Goal: Task Accomplishment & Management: Manage account settings

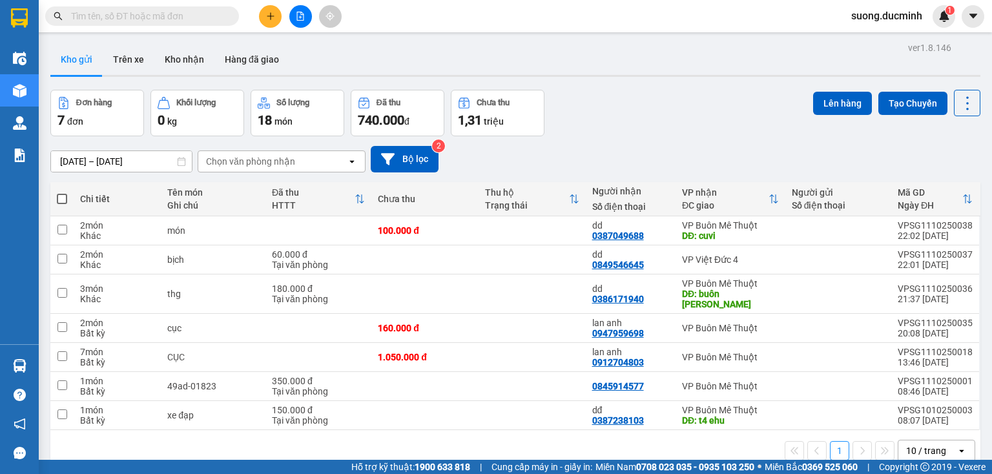
click at [59, 196] on span at bounding box center [62, 199] width 10 height 10
click at [62, 193] on input "checkbox" at bounding box center [62, 193] width 0 height 0
checkbox input "true"
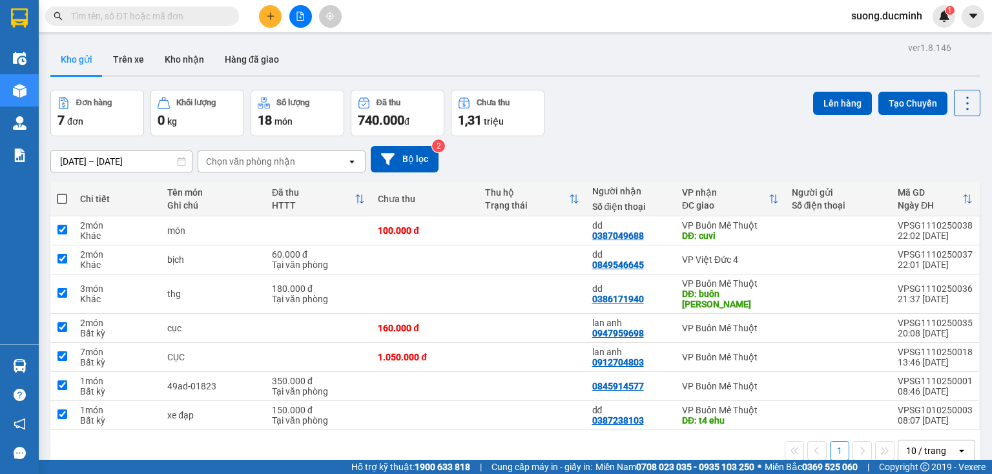
checkbox input "true"
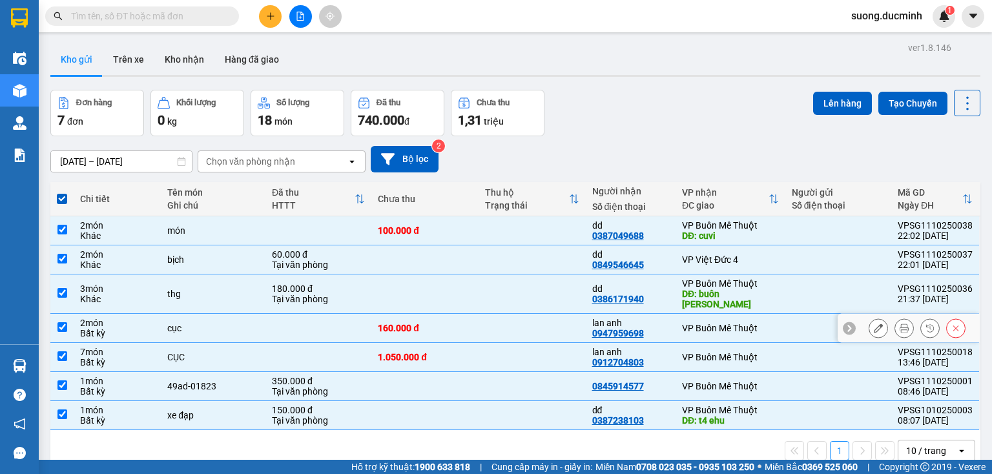
click at [68, 314] on td at bounding box center [61, 328] width 23 height 29
checkbox input "false"
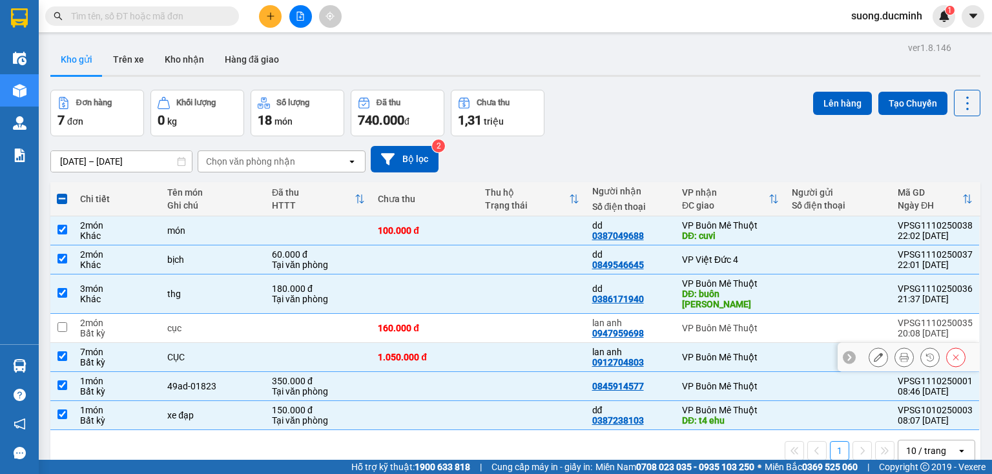
click at [62, 351] on input "checkbox" at bounding box center [62, 356] width 10 height 10
checkbox input "false"
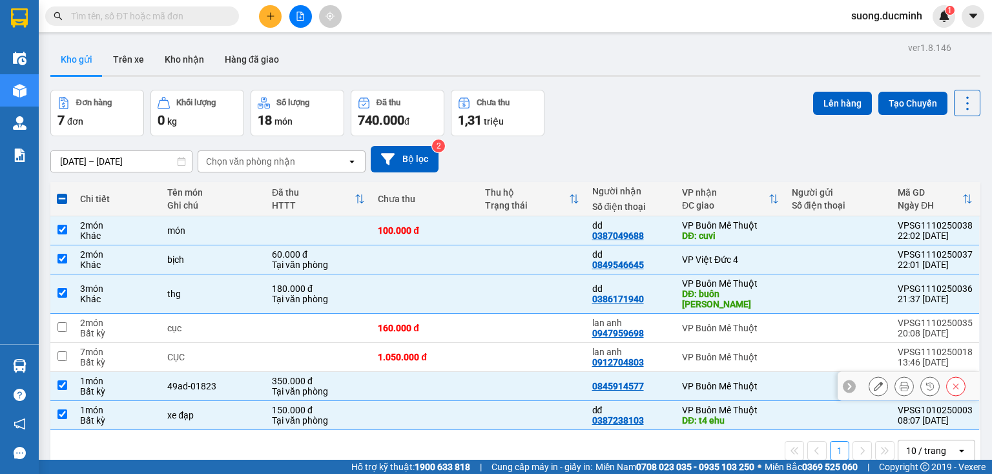
click at [60, 381] on input "checkbox" at bounding box center [62, 386] width 10 height 10
checkbox input "false"
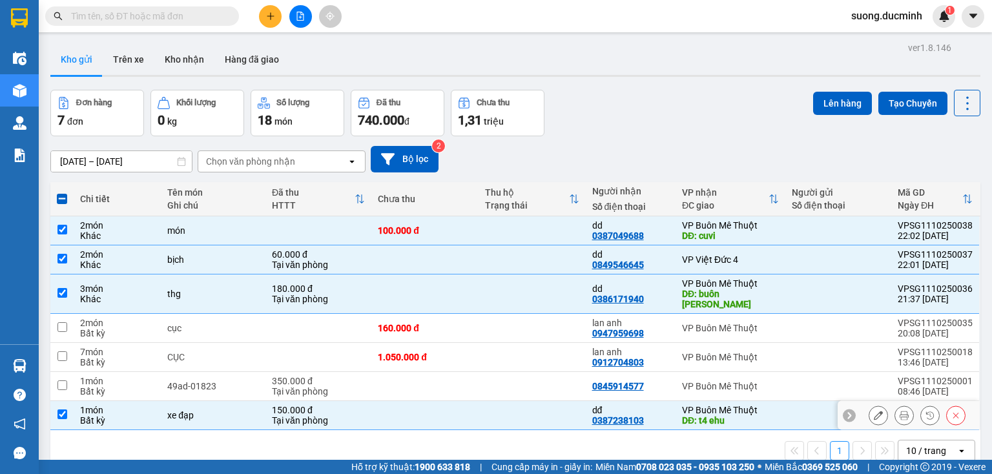
click at [57, 410] on input "checkbox" at bounding box center [62, 415] width 10 height 10
checkbox input "false"
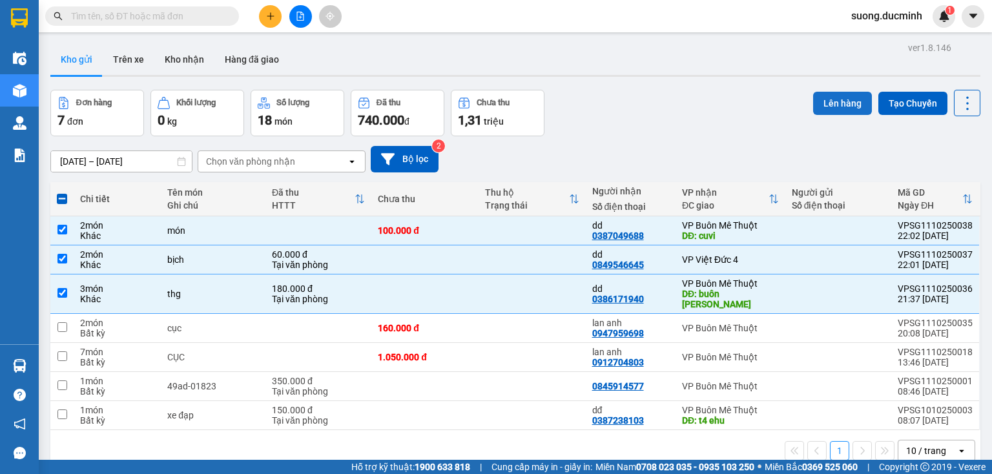
click at [839, 103] on button "Lên hàng" at bounding box center [842, 103] width 59 height 23
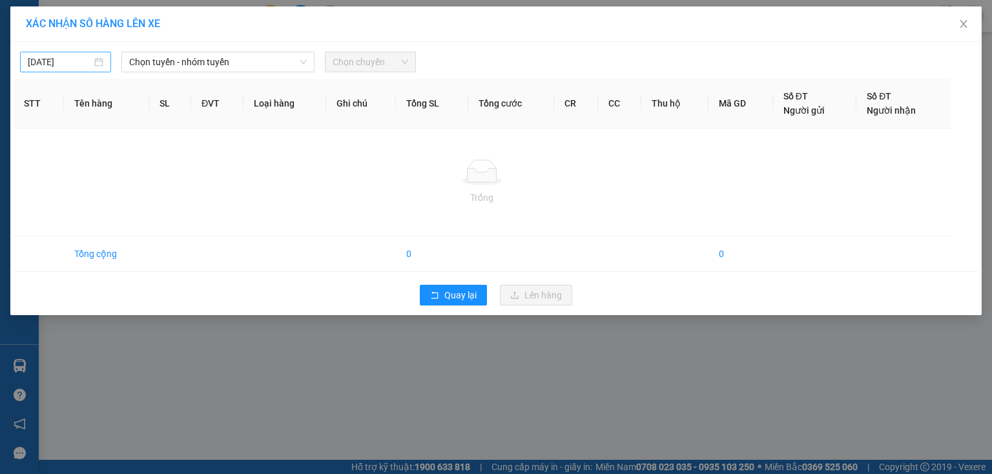
click at [67, 68] on input "[DATE]" at bounding box center [60, 62] width 64 height 14
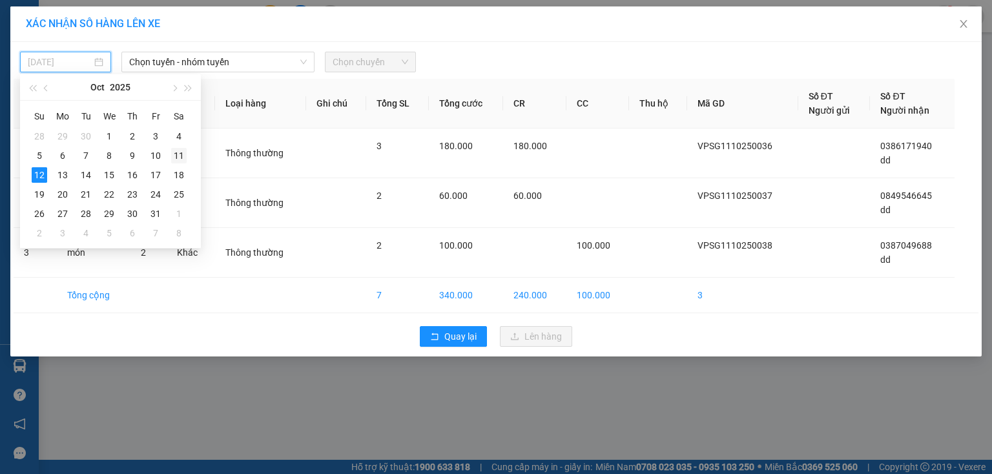
click at [178, 155] on div "11" at bounding box center [179, 156] width 16 height 16
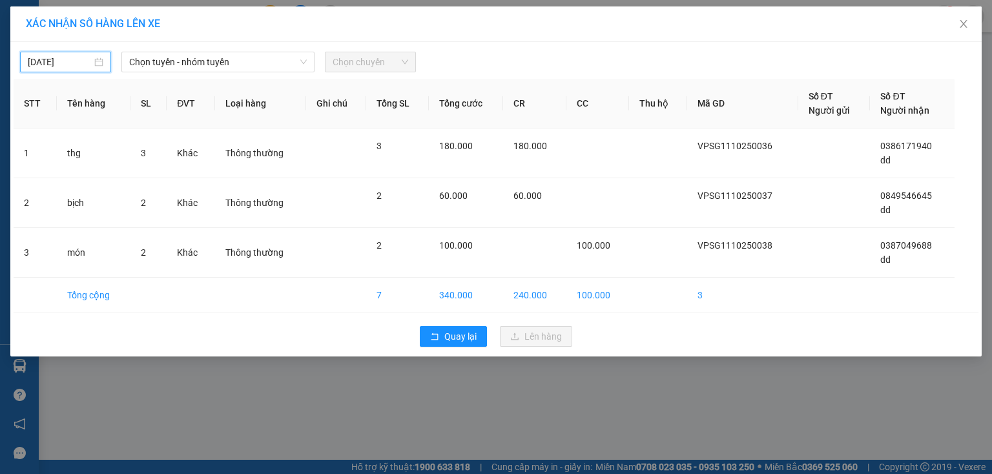
type input "[DATE]"
click at [67, 63] on input "[DATE]" at bounding box center [60, 62] width 64 height 14
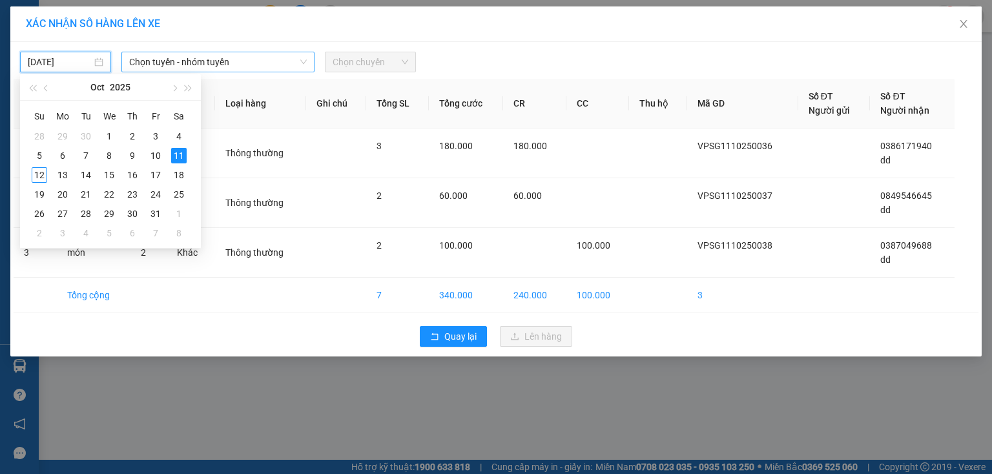
click at [248, 63] on span "Chọn tuyến - nhóm tuyến" at bounding box center [218, 61] width 178 height 19
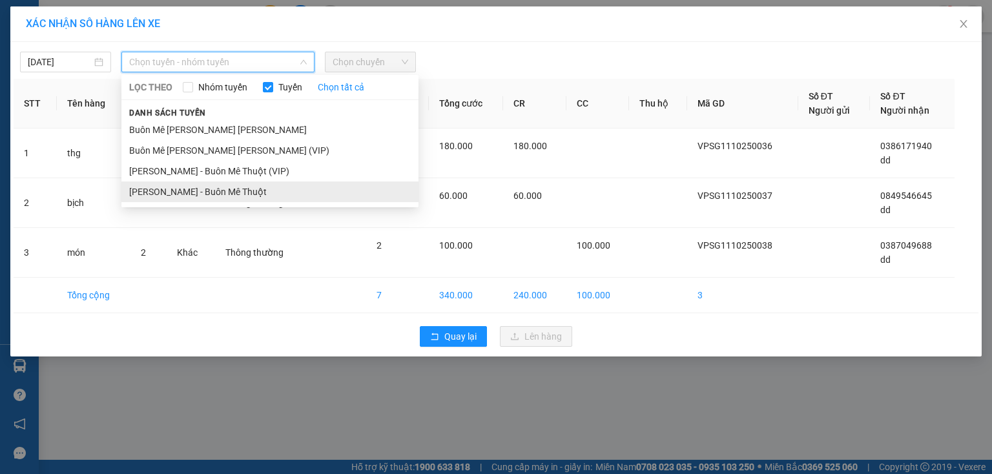
click at [257, 202] on li "[PERSON_NAME] - Buôn Mê Thuột" at bounding box center [269, 192] width 297 height 21
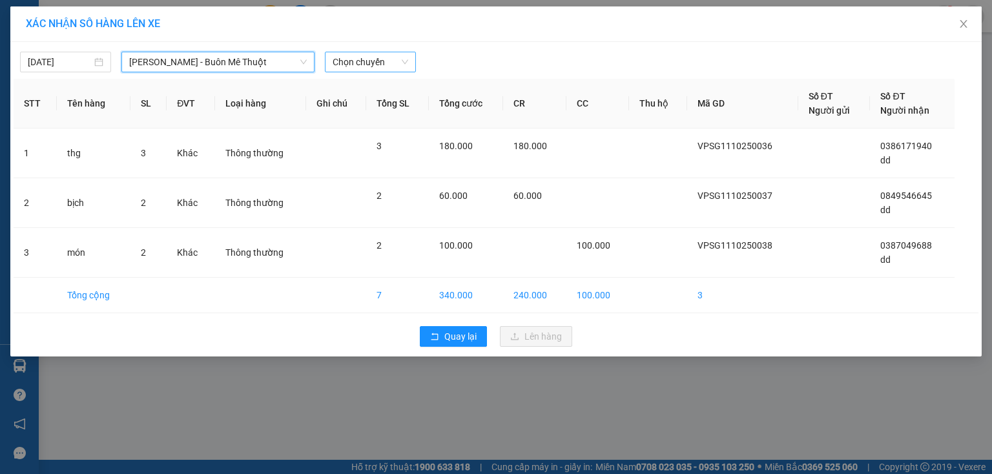
click at [349, 68] on span "Chọn chuyến" at bounding box center [371, 61] width 76 height 19
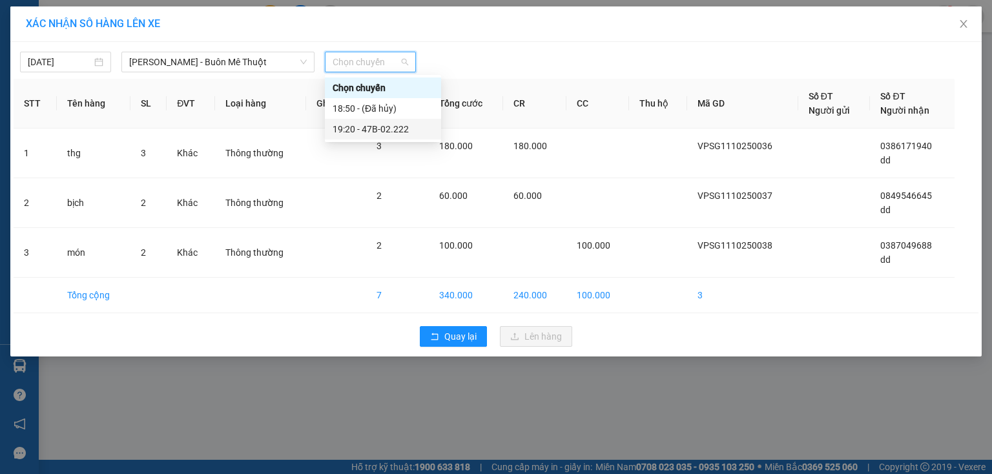
click at [359, 133] on div "19:20 - 47B-02.222" at bounding box center [383, 129] width 101 height 14
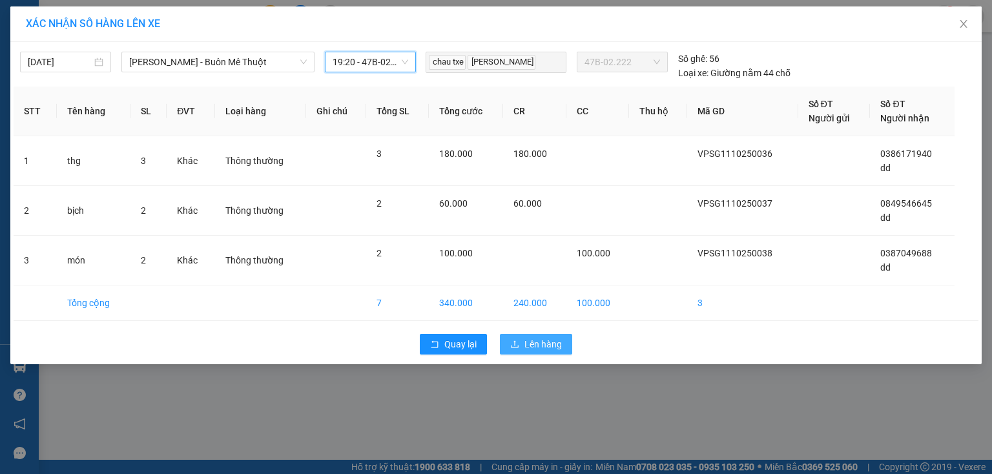
click at [525, 343] on span "Lên hàng" at bounding box center [543, 344] width 37 height 14
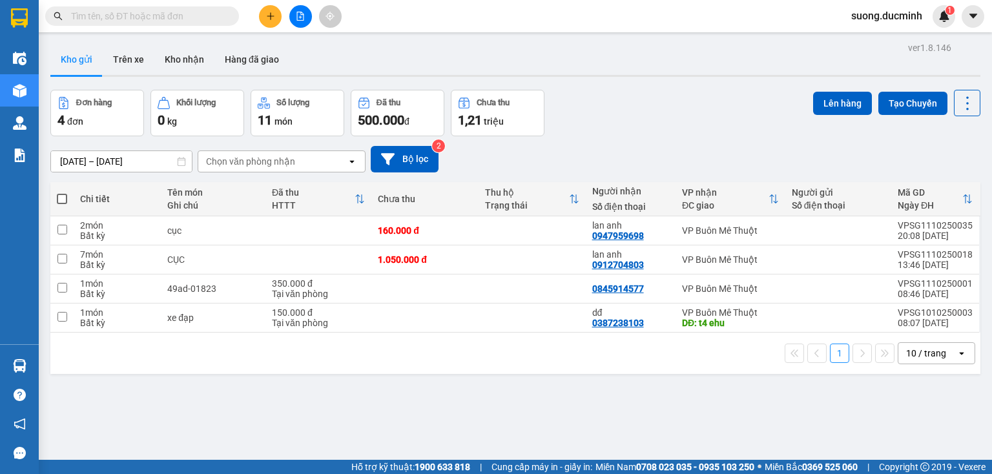
click at [700, 99] on div "Đơn hàng 4 đơn [PERSON_NAME] 0 kg Số [PERSON_NAME] 11 món Đã thu 500.000 [PERSO…" at bounding box center [515, 113] width 930 height 47
click at [304, 16] on icon "file-add" at bounding box center [300, 16] width 9 height 9
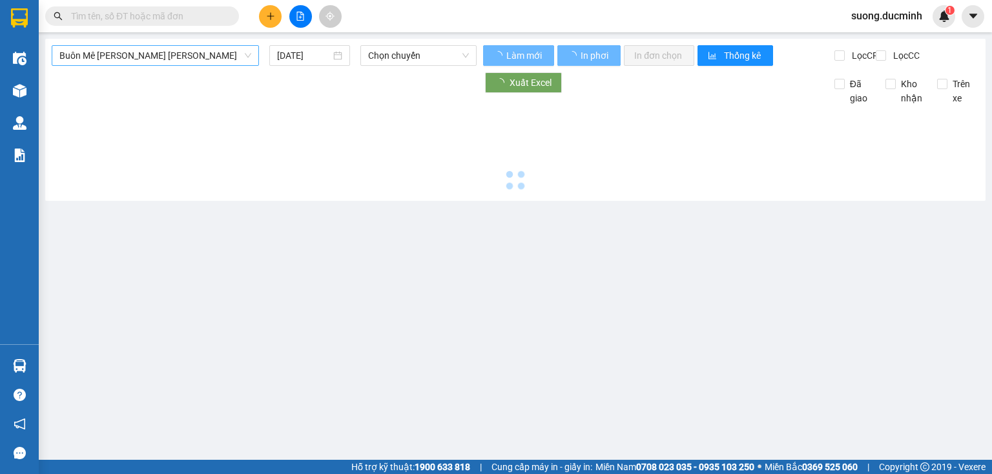
type input "[DATE]"
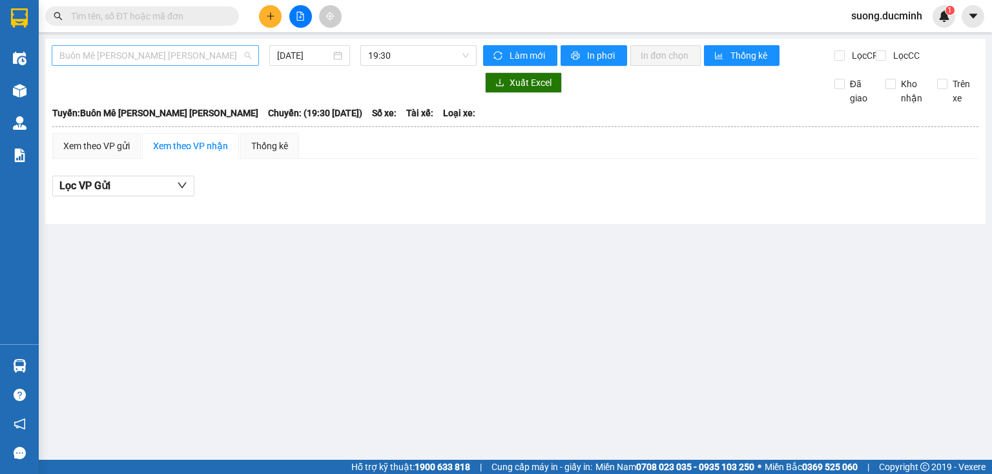
click at [160, 59] on span "Buôn Mê [PERSON_NAME] [PERSON_NAME]" at bounding box center [155, 55] width 192 height 19
click at [174, 62] on span "Buôn Mê [PERSON_NAME] [PERSON_NAME]" at bounding box center [155, 55] width 192 height 19
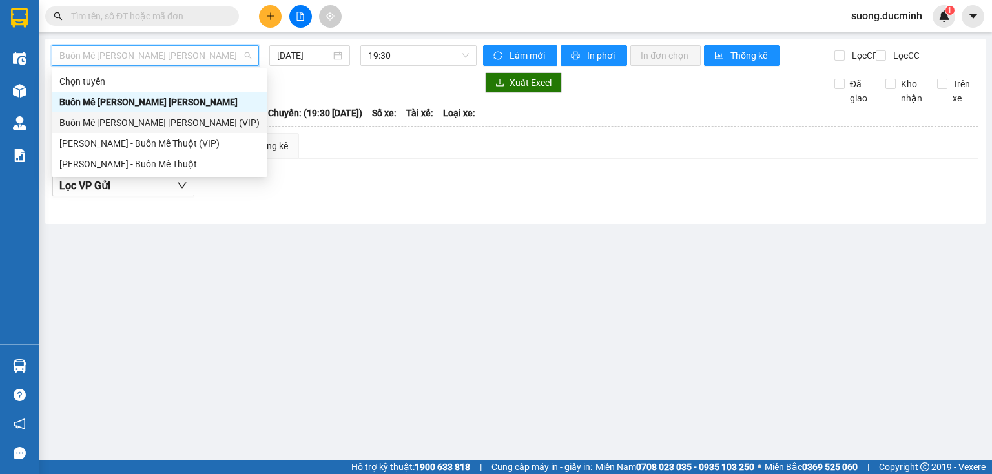
click at [146, 121] on div "Buôn Mê [PERSON_NAME] [PERSON_NAME] (VIP)" at bounding box center [159, 123] width 200 height 14
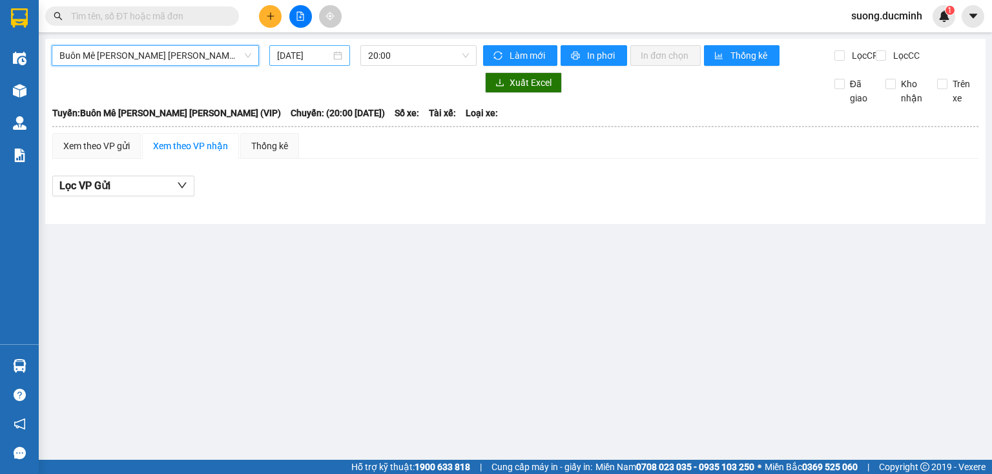
click at [286, 54] on input "[DATE]" at bounding box center [303, 55] width 53 height 14
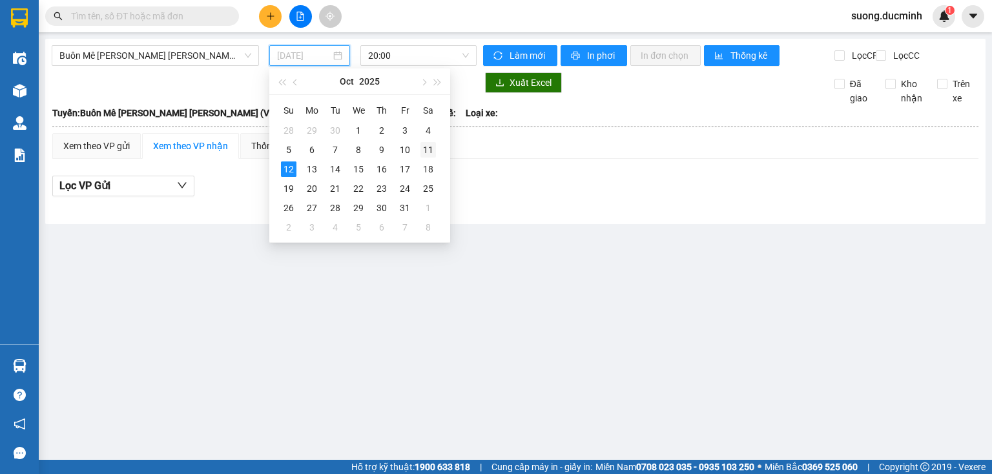
click at [430, 152] on div "11" at bounding box center [429, 150] width 16 height 16
type input "[DATE]"
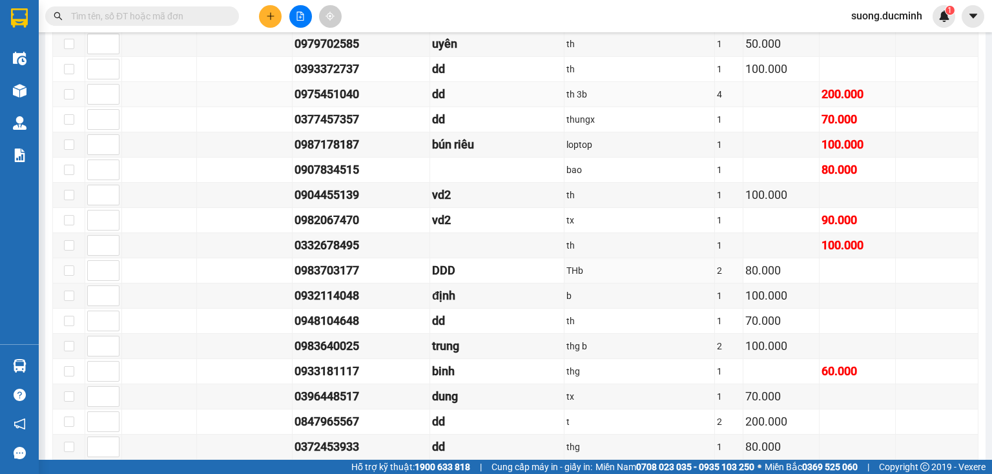
scroll to position [919, 0]
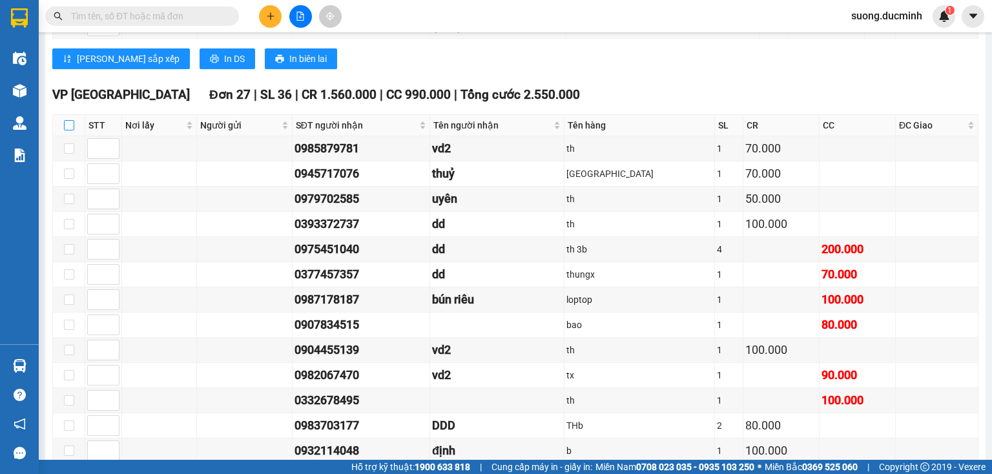
click at [68, 129] on input "checkbox" at bounding box center [69, 125] width 10 height 10
checkbox input "true"
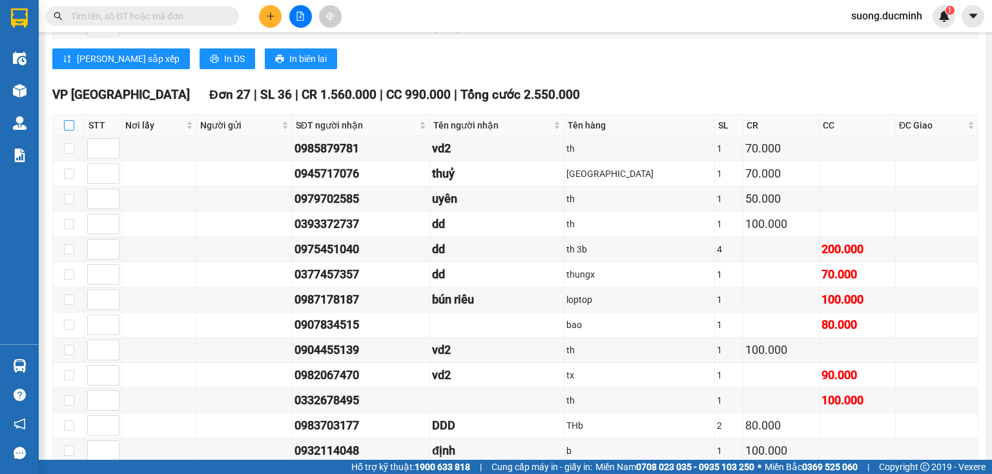
checkbox input "true"
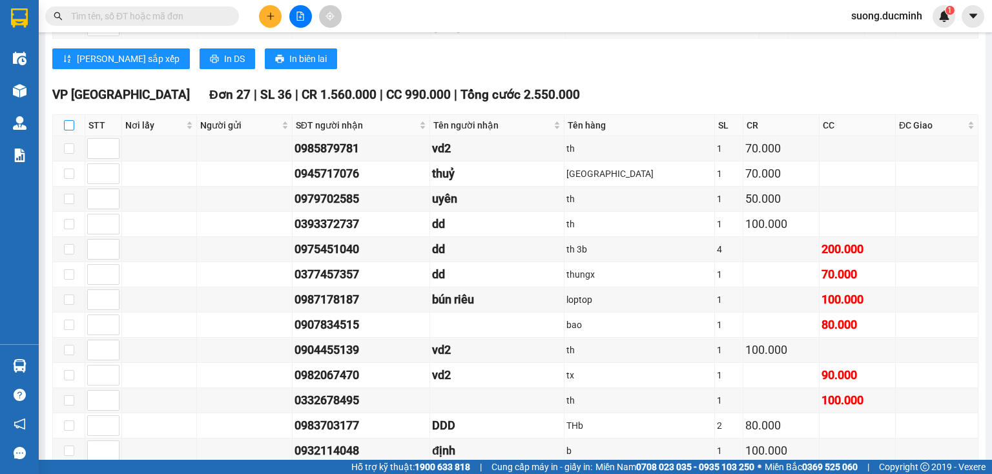
checkbox input "true"
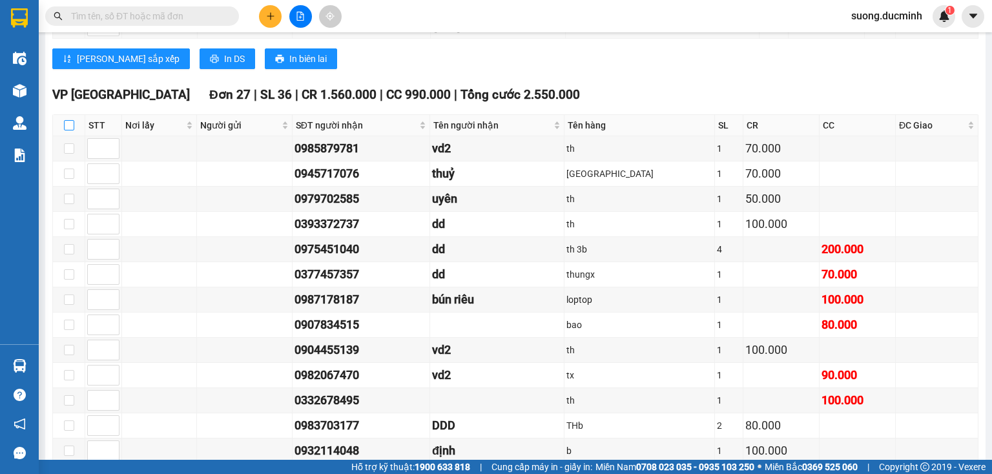
checkbox input "true"
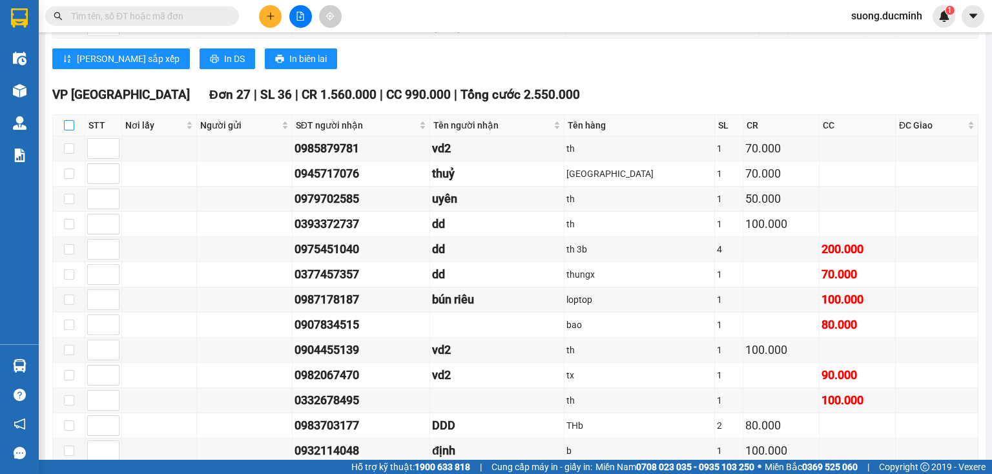
checkbox input "true"
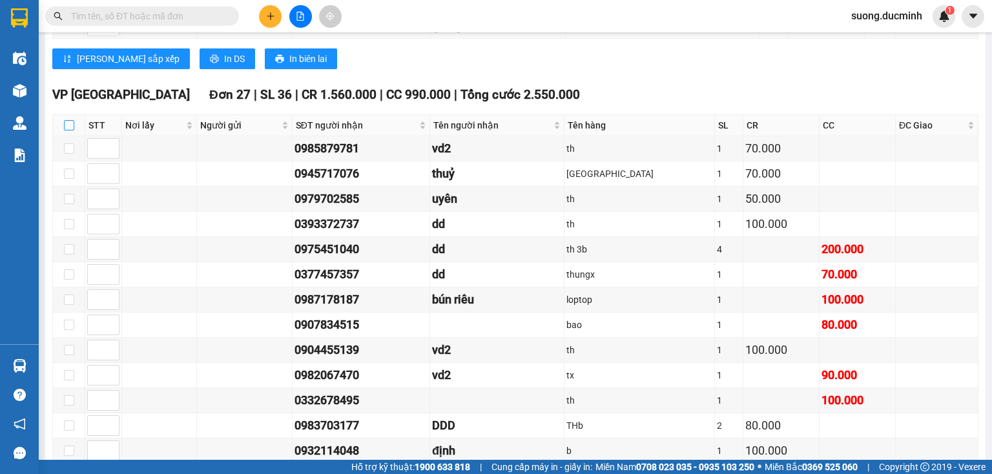
checkbox input "true"
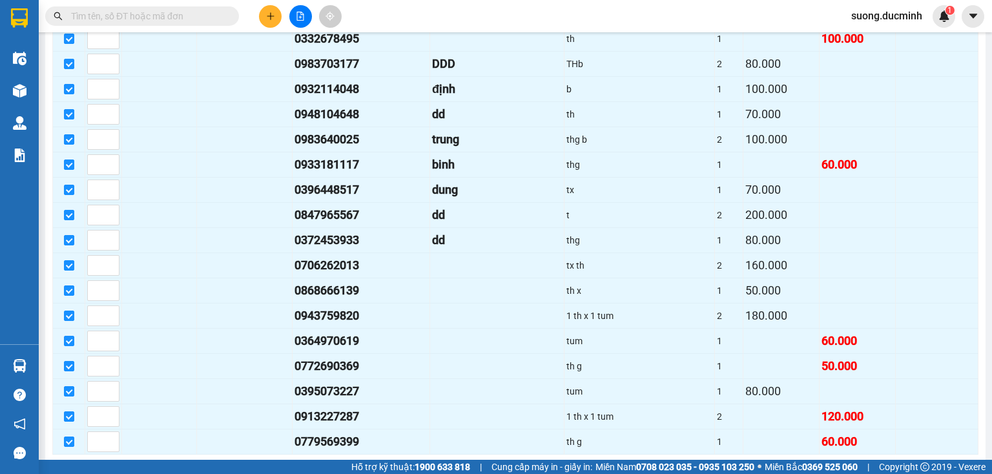
scroll to position [1333, 0]
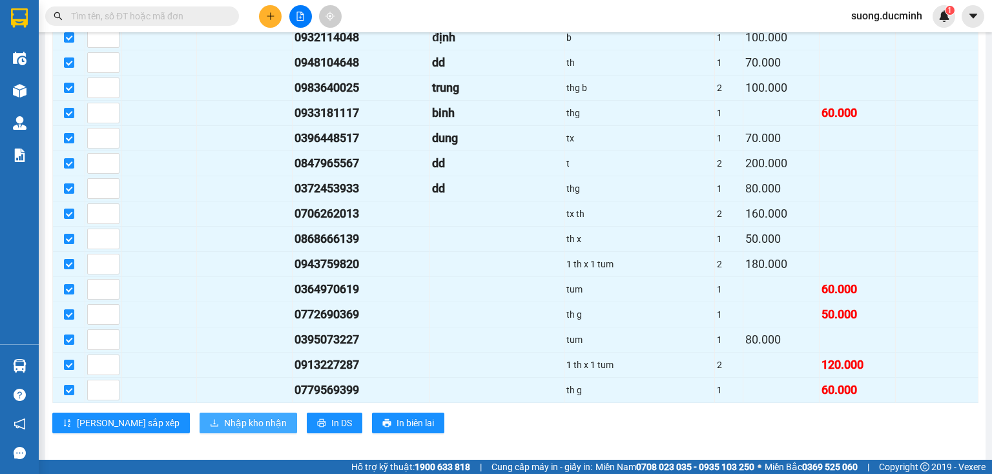
click at [224, 416] on span "Nhập kho nhận" at bounding box center [255, 423] width 63 height 14
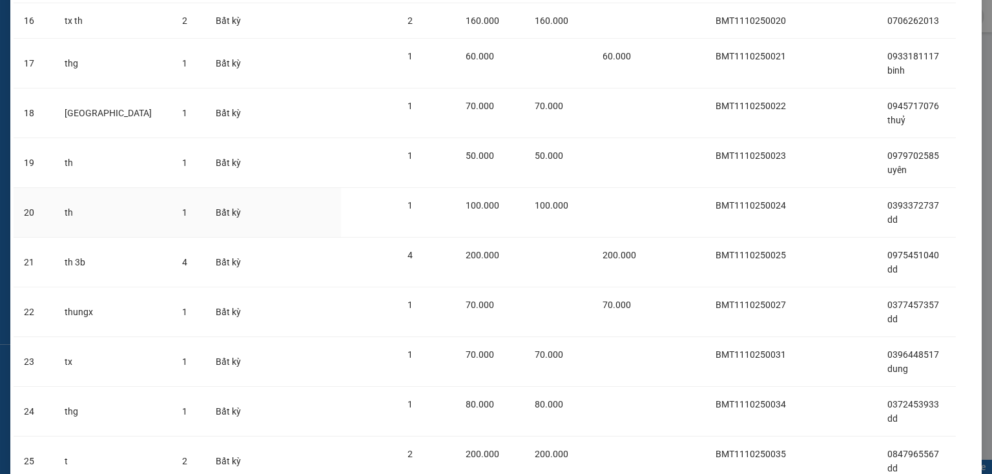
scroll to position [926, 0]
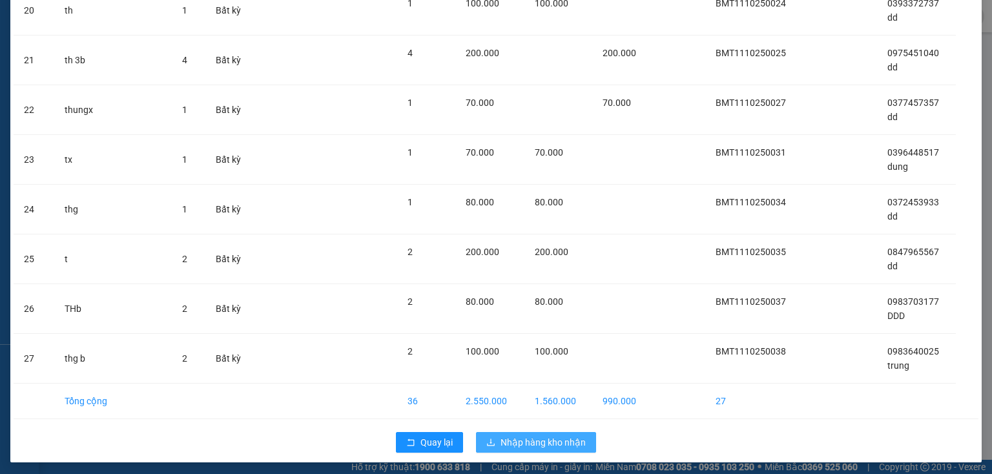
click at [509, 444] on span "Nhập hàng kho nhận" at bounding box center [543, 442] width 85 height 14
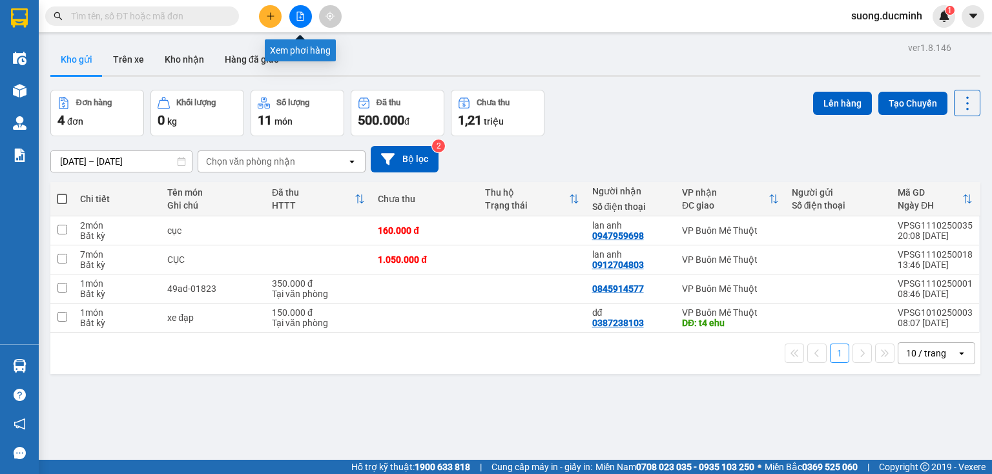
click at [300, 14] on icon "file-add" at bounding box center [300, 16] width 7 height 9
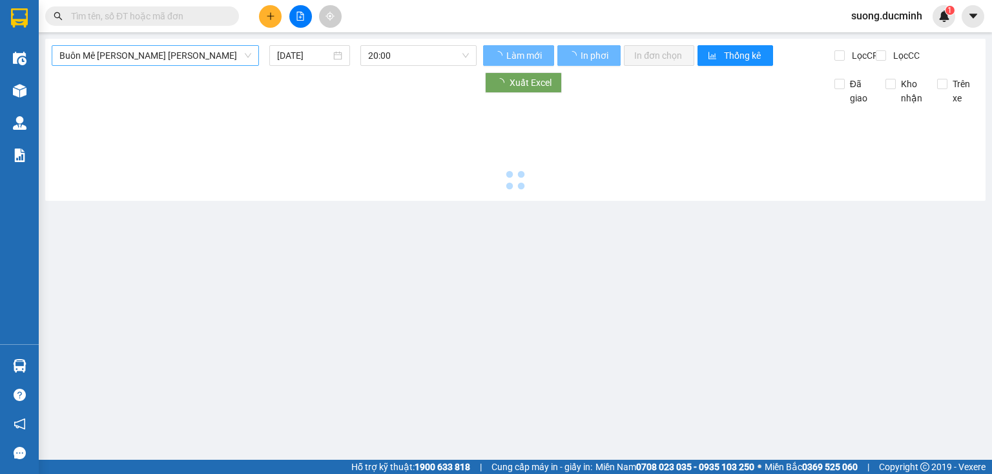
click at [205, 59] on span "Buôn Mê [PERSON_NAME] [PERSON_NAME]" at bounding box center [155, 55] width 192 height 19
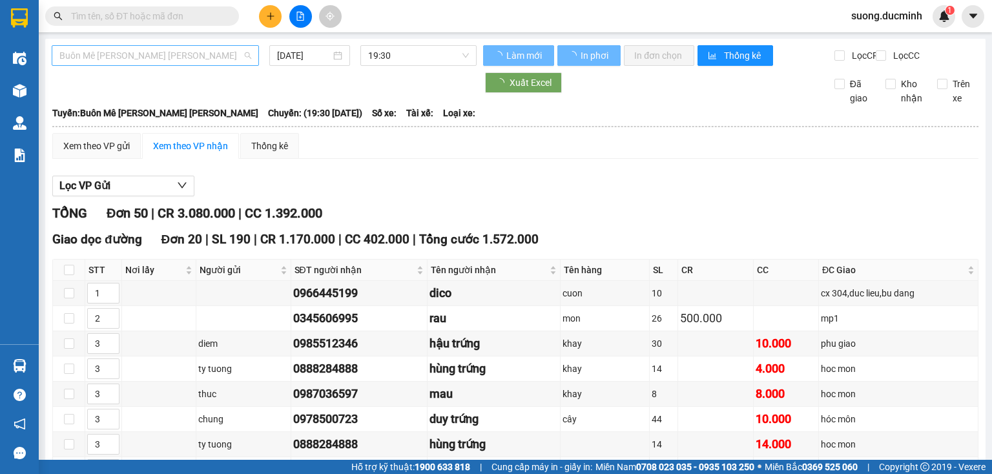
type input "[DATE]"
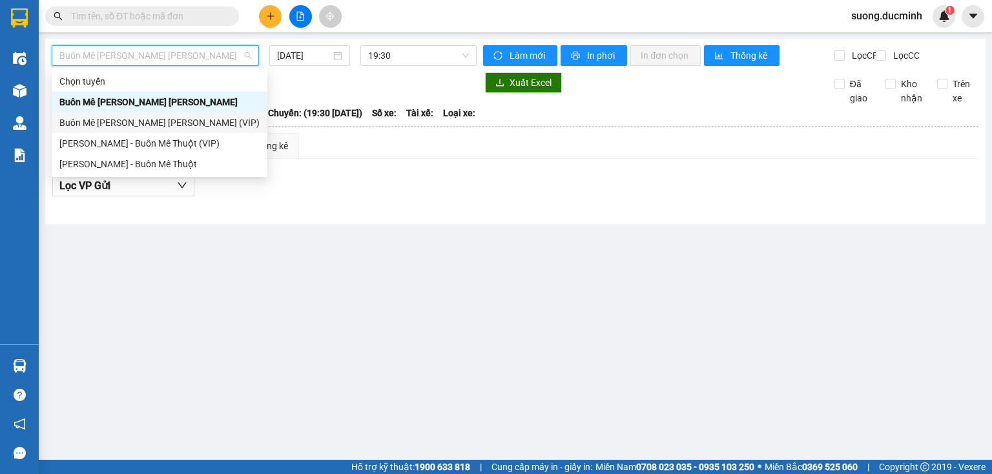
click at [171, 123] on div "Buôn Mê [PERSON_NAME] [PERSON_NAME] (VIP)" at bounding box center [159, 123] width 200 height 14
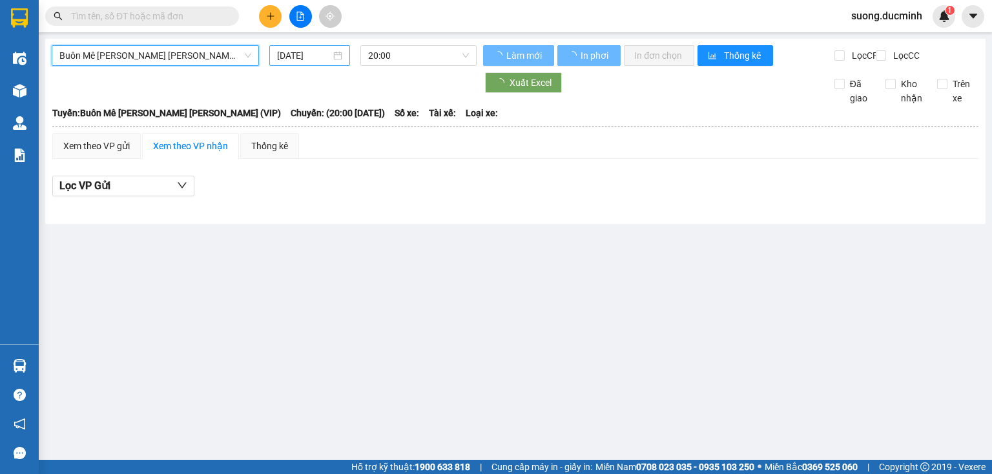
click at [297, 56] on input "[DATE]" at bounding box center [303, 55] width 53 height 14
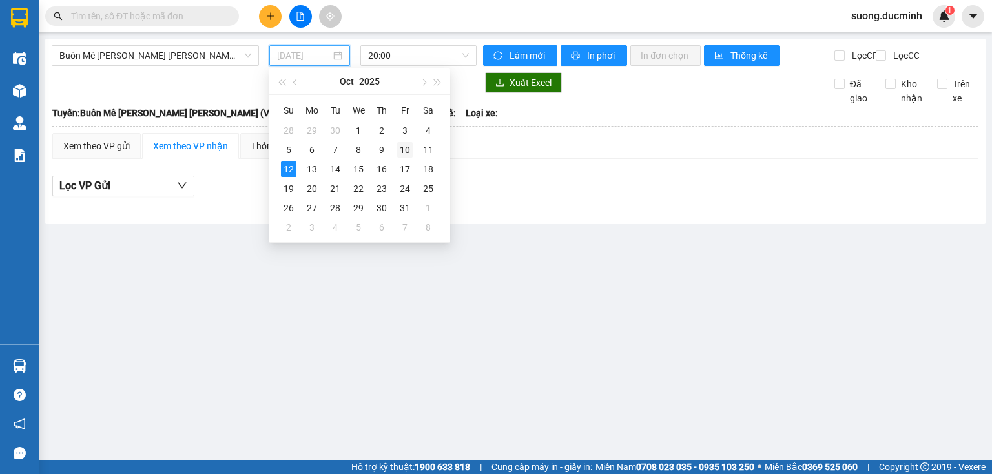
click at [409, 151] on div "10" at bounding box center [405, 150] width 16 height 16
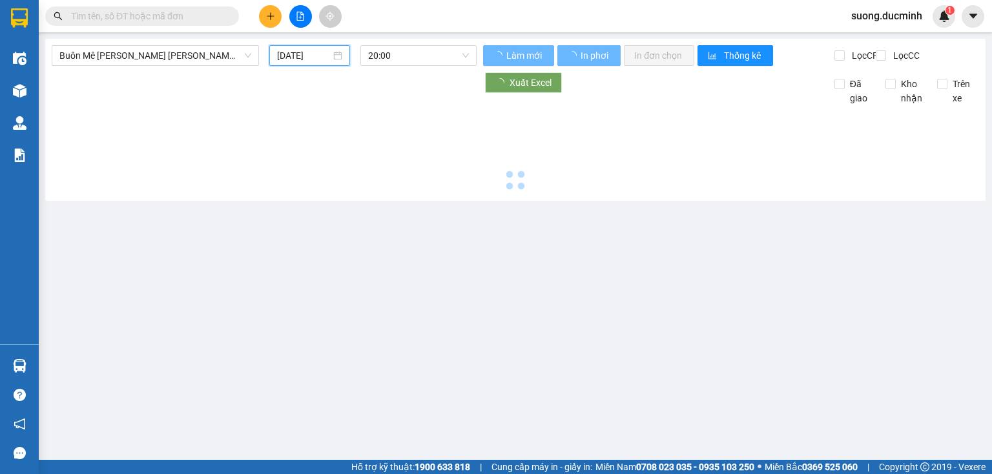
type input "[DATE]"
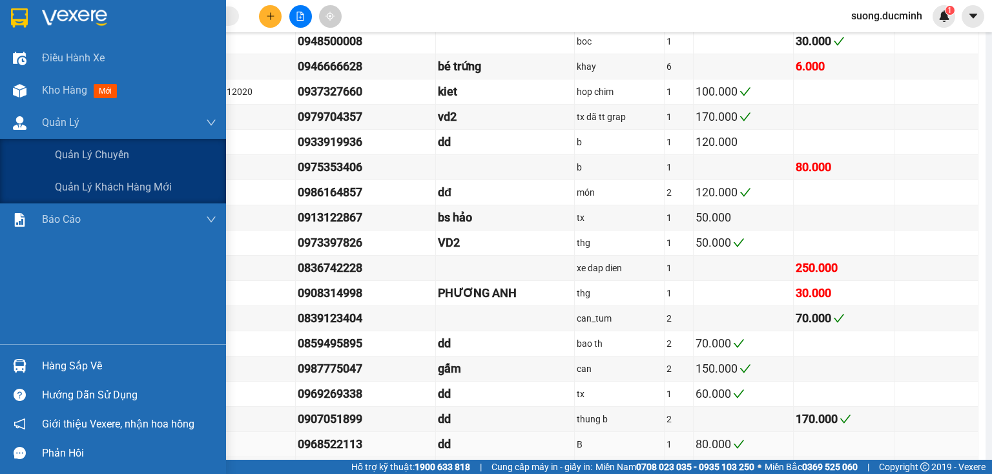
scroll to position [1137, 0]
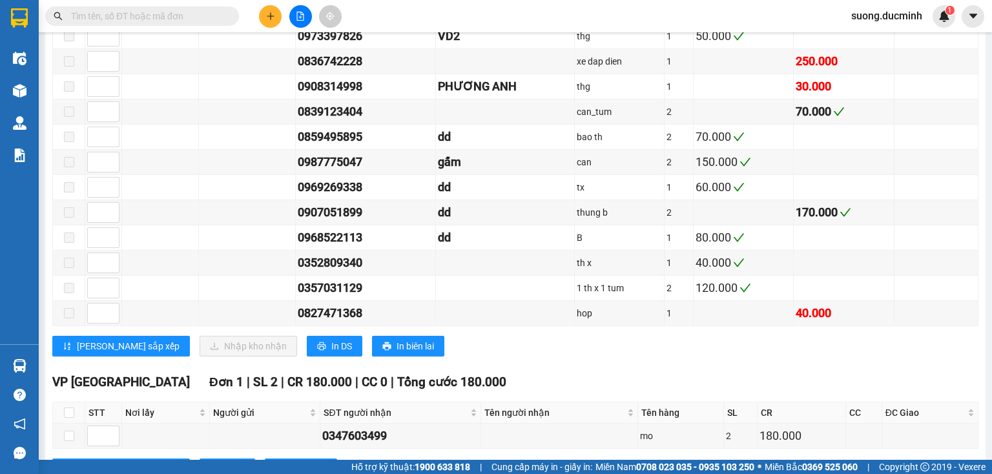
drag, startPoint x: 191, startPoint y: 18, endPoint x: 201, endPoint y: 10, distance: 12.8
click at [191, 17] on input "text" at bounding box center [147, 16] width 152 height 14
click at [173, 406] on span "Nơi lấy" at bounding box center [160, 413] width 71 height 14
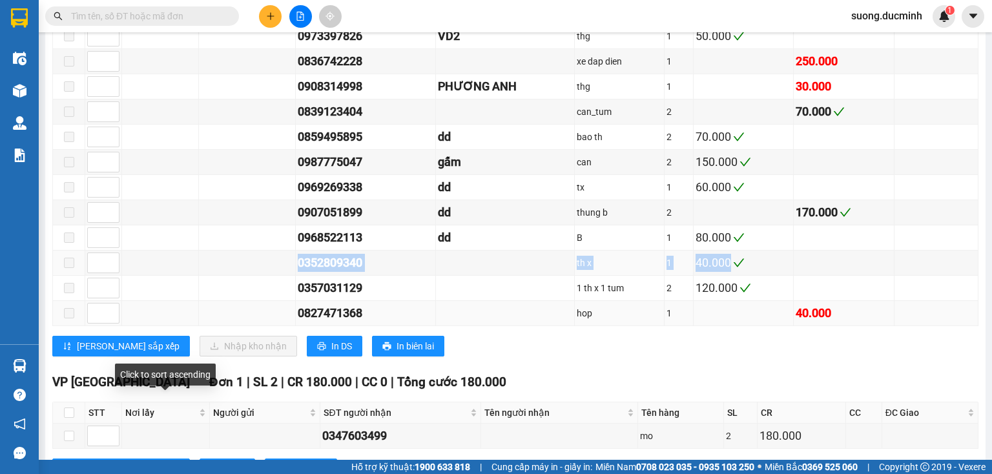
drag, startPoint x: 187, startPoint y: 255, endPoint x: 202, endPoint y: 311, distance: 58.1
click at [193, 253] on tbody "0938014069 [PERSON_NAME] hs 1 0938727368 k tx 1 80.000 0918418031 a hải tu 1 70…" at bounding box center [516, 11] width 926 height 630
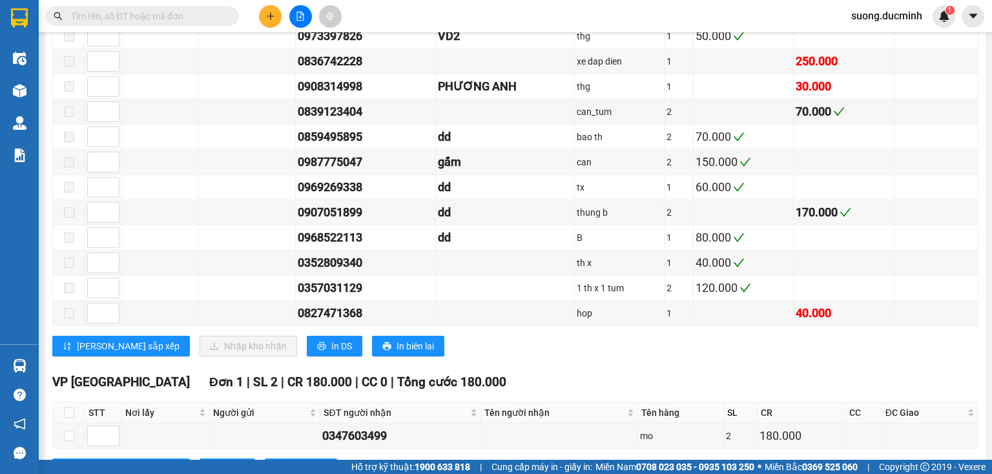
click at [106, 16] on input "text" at bounding box center [147, 16] width 152 height 14
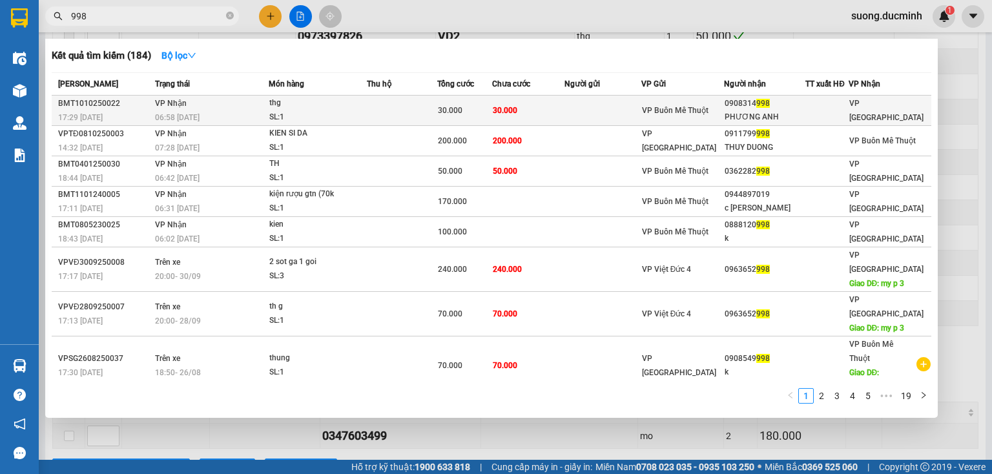
type input "998"
click at [579, 106] on td at bounding box center [603, 111] width 77 height 30
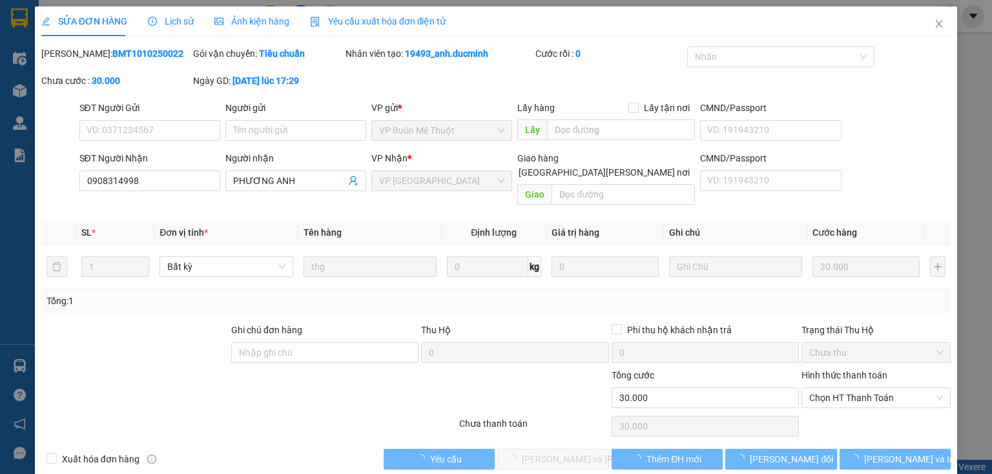
type input "0908314998"
type input "PHƯƠNG ANH"
type input "0"
type input "30.000"
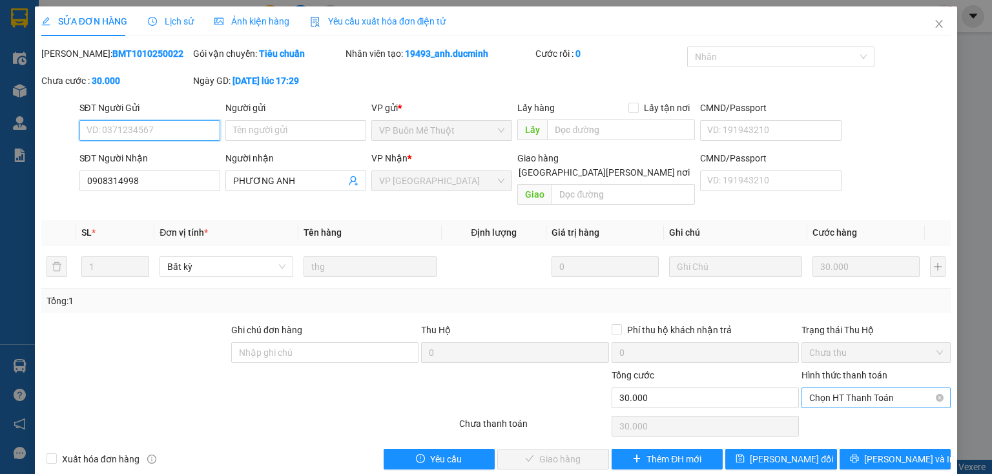
click at [839, 388] on span "Chọn HT Thanh Toán" at bounding box center [876, 397] width 134 height 19
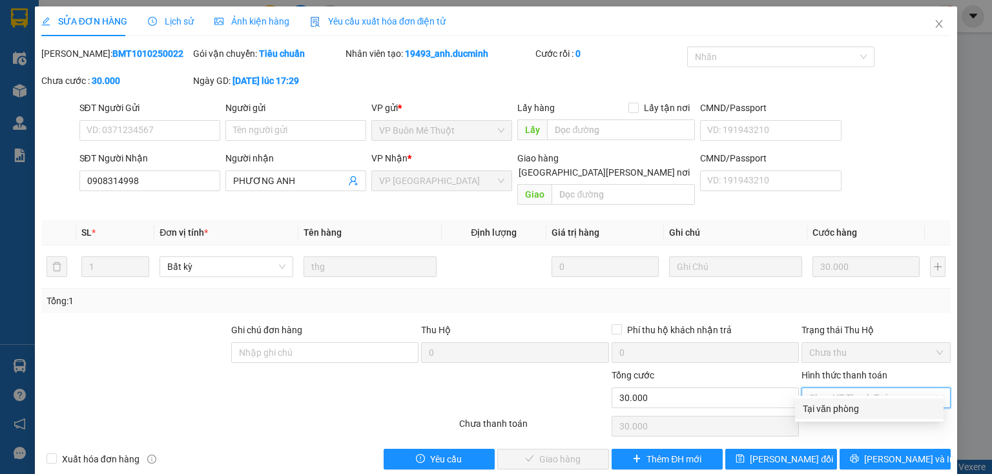
click at [839, 410] on div "Tại văn phòng" at bounding box center [869, 409] width 133 height 14
type input "0"
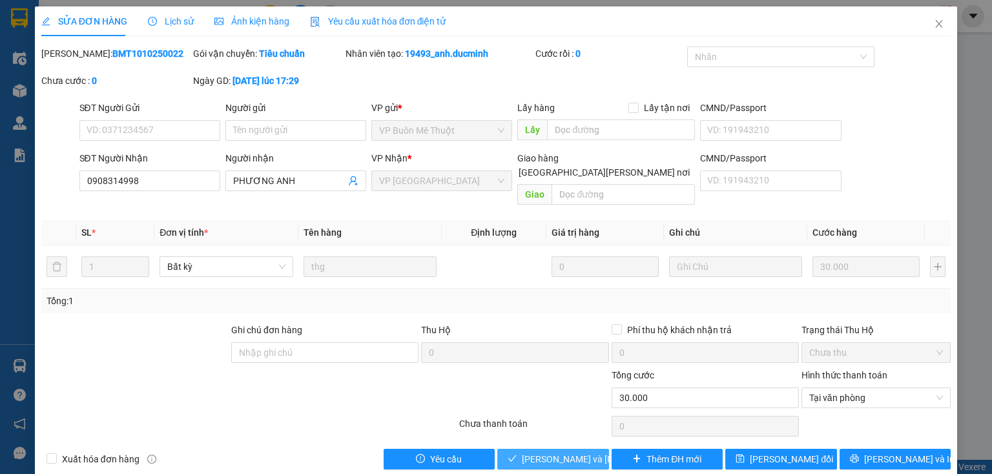
click at [558, 452] on span "[PERSON_NAME] và [PERSON_NAME] hàng" at bounding box center [609, 459] width 174 height 14
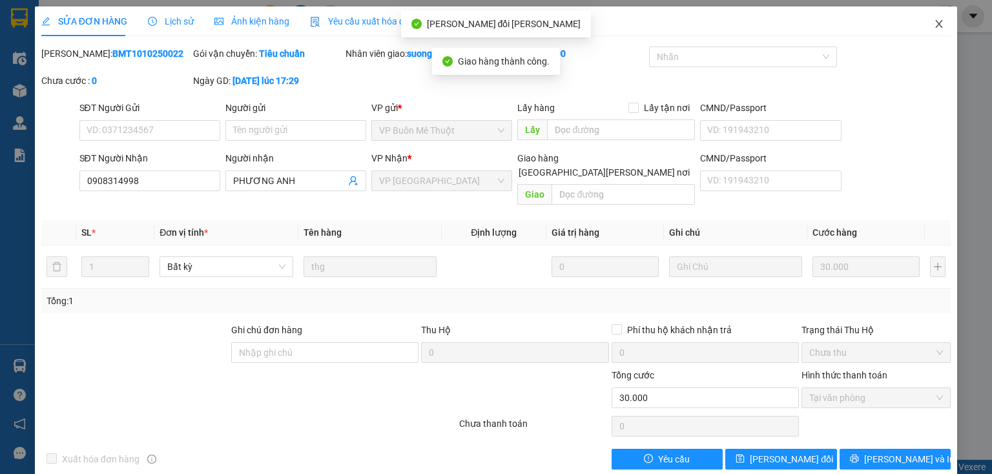
click at [936, 25] on icon "close" at bounding box center [939, 24] width 7 height 8
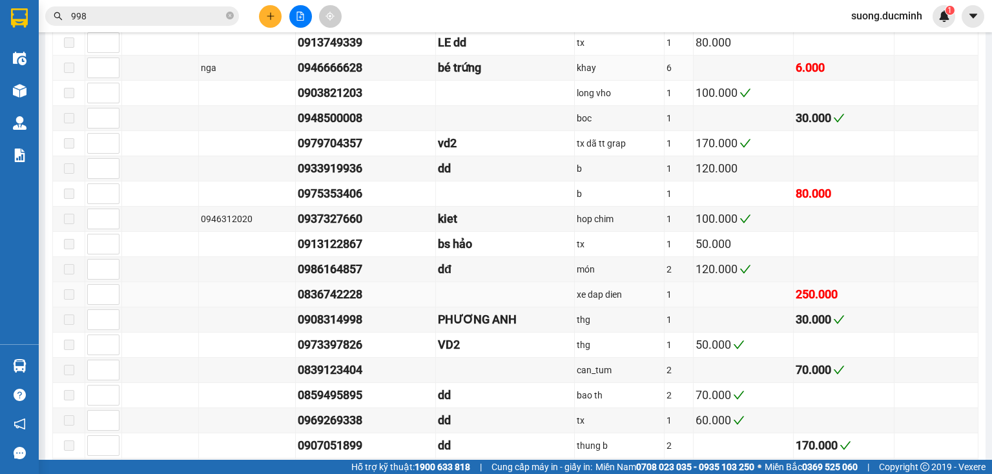
scroll to position [1085, 0]
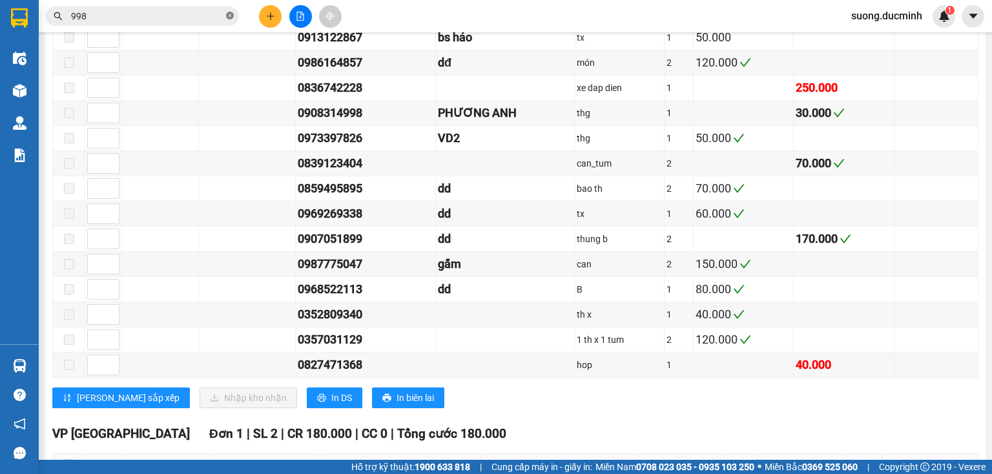
click at [231, 18] on icon "close-circle" at bounding box center [230, 16] width 8 height 8
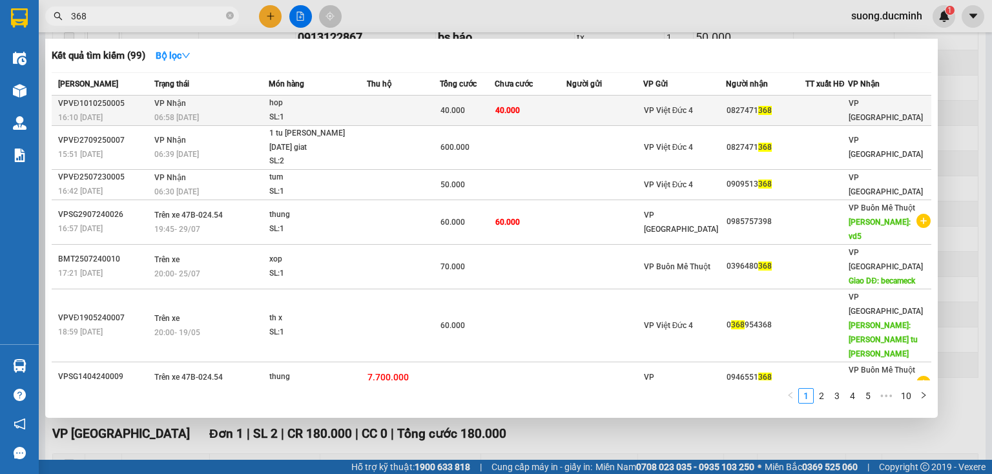
type input "368"
click at [492, 113] on div "40.000" at bounding box center [468, 110] width 54 height 14
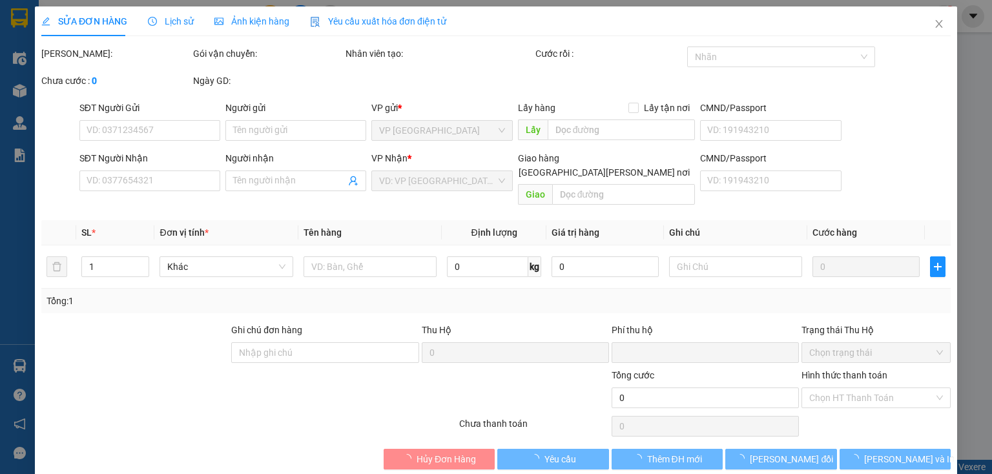
type input "0827471368"
type input "0"
type input "40.000"
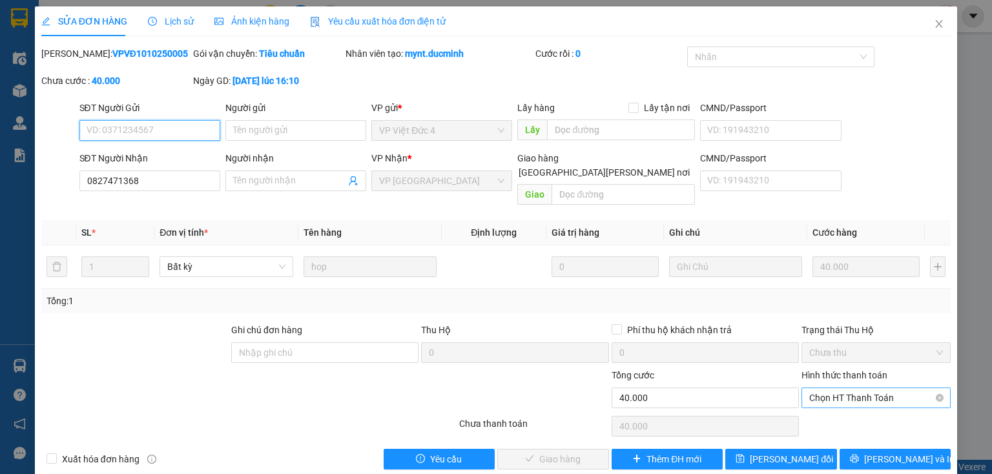
click at [824, 388] on span "Chọn HT Thanh Toán" at bounding box center [876, 397] width 134 height 19
click at [824, 421] on div "Total Paid Fee 0 Total UnPaid Fee 40.000 Cash Collection Total Fee Mã ĐH: VPVĐ1…" at bounding box center [496, 258] width 910 height 423
click at [820, 388] on span "Chọn HT Thanh Toán" at bounding box center [876, 397] width 134 height 19
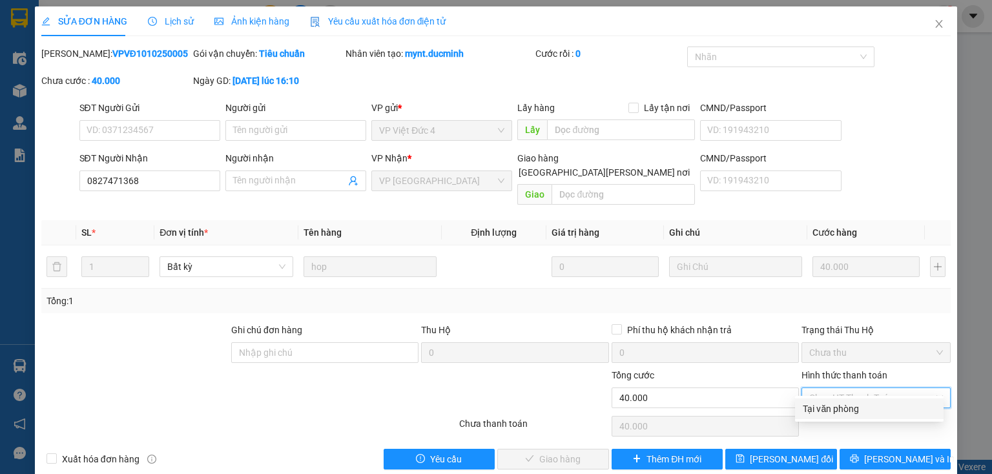
click at [817, 402] on div "Tại văn phòng" at bounding box center [869, 409] width 133 height 14
type input "0"
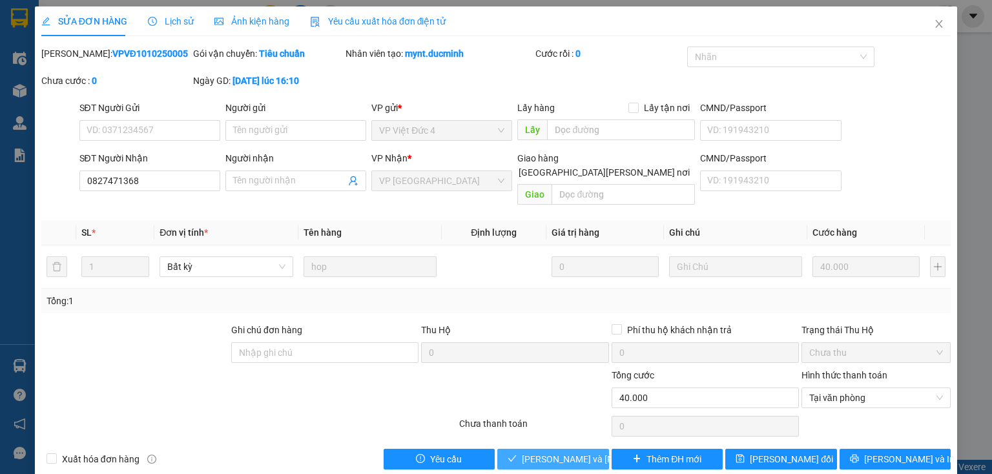
click at [550, 452] on span "[PERSON_NAME] và [PERSON_NAME] hàng" at bounding box center [609, 459] width 174 height 14
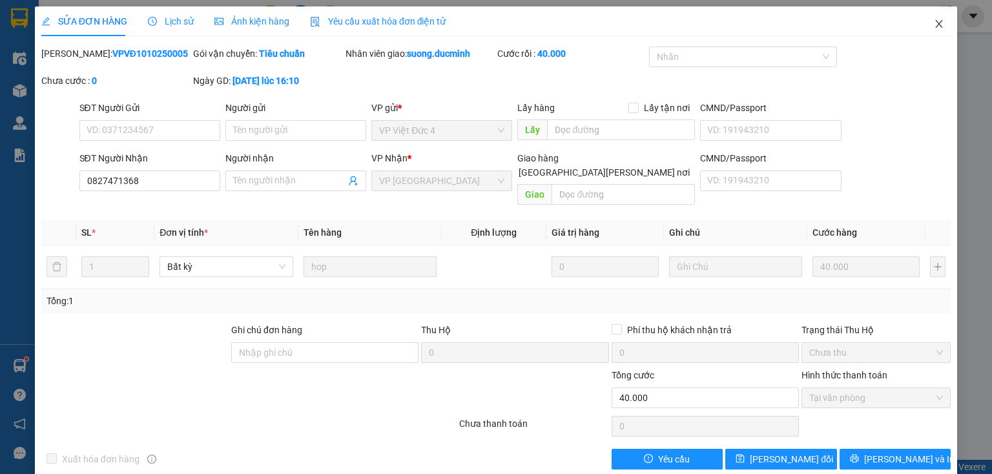
click at [936, 24] on icon "close" at bounding box center [939, 24] width 7 height 8
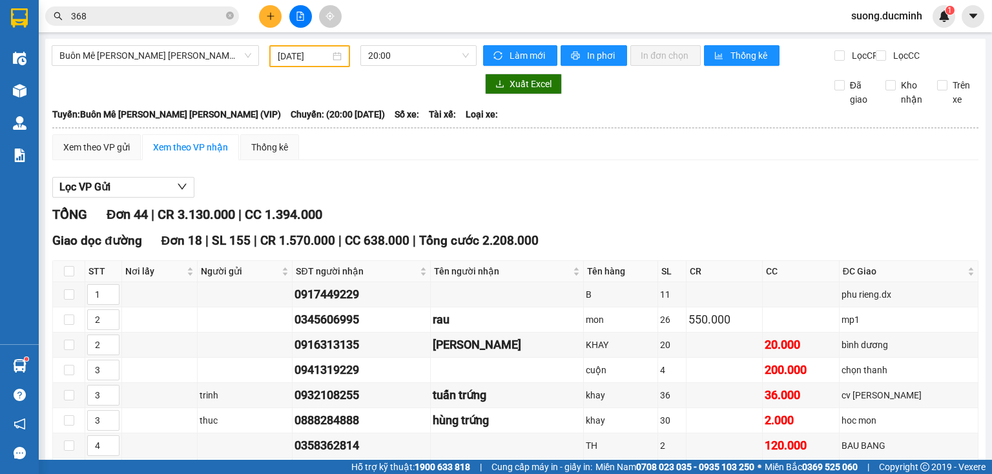
click at [231, 18] on icon "close-circle" at bounding box center [230, 16] width 8 height 8
click at [171, 21] on input "text" at bounding box center [147, 16] width 152 height 14
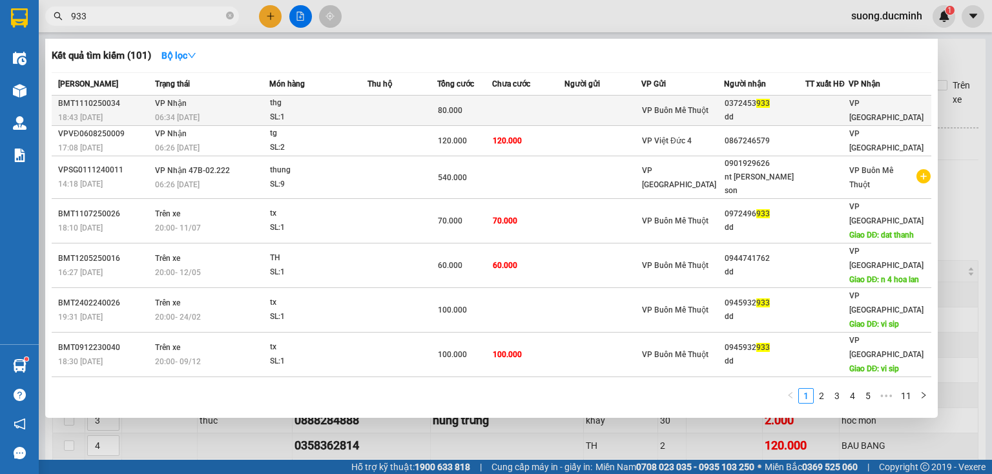
type input "933"
click at [152, 110] on td "[PERSON_NAME] 06:34 [DATE]" at bounding box center [211, 111] width 118 height 30
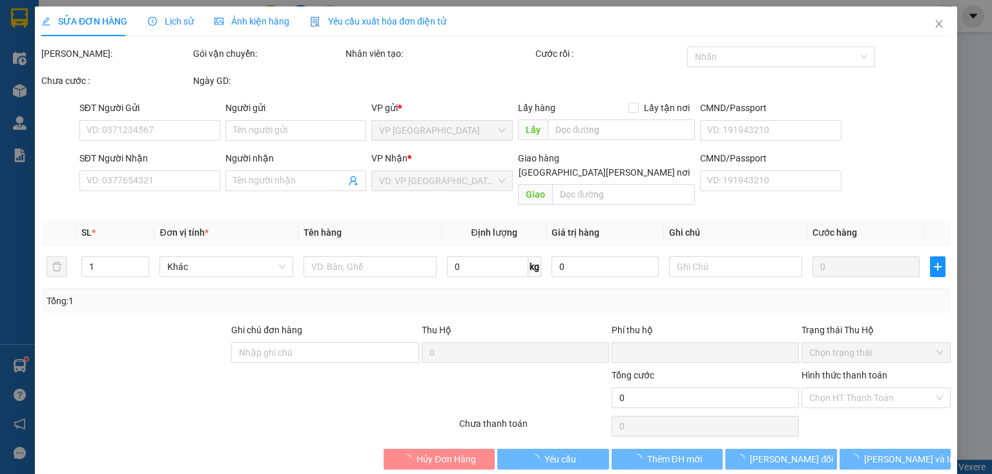
type input "0372453933"
type input "dd"
type input "0"
type input "80.000"
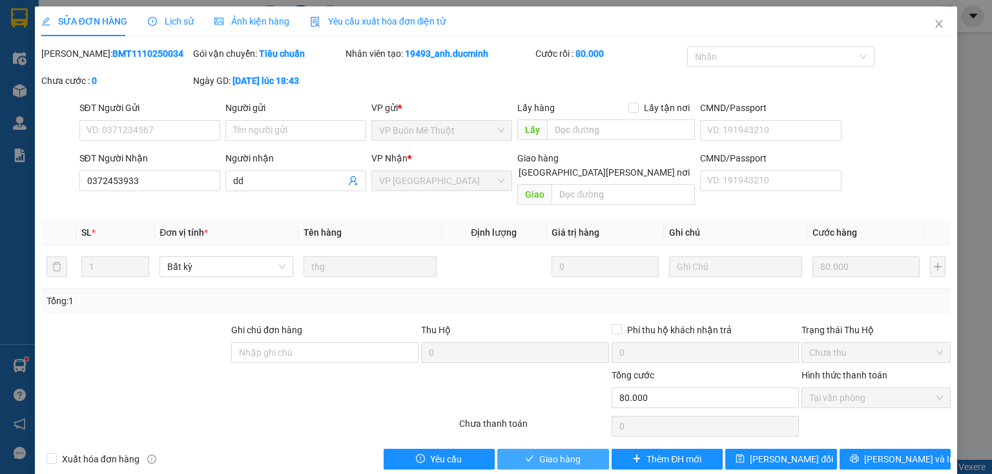
click at [517, 449] on button "Giao hàng" at bounding box center [553, 459] width 112 height 21
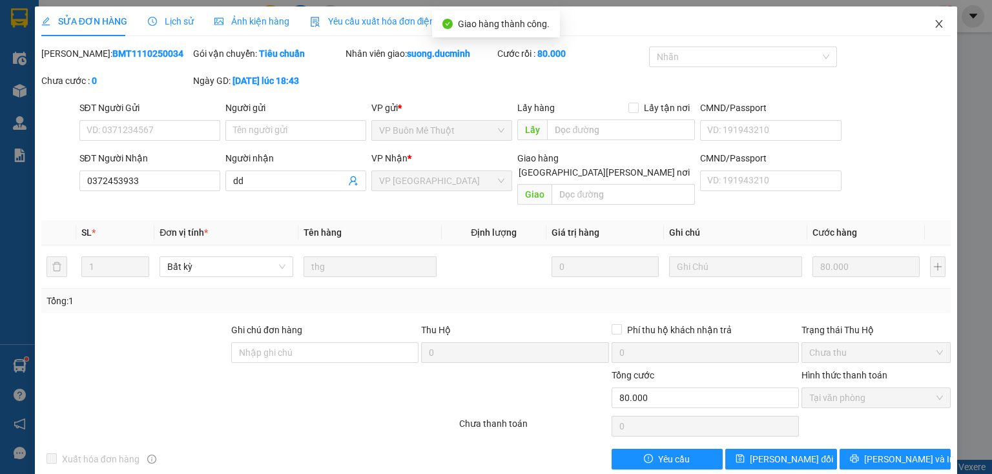
click at [935, 28] on icon "close" at bounding box center [939, 24] width 10 height 10
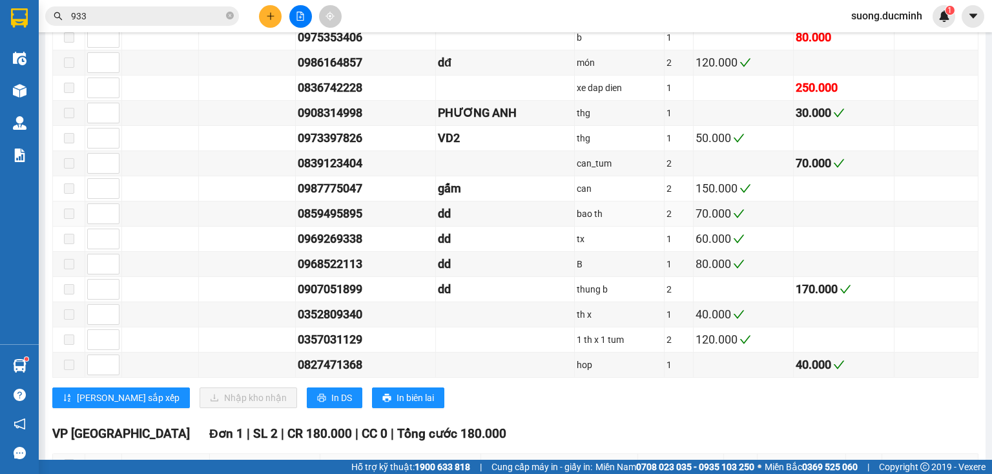
scroll to position [982, 0]
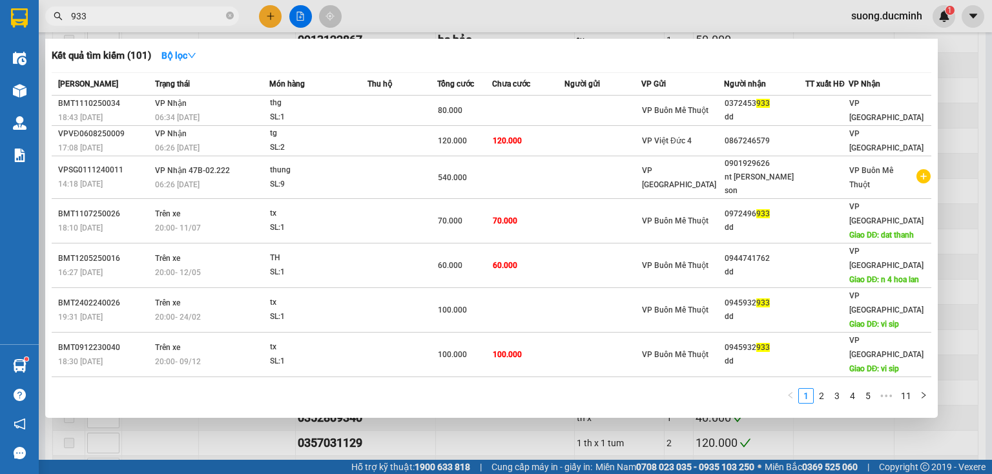
click at [140, 16] on input "933" at bounding box center [147, 16] width 152 height 14
click at [972, 251] on div at bounding box center [496, 237] width 992 height 474
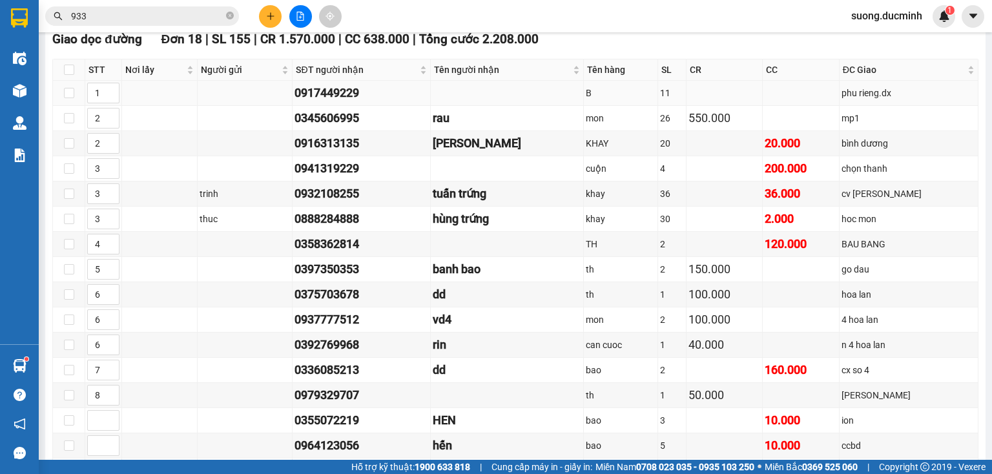
scroll to position [0, 0]
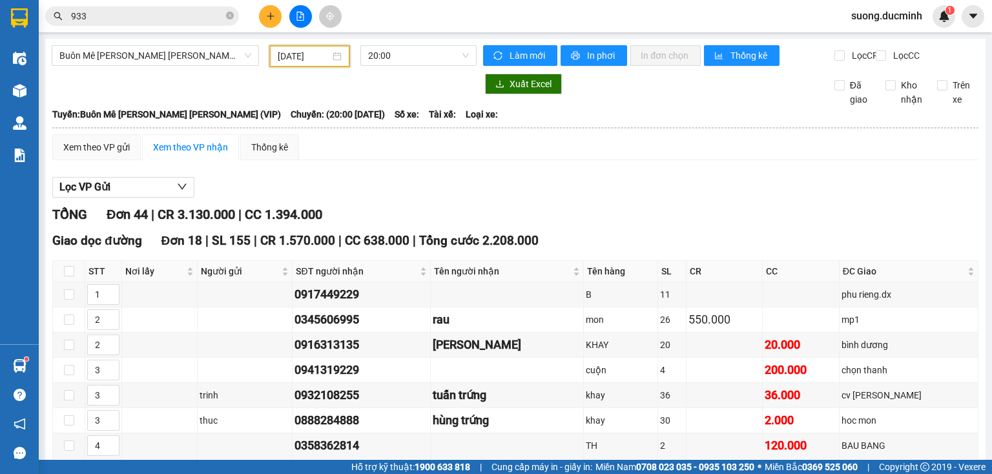
click at [296, 62] on input "[DATE]" at bounding box center [304, 56] width 52 height 14
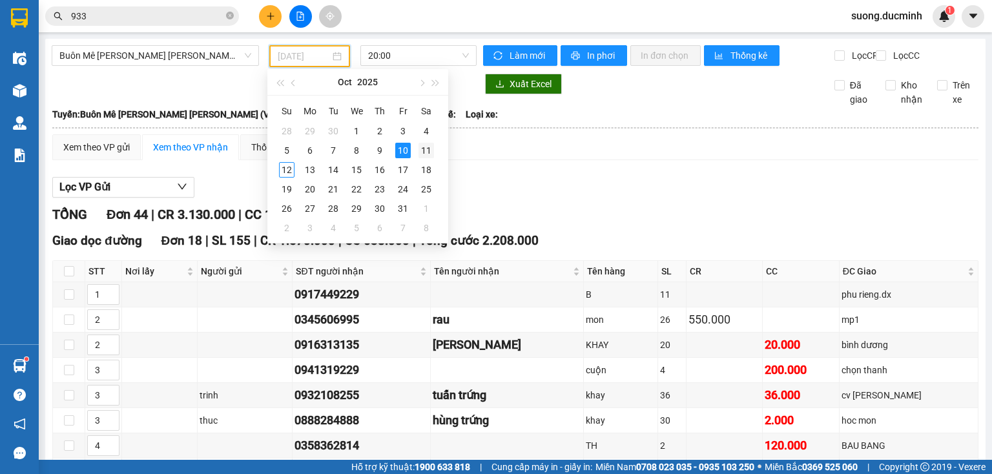
click at [424, 146] on div "11" at bounding box center [427, 151] width 16 height 16
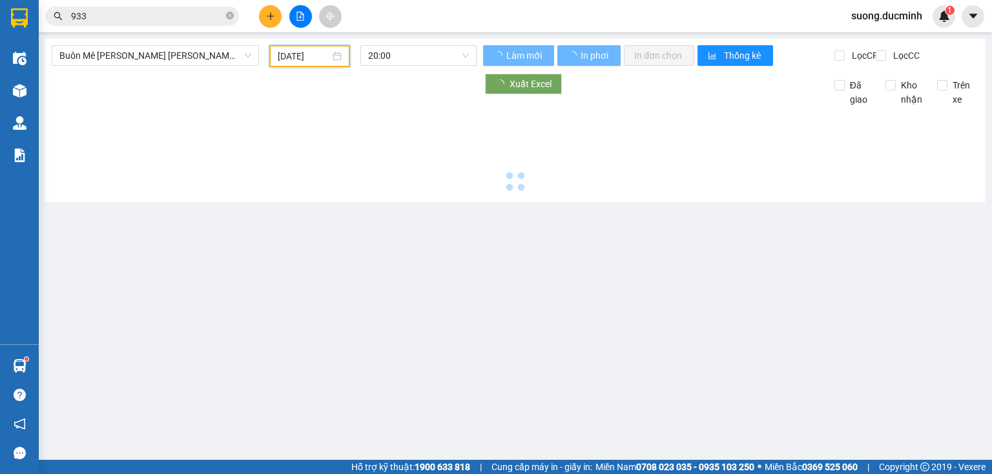
type input "[DATE]"
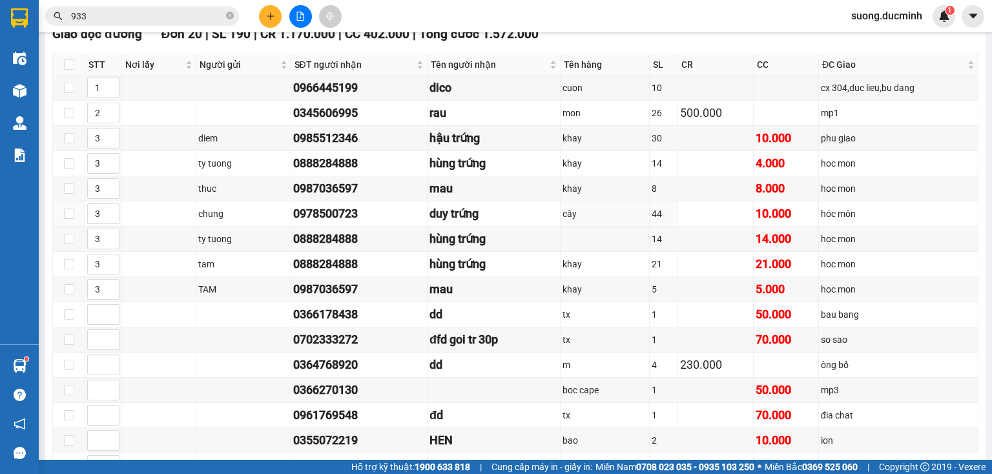
scroll to position [413, 0]
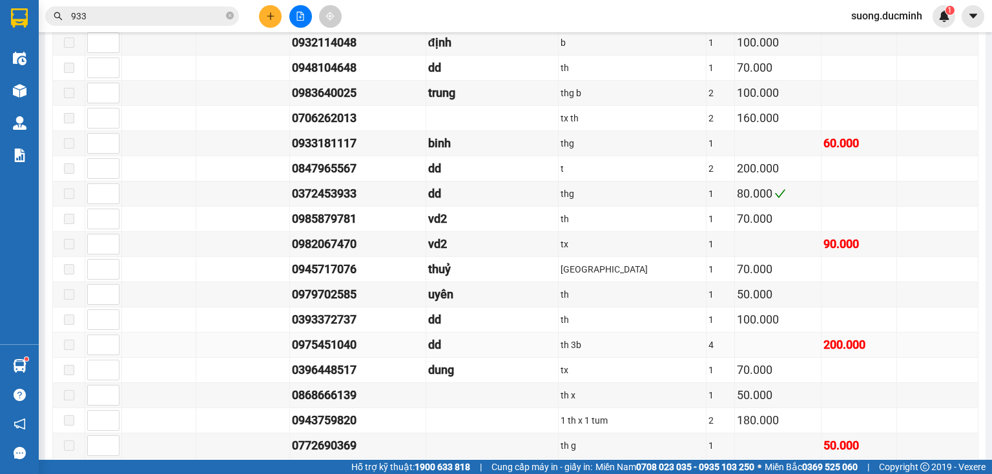
scroll to position [971, 0]
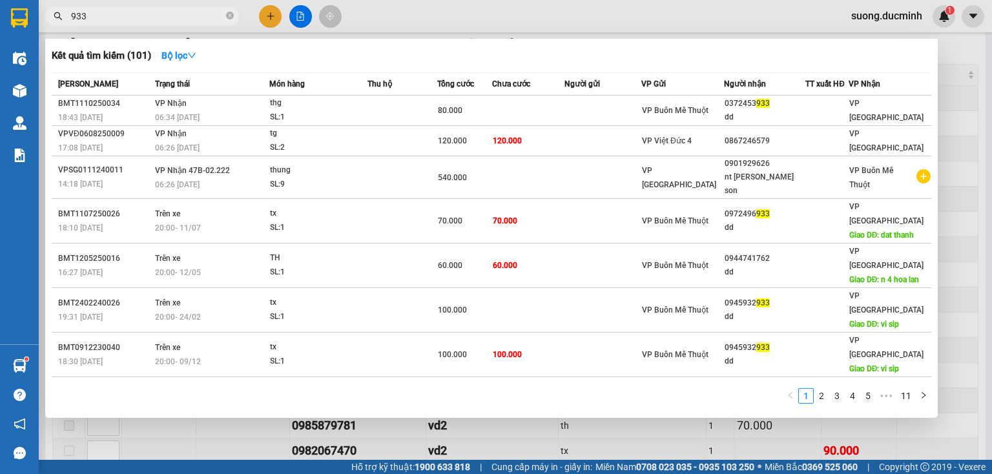
drag, startPoint x: 230, startPoint y: 16, endPoint x: 207, endPoint y: 17, distance: 23.3
click at [229, 16] on icon "close-circle" at bounding box center [230, 16] width 8 height 8
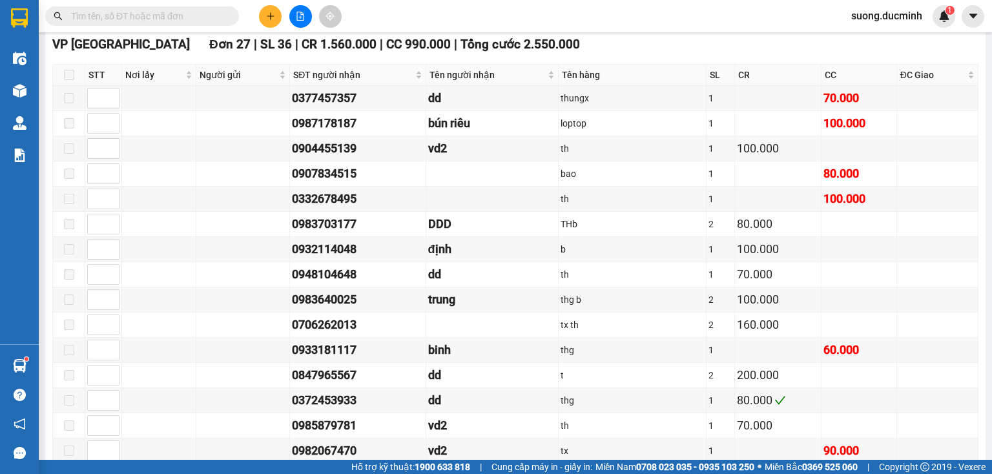
click at [207, 17] on input "text" at bounding box center [147, 16] width 152 height 14
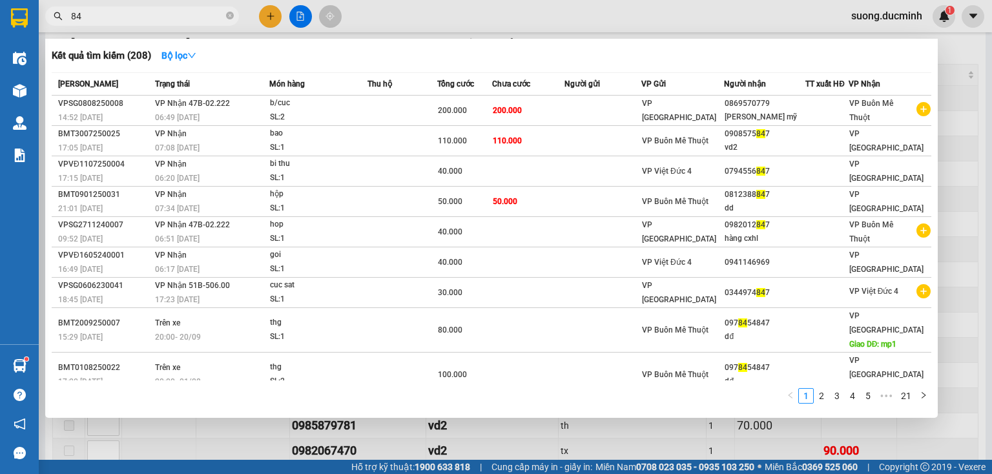
type input "8"
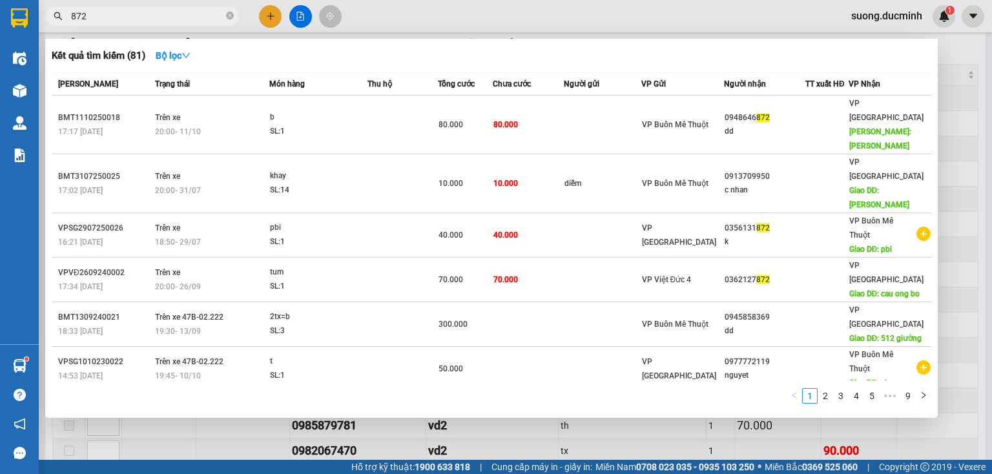
type input "872"
click at [971, 168] on div at bounding box center [496, 237] width 992 height 474
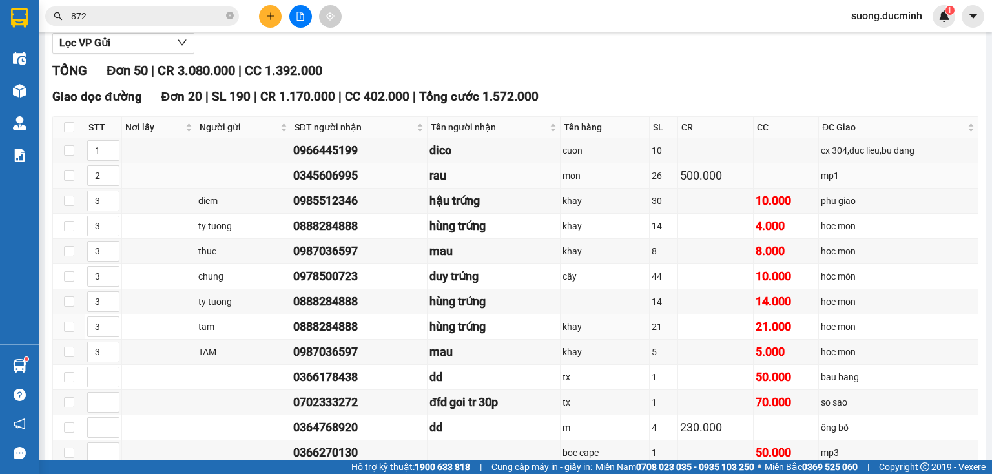
scroll to position [0, 0]
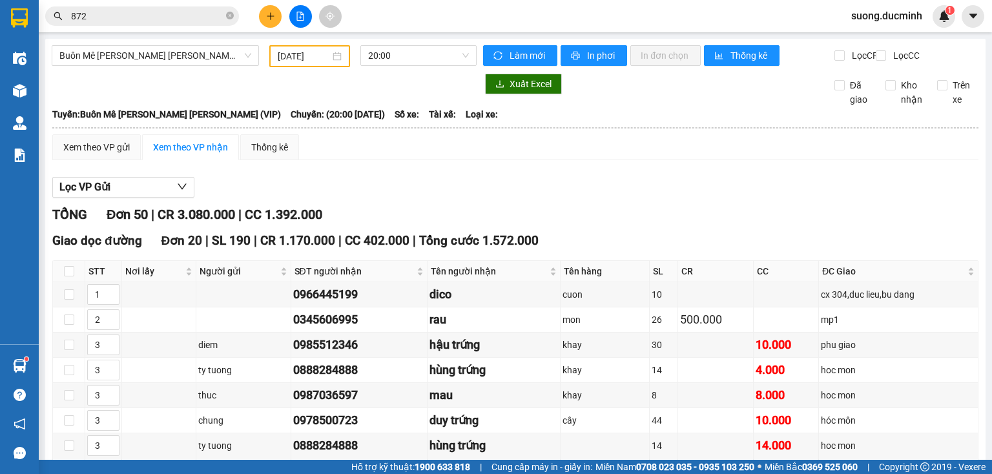
click at [292, 57] on input "[DATE]" at bounding box center [304, 56] width 52 height 14
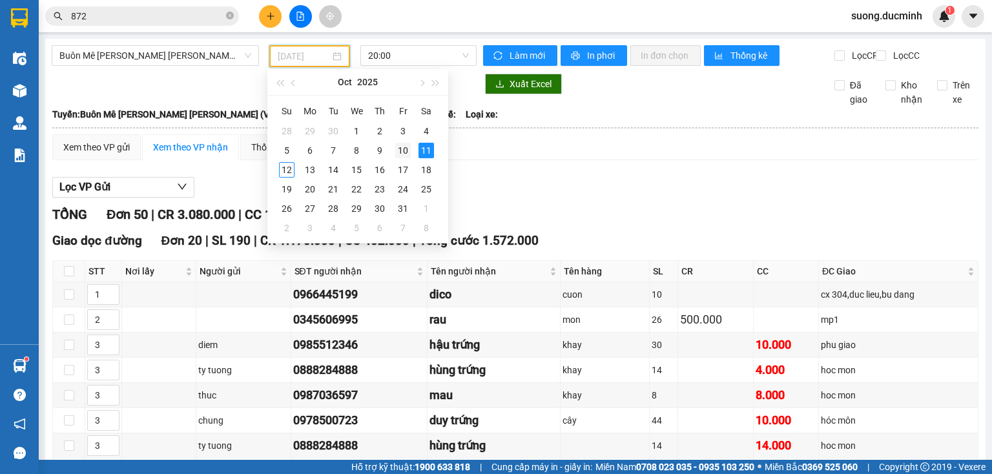
click at [397, 145] on div "10" at bounding box center [403, 151] width 16 height 16
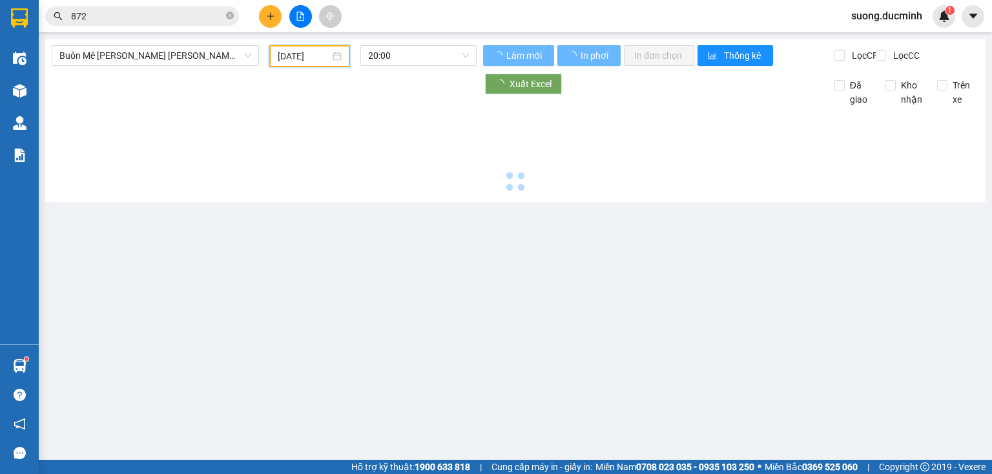
type input "[DATE]"
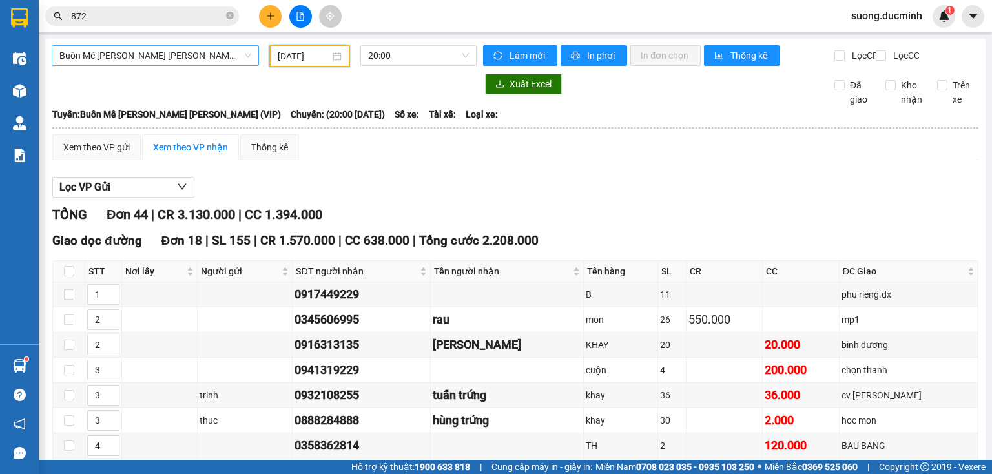
click at [206, 57] on span "Buôn Mê [PERSON_NAME] [PERSON_NAME] (VIP)" at bounding box center [155, 55] width 192 height 19
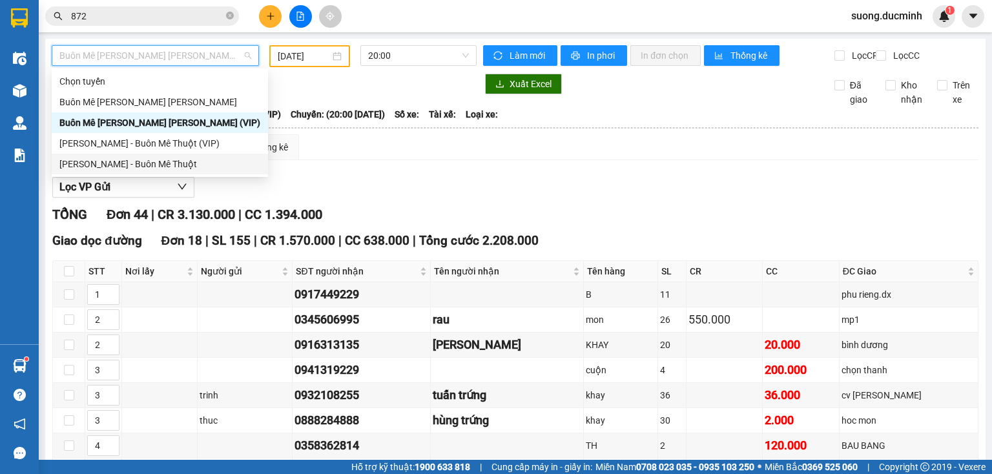
click at [182, 167] on div "[PERSON_NAME] - Buôn Mê Thuột" at bounding box center [159, 164] width 201 height 14
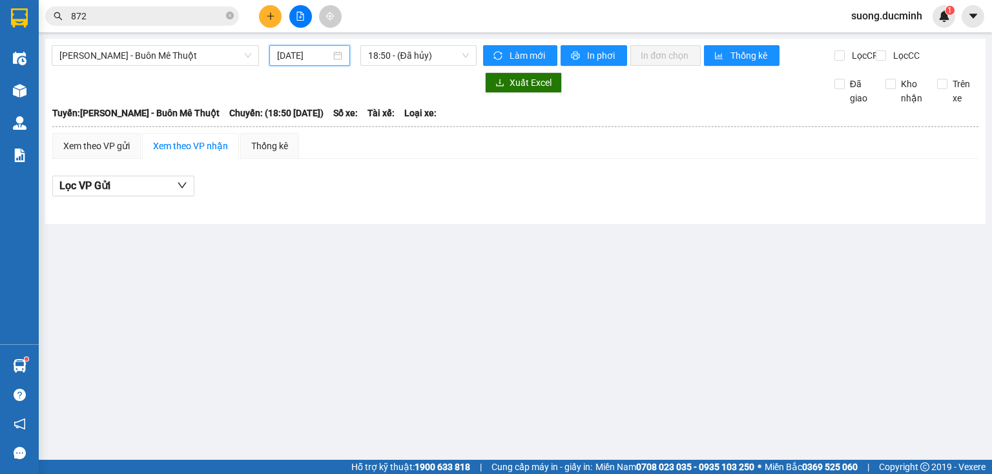
click at [290, 53] on input "[DATE]" at bounding box center [303, 55] width 53 height 14
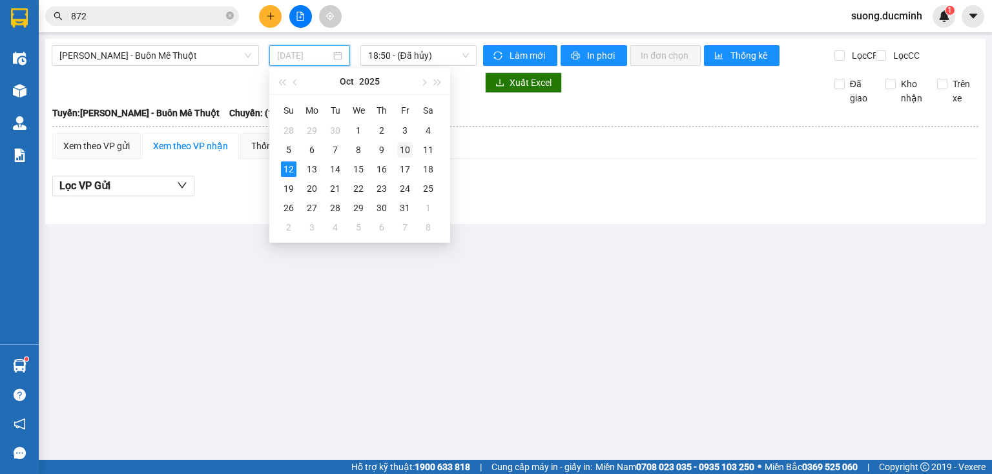
click at [408, 149] on div "10" at bounding box center [405, 150] width 16 height 16
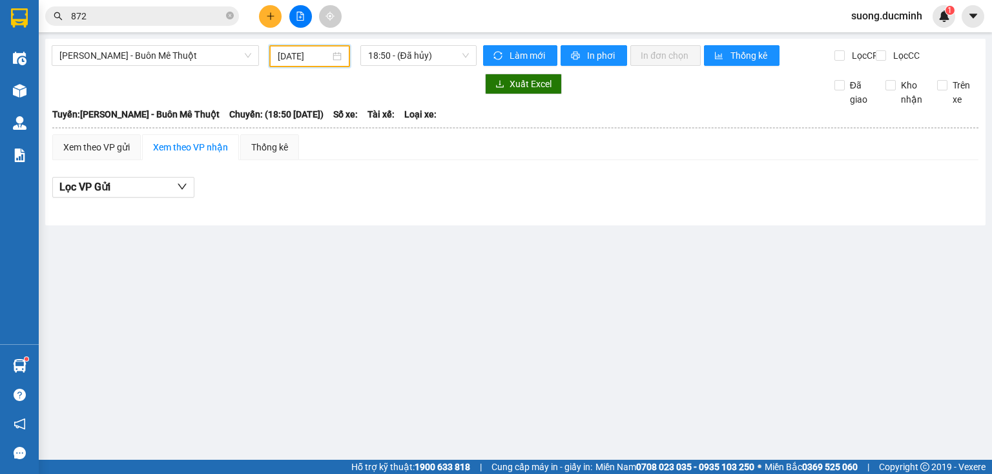
drag, startPoint x: 439, startPoint y: 59, endPoint x: 437, endPoint y: 67, distance: 7.2
click at [437, 60] on span "18:50 - (Đã hủy)" at bounding box center [418, 55] width 101 height 19
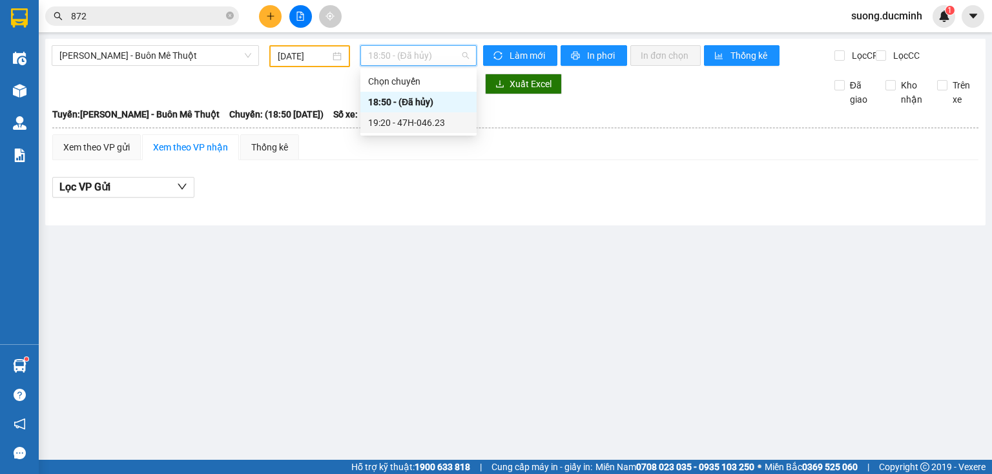
click at [444, 124] on div "19:20 - 47H-046.23" at bounding box center [418, 123] width 101 height 14
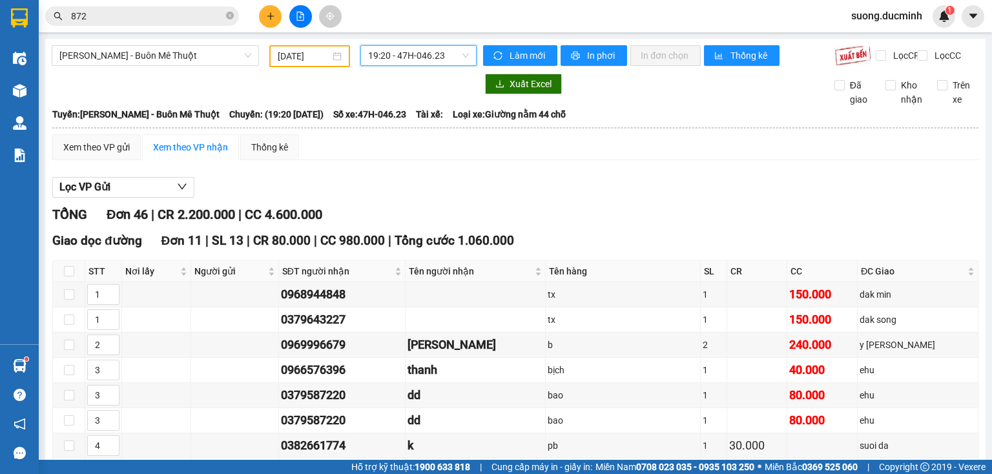
click at [290, 56] on input "[DATE]" at bounding box center [304, 56] width 52 height 14
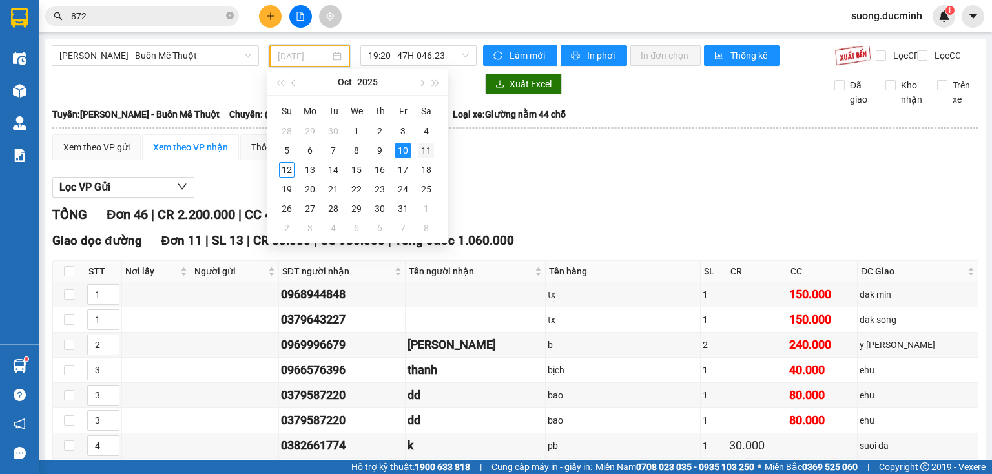
click at [424, 145] on div "11" at bounding box center [427, 151] width 16 height 16
type input "[DATE]"
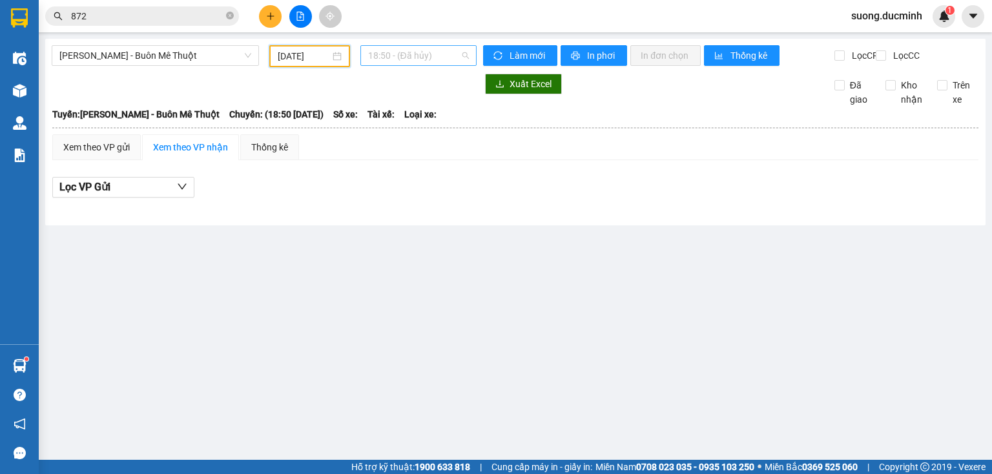
drag, startPoint x: 398, startPoint y: 57, endPoint x: 397, endPoint y: 93, distance: 36.2
click at [398, 57] on span "18:50 - (Đã hủy)" at bounding box center [418, 55] width 101 height 19
click at [398, 116] on div "19:20 - 47B-02.222" at bounding box center [418, 123] width 101 height 14
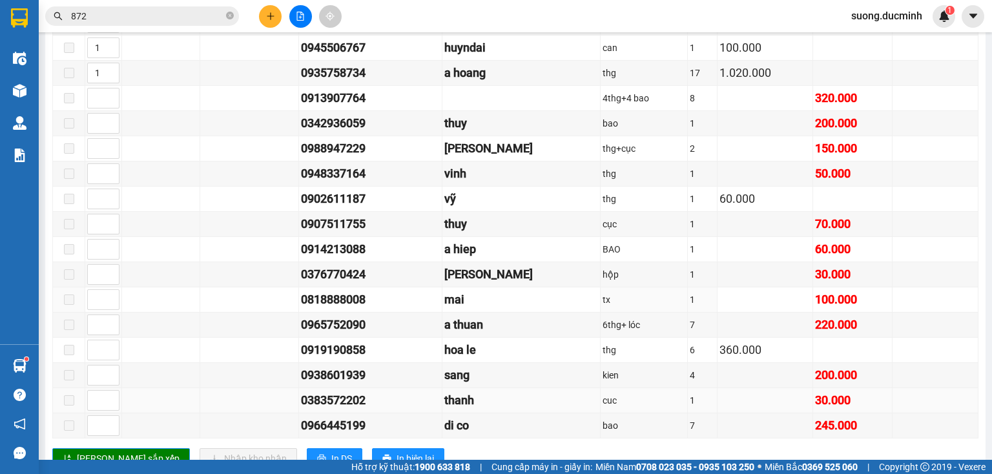
scroll to position [982, 0]
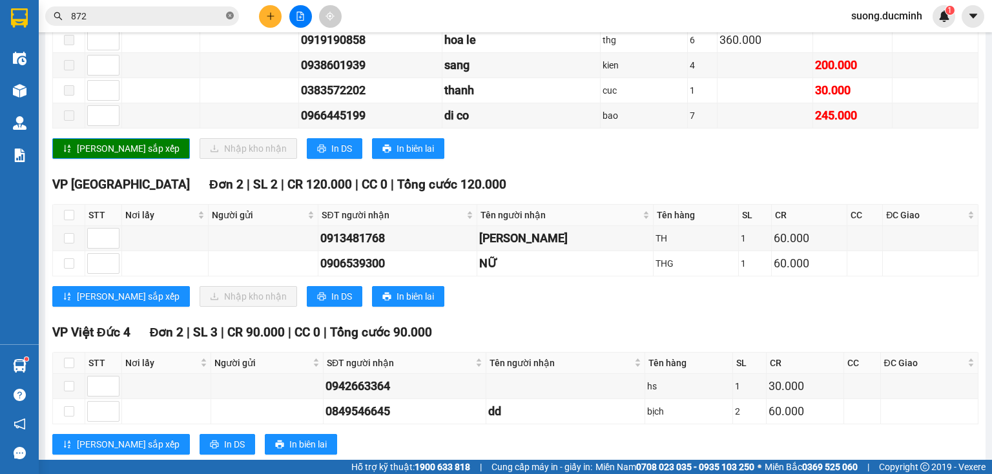
click at [232, 16] on icon "close-circle" at bounding box center [230, 16] width 8 height 8
click at [183, 10] on input "text" at bounding box center [147, 16] width 152 height 14
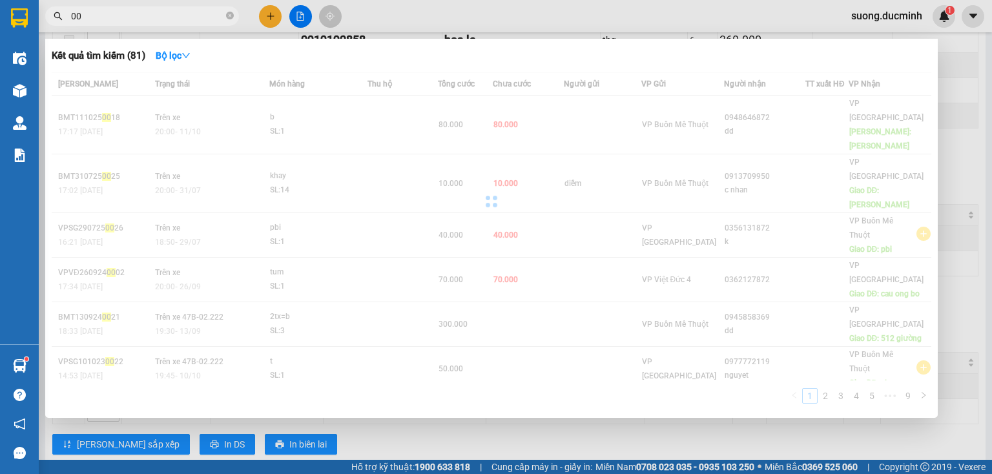
type input "0"
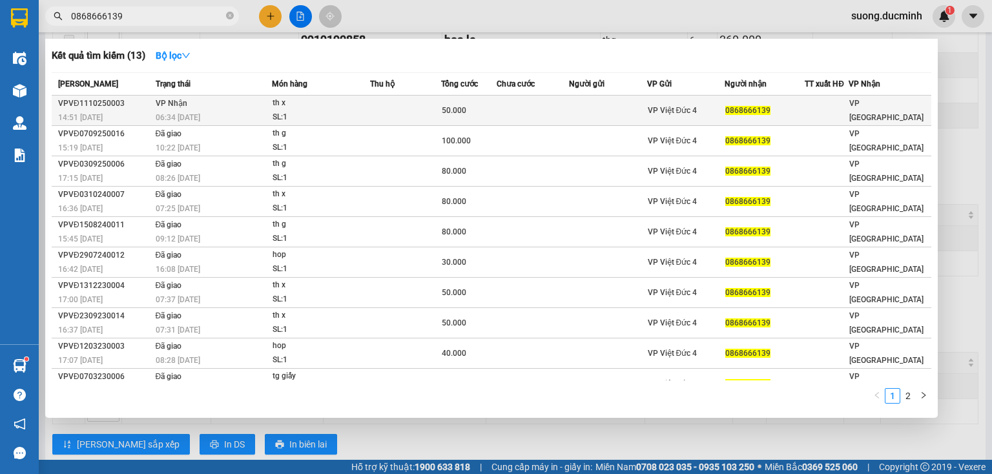
type input "0868666139"
click at [151, 115] on div "14:51 [DATE]" at bounding box center [105, 117] width 94 height 14
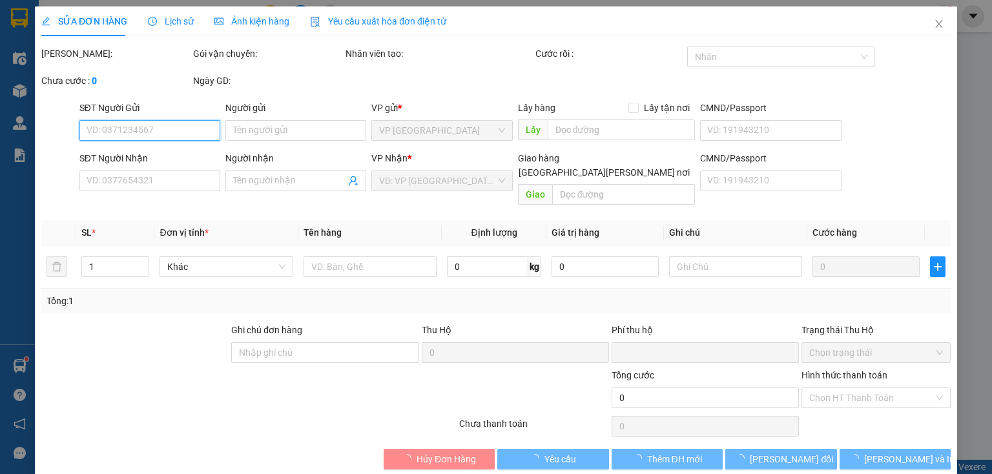
type input "0868666139"
type input "0"
type input "50.000"
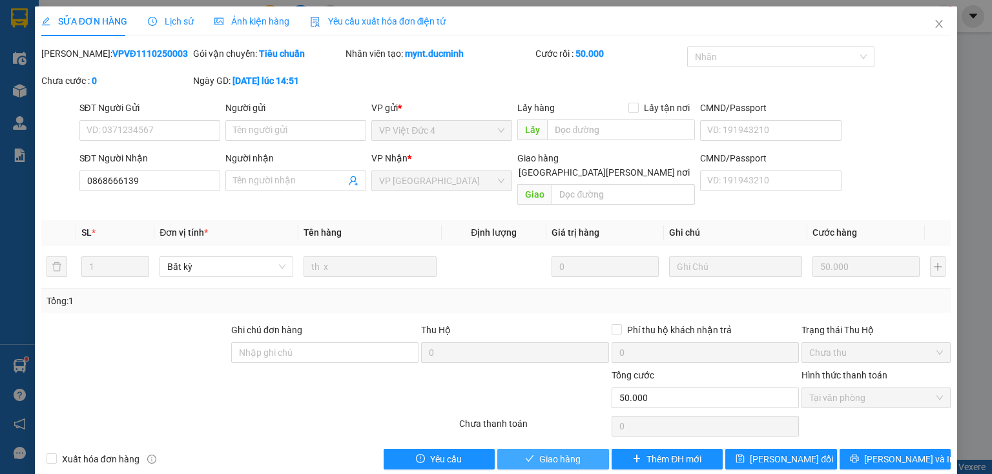
click at [545, 452] on span "Giao hàng" at bounding box center [559, 459] width 41 height 14
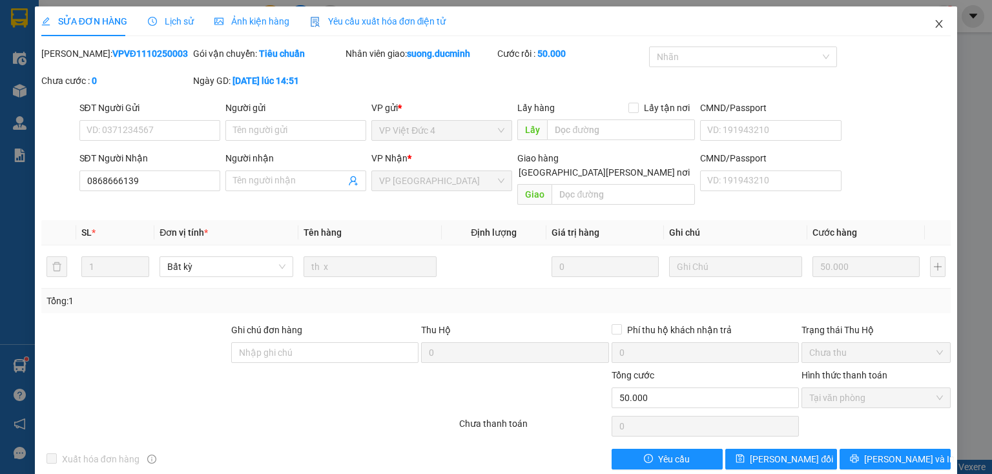
click at [934, 21] on icon "close" at bounding box center [939, 24] width 10 height 10
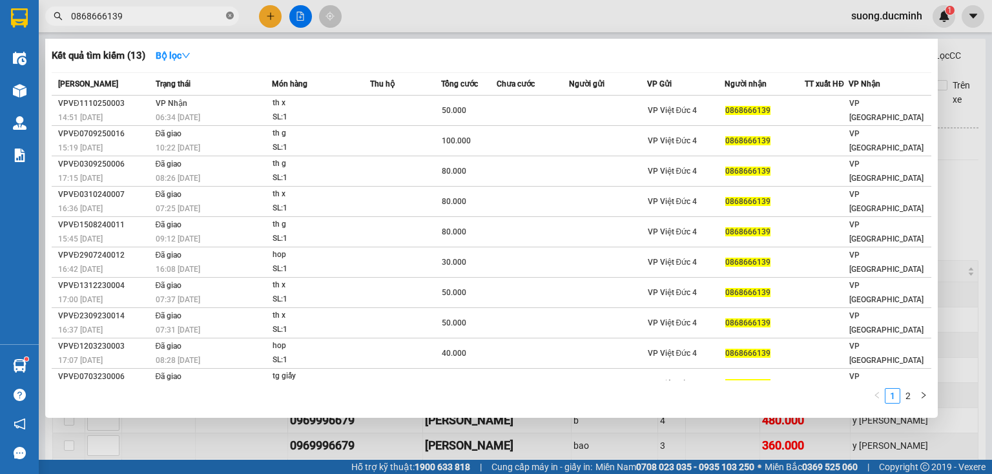
click at [229, 17] on icon "close-circle" at bounding box center [230, 16] width 8 height 8
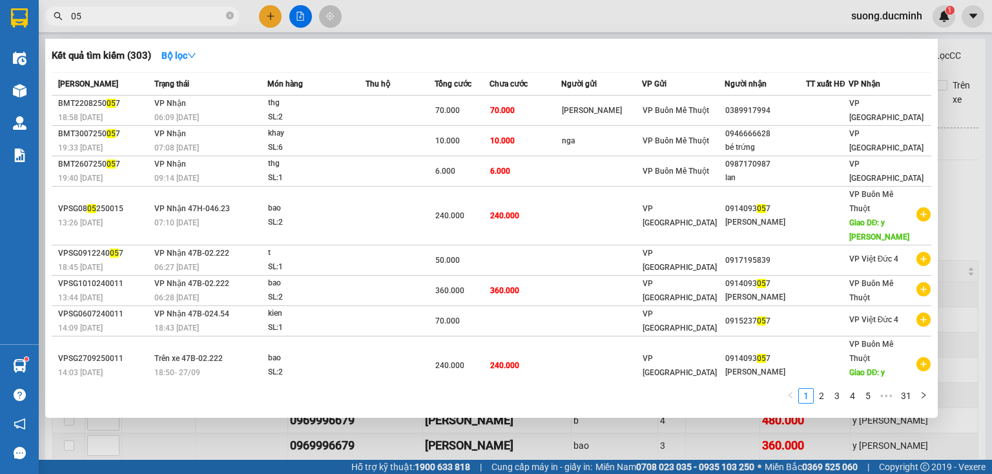
type input "0"
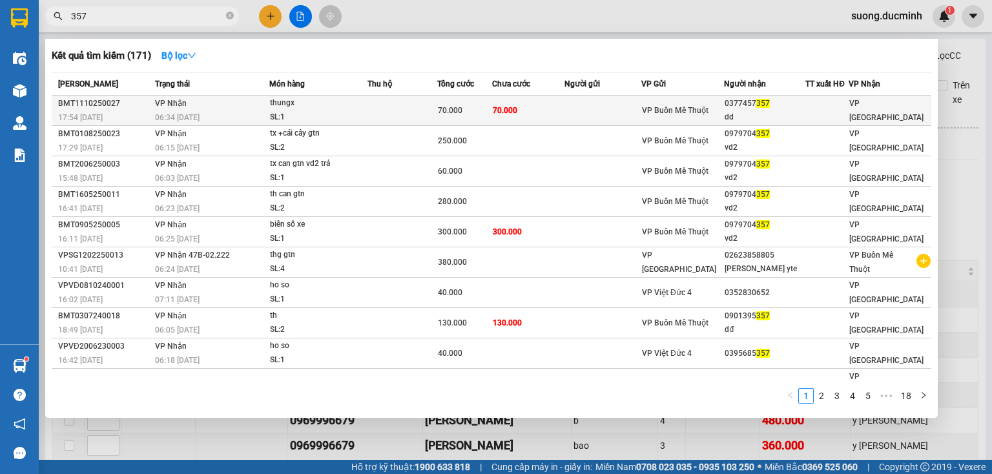
type input "357"
click at [438, 112] on td at bounding box center [403, 111] width 70 height 30
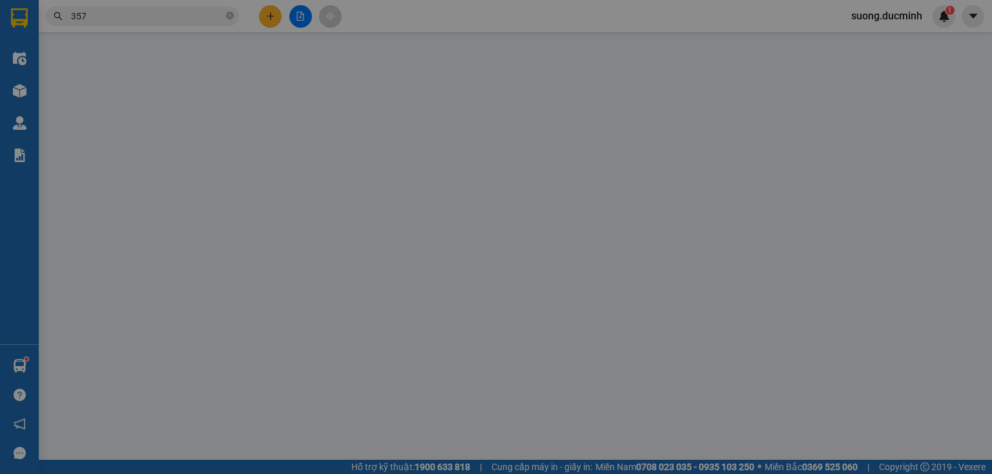
type input "0377457357"
type input "dd"
type input "0"
type input "70.000"
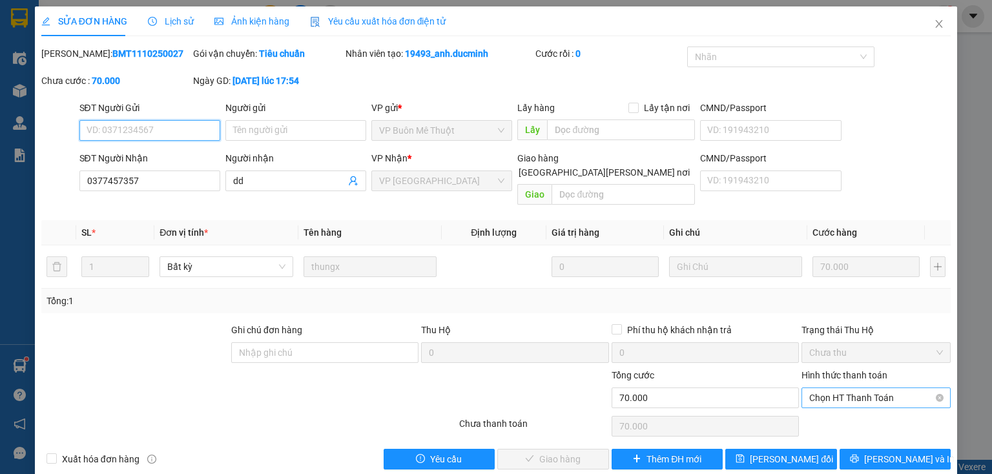
click at [832, 388] on span "Chọn HT Thanh Toán" at bounding box center [876, 397] width 134 height 19
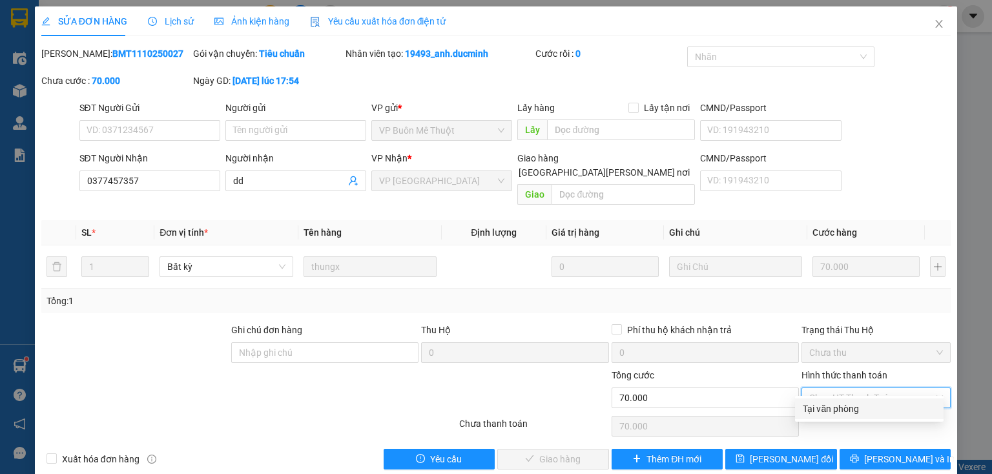
click at [837, 411] on div "Tại văn phòng" at bounding box center [869, 409] width 133 height 14
type input "0"
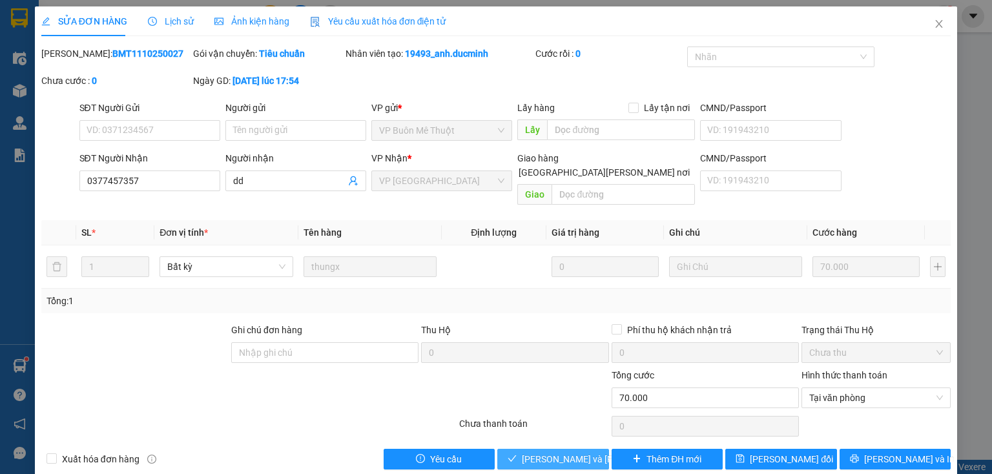
click at [543, 452] on span "[PERSON_NAME] và [PERSON_NAME] hàng" at bounding box center [609, 459] width 174 height 14
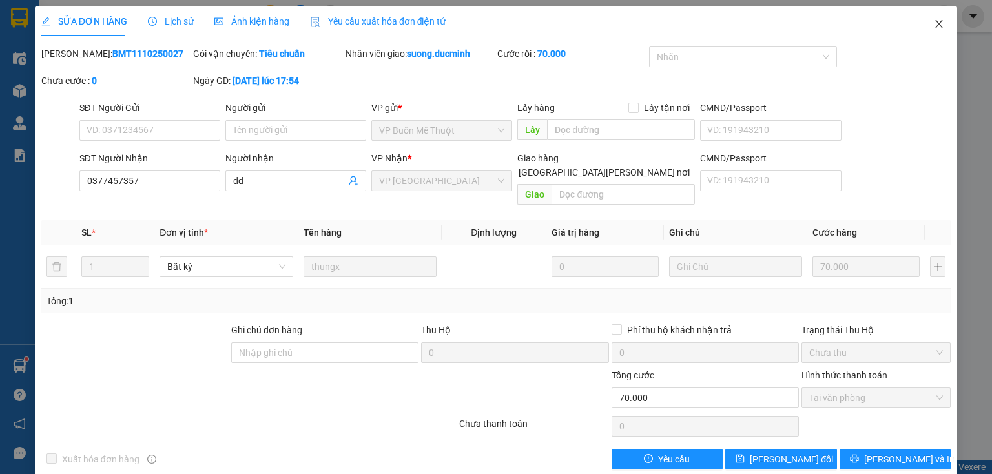
click at [935, 23] on icon "close" at bounding box center [939, 24] width 10 height 10
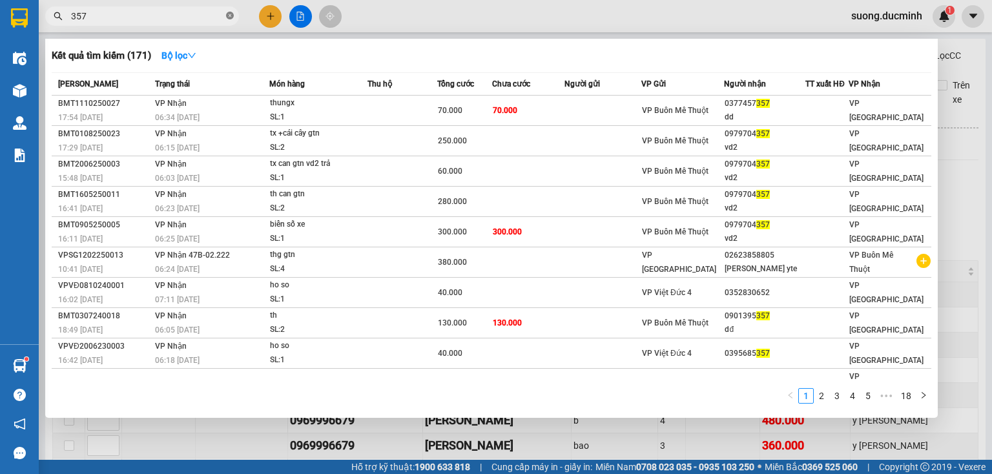
click at [231, 17] on icon "close-circle" at bounding box center [230, 16] width 8 height 8
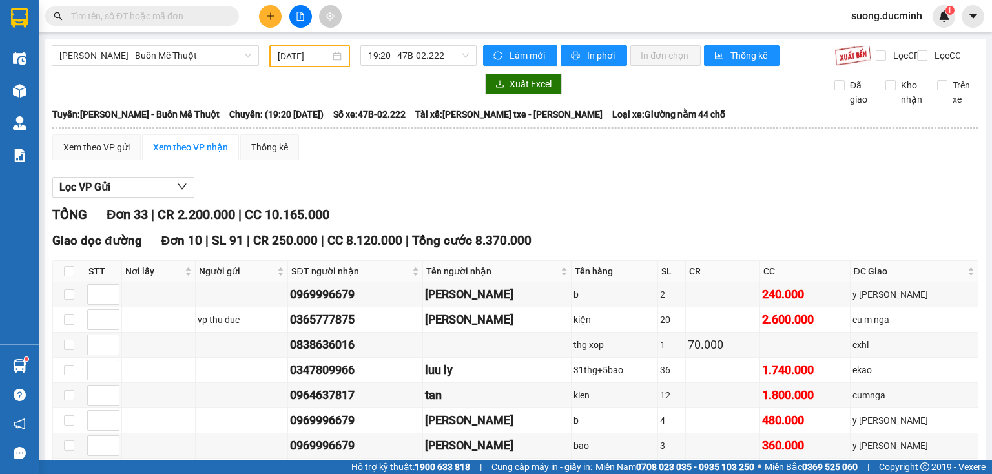
click at [193, 19] on input "text" at bounding box center [147, 16] width 152 height 14
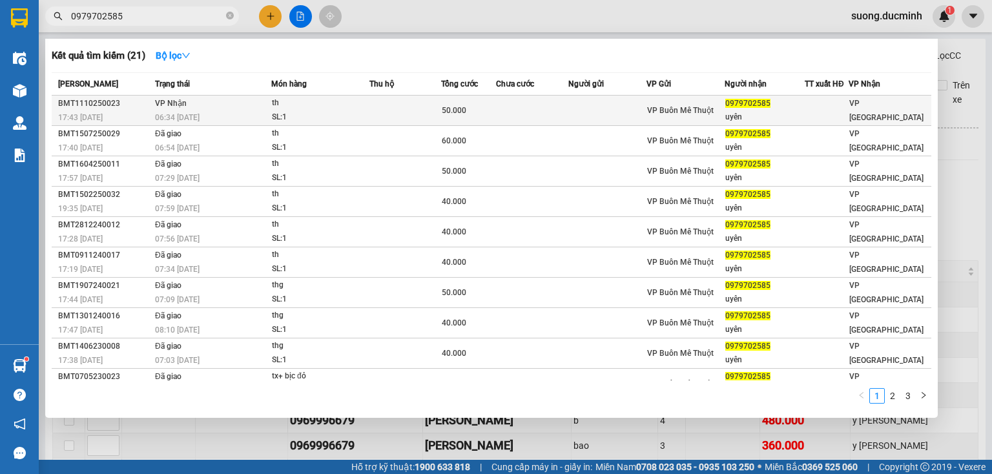
type input "0979702585"
click at [357, 106] on div "th" at bounding box center [320, 103] width 97 height 14
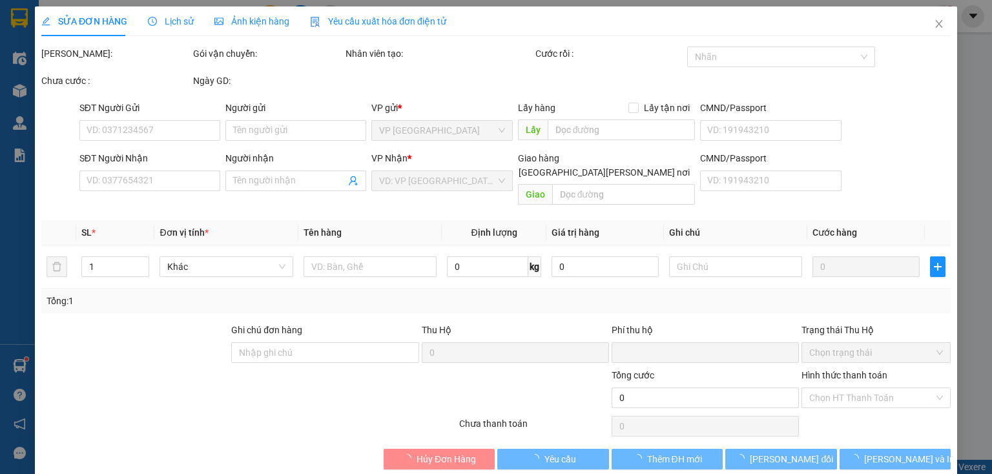
type input "0979702585"
type input "uyên"
type input "0"
type input "50.000"
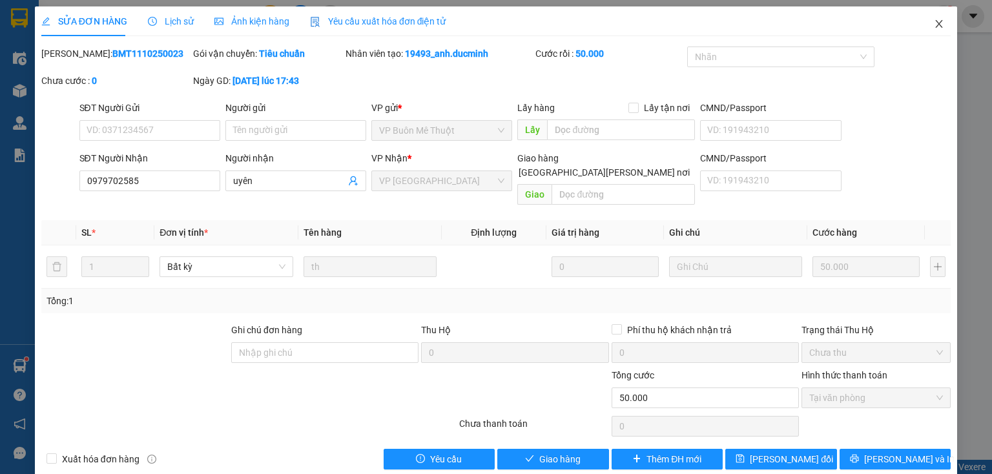
drag, startPoint x: 933, startPoint y: 25, endPoint x: 165, endPoint y: 14, distance: 767.5
click at [936, 25] on icon "close" at bounding box center [939, 24] width 7 height 8
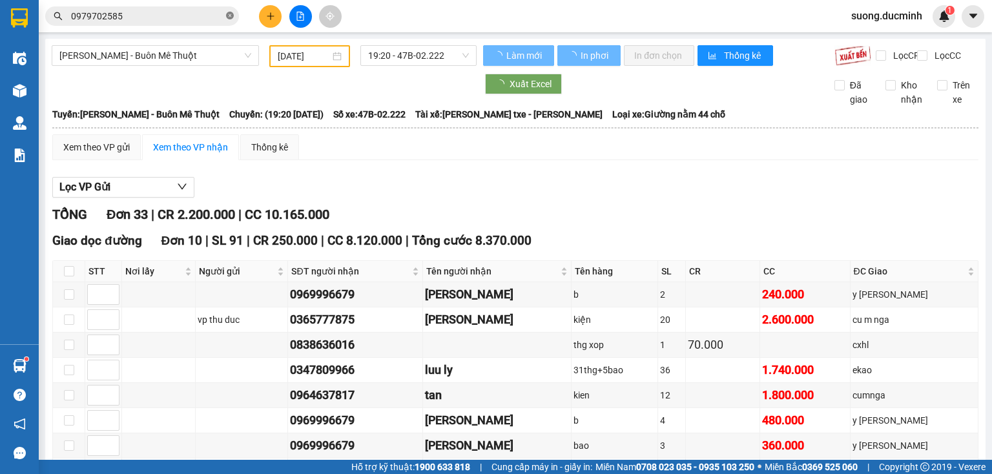
click at [230, 16] on icon "close-circle" at bounding box center [230, 16] width 8 height 8
click at [186, 16] on input "text" at bounding box center [147, 16] width 152 height 14
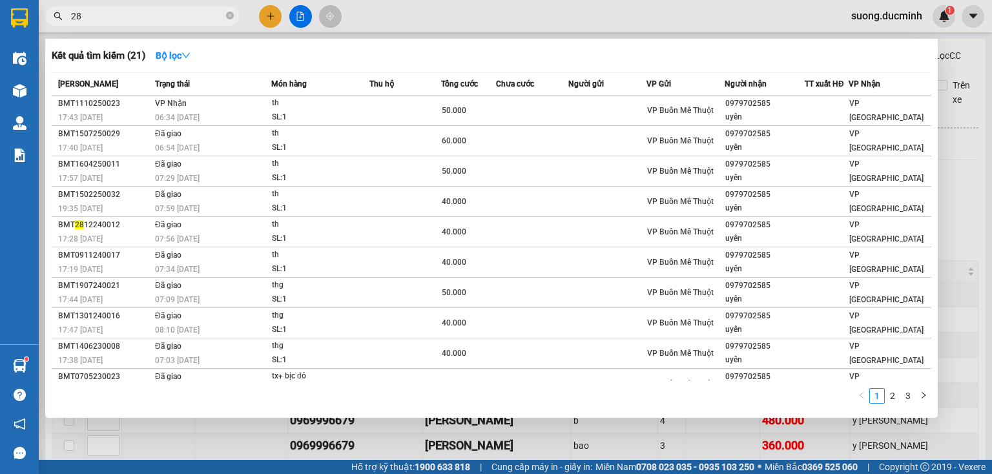
type input "287"
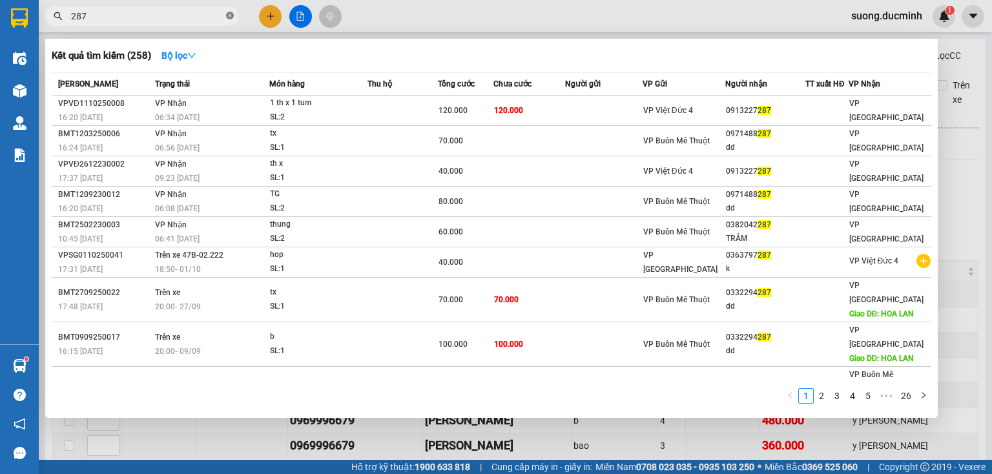
click at [228, 16] on icon "close-circle" at bounding box center [230, 16] width 8 height 8
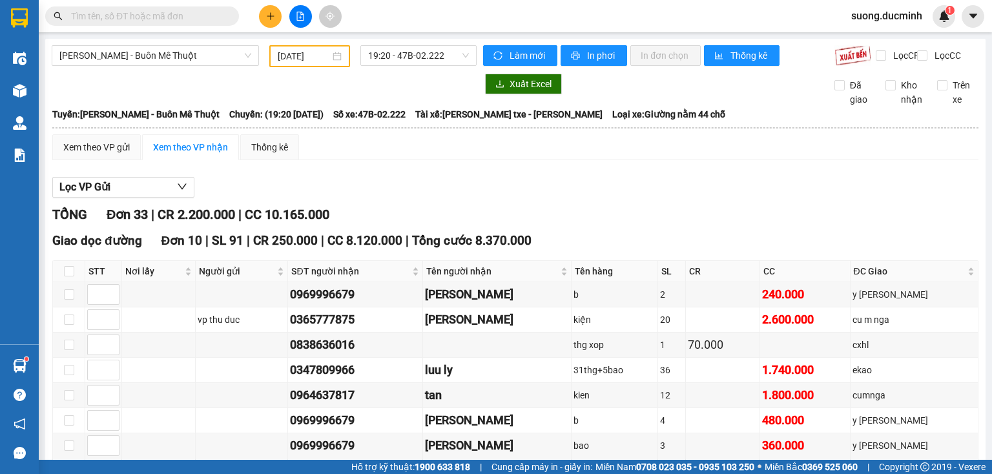
click at [198, 21] on input "text" at bounding box center [147, 16] width 152 height 14
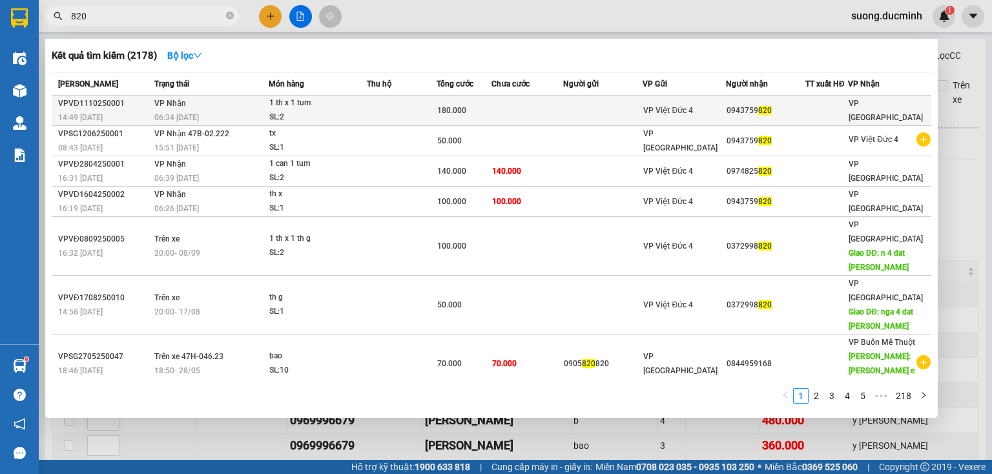
type input "820"
click at [426, 116] on td at bounding box center [402, 111] width 70 height 30
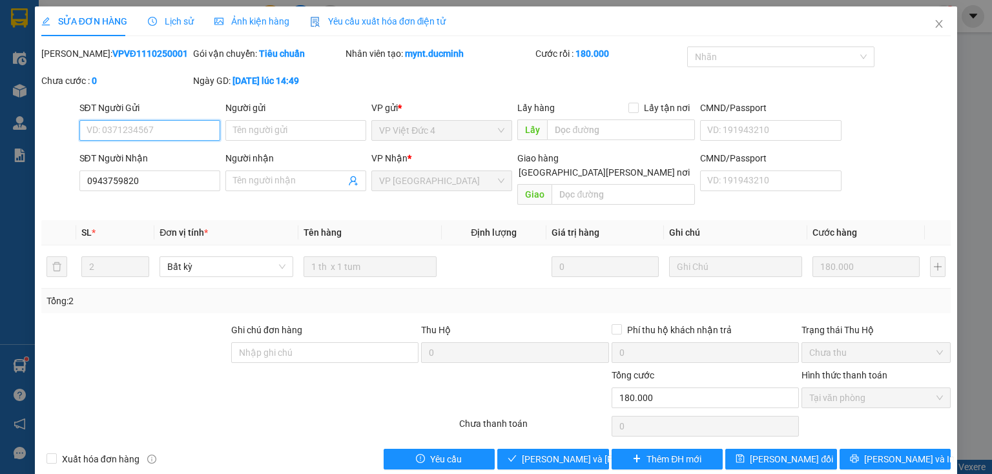
type input "0943759820"
type input "0"
type input "180.000"
click at [543, 452] on span "Giao hàng" at bounding box center [559, 459] width 41 height 14
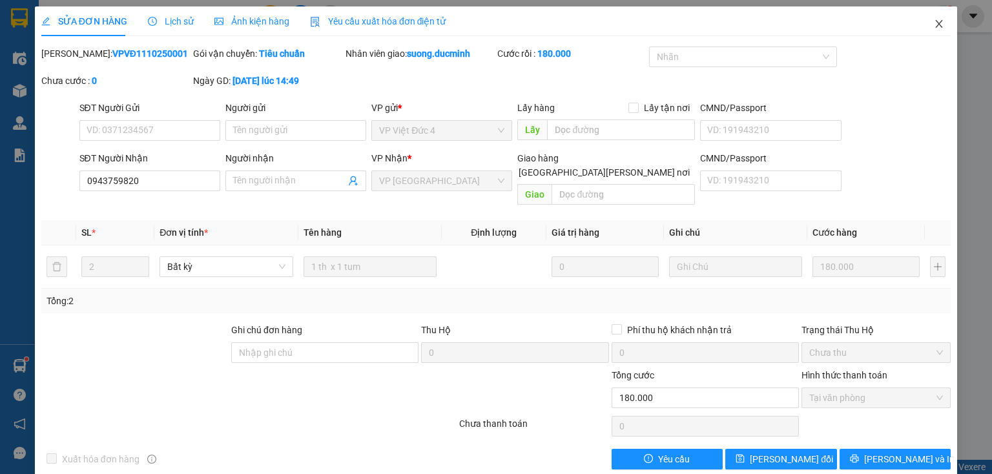
click at [936, 26] on icon "close" at bounding box center [939, 24] width 10 height 10
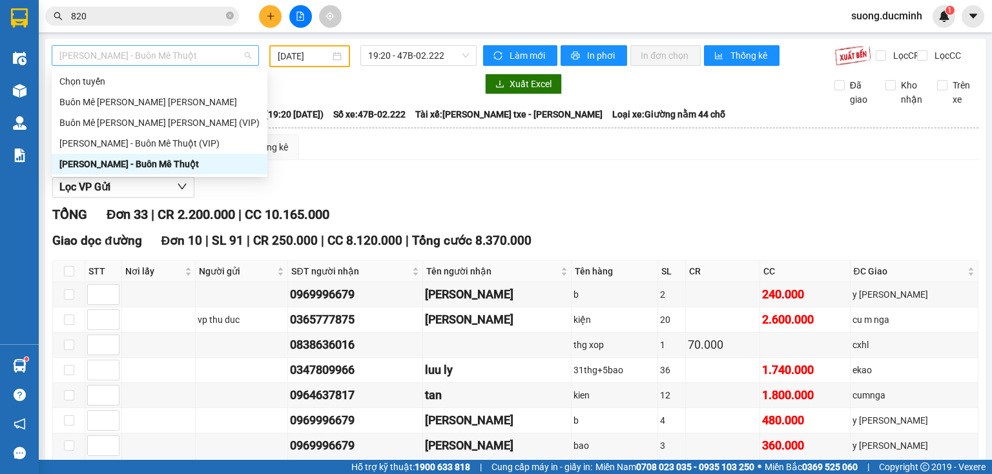
click at [171, 60] on span "[PERSON_NAME] - Buôn Mê Thuột" at bounding box center [155, 55] width 192 height 19
click at [158, 116] on div "Buôn Mê [PERSON_NAME] [PERSON_NAME] (VIP)" at bounding box center [159, 123] width 200 height 14
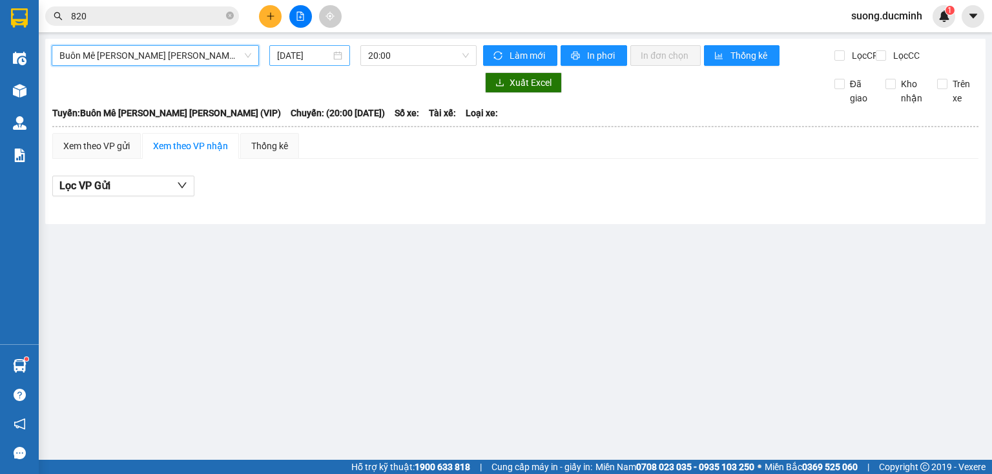
click at [298, 61] on input "[DATE]" at bounding box center [303, 55] width 53 height 14
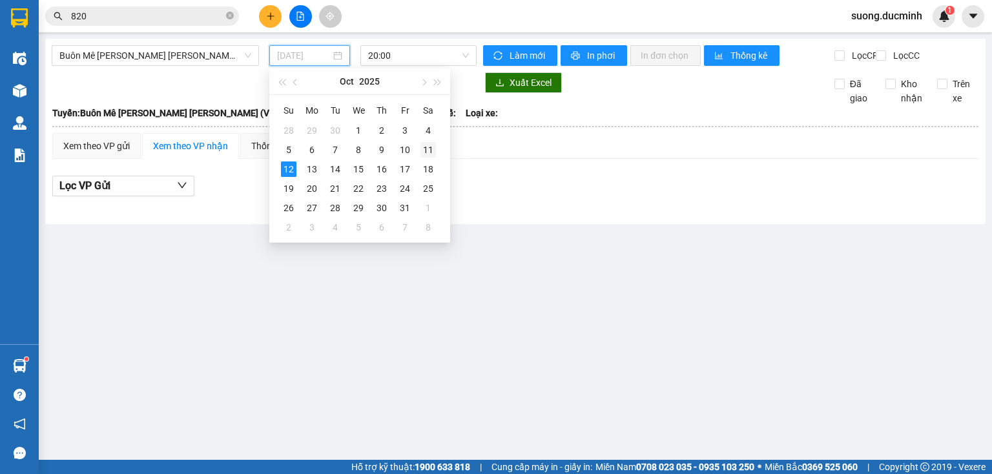
click at [432, 154] on div "11" at bounding box center [429, 150] width 16 height 16
type input "[DATE]"
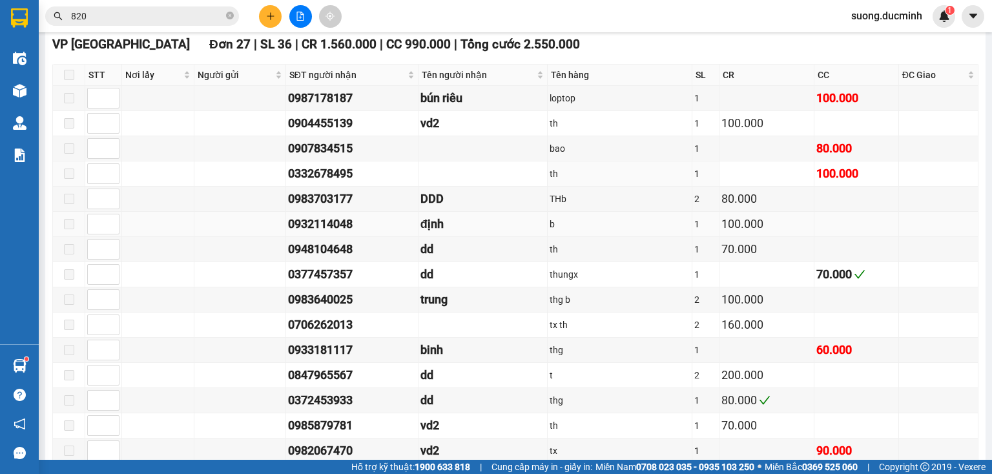
scroll to position [1023, 0]
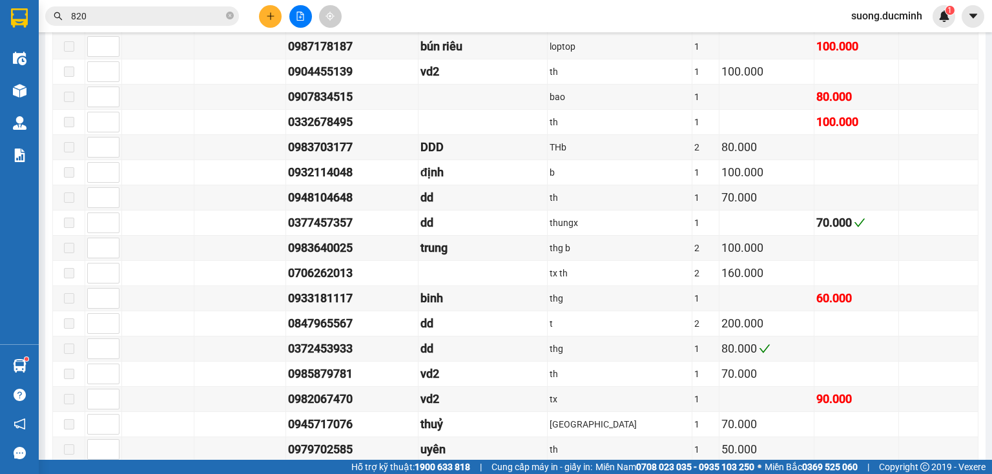
click at [272, 26] on button at bounding box center [270, 16] width 23 height 23
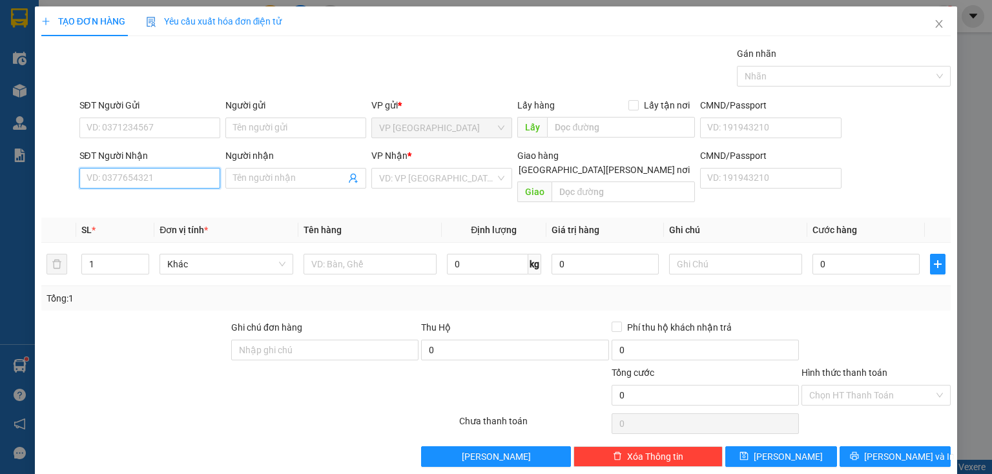
click at [165, 178] on input "SĐT Người Nhận" at bounding box center [149, 178] width 141 height 21
type input "0347621716"
click at [422, 180] on input "search" at bounding box center [437, 178] width 116 height 19
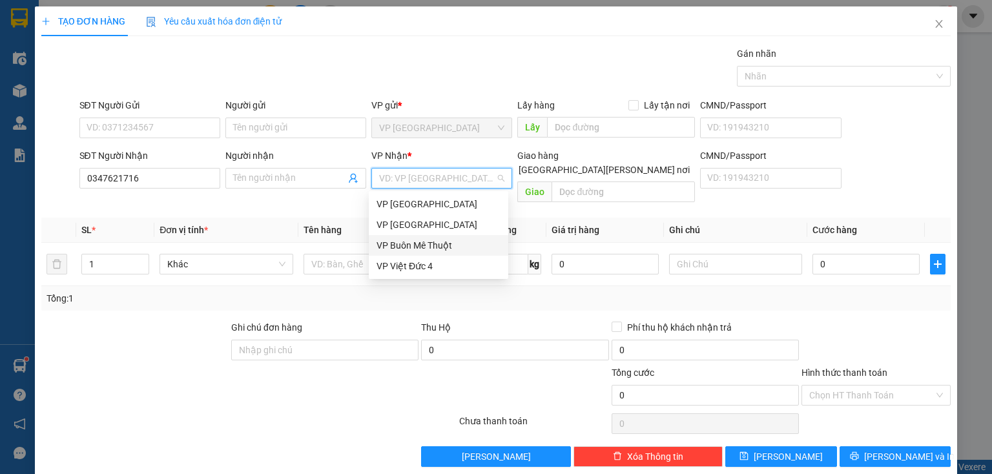
click at [446, 243] on div "VP Buôn Mê Thuột" at bounding box center [439, 245] width 124 height 14
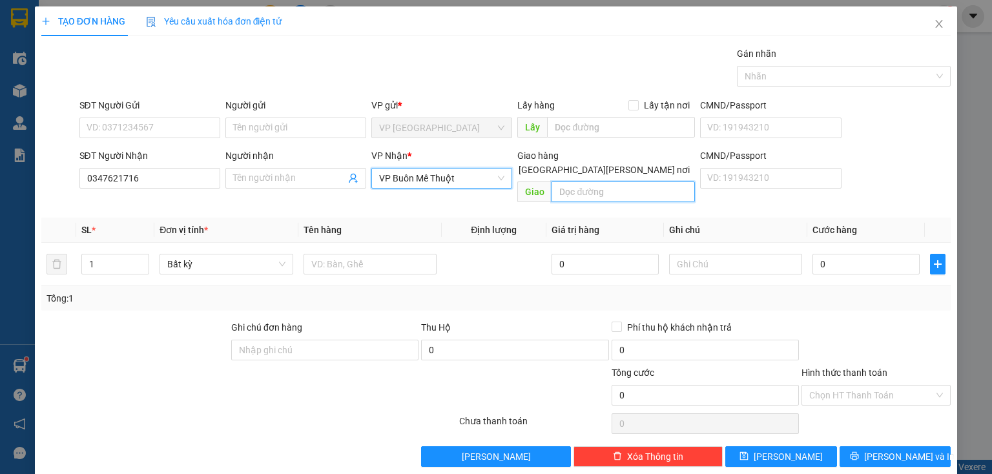
click at [583, 182] on input "text" at bounding box center [623, 192] width 143 height 21
type input "vd2"
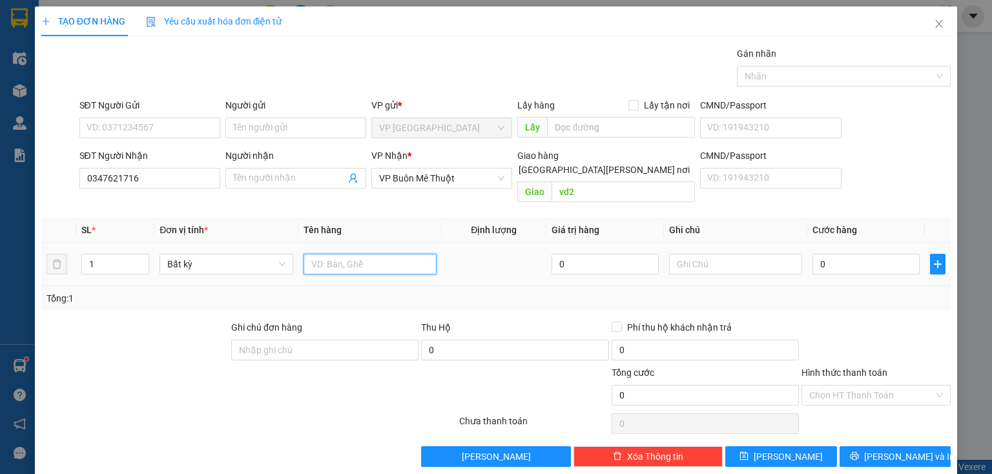
click at [382, 256] on input "text" at bounding box center [370, 264] width 133 height 21
type input "thg"
click at [858, 254] on input "0" at bounding box center [866, 264] width 107 height 21
type input "5"
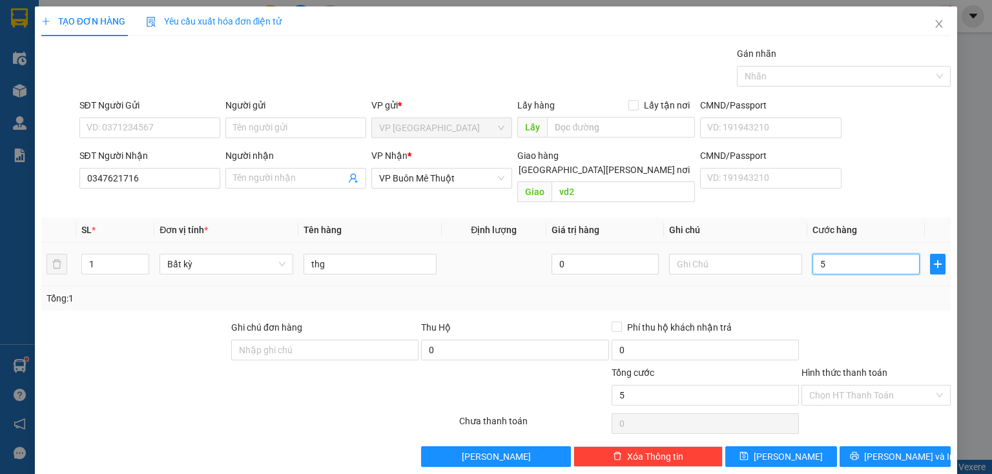
type input "5"
type input "50"
type input "50.000"
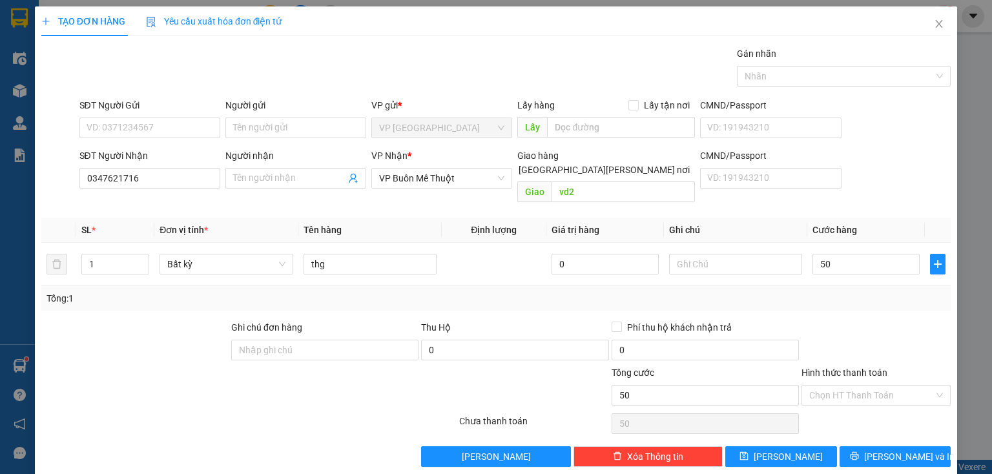
type input "50.000"
click at [863, 320] on div at bounding box center [876, 342] width 152 height 45
click at [879, 386] on input "Hình thức thanh toán" at bounding box center [871, 395] width 125 height 19
click at [866, 403] on div "Tại văn phòng" at bounding box center [869, 406] width 133 height 14
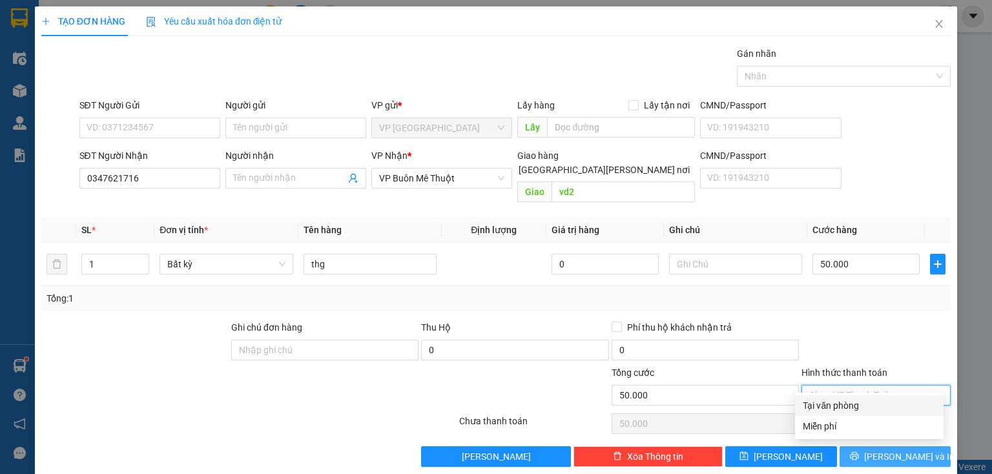
type input "0"
click at [905, 450] on span "[PERSON_NAME] và In" at bounding box center [909, 457] width 90 height 14
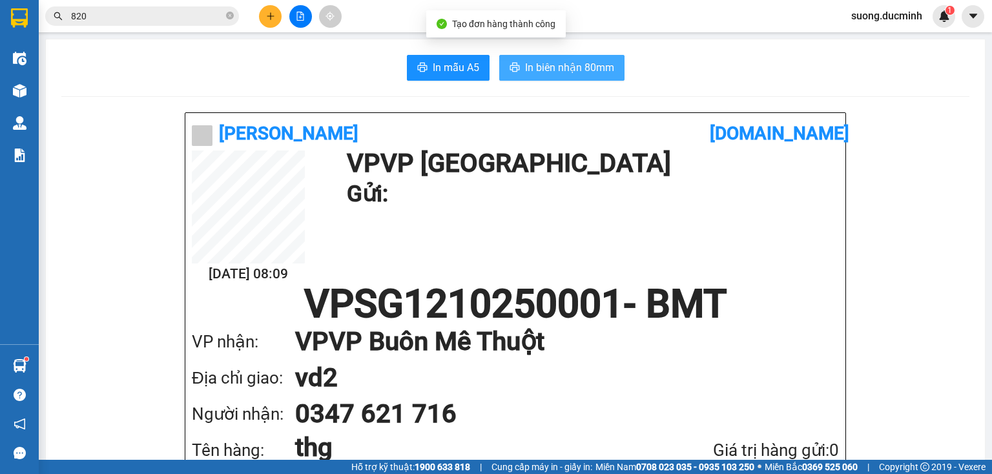
click at [534, 70] on span "In biên nhận 80mm" at bounding box center [569, 67] width 89 height 16
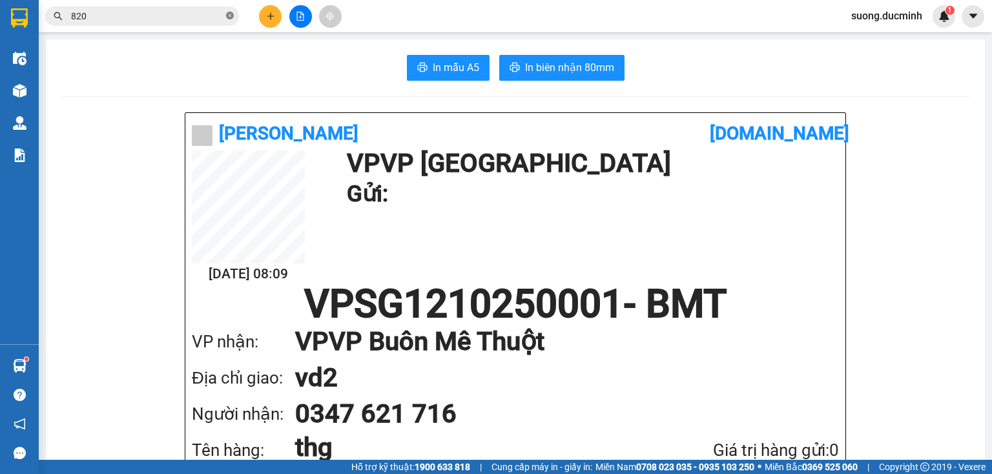
click at [231, 17] on icon "close-circle" at bounding box center [230, 16] width 8 height 8
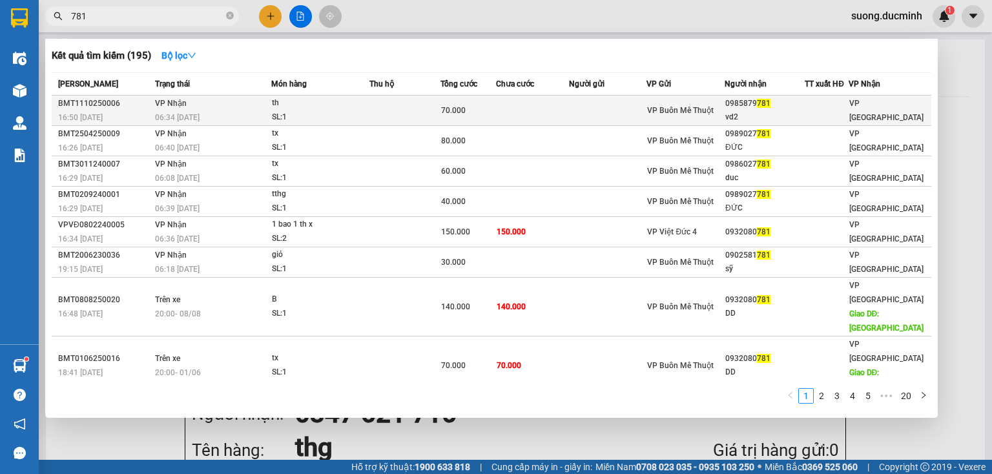
type input "781"
click at [300, 103] on div "th" at bounding box center [320, 103] width 97 height 14
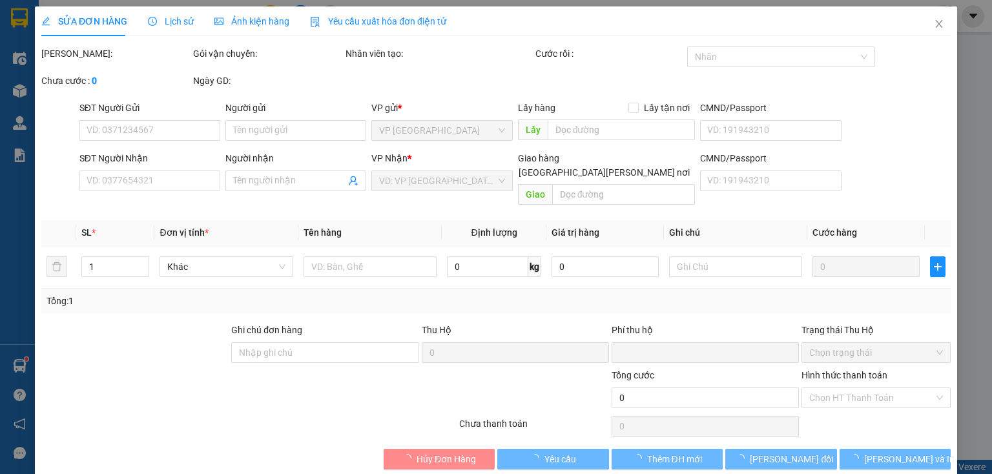
type input "0985879781"
type input "vd2"
type input "0"
type input "70.000"
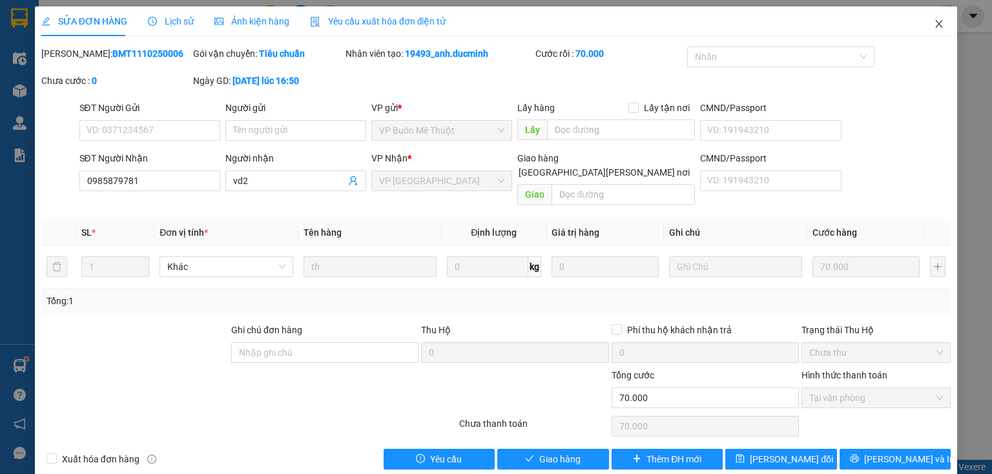
click at [935, 28] on icon "close" at bounding box center [939, 24] width 10 height 10
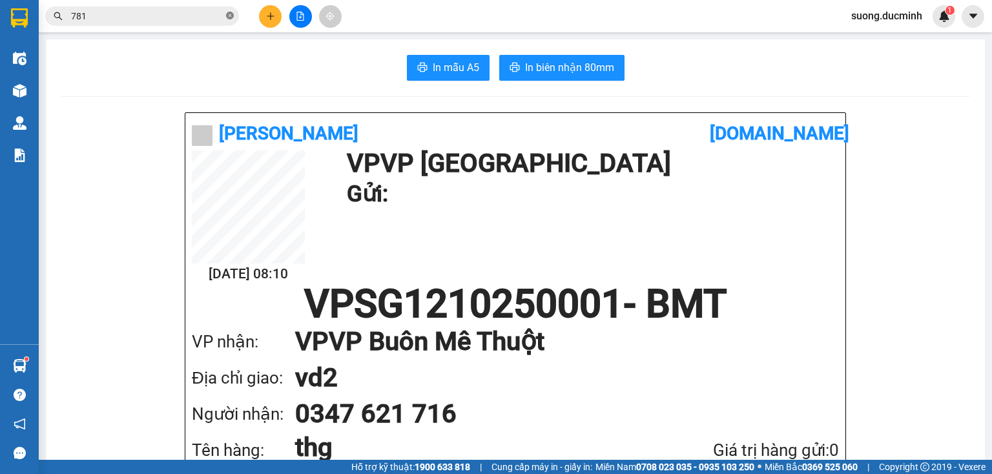
click at [233, 17] on icon "close-circle" at bounding box center [230, 16] width 8 height 8
click at [196, 10] on input "text" at bounding box center [147, 16] width 152 height 14
type input "933"
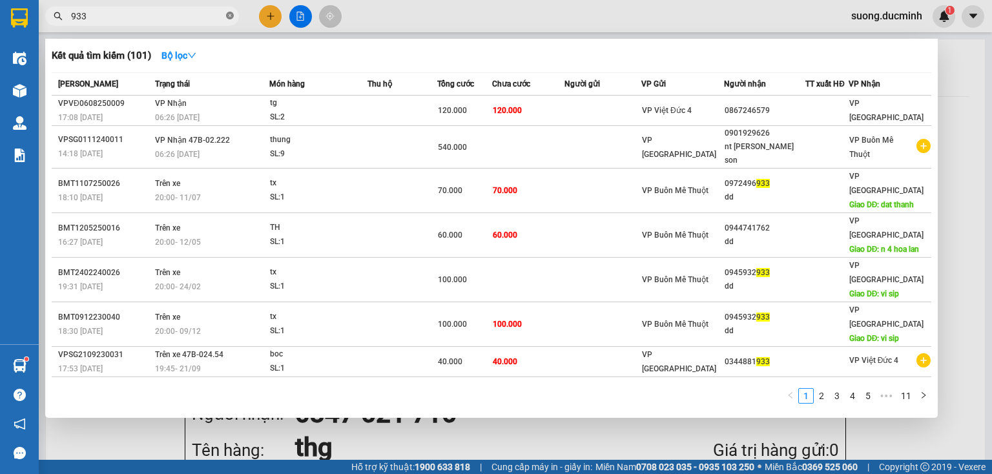
click at [227, 12] on icon "close-circle" at bounding box center [230, 16] width 8 height 8
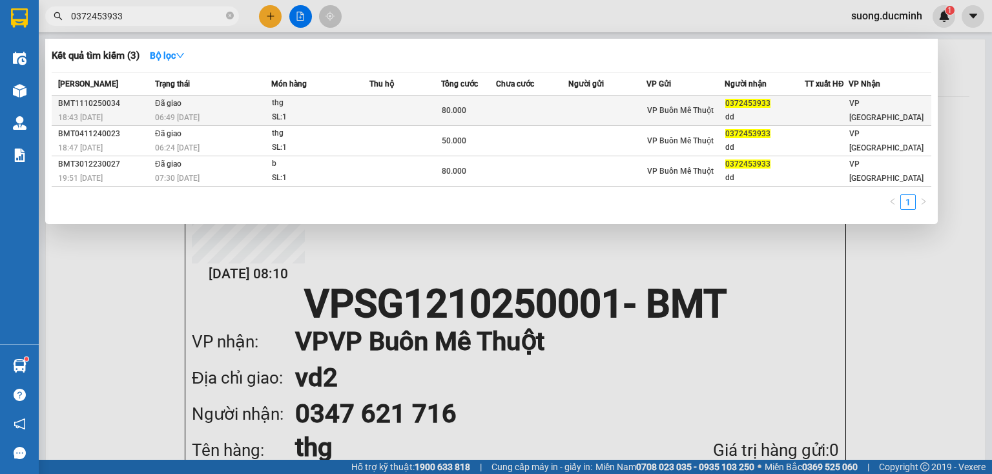
type input "0372453933"
click at [384, 112] on td at bounding box center [406, 111] width 72 height 30
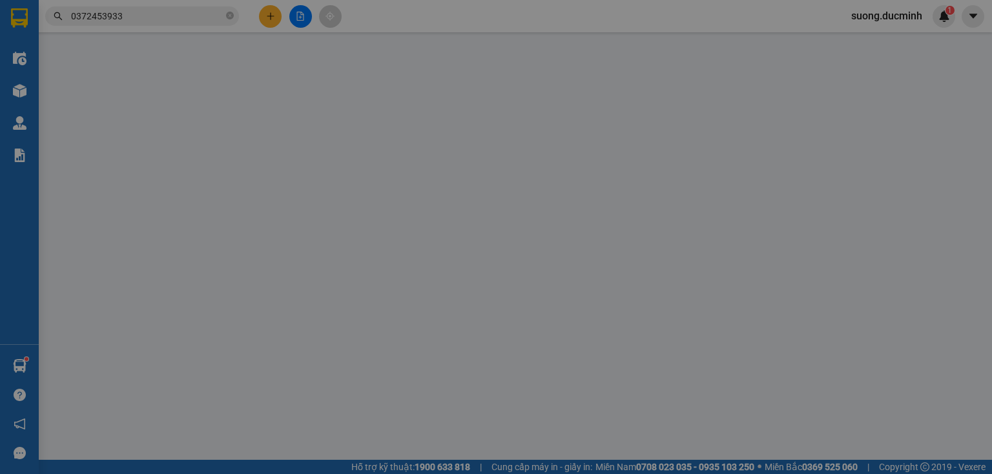
type input "0372453933"
type input "dd"
type input "0"
type input "80.000"
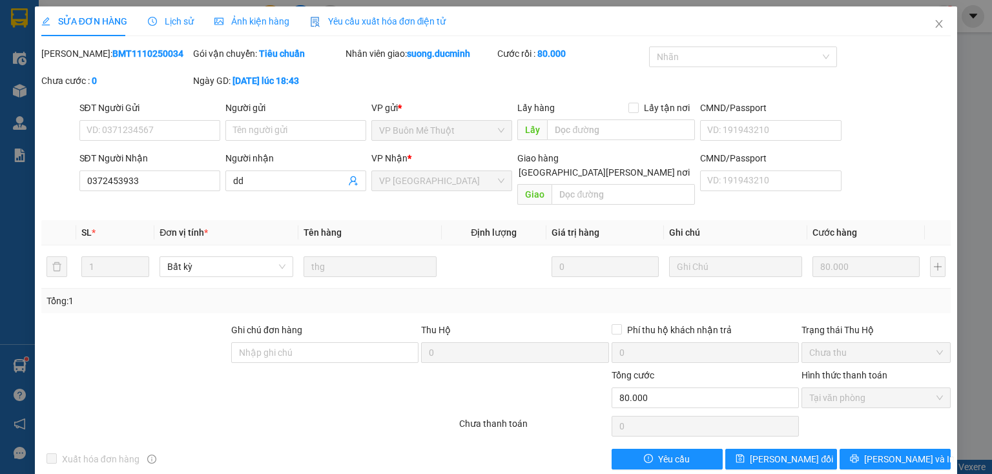
click at [183, 28] on div "Lịch sử" at bounding box center [171, 21] width 46 height 14
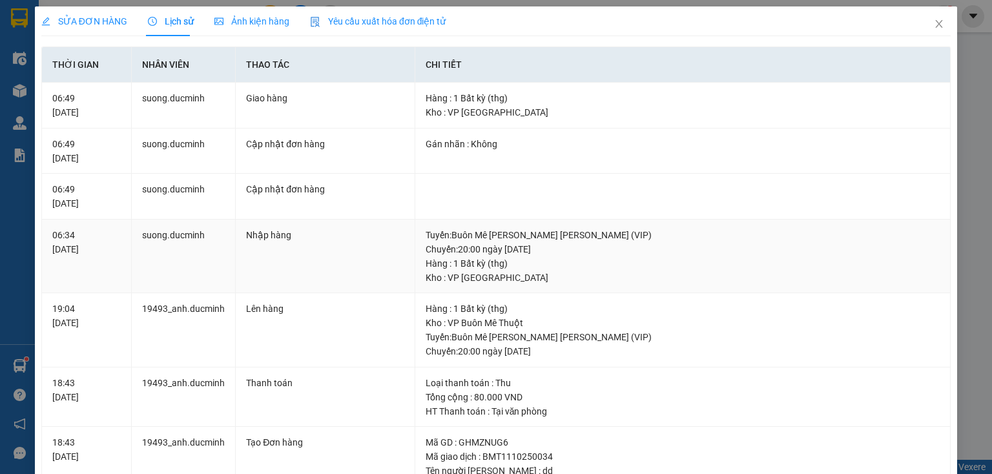
scroll to position [222, 0]
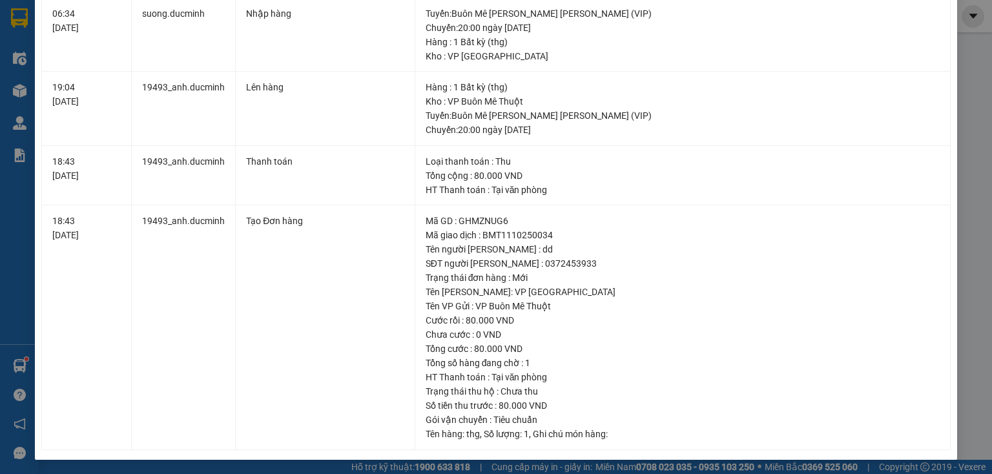
click at [974, 132] on div "SỬA ĐƠN HÀNG Lịch sử [PERSON_NAME] hàng Yêu cầu xuất [PERSON_NAME] điện tử Tota…" at bounding box center [496, 237] width 992 height 474
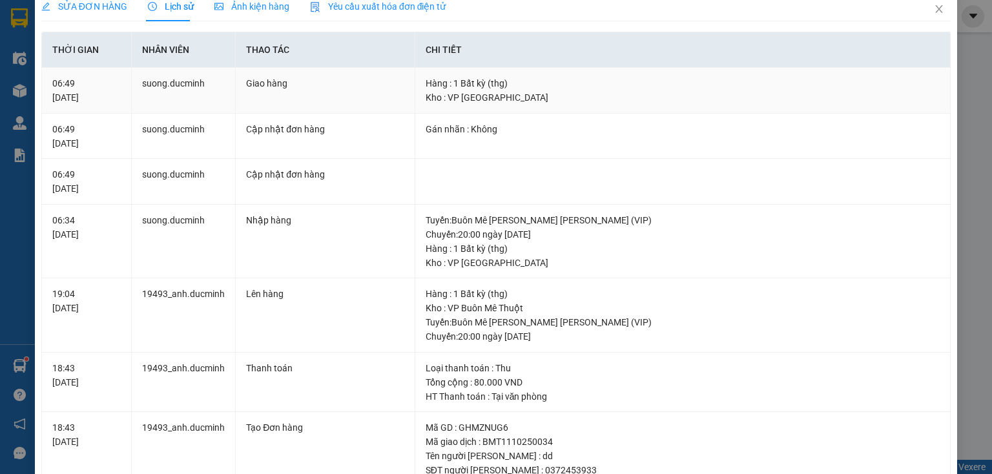
scroll to position [0, 0]
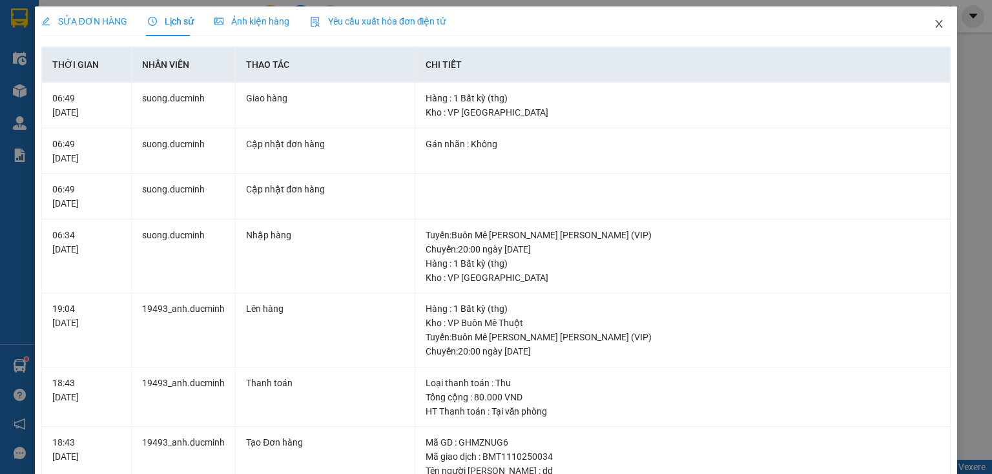
click at [937, 28] on span "Close" at bounding box center [939, 24] width 36 height 36
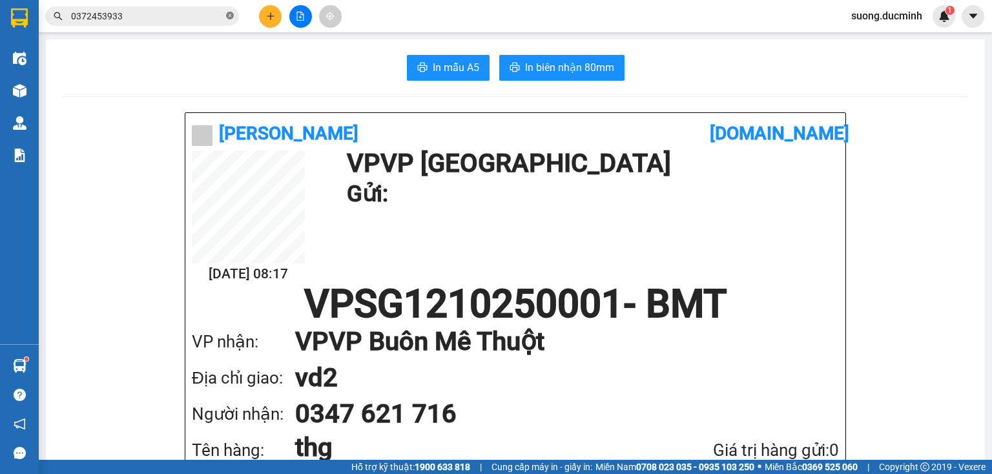
click at [229, 15] on icon "close-circle" at bounding box center [230, 16] width 8 height 8
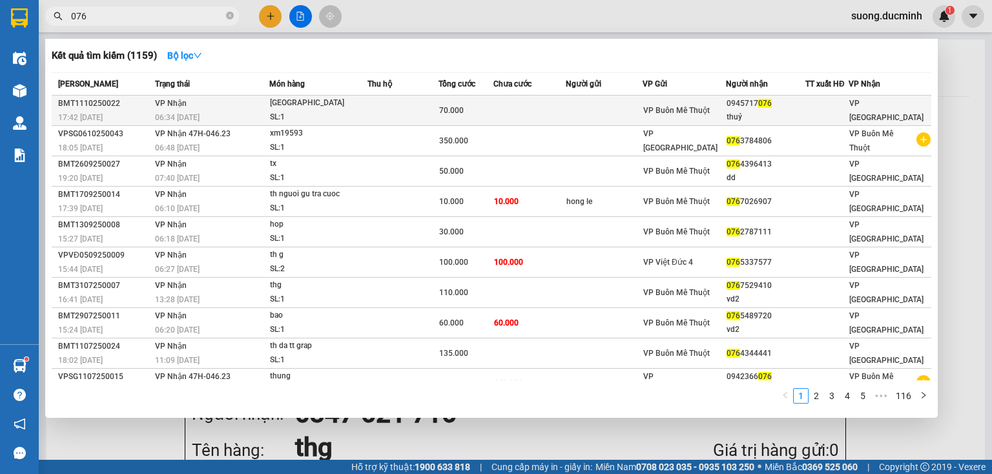
type input "076"
click at [228, 102] on td "[PERSON_NAME] 06:34 [DATE]" at bounding box center [211, 111] width 118 height 30
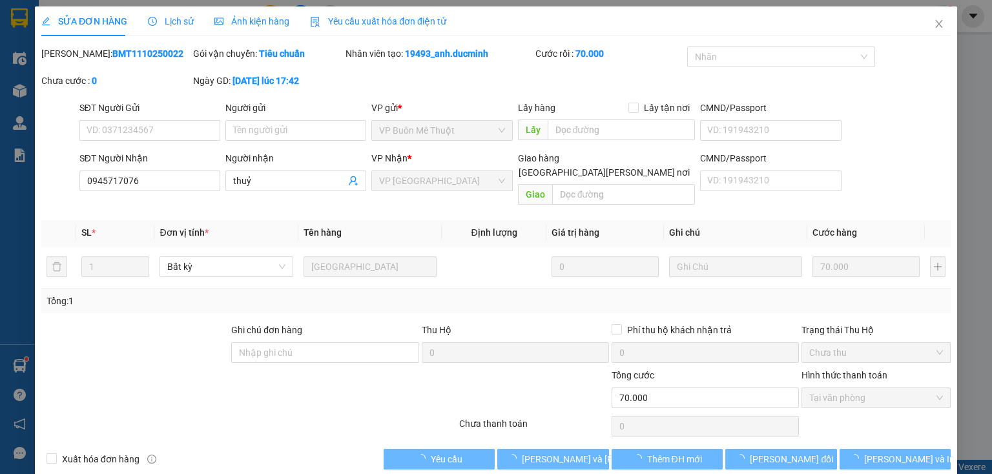
type input "0945717076"
type input "thuỷ"
type input "0"
type input "70.000"
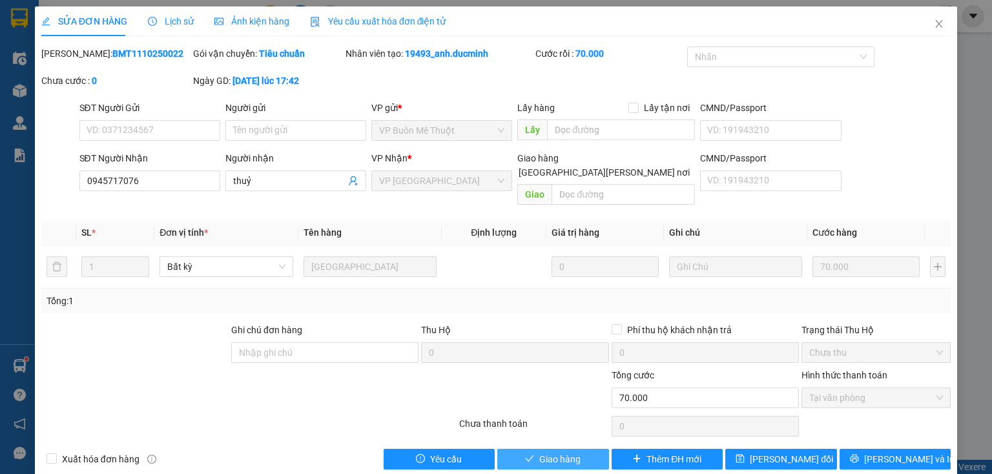
click at [513, 449] on button "Giao hàng" at bounding box center [553, 459] width 112 height 21
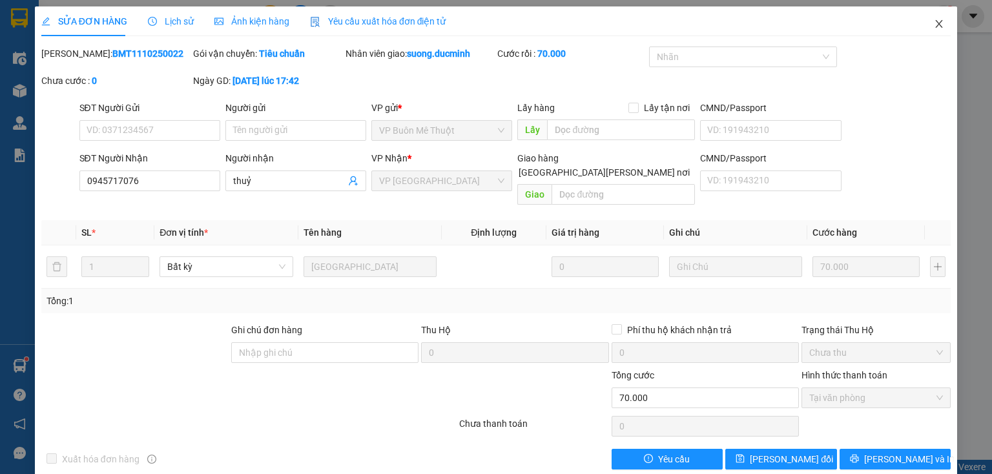
click at [934, 26] on icon "close" at bounding box center [939, 24] width 10 height 10
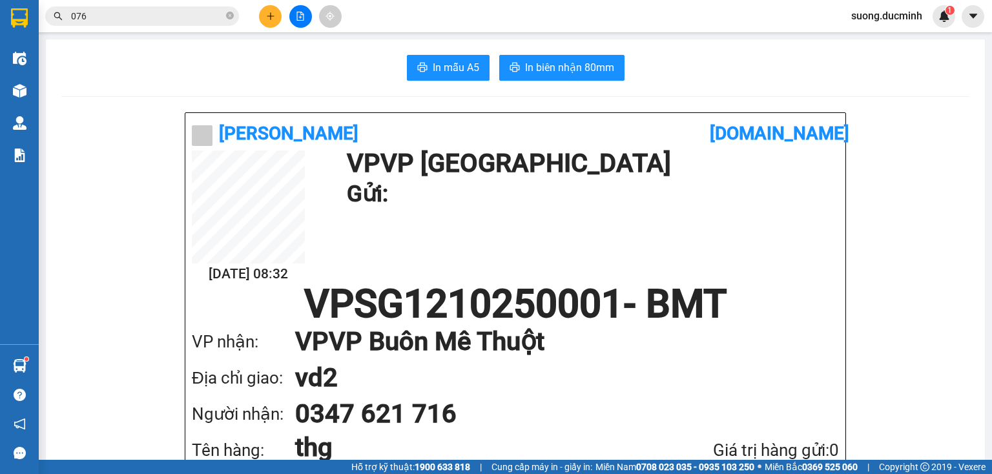
click at [234, 18] on span "076" at bounding box center [142, 15] width 194 height 19
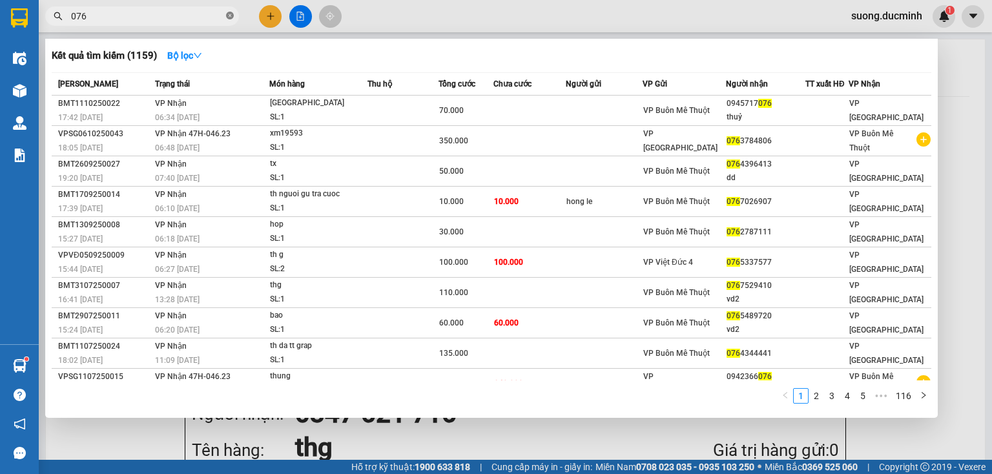
click at [232, 17] on icon "close-circle" at bounding box center [230, 16] width 8 height 8
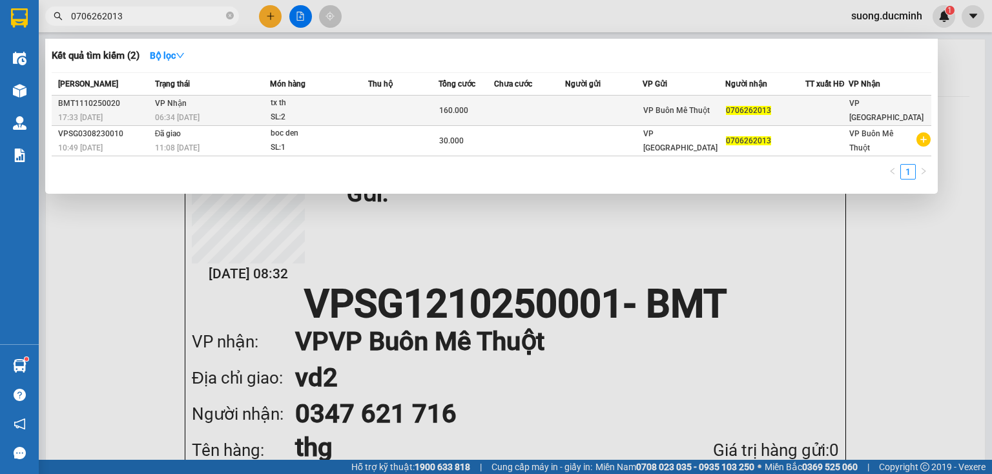
type input "0706262013"
click at [233, 107] on td "[PERSON_NAME] 06:34 [DATE]" at bounding box center [211, 111] width 118 height 30
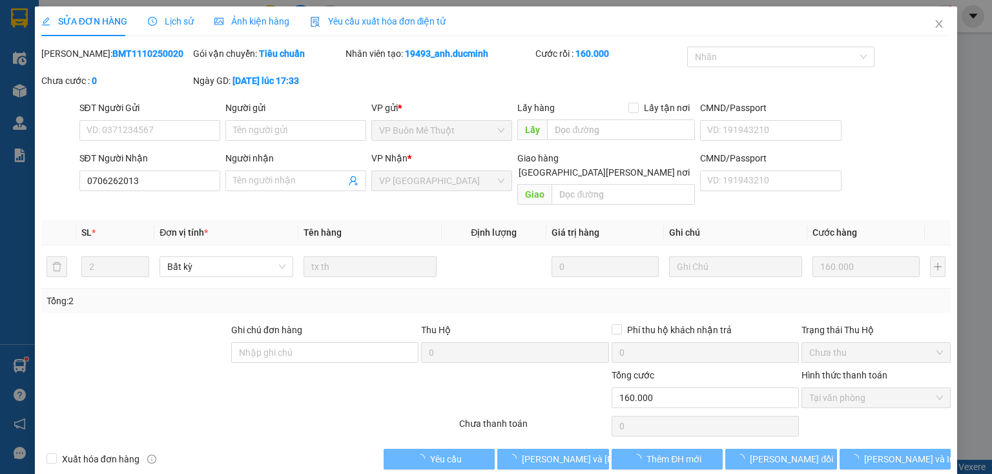
type input "0706262013"
type input "0"
type input "160.000"
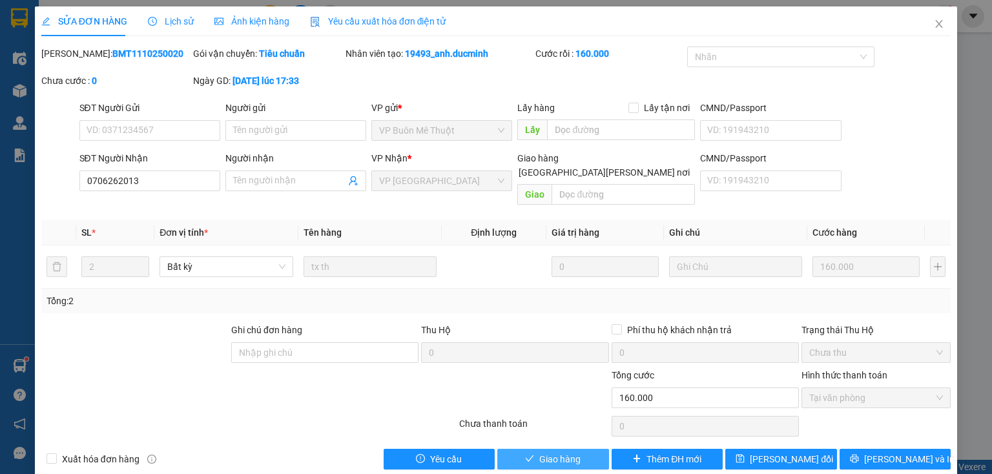
click at [574, 452] on span "Giao hàng" at bounding box center [559, 459] width 41 height 14
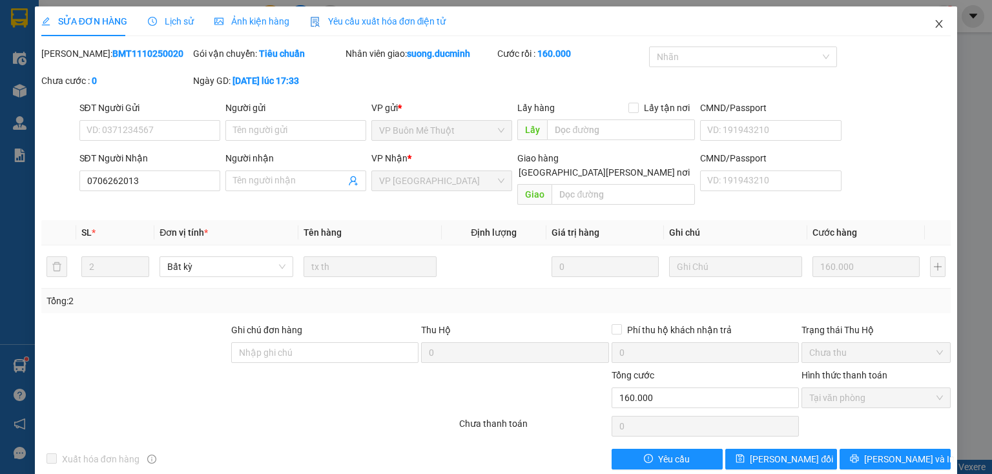
click at [934, 23] on icon "close" at bounding box center [939, 24] width 10 height 10
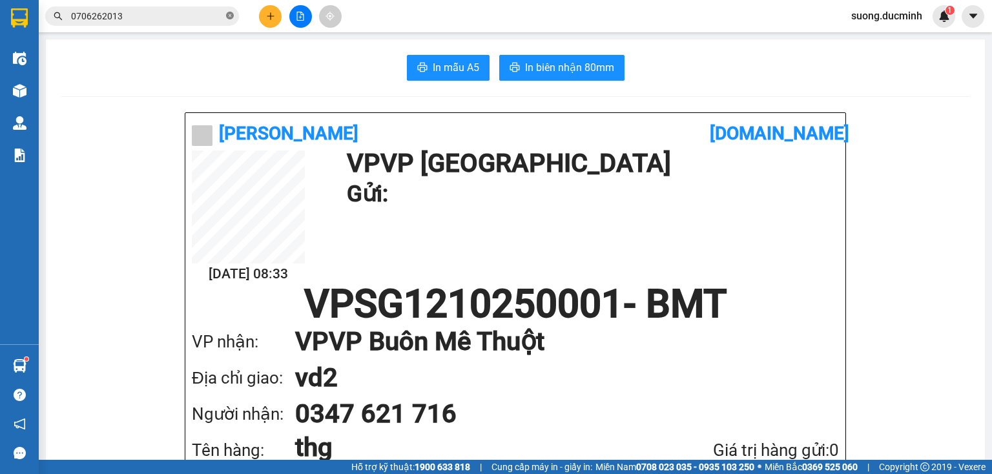
click at [227, 16] on icon "close-circle" at bounding box center [230, 16] width 8 height 8
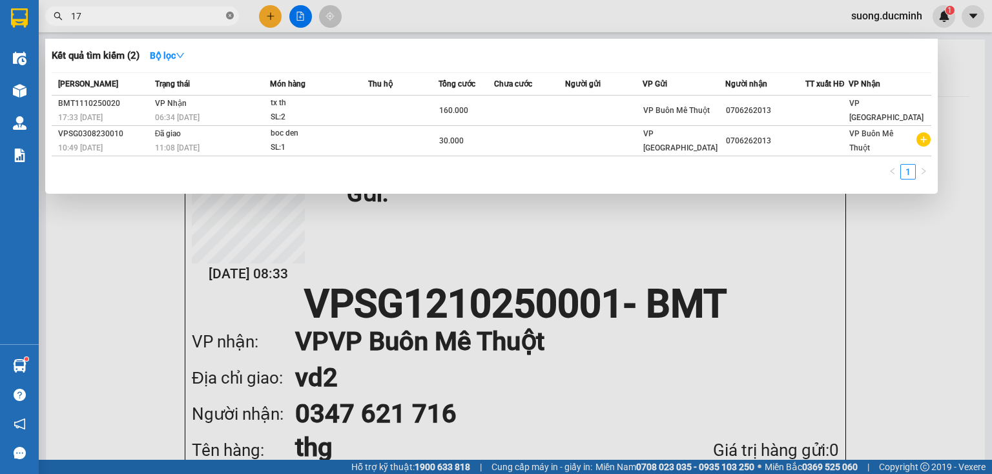
type input "175"
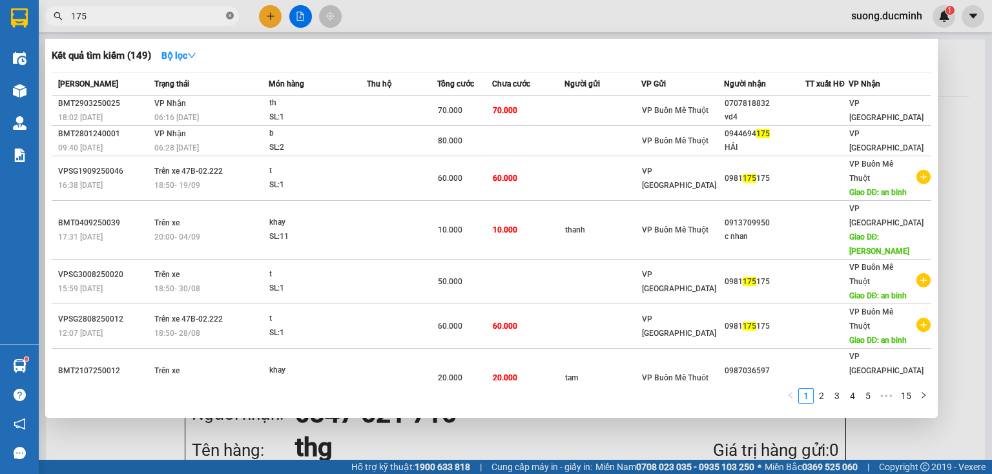
click at [226, 16] on icon "close-circle" at bounding box center [230, 16] width 8 height 8
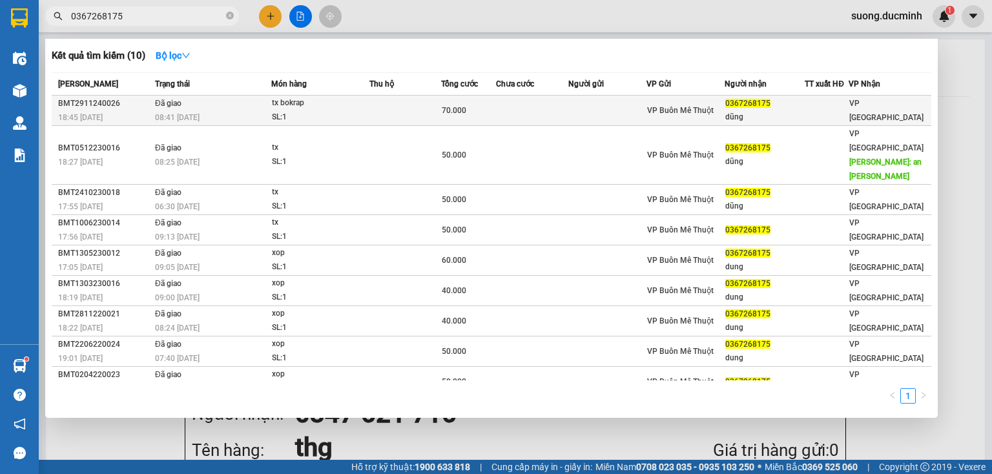
type input "0367268175"
click at [587, 116] on td at bounding box center [607, 111] width 78 height 30
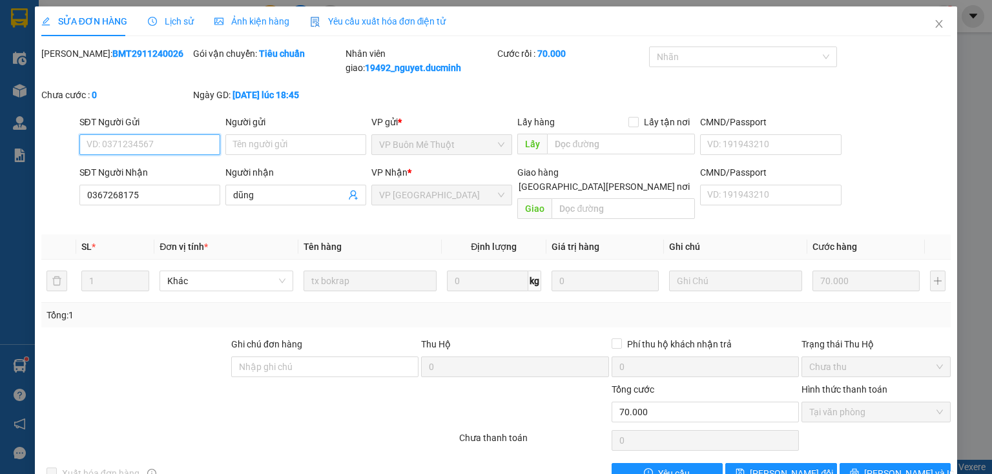
type input "0367268175"
type input "dũng"
type input "0"
type input "70.000"
click at [187, 31] on div "Lịch sử" at bounding box center [171, 21] width 46 height 30
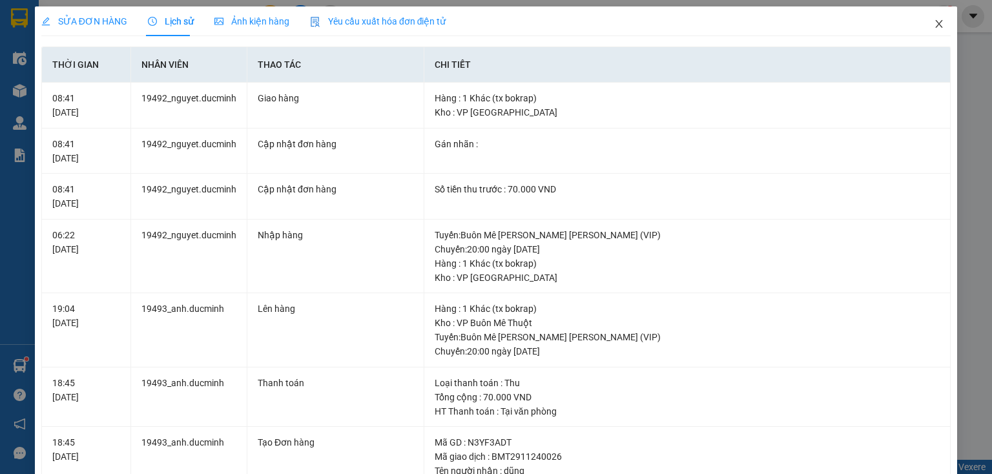
click at [936, 25] on icon "close" at bounding box center [939, 24] width 7 height 8
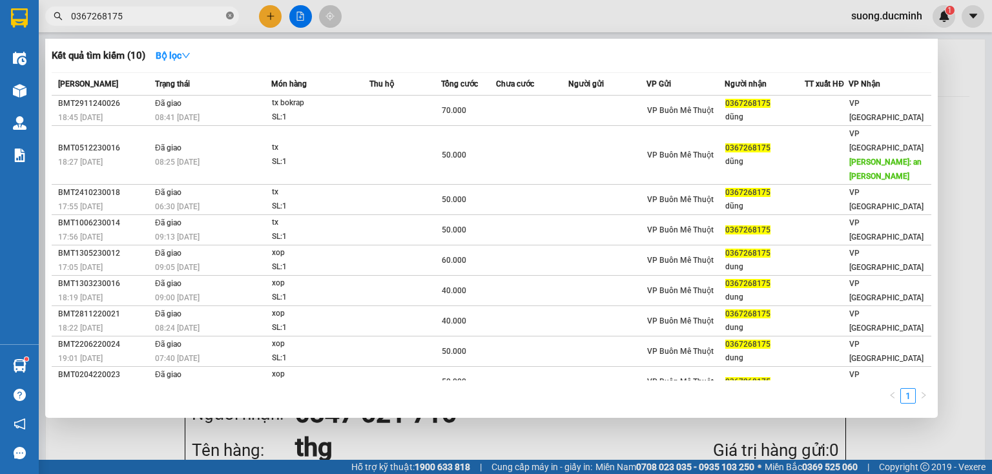
click at [228, 14] on icon "close-circle" at bounding box center [230, 16] width 8 height 8
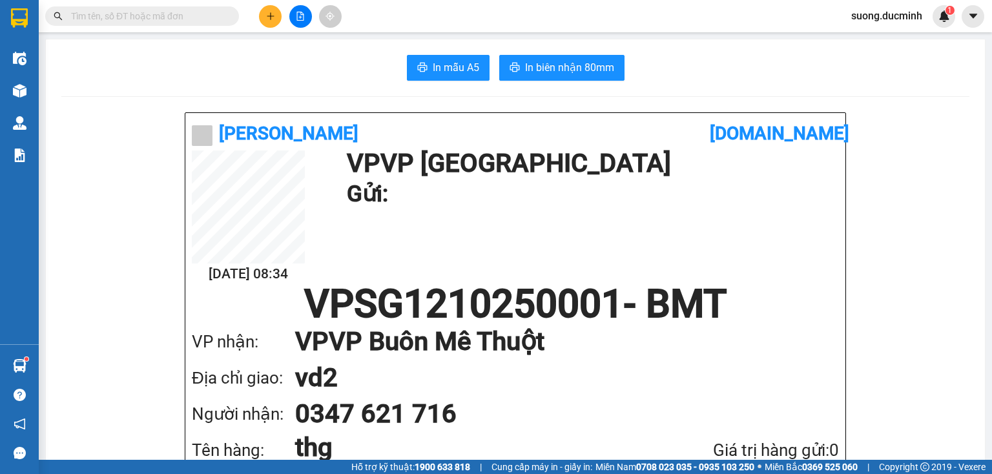
click at [147, 21] on input "text" at bounding box center [147, 16] width 152 height 14
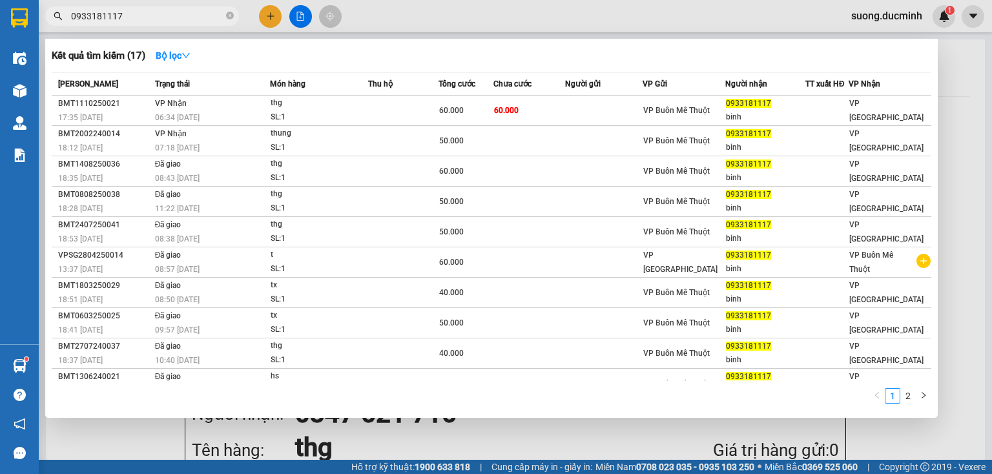
type input "0933181117-"
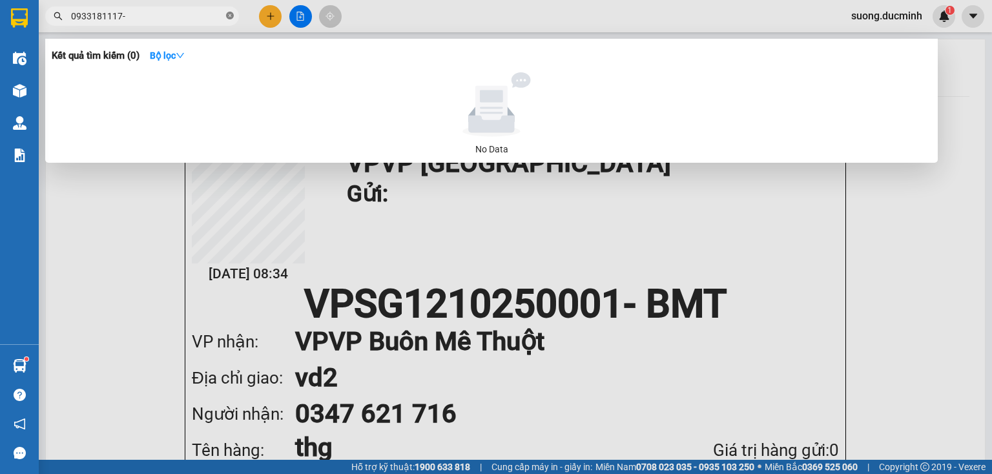
click at [232, 17] on icon "close-circle" at bounding box center [230, 16] width 8 height 8
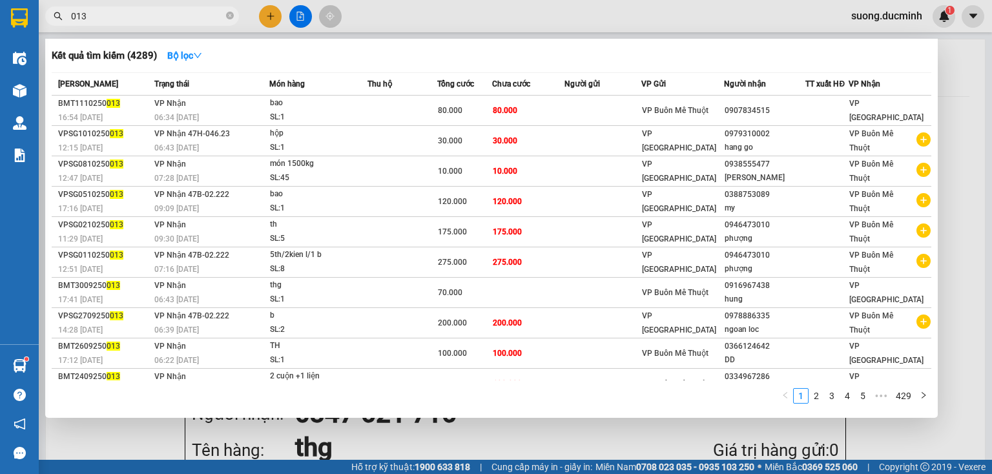
type input "013"
click at [963, 314] on div at bounding box center [496, 237] width 992 height 474
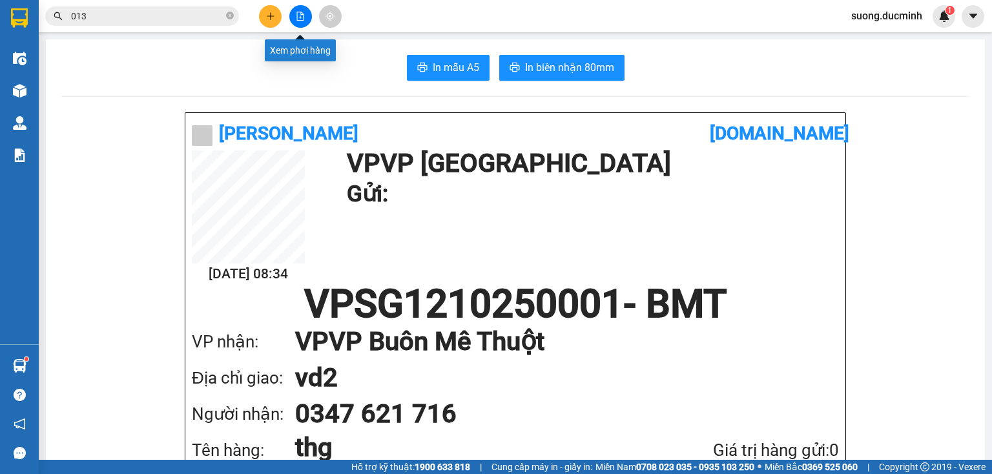
click at [300, 12] on icon "file-add" at bounding box center [300, 16] width 9 height 9
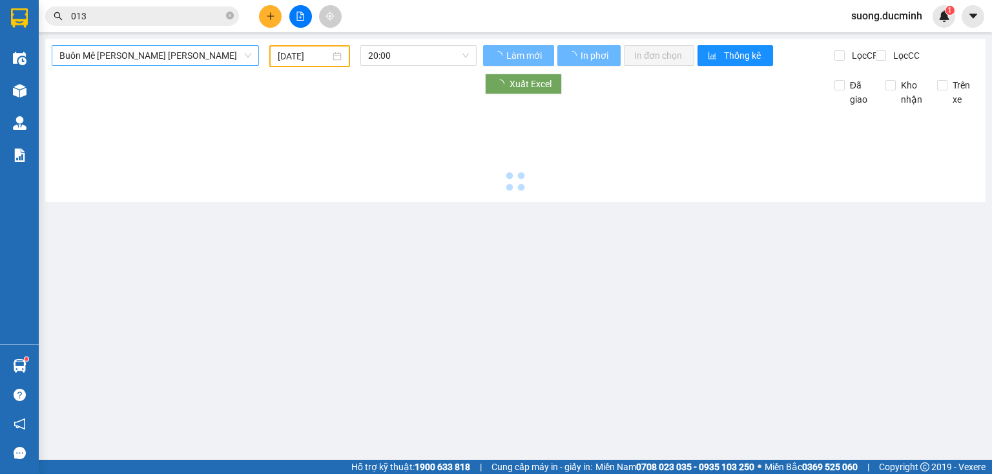
type input "[DATE]"
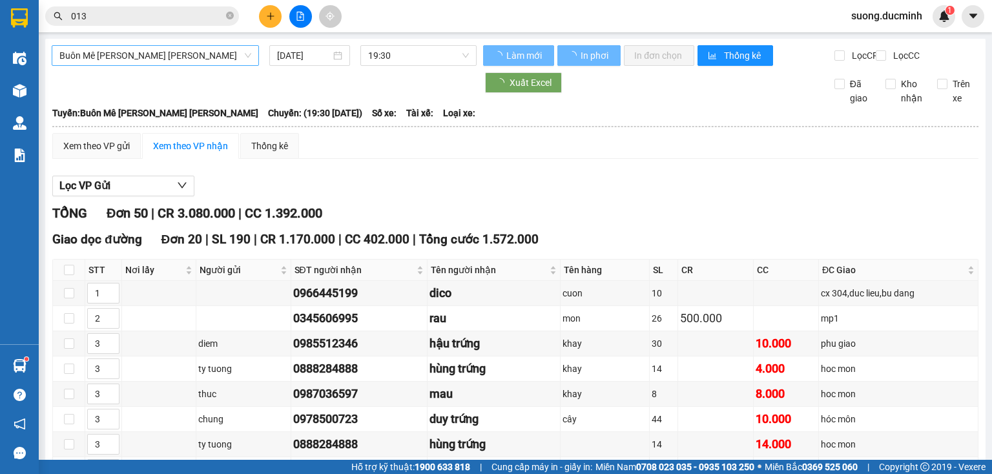
click at [214, 57] on span "Buôn Mê [PERSON_NAME] [PERSON_NAME]" at bounding box center [155, 55] width 192 height 19
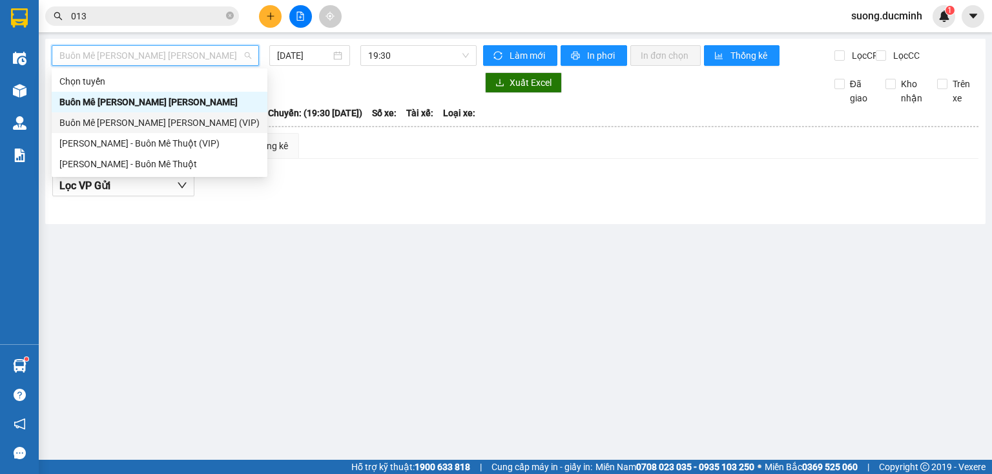
click at [147, 127] on div "Buôn Mê [PERSON_NAME] [PERSON_NAME] (VIP)" at bounding box center [159, 123] width 200 height 14
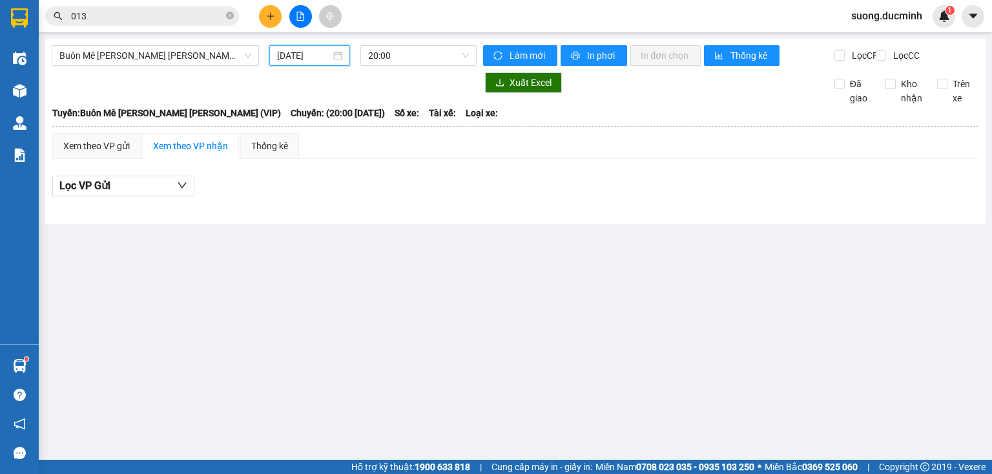
click at [298, 58] on input "[DATE]" at bounding box center [303, 55] width 53 height 14
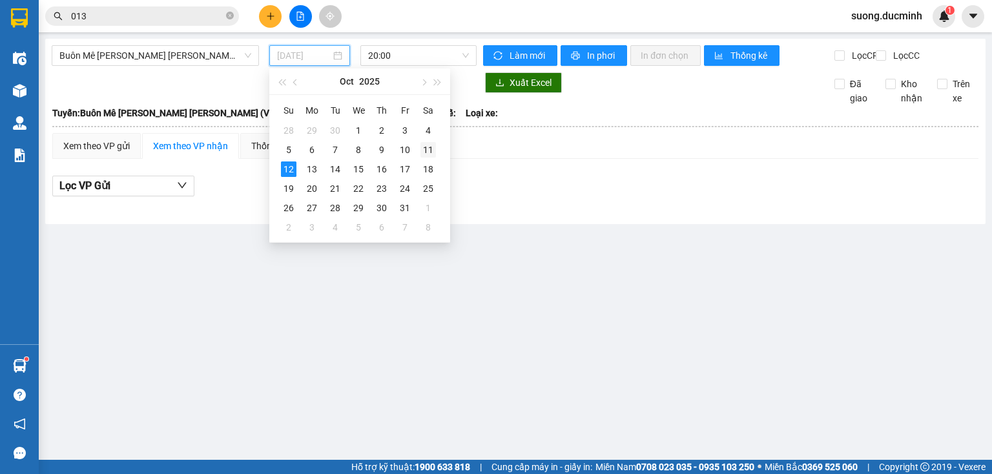
click at [430, 150] on div "11" at bounding box center [429, 150] width 16 height 16
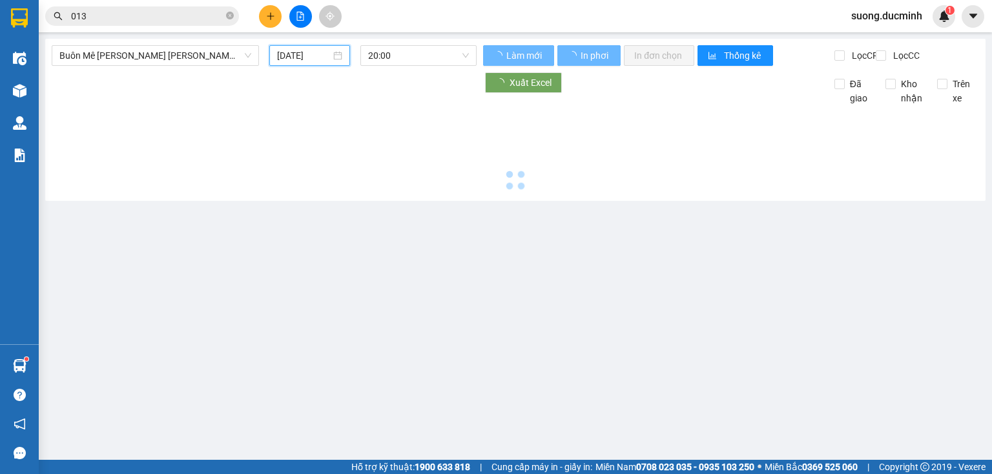
type input "[DATE]"
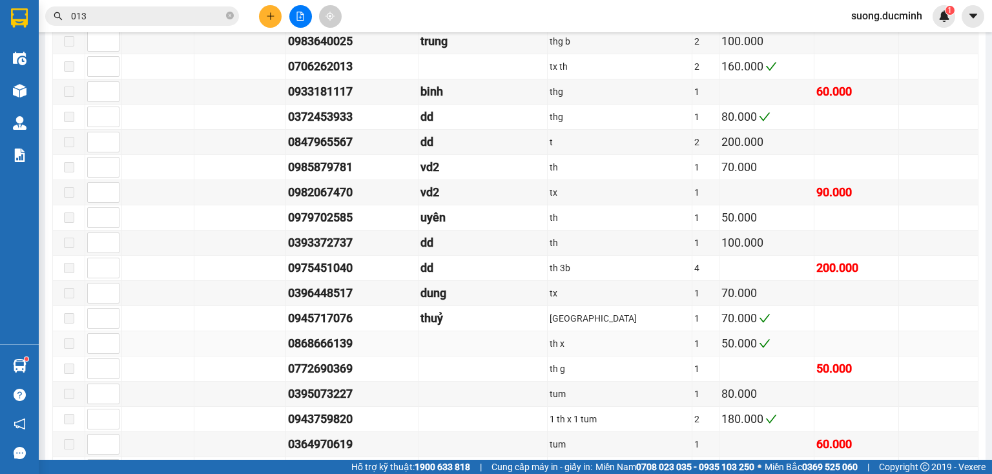
scroll to position [1178, 0]
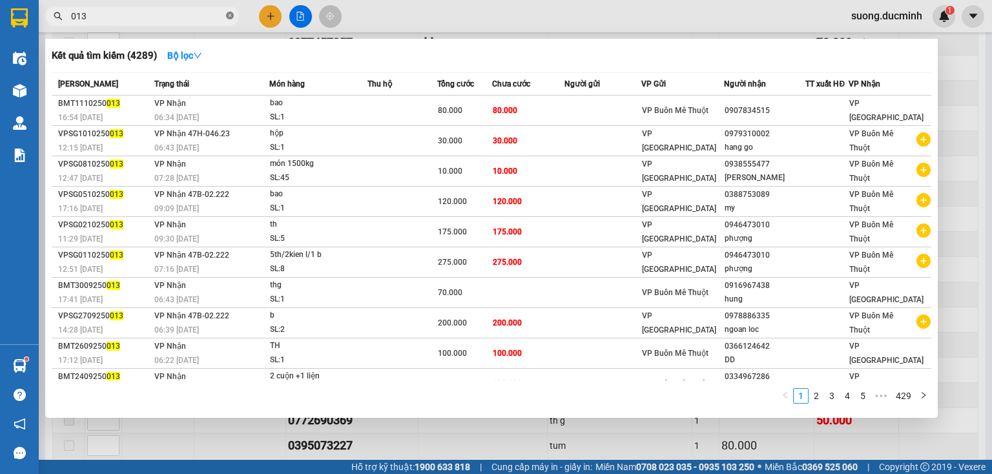
click at [227, 13] on icon "close-circle" at bounding box center [230, 16] width 8 height 8
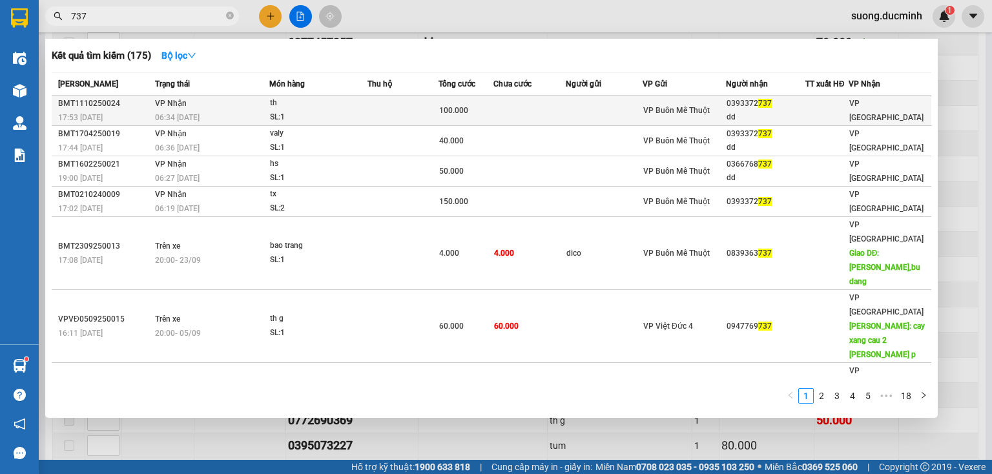
type input "737"
click at [691, 114] on span "VP Buôn Mê Thuột" at bounding box center [676, 110] width 67 height 9
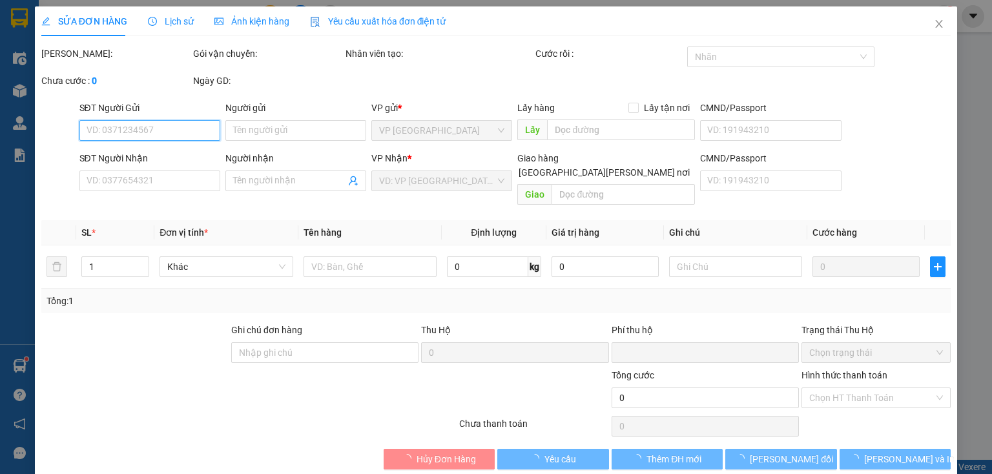
type input "0393372737"
type input "dd"
type input "0"
type input "100.000"
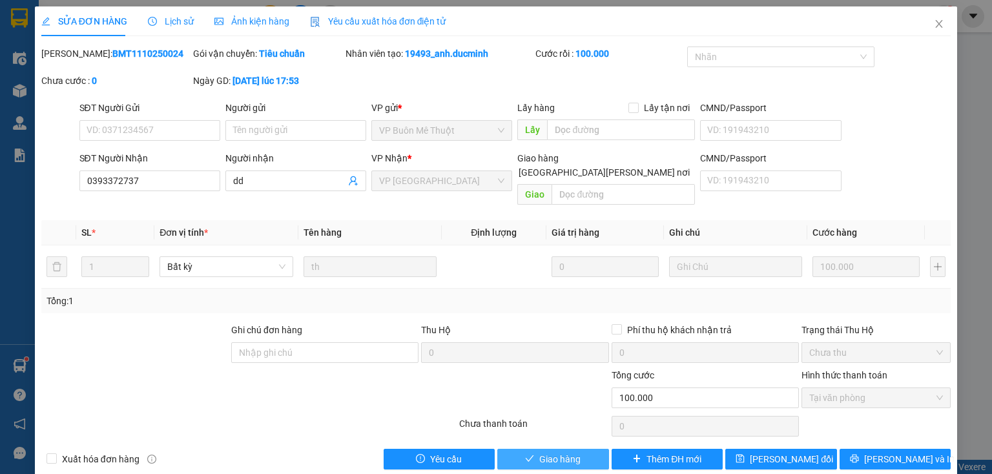
click at [539, 452] on span "Giao hàng" at bounding box center [559, 459] width 41 height 14
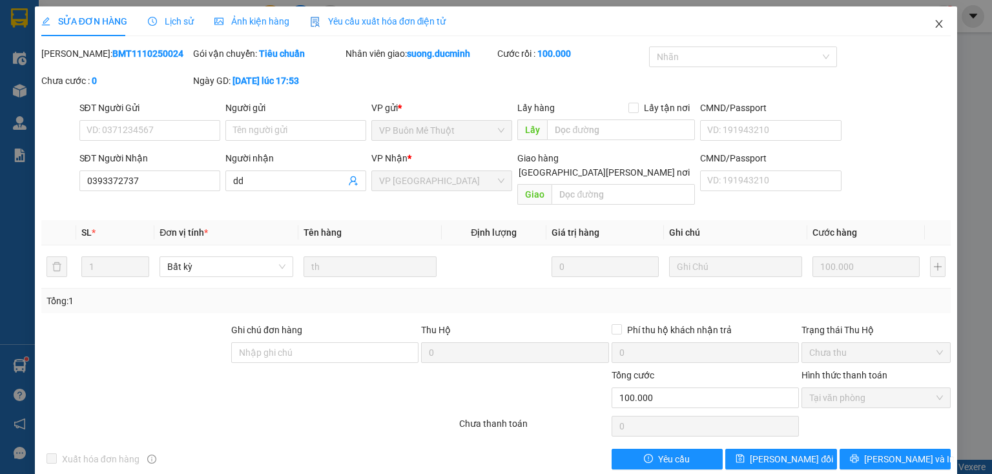
click at [934, 25] on icon "close" at bounding box center [939, 24] width 10 height 10
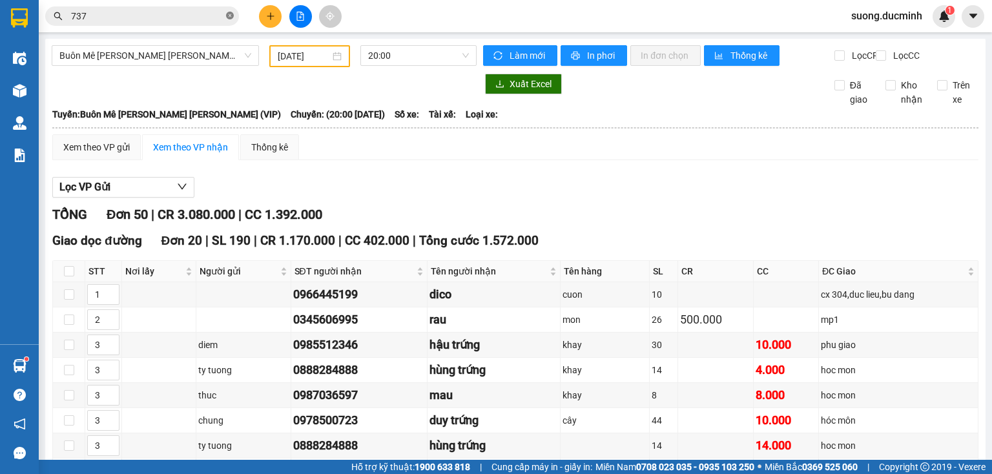
click at [230, 13] on icon "close-circle" at bounding box center [230, 16] width 8 height 8
click at [211, 20] on input "text" at bounding box center [147, 16] width 152 height 14
type input "1"
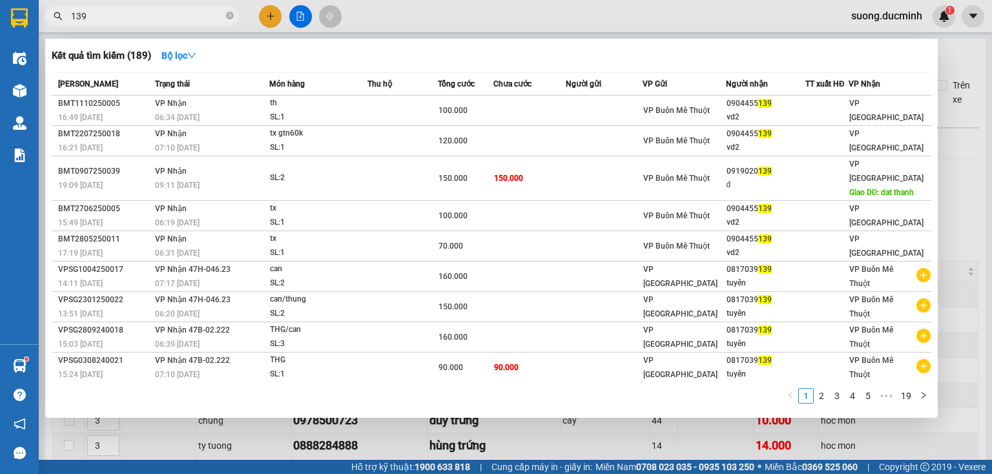
type input "139"
click at [952, 159] on div at bounding box center [496, 237] width 992 height 474
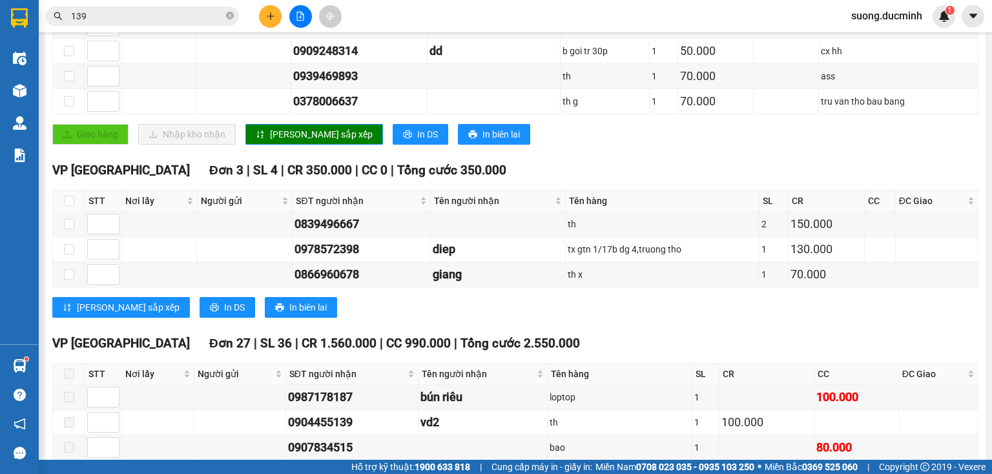
scroll to position [465, 0]
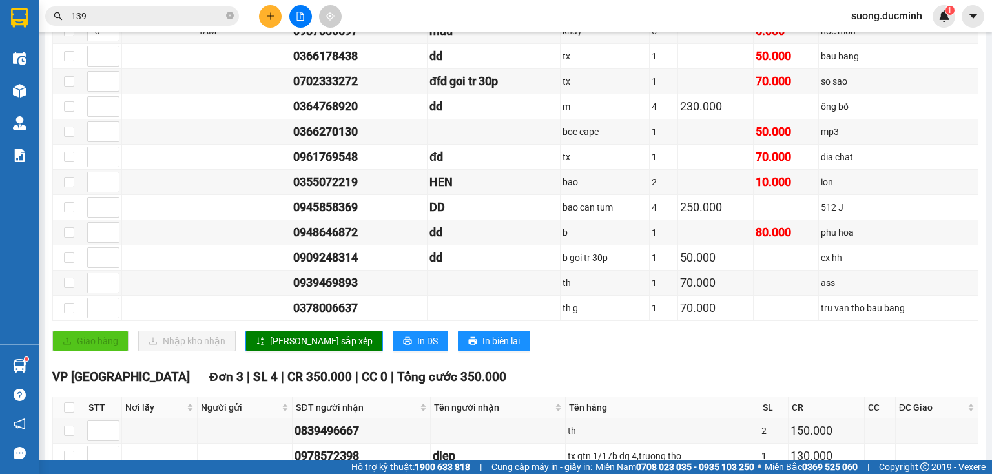
click at [165, 16] on input "139" at bounding box center [147, 16] width 152 height 14
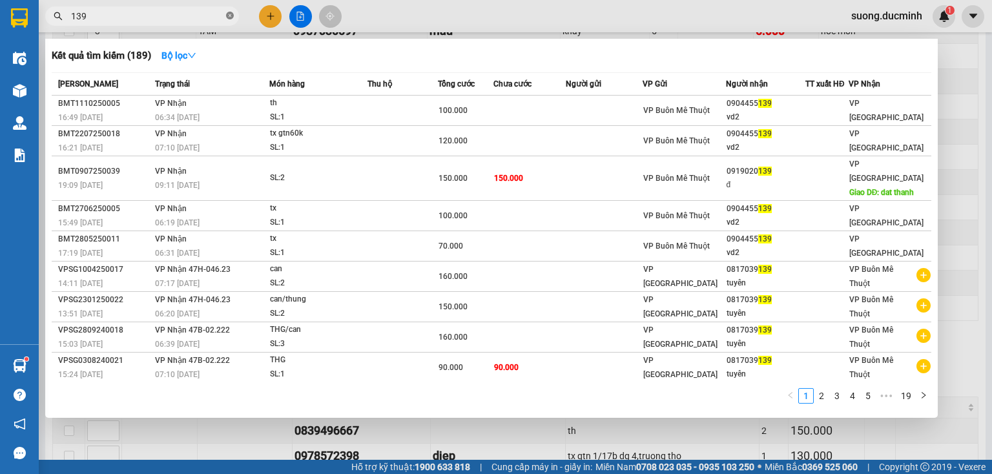
click at [229, 16] on icon "close-circle" at bounding box center [230, 16] width 8 height 8
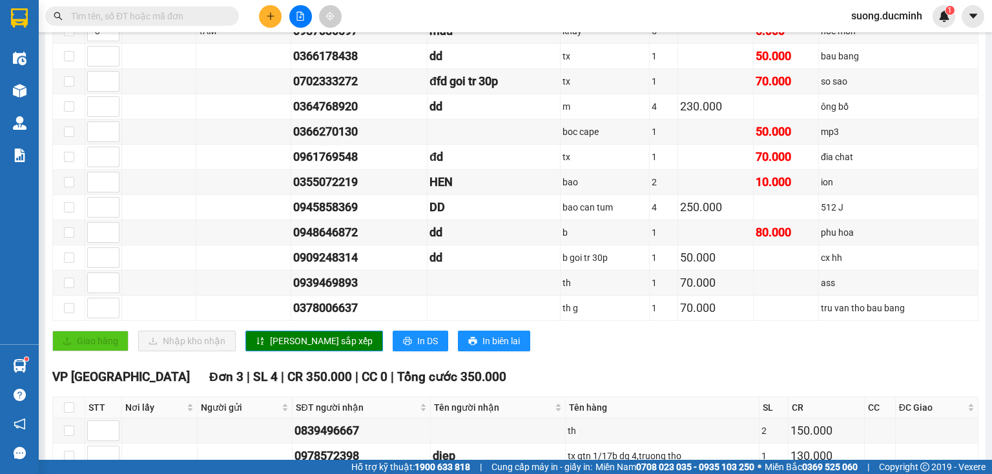
click at [207, 21] on input "text" at bounding box center [147, 16] width 152 height 14
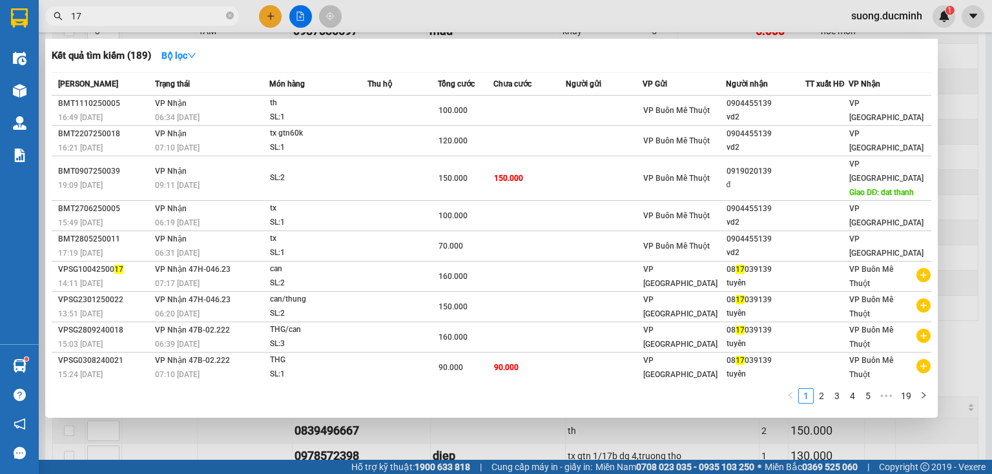
type input "177"
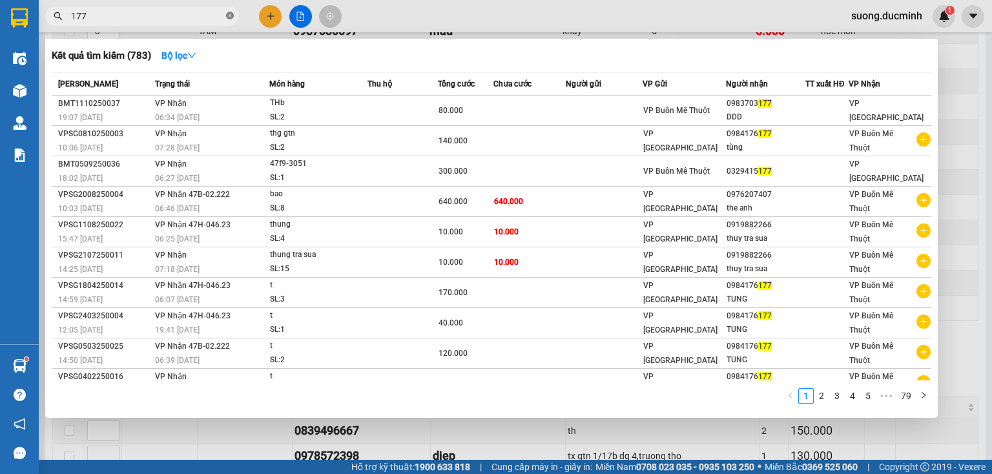
click at [230, 18] on icon "close-circle" at bounding box center [230, 16] width 8 height 8
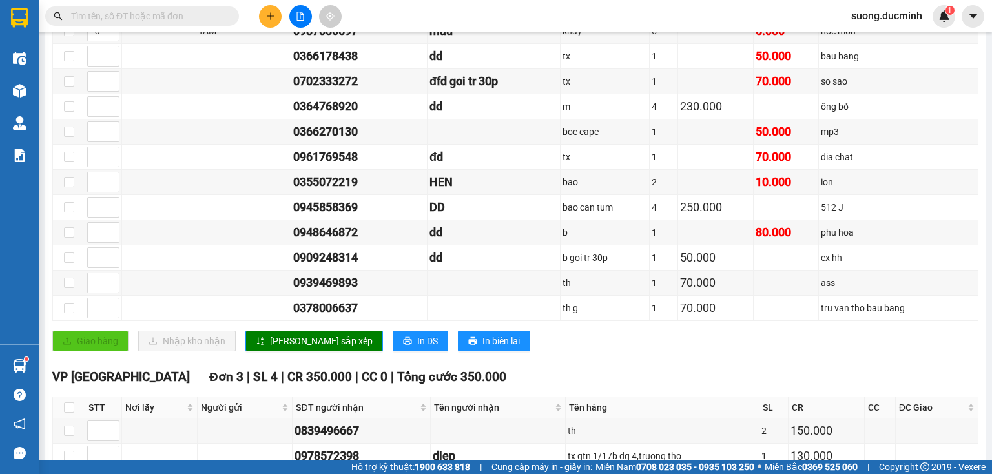
click at [192, 16] on input "text" at bounding box center [147, 16] width 152 height 14
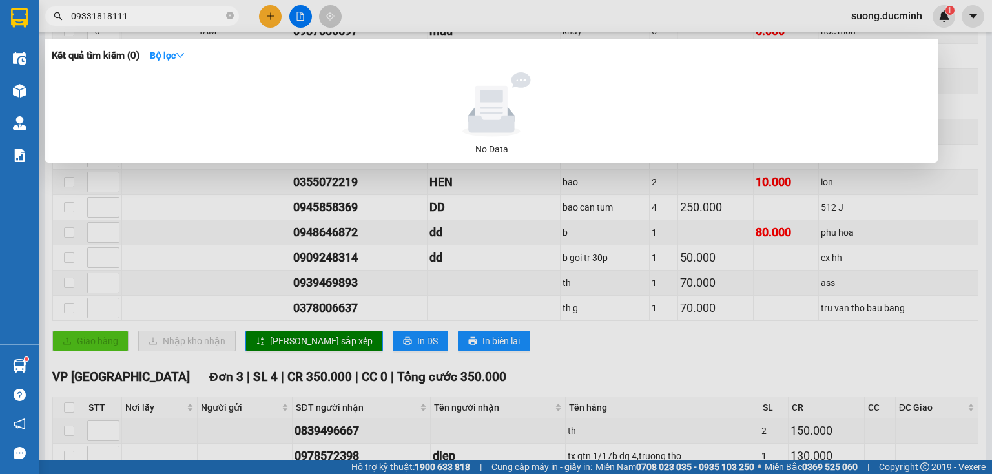
type input "093318181117"
click at [230, 19] on icon "close-circle" at bounding box center [230, 16] width 8 height 8
type input "09331818117"
click at [231, 19] on icon "close-circle" at bounding box center [230, 16] width 8 height 8
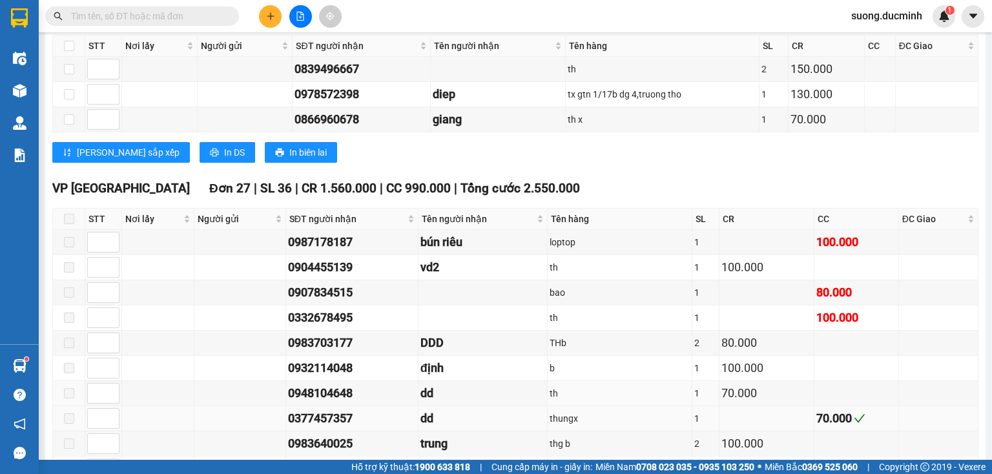
scroll to position [930, 0]
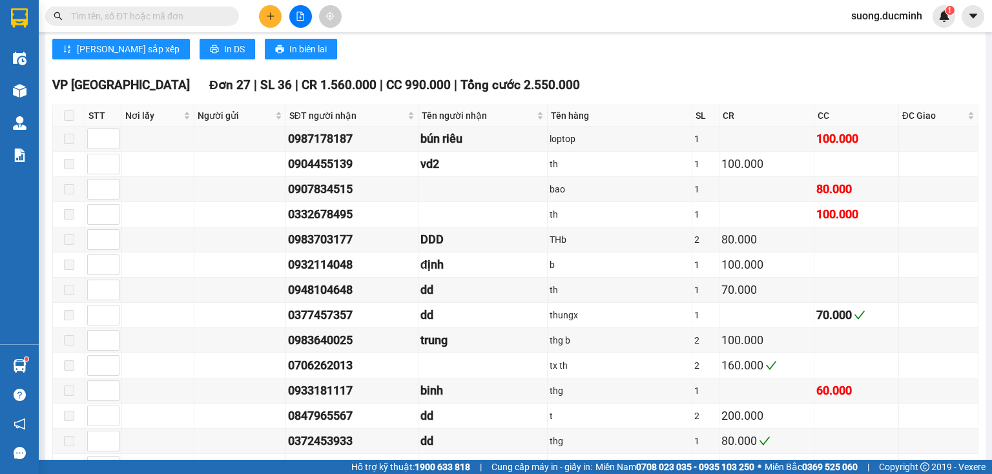
click at [169, 22] on input "text" at bounding box center [147, 16] width 152 height 14
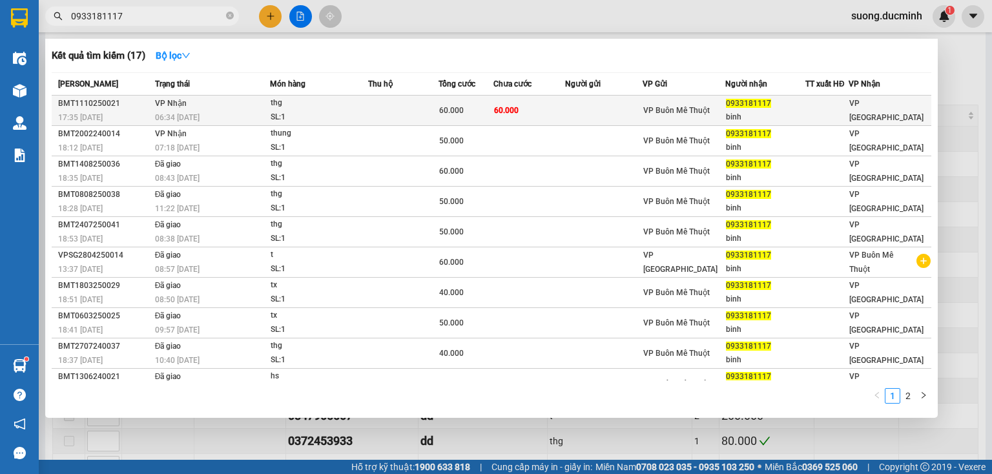
type input "0933181117"
click at [419, 110] on td at bounding box center [403, 111] width 70 height 30
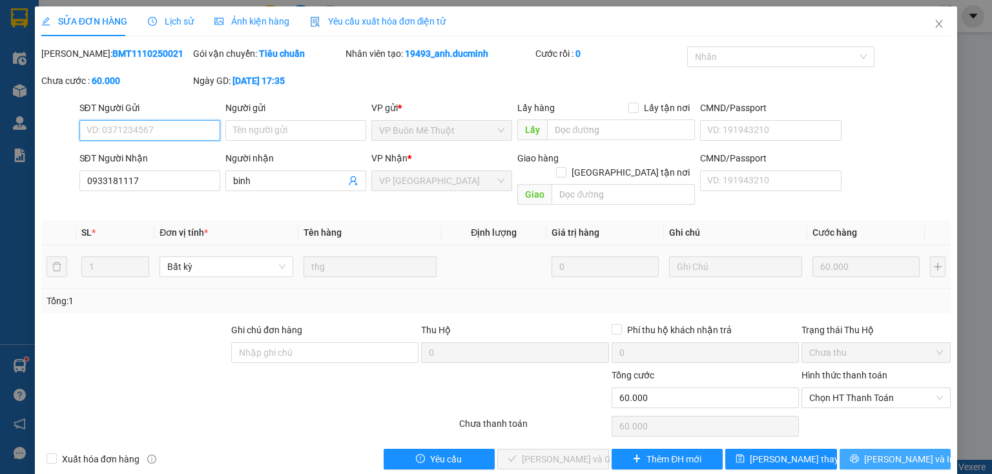
type input "0933181117"
type input "binh"
type input "0"
type input "60.000"
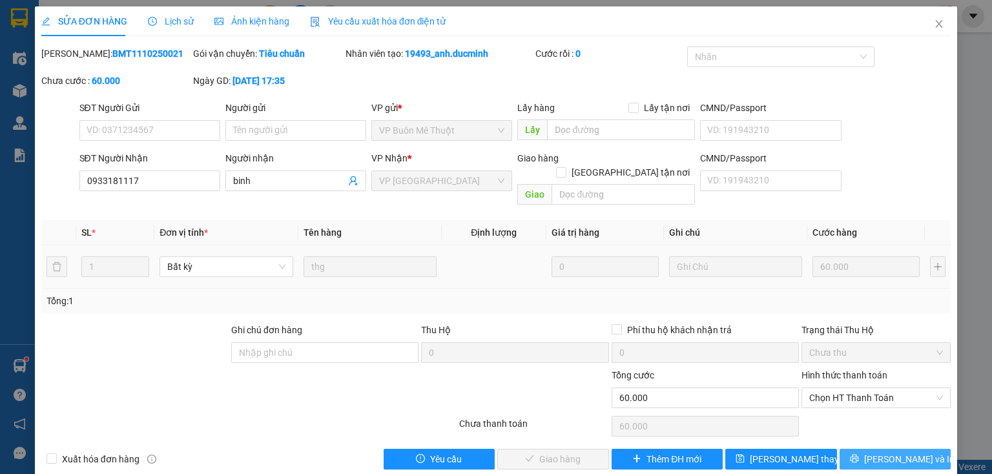
click at [855, 449] on button "[PERSON_NAME] và In" at bounding box center [896, 459] width 112 height 21
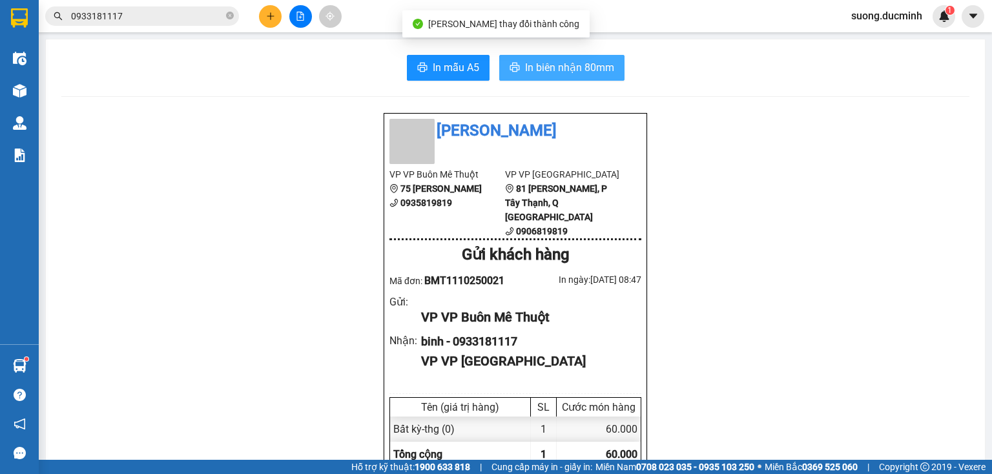
click at [561, 63] on span "In biên nhận 80mm" at bounding box center [569, 67] width 89 height 16
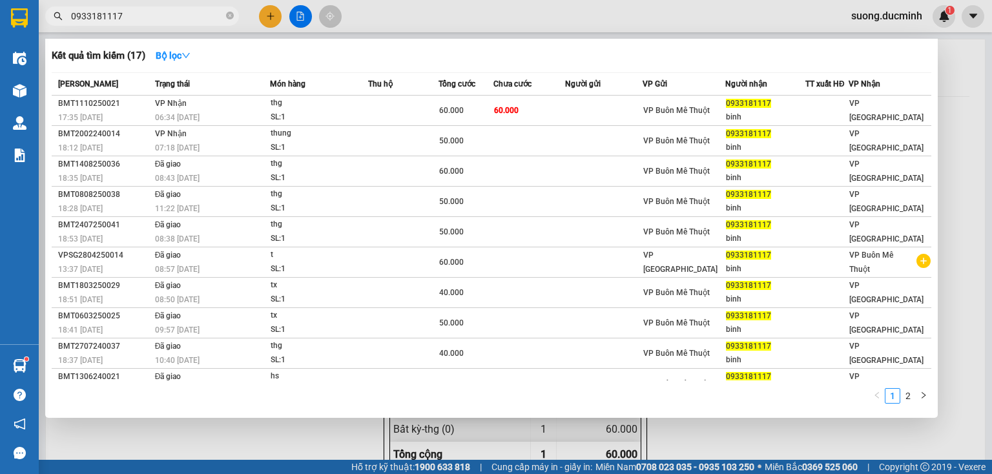
click at [168, 16] on input "0933181117" at bounding box center [147, 16] width 152 height 14
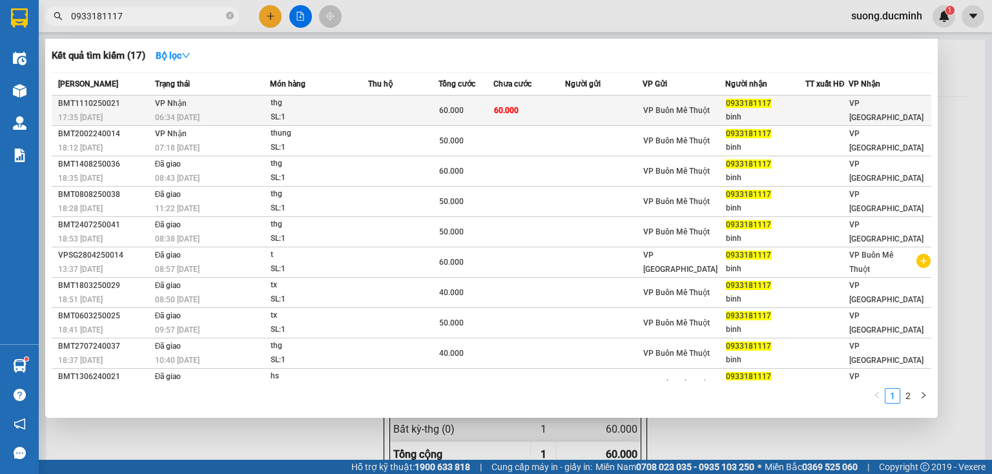
click at [561, 116] on td "60.000" at bounding box center [530, 111] width 72 height 30
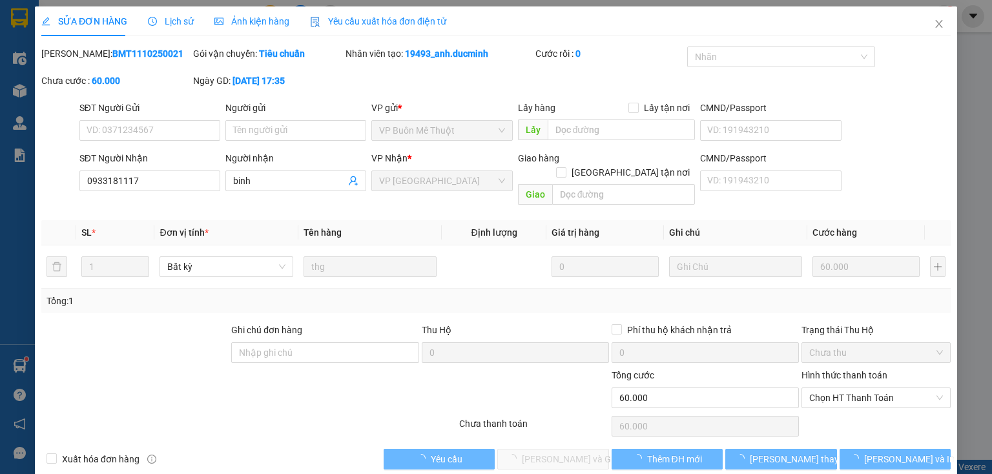
type input "0933181117"
type input "binh"
type input "0"
type input "60.000"
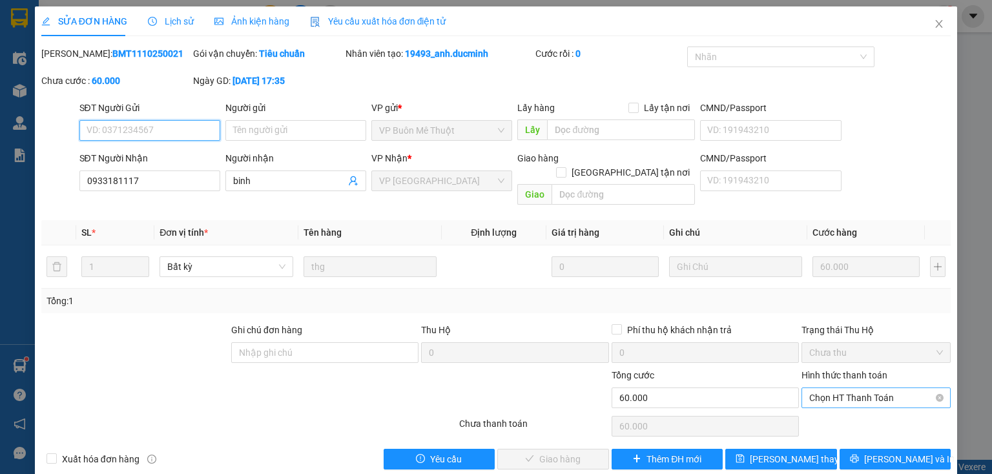
click at [822, 390] on span "Chọn HT Thanh Toán" at bounding box center [876, 397] width 134 height 19
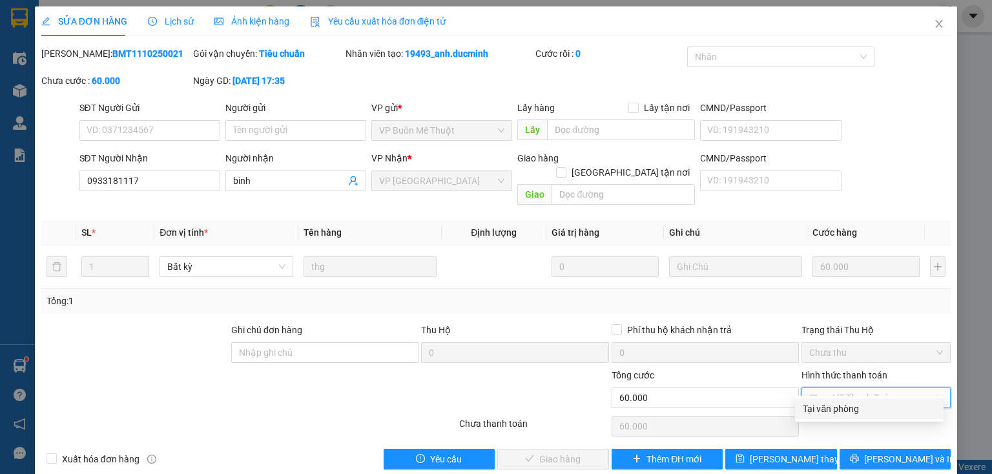
click at [816, 406] on div "Tại văn phòng" at bounding box center [869, 409] width 133 height 14
type input "0"
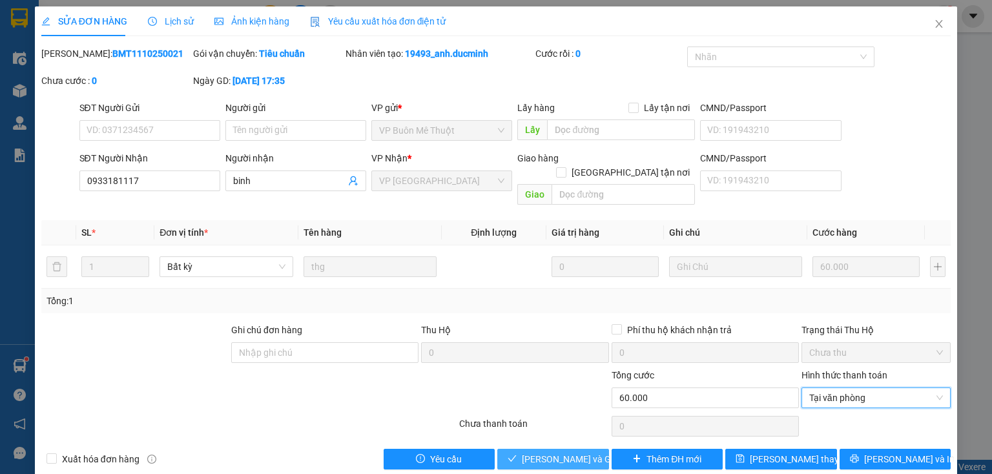
click at [530, 452] on span "[PERSON_NAME] và [PERSON_NAME] hàng" at bounding box center [584, 459] width 124 height 14
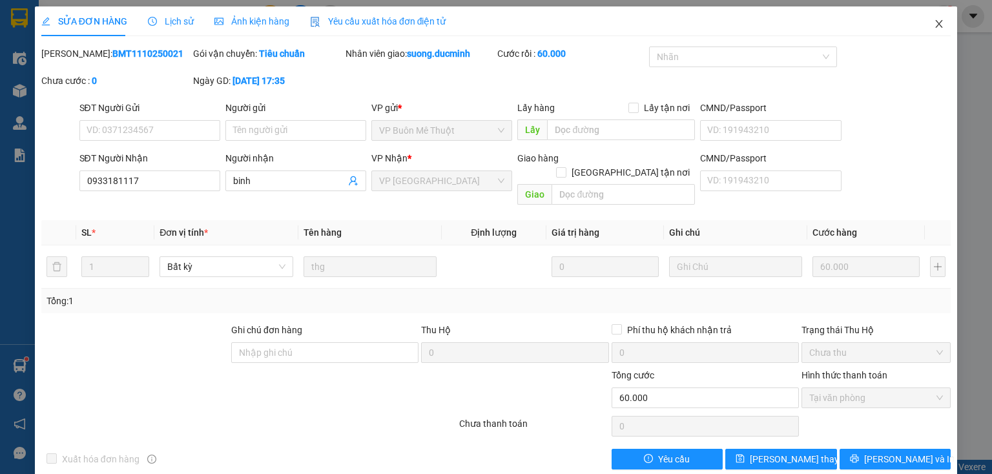
click at [934, 24] on icon "close" at bounding box center [939, 24] width 10 height 10
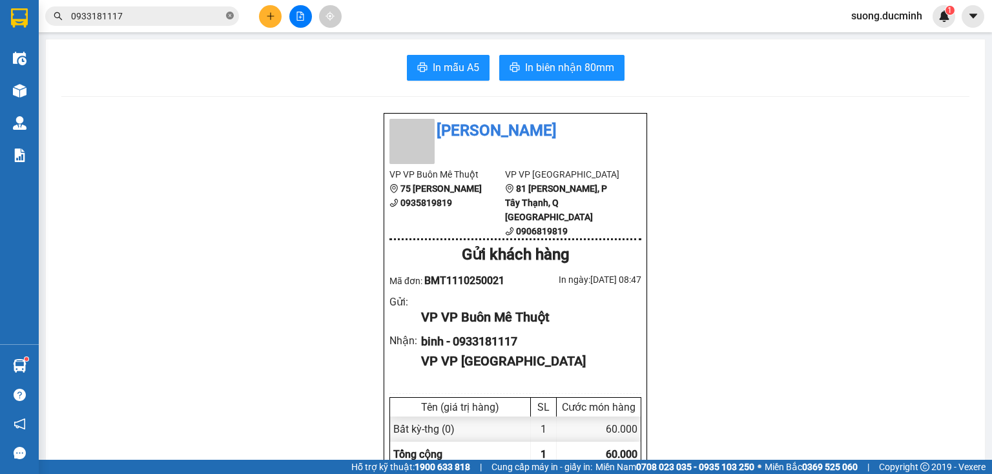
click at [227, 16] on icon "close-circle" at bounding box center [230, 16] width 8 height 8
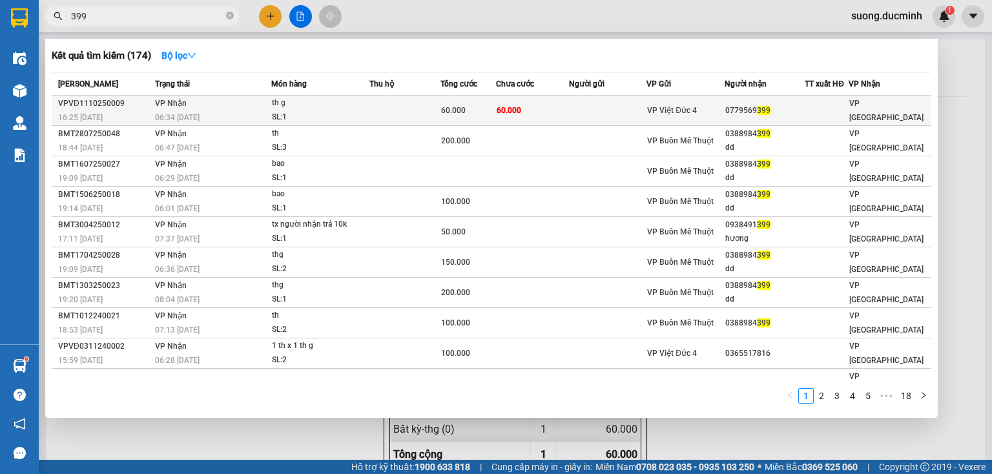
type input "399"
click at [318, 117] on div "SL: 1" at bounding box center [320, 117] width 97 height 14
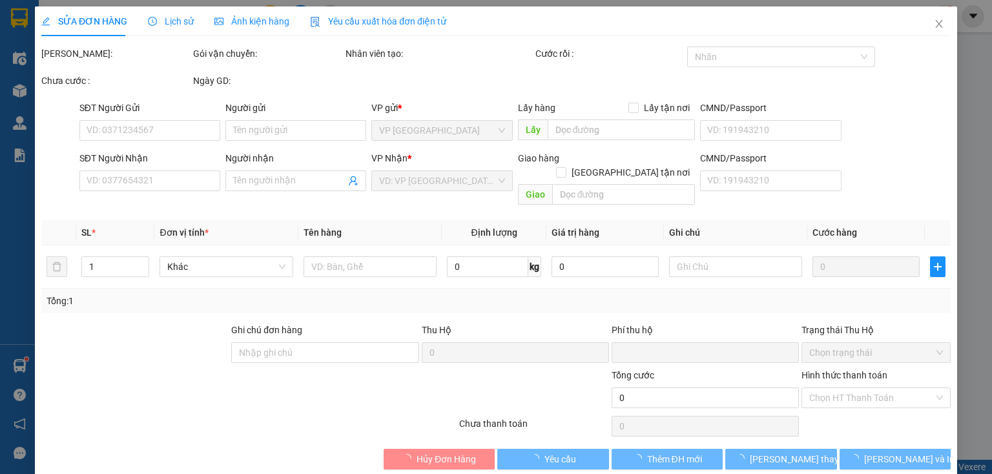
type input "0779569399"
type input "0"
type input "60.000"
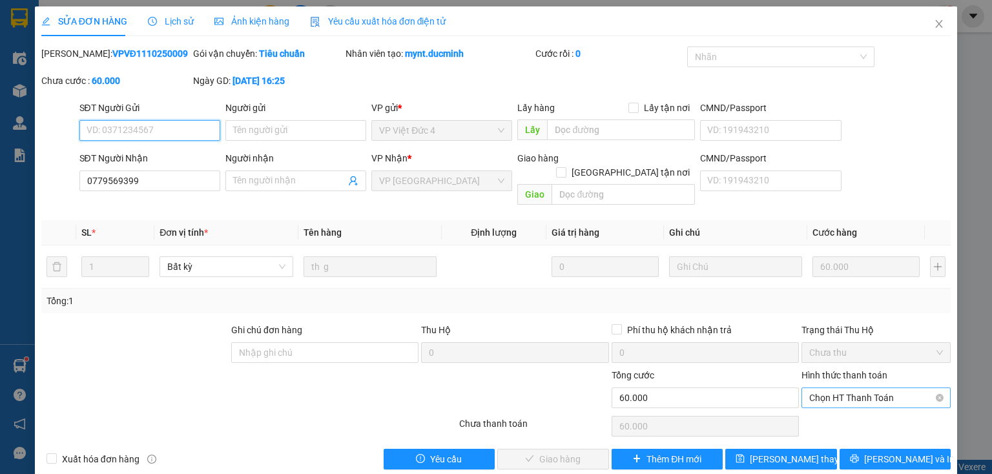
click at [879, 388] on span "Chọn HT Thanh Toán" at bounding box center [876, 397] width 134 height 19
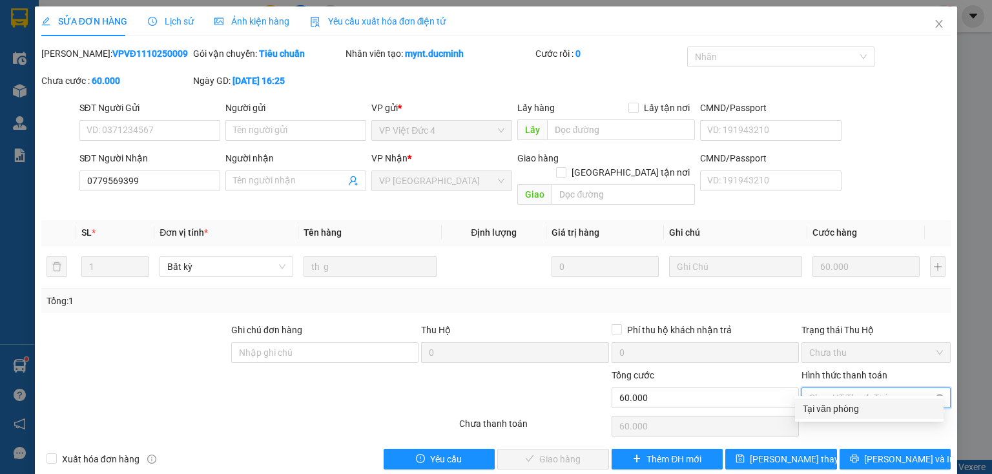
click at [877, 411] on div "Tại văn phòng" at bounding box center [869, 409] width 133 height 14
click at [877, 413] on div "Chọn HT Thanh Toán" at bounding box center [876, 426] width 152 height 26
type input "0"
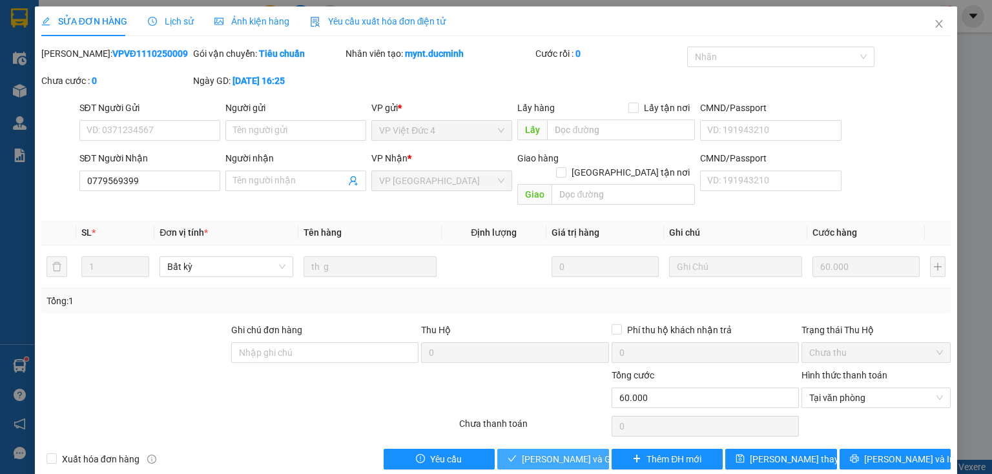
click at [572, 452] on span "[PERSON_NAME] và [PERSON_NAME] hàng" at bounding box center [584, 459] width 124 height 14
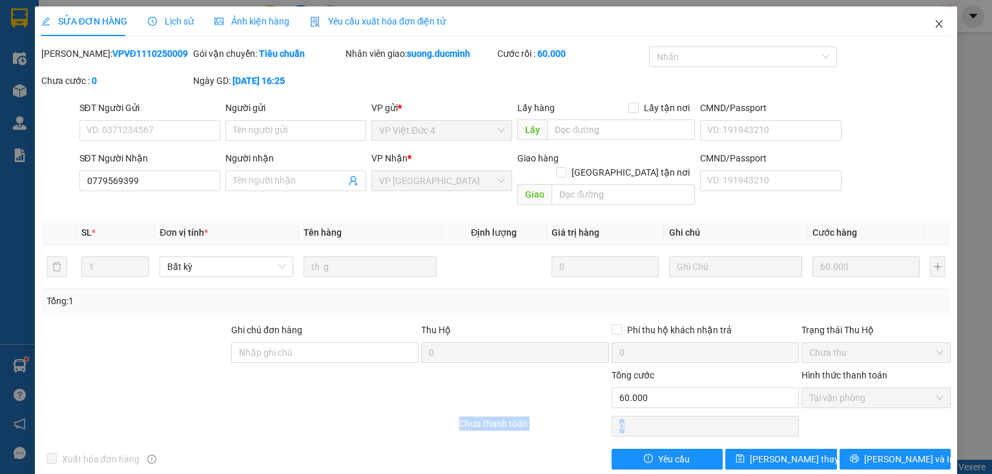
click at [936, 22] on icon "close" at bounding box center [939, 24] width 7 height 8
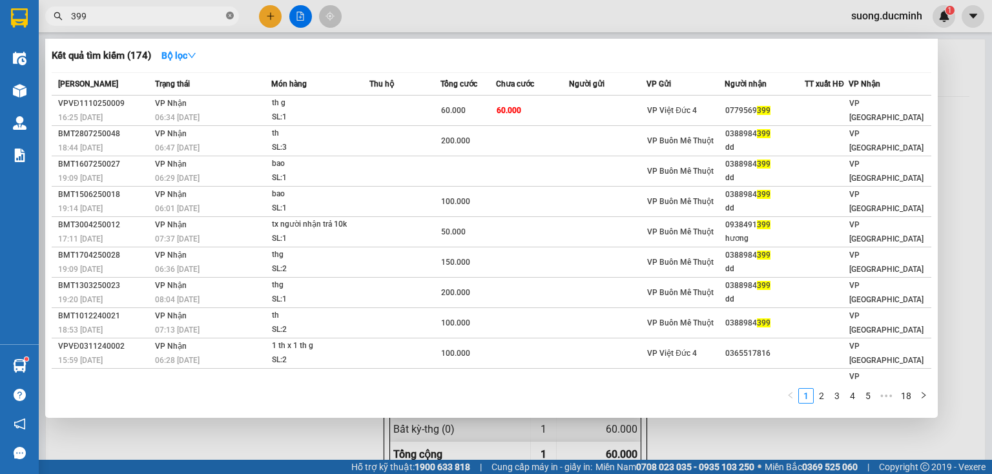
click at [230, 11] on span at bounding box center [230, 16] width 8 height 12
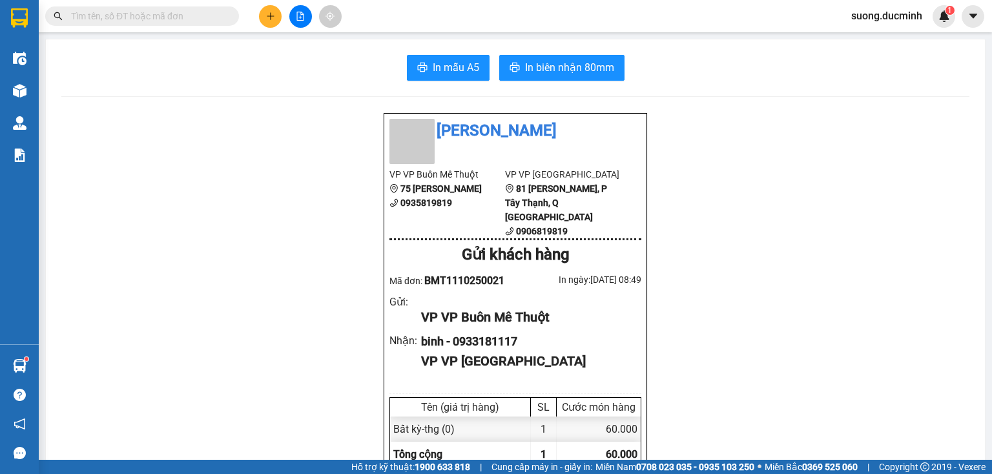
click at [111, 8] on span at bounding box center [142, 15] width 194 height 19
click at [111, 12] on input "text" at bounding box center [147, 16] width 152 height 14
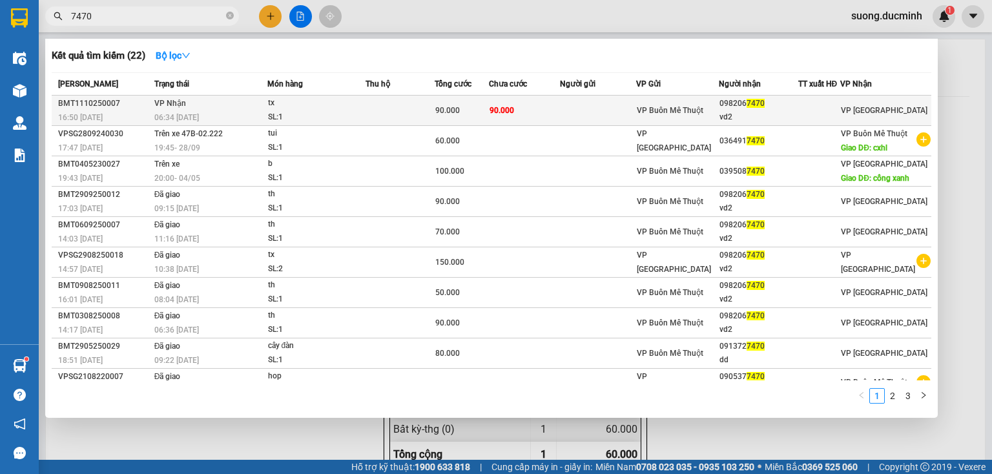
type input "7470"
click at [558, 112] on td "90.000" at bounding box center [524, 111] width 71 height 30
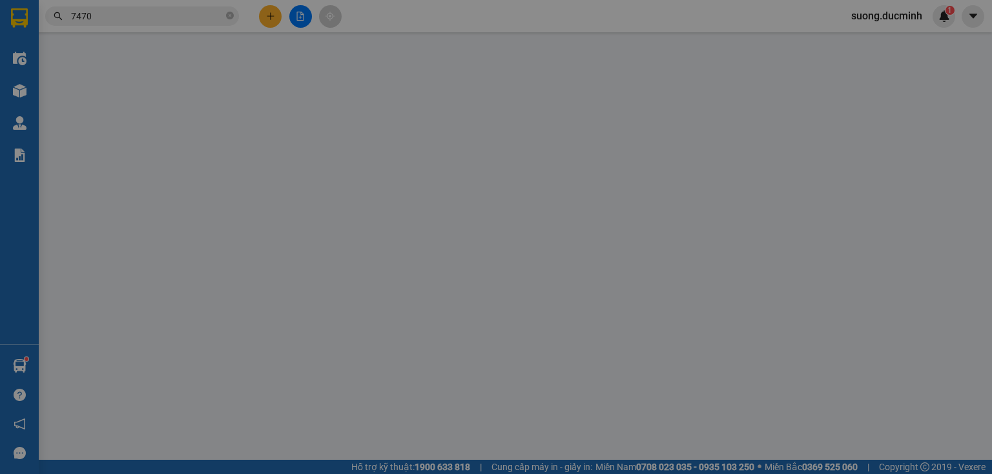
type input "0982067470"
type input "vd2"
type input "0"
type input "90.000"
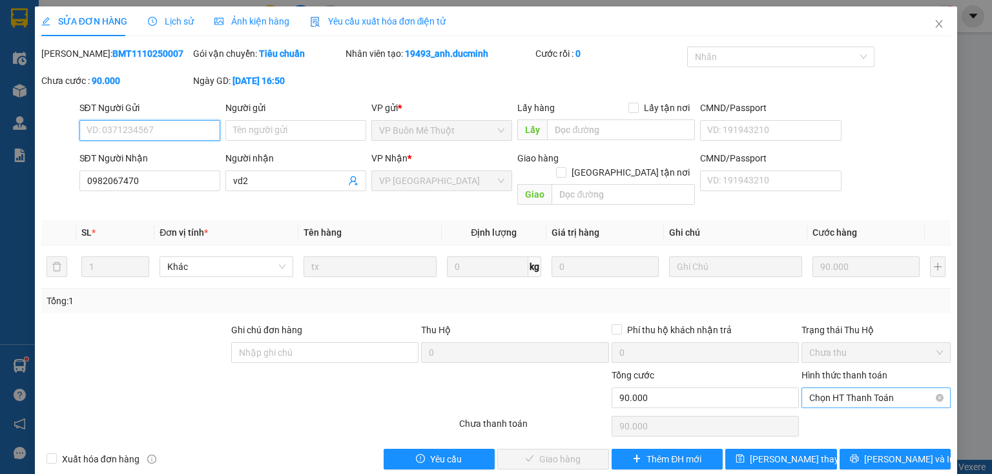
click at [824, 388] on span "Chọn HT Thanh Toán" at bounding box center [876, 397] width 134 height 19
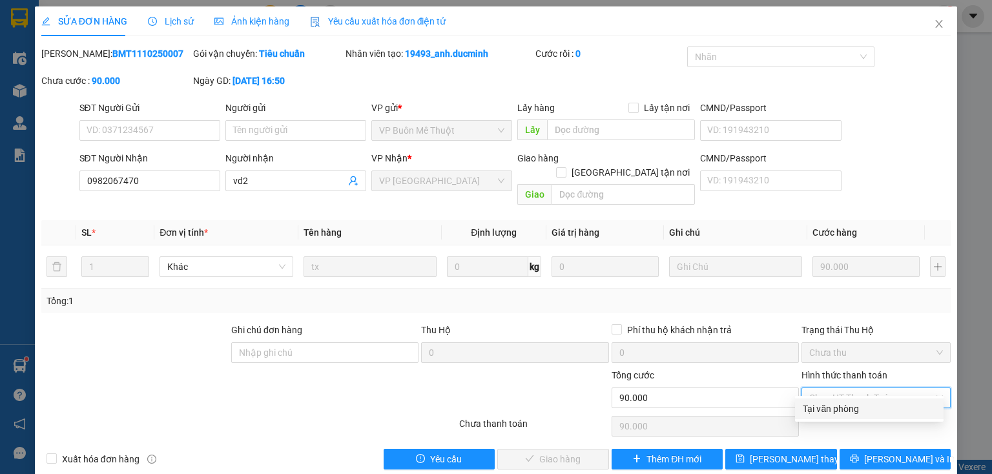
drag, startPoint x: 809, startPoint y: 416, endPoint x: 599, endPoint y: 467, distance: 216.7
click at [806, 416] on div "Tại văn phòng" at bounding box center [869, 409] width 149 height 21
type input "0"
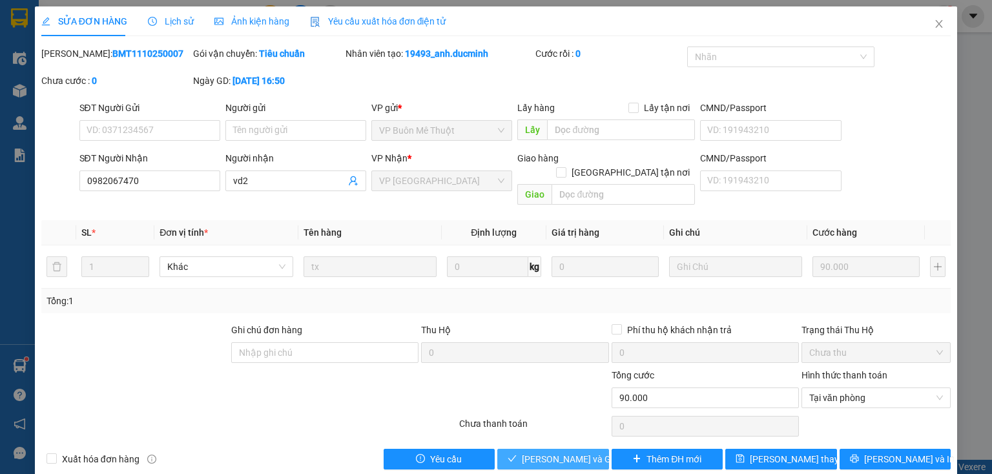
click at [541, 449] on button "[PERSON_NAME] và [PERSON_NAME] hàng" at bounding box center [553, 459] width 112 height 21
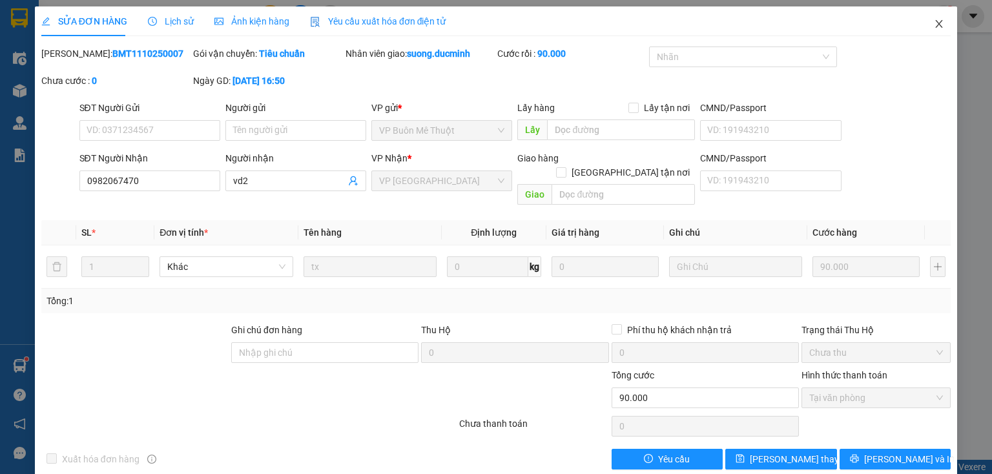
click at [934, 20] on icon "close" at bounding box center [939, 24] width 10 height 10
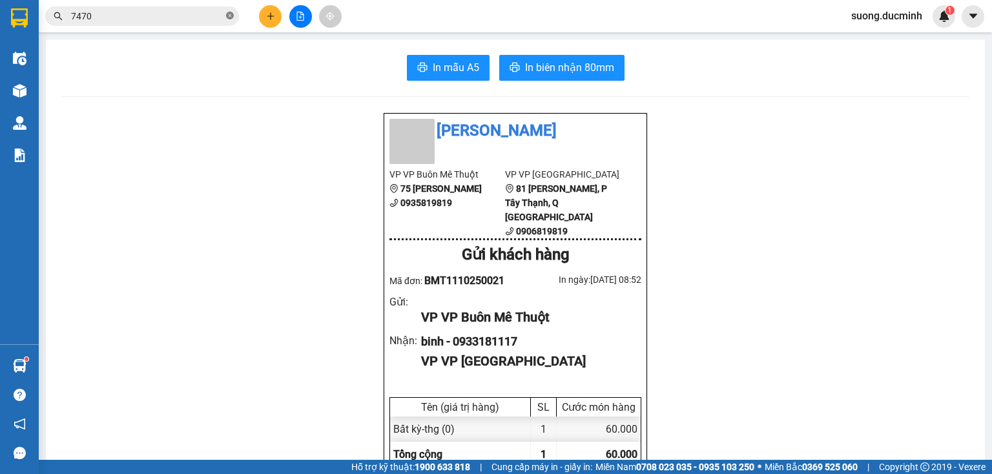
click at [229, 17] on icon "close-circle" at bounding box center [230, 16] width 8 height 8
click at [199, 17] on input "text" at bounding box center [147, 16] width 152 height 14
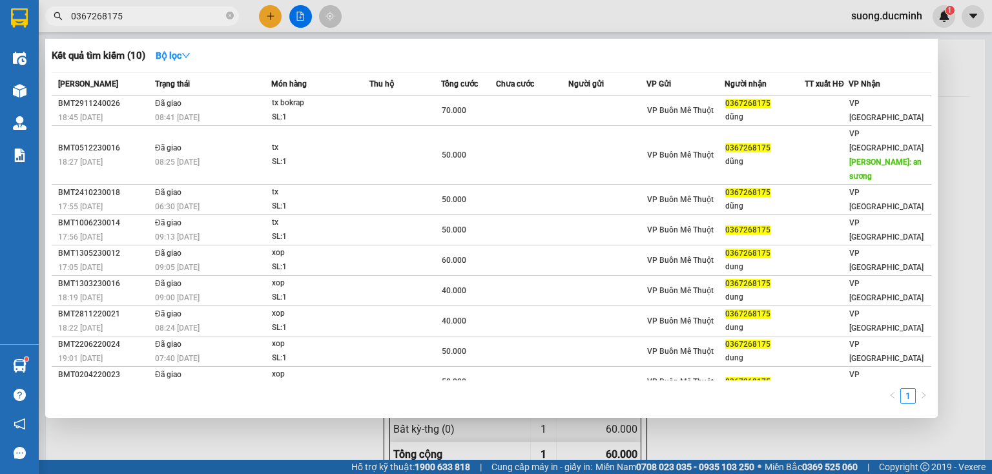
type input "0367268175"
click at [954, 109] on div at bounding box center [496, 237] width 992 height 474
click at [227, 17] on icon "close-circle" at bounding box center [230, 16] width 8 height 8
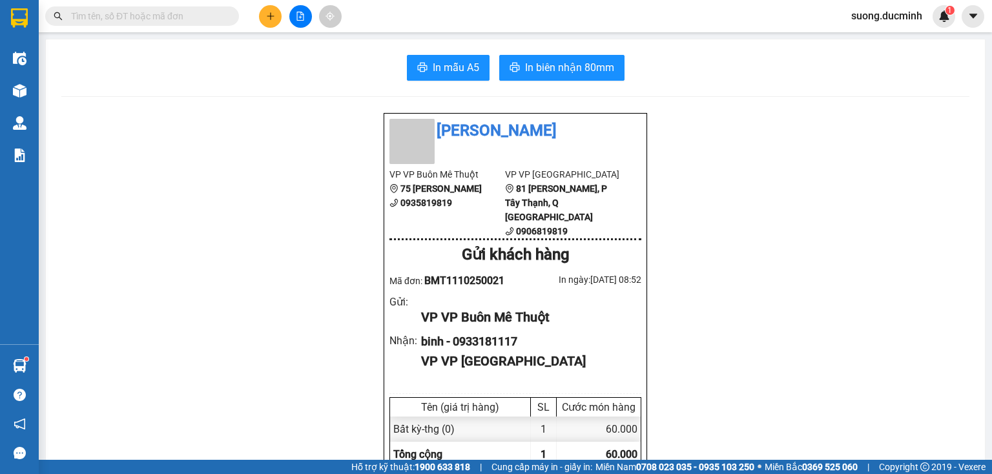
click at [163, 16] on input "text" at bounding box center [147, 16] width 152 height 14
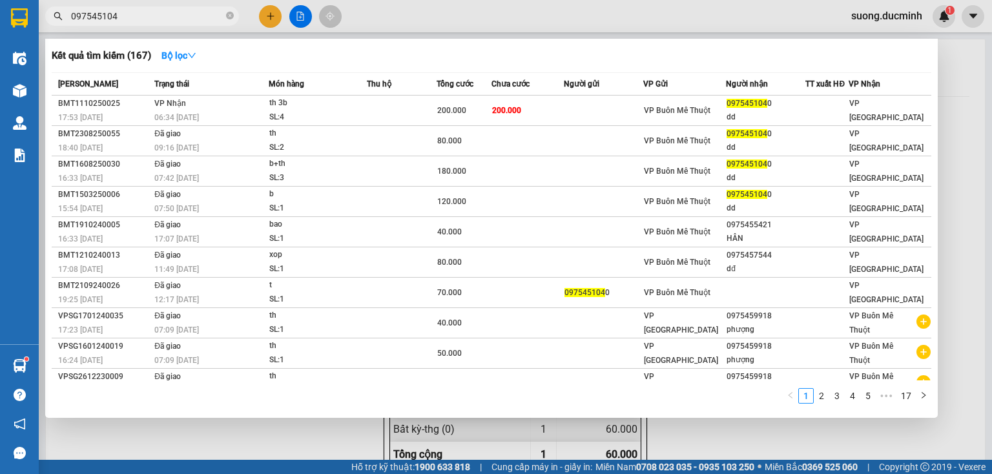
type input "0975451040"
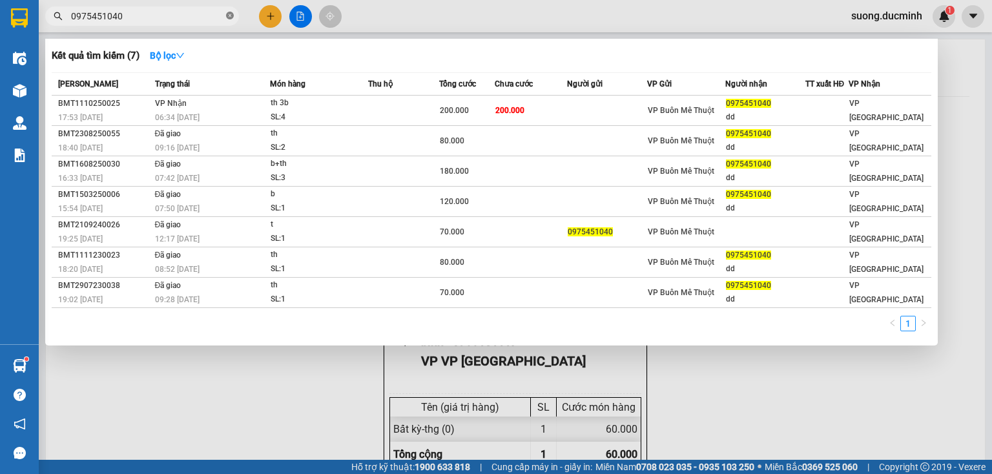
click at [230, 20] on span at bounding box center [230, 16] width 8 height 12
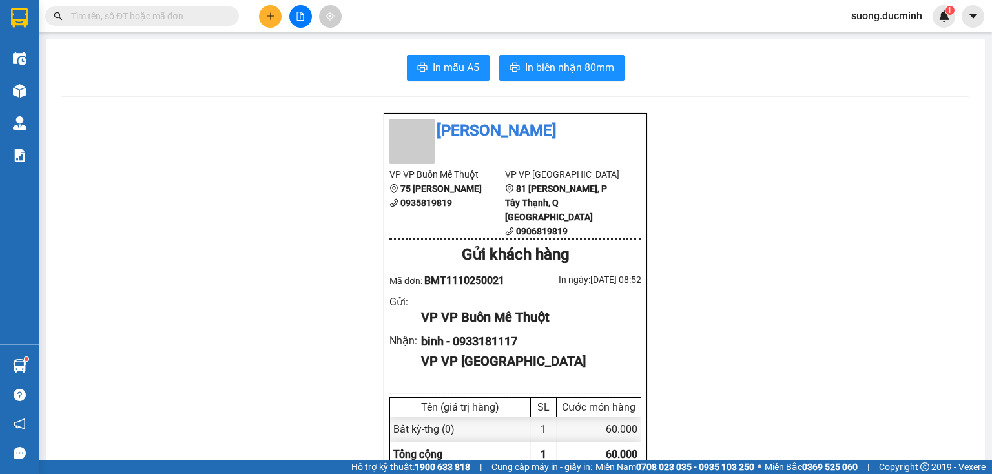
click at [225, 19] on span at bounding box center [142, 15] width 194 height 19
click at [212, 21] on input "text" at bounding box center [147, 16] width 152 height 14
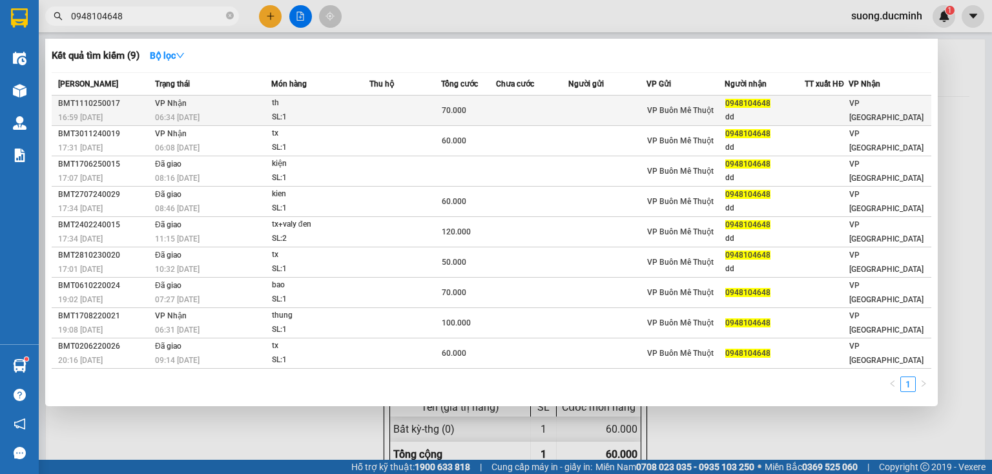
type input "0948104648"
click at [211, 108] on td "[PERSON_NAME] 06:34 [DATE]" at bounding box center [212, 111] width 120 height 30
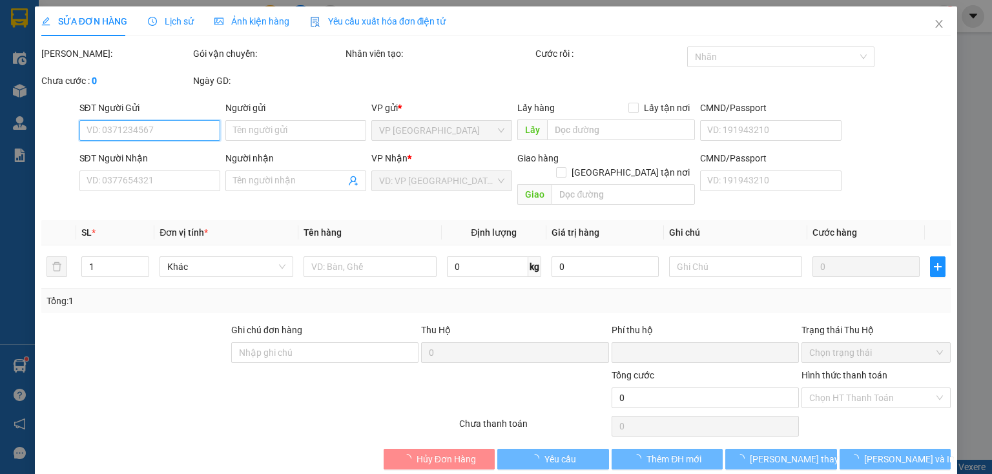
type input "0948104648"
type input "dd"
type input "0"
type input "70.000"
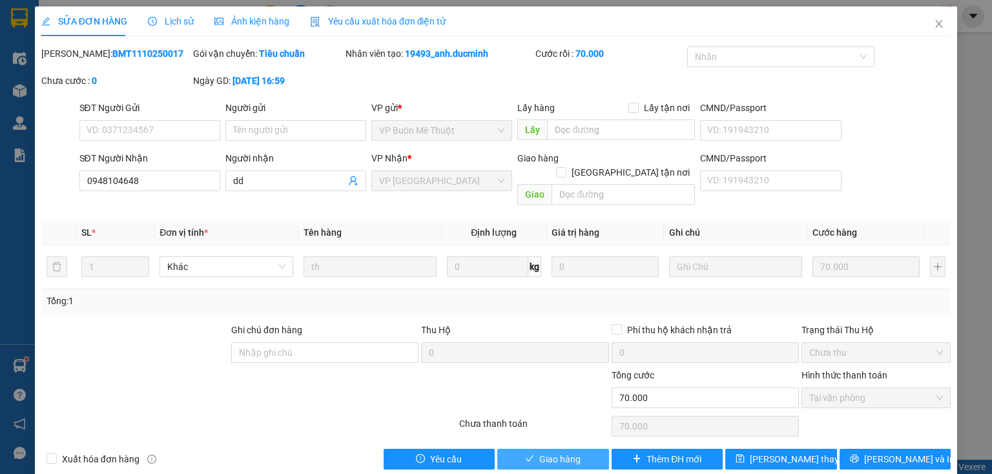
click at [525, 454] on icon "check" at bounding box center [529, 458] width 9 height 9
type input "0"
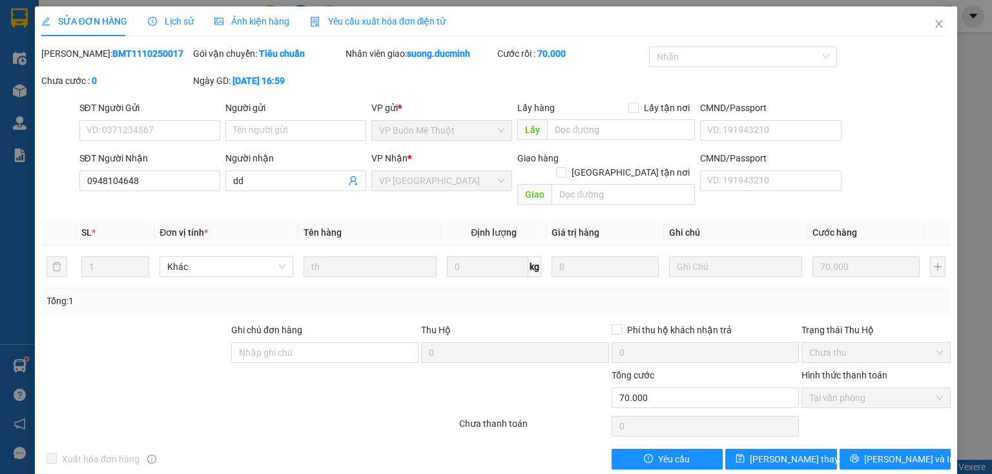
click at [341, 44] on div "SỬA ĐƠN HÀNG Lịch sử Ảnh kiện hàng Yêu cầu xuất hóa đơn điện tử Total Paid Fee …" at bounding box center [496, 237] width 910 height 463
click at [934, 22] on icon "close" at bounding box center [939, 24] width 10 height 10
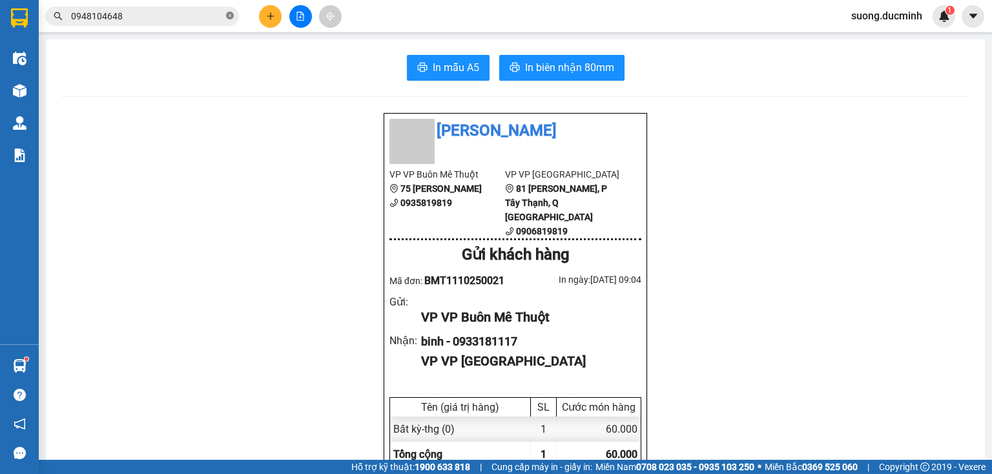
click at [230, 16] on icon "close-circle" at bounding box center [230, 16] width 8 height 8
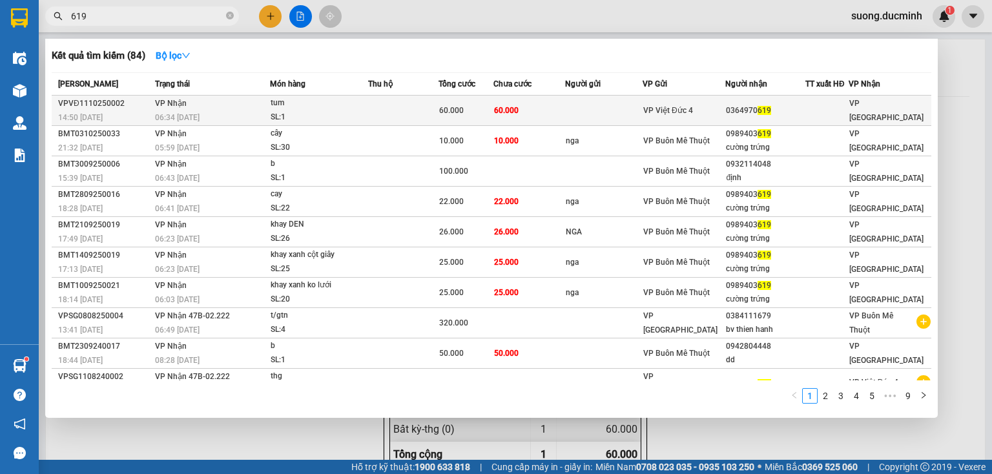
type input "619"
click at [526, 112] on td "60.000" at bounding box center [530, 111] width 72 height 30
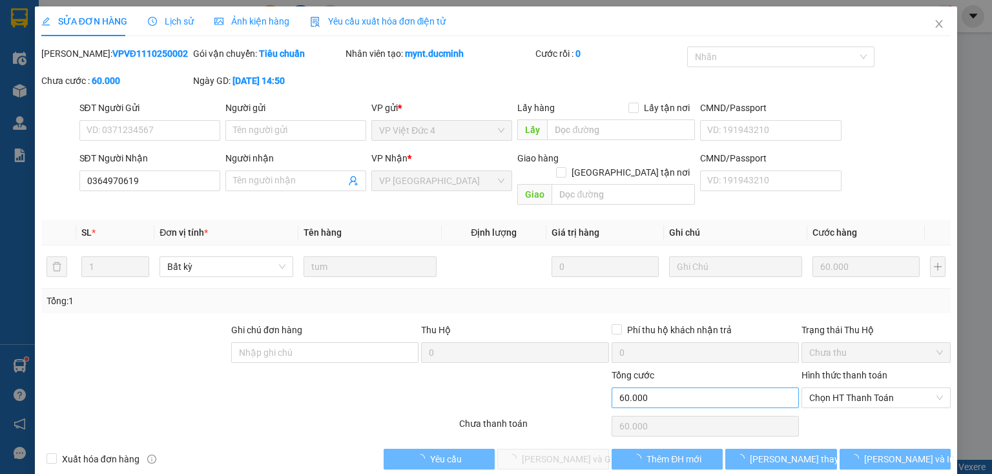
type input "0364970619"
type input "0"
type input "60.000"
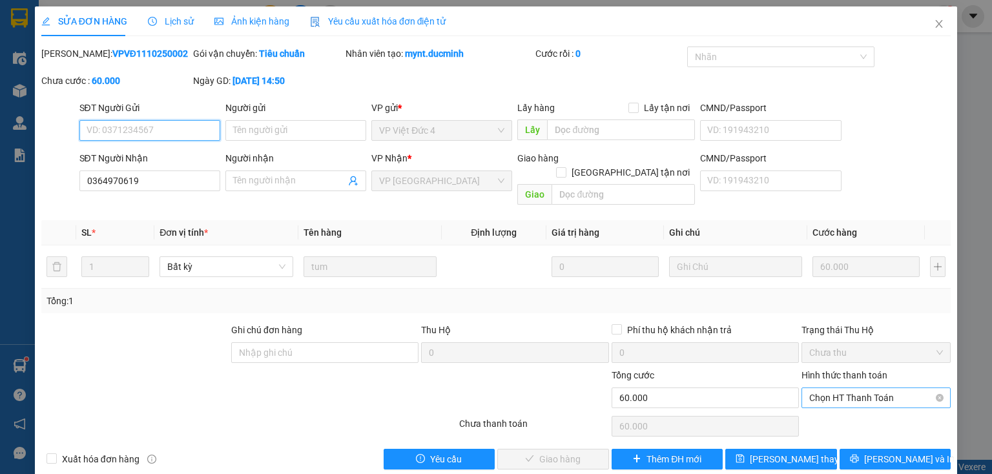
click at [814, 388] on span "Chọn HT Thanh Toán" at bounding box center [876, 397] width 134 height 19
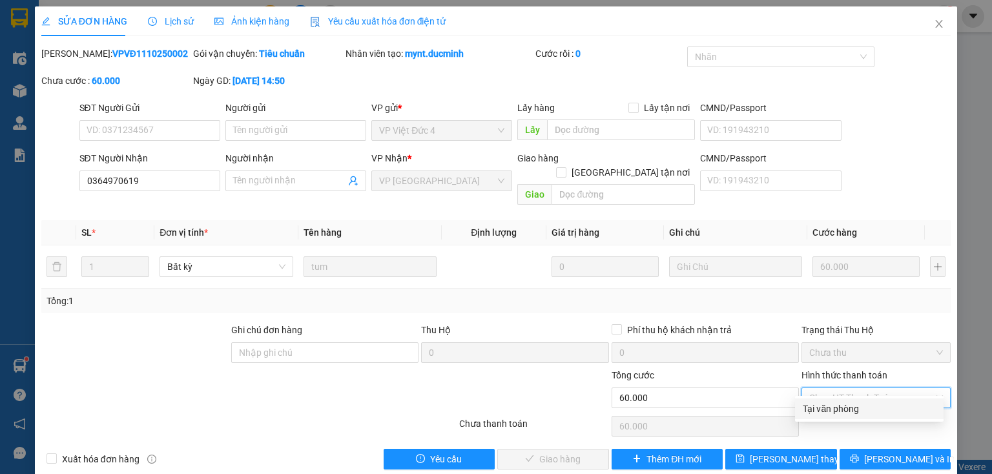
click at [822, 414] on div "Tại văn phòng" at bounding box center [869, 409] width 133 height 14
type input "0"
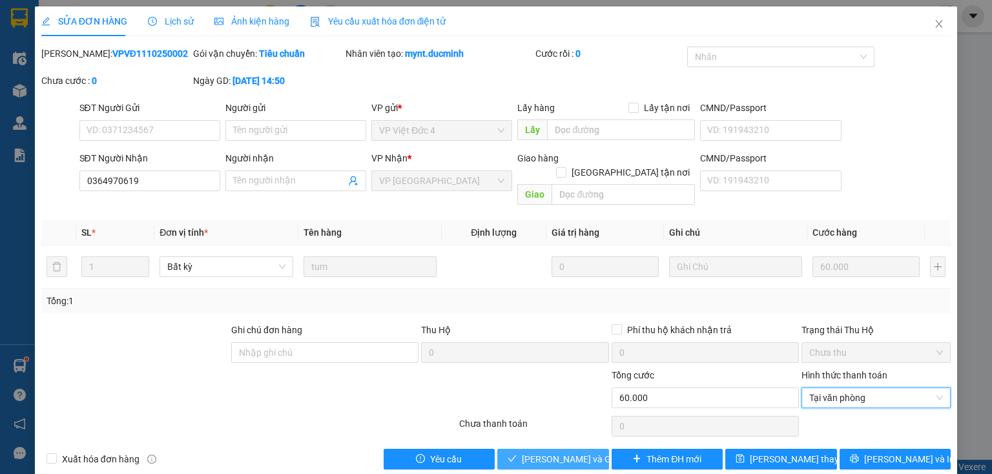
click at [519, 449] on button "[PERSON_NAME] và [PERSON_NAME] hàng" at bounding box center [553, 459] width 112 height 21
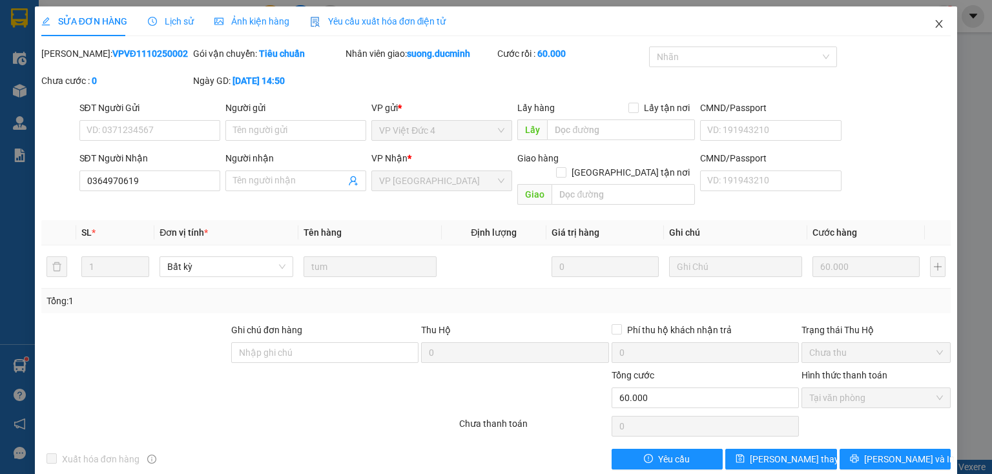
click at [935, 25] on icon "close" at bounding box center [939, 24] width 10 height 10
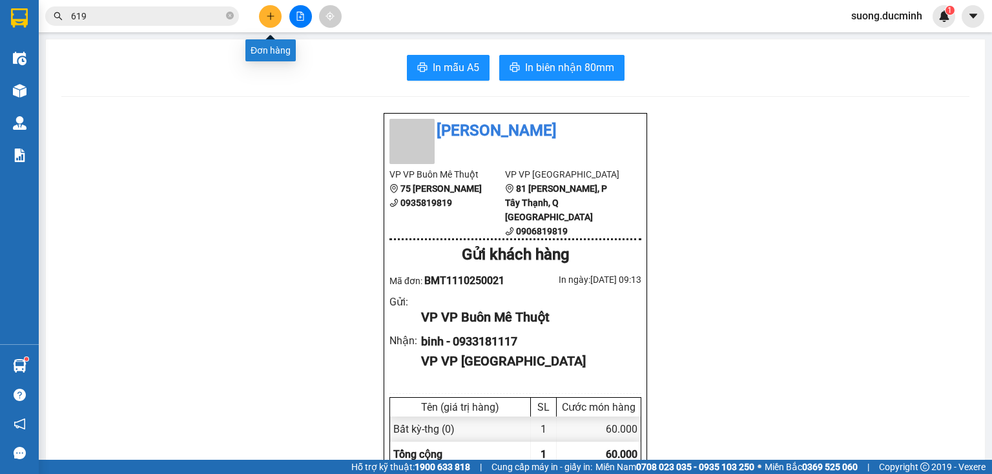
click at [266, 17] on icon "plus" at bounding box center [270, 16] width 9 height 9
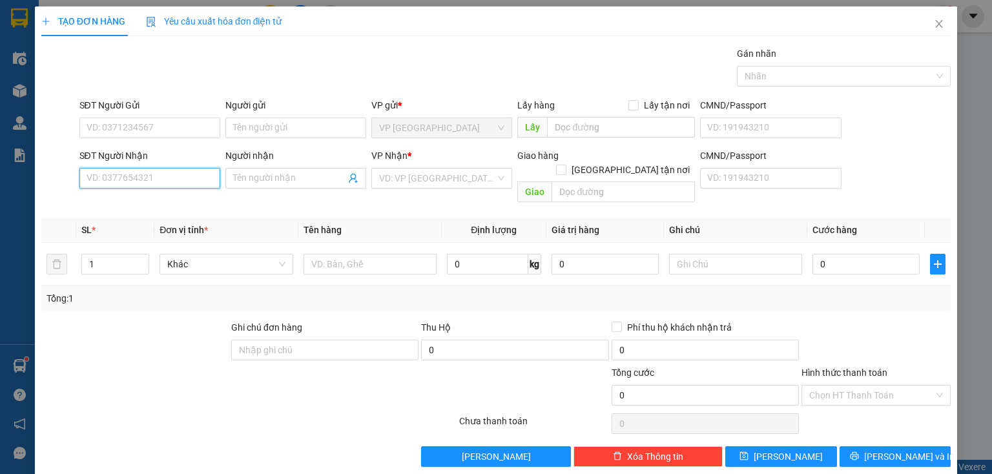
click at [163, 174] on input "SĐT Người Nhận" at bounding box center [149, 178] width 141 height 21
type input "0977581062"
click at [142, 199] on div "0977581062 - thanh" at bounding box center [150, 203] width 127 height 14
type input "thanh"
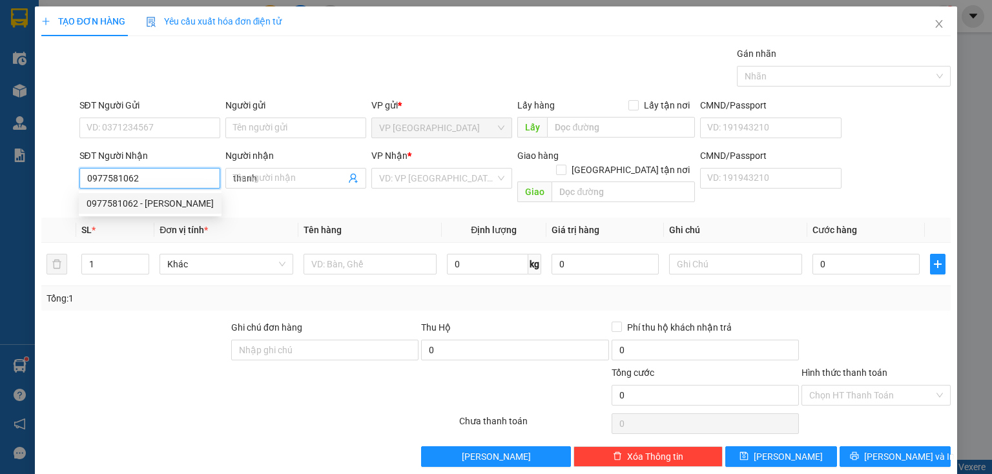
type input "50.000"
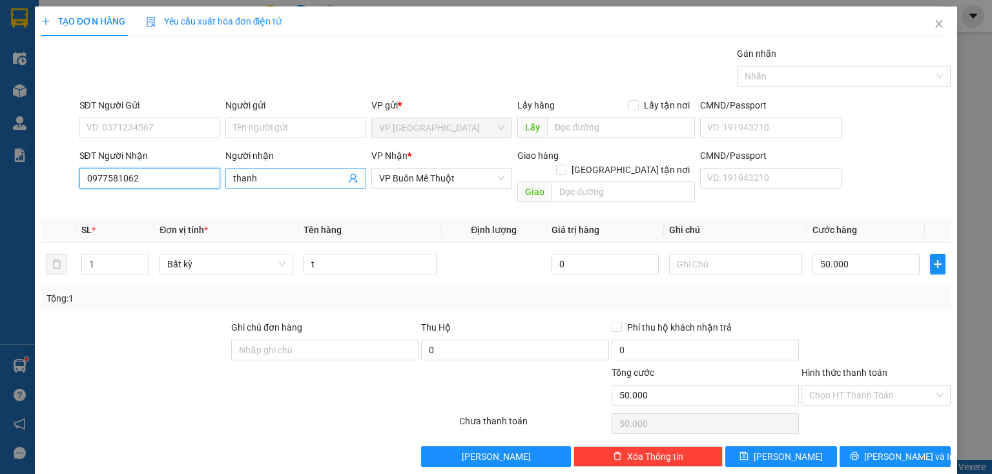
type input "0977581062"
drag, startPoint x: 261, startPoint y: 182, endPoint x: 227, endPoint y: 182, distance: 33.6
click at [227, 182] on span "thanh" at bounding box center [295, 178] width 141 height 21
click at [897, 254] on input "50.000" at bounding box center [866, 264] width 107 height 21
drag, startPoint x: 267, startPoint y: 175, endPoint x: 221, endPoint y: 185, distance: 47.5
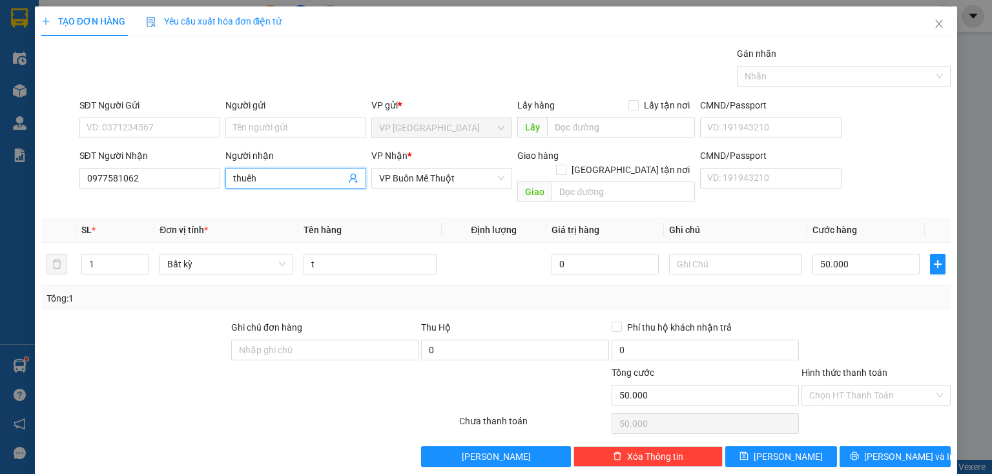
click at [223, 185] on div "Người nhận thuêh thuêh" at bounding box center [296, 178] width 146 height 59
type input "thiêu"
click at [870, 254] on input "50.000" at bounding box center [866, 264] width 107 height 21
type input "4"
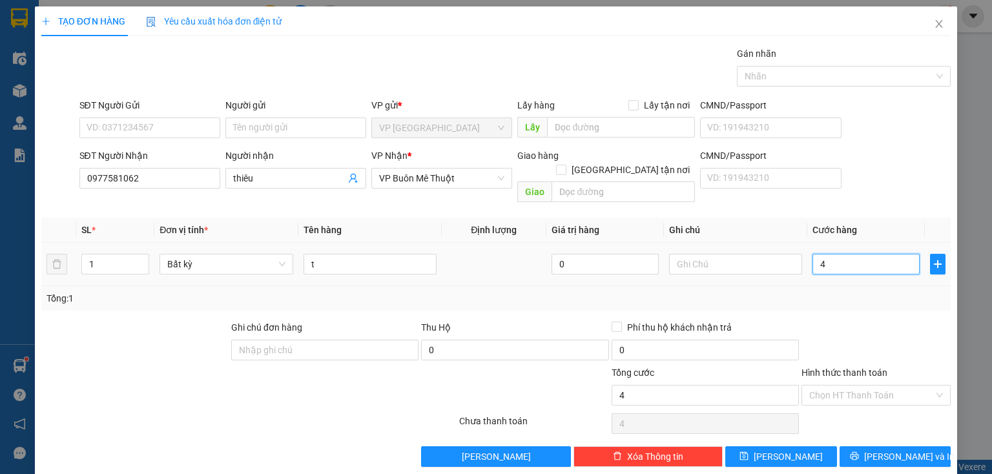
type input "40"
type input "40.000"
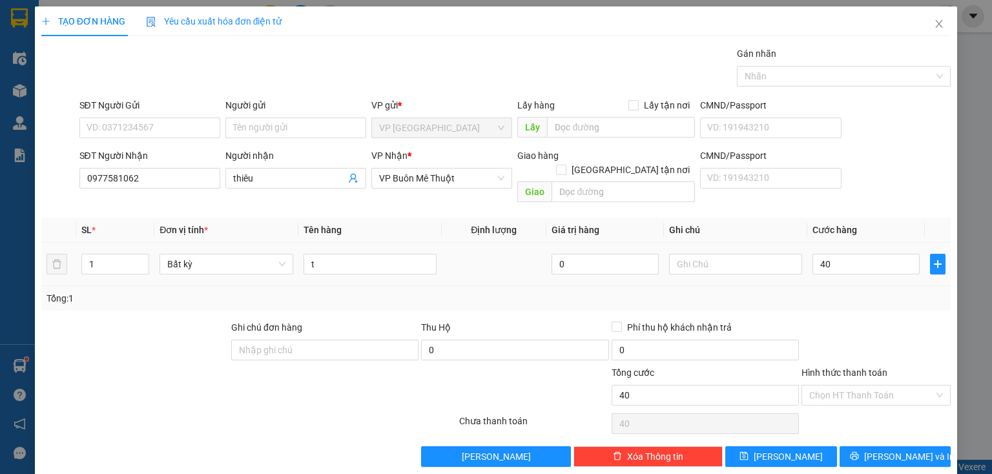
type input "40.000"
click at [882, 320] on div at bounding box center [876, 342] width 152 height 45
drag, startPoint x: 870, startPoint y: 384, endPoint x: 864, endPoint y: 404, distance: 20.9
click at [870, 386] on input "Hình thức thanh toán" at bounding box center [871, 395] width 125 height 19
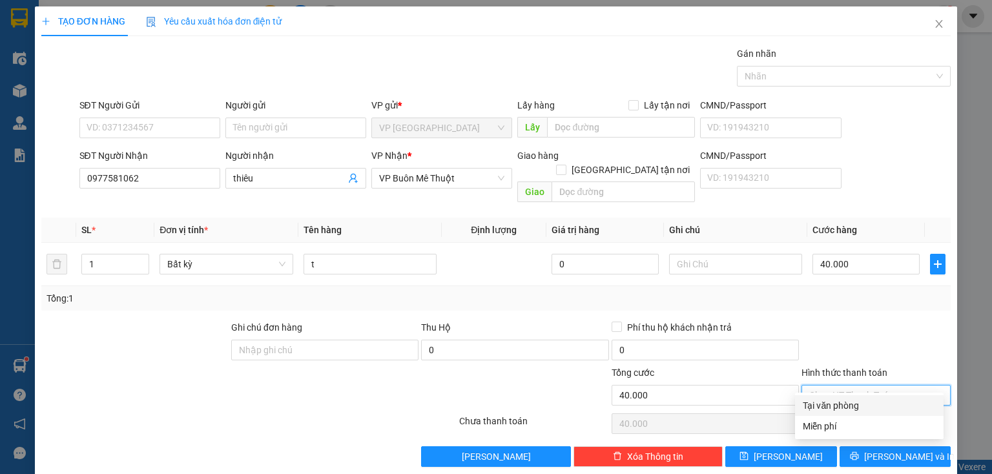
click at [859, 410] on div "Tại văn phòng" at bounding box center [869, 406] width 133 height 14
type input "0"
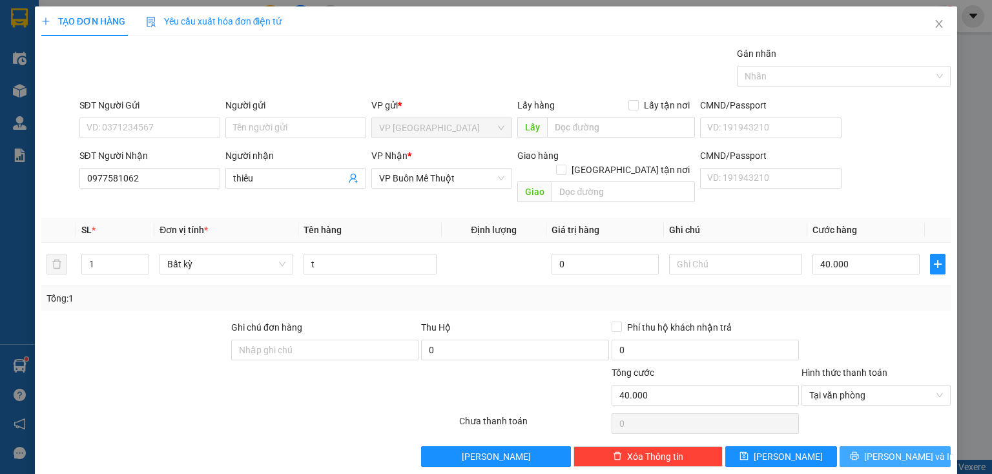
click at [859, 452] on icon "printer" at bounding box center [854, 456] width 9 height 9
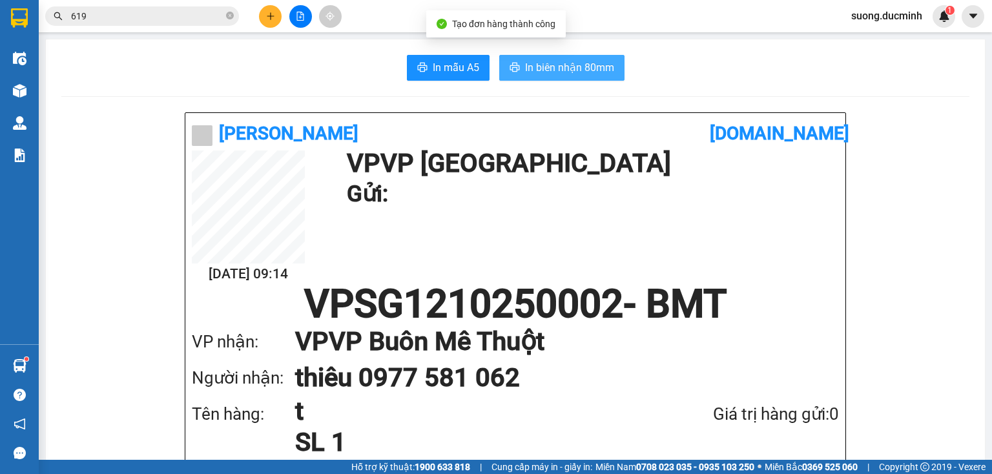
click at [556, 73] on span "In biên nhận 80mm" at bounding box center [569, 67] width 89 height 16
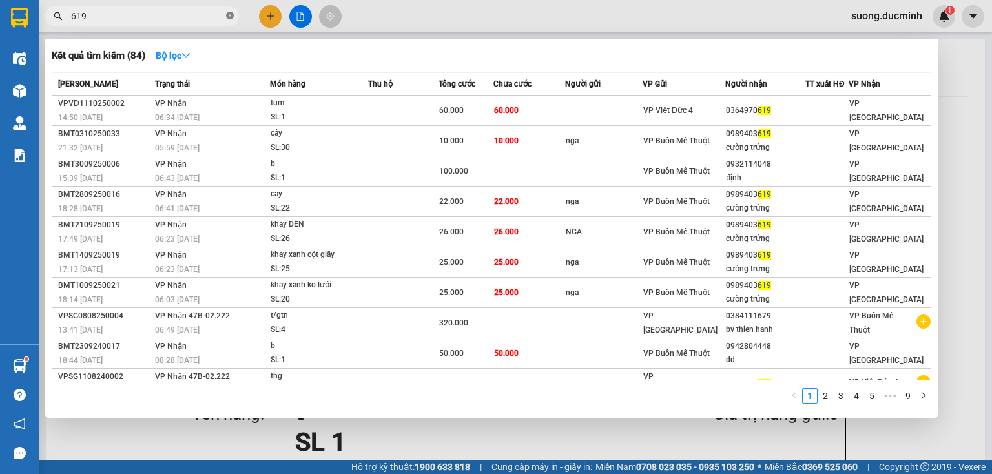
click at [227, 16] on icon "close-circle" at bounding box center [230, 16] width 8 height 8
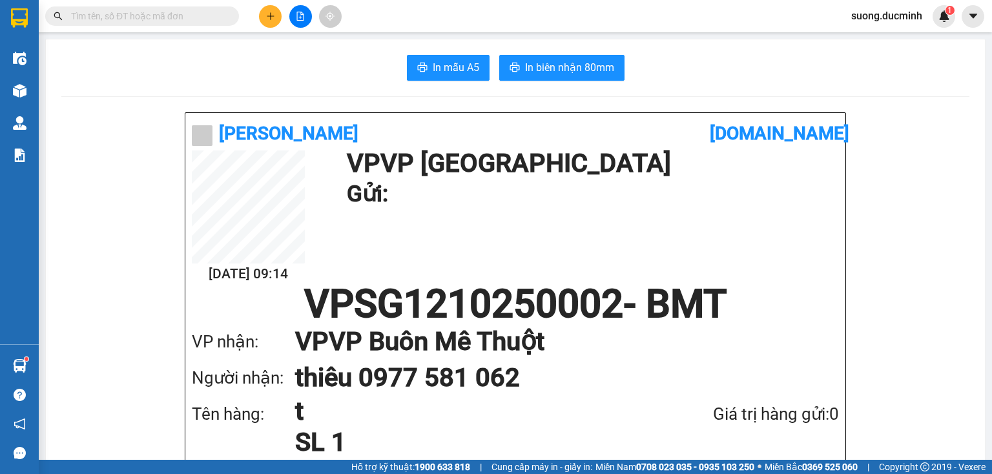
click at [162, 17] on input "text" at bounding box center [147, 16] width 152 height 14
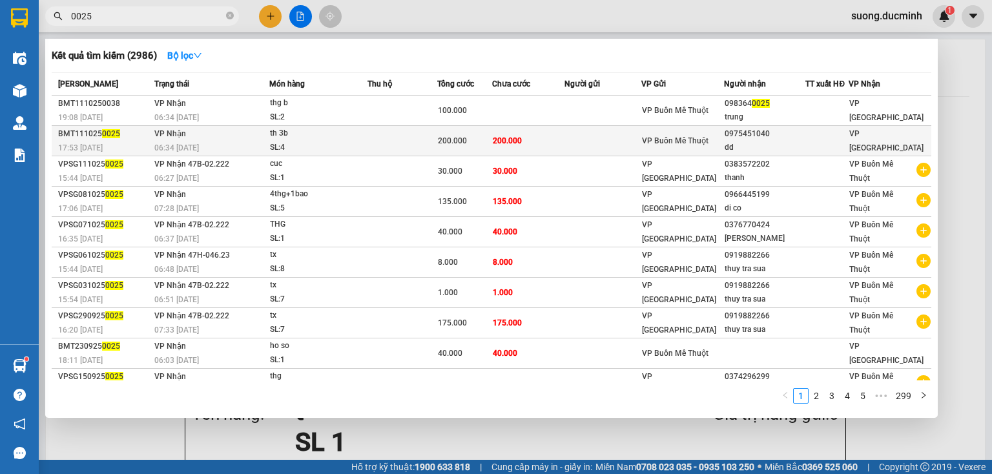
type input "0025"
click at [346, 137] on div "th 3b" at bounding box center [318, 134] width 97 height 14
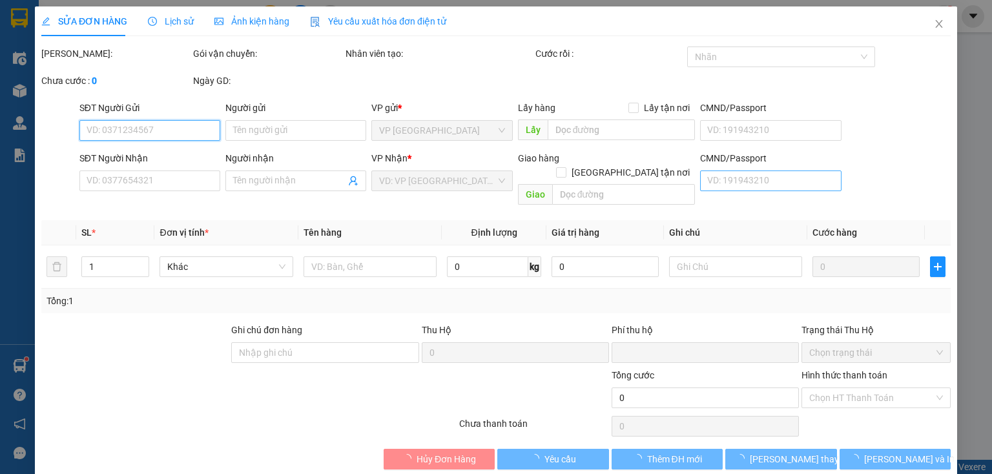
type input "0975451040"
type input "dd"
type input "0"
type input "200.000"
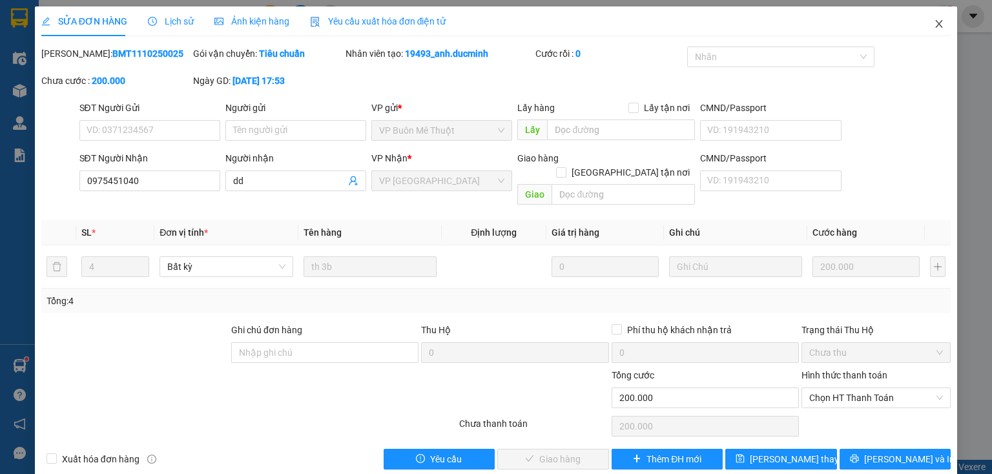
drag, startPoint x: 931, startPoint y: 21, endPoint x: 920, endPoint y: 21, distance: 11.0
click at [934, 21] on icon "close" at bounding box center [939, 24] width 10 height 10
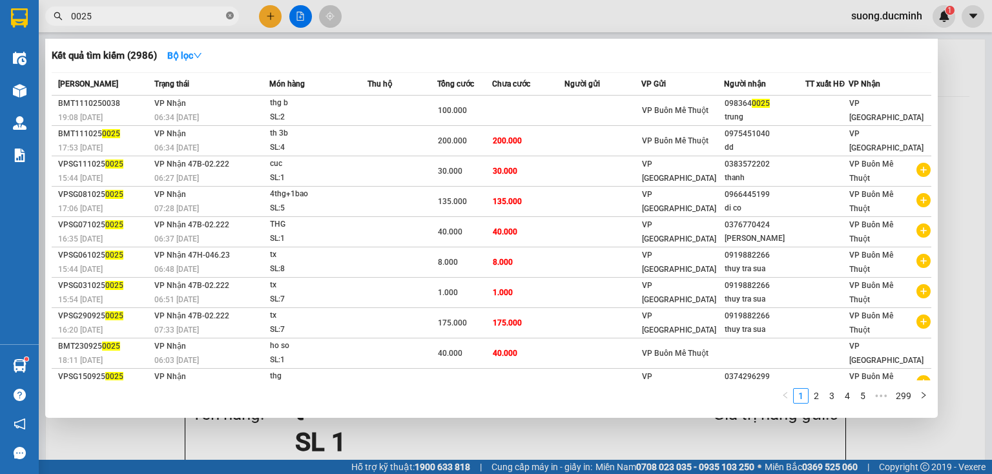
click at [229, 13] on icon "close-circle" at bounding box center [230, 16] width 8 height 8
type input "893"
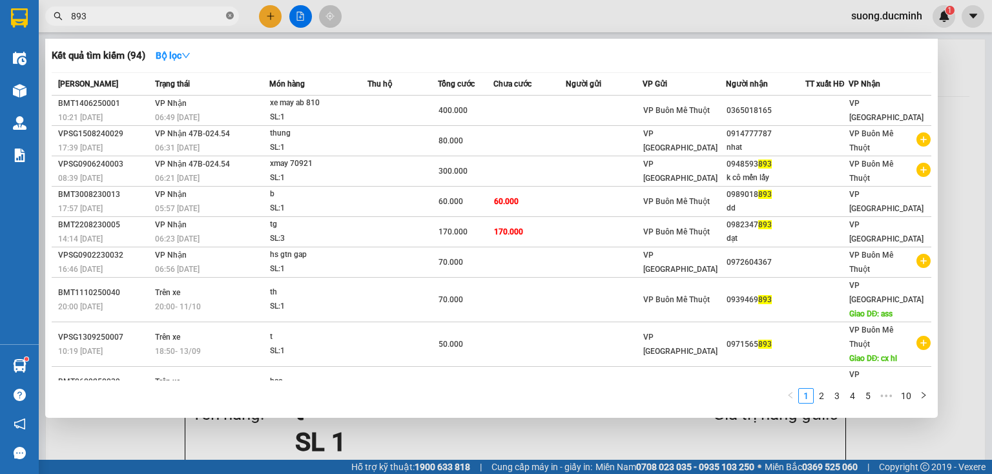
click at [231, 16] on icon "close-circle" at bounding box center [230, 16] width 8 height 8
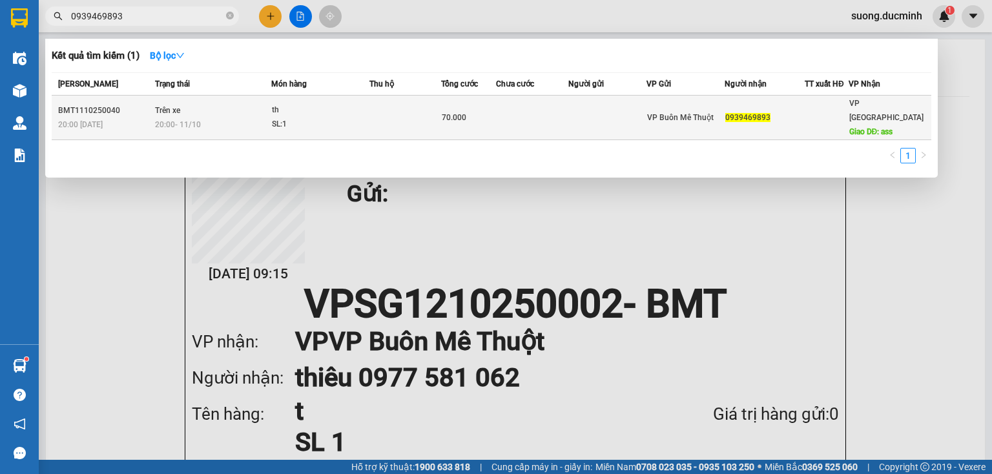
type input "0939469893"
click at [249, 118] on div "20:00 - 11/10" at bounding box center [213, 125] width 116 height 14
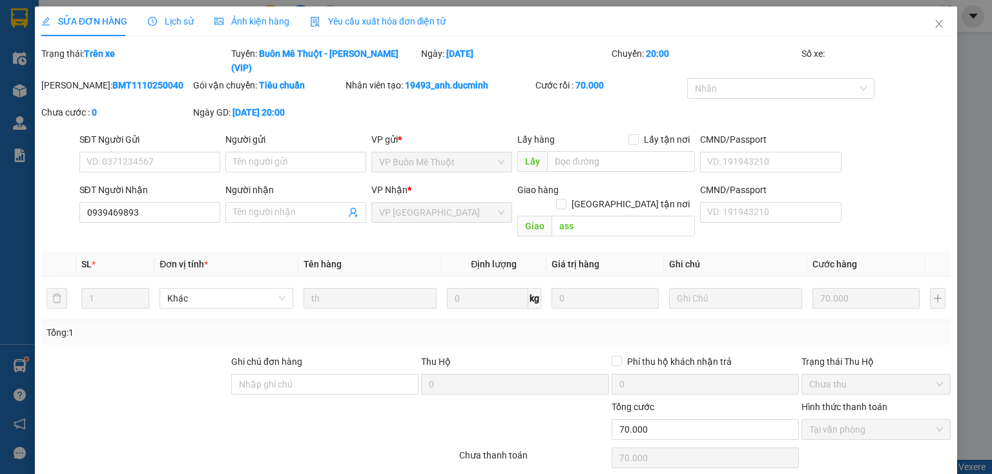
type input "0939469893"
type input "ass"
type input "0"
type input "70.000"
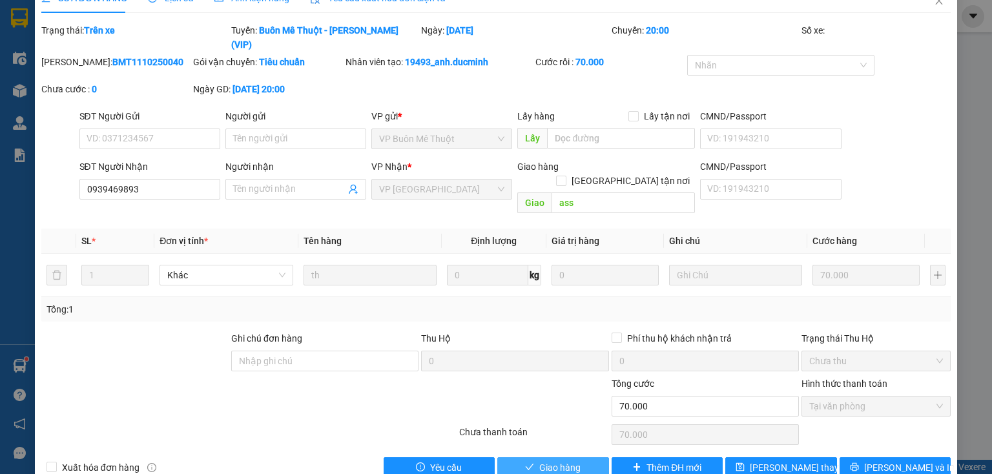
click at [532, 457] on button "Giao hàng" at bounding box center [553, 467] width 112 height 21
type input "0"
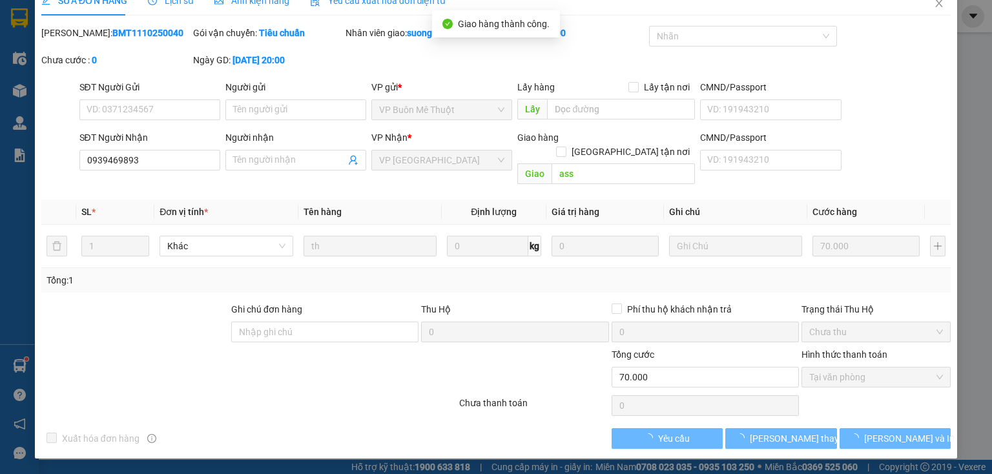
scroll to position [6, 0]
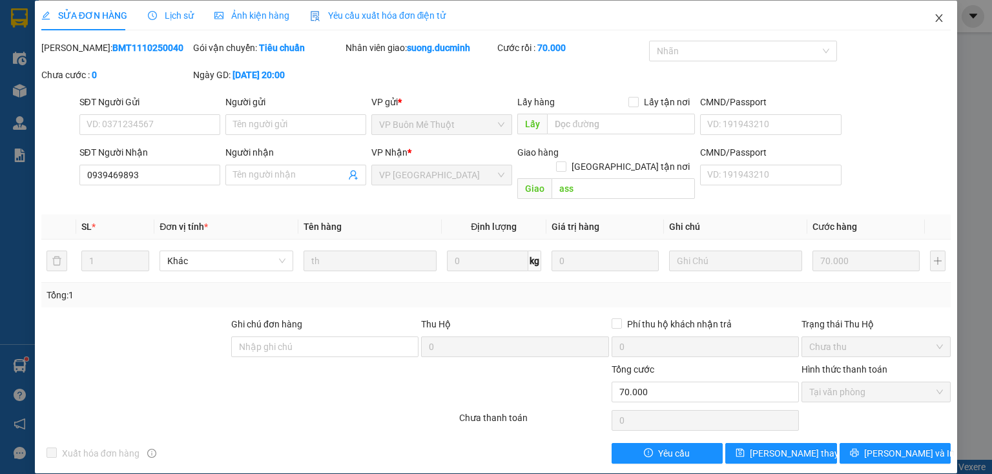
click at [934, 18] on icon "close" at bounding box center [939, 18] width 10 height 10
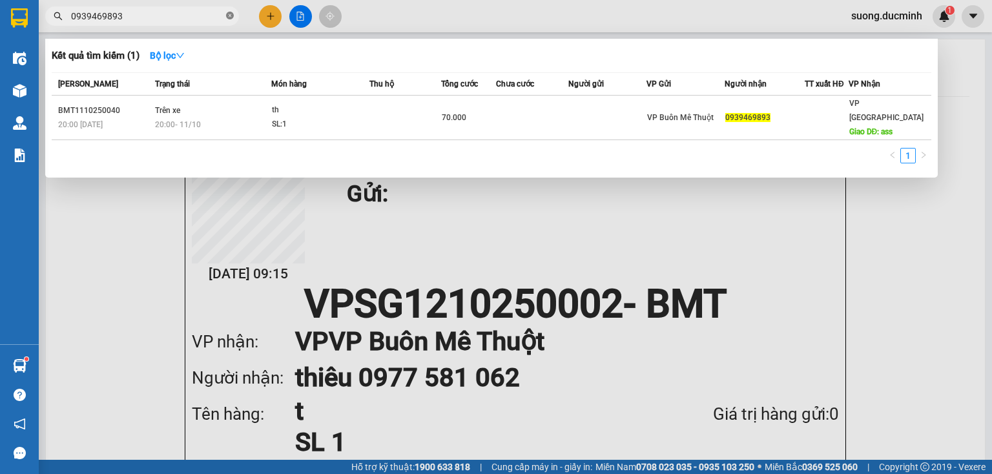
click at [233, 16] on icon "close-circle" at bounding box center [230, 16] width 8 height 8
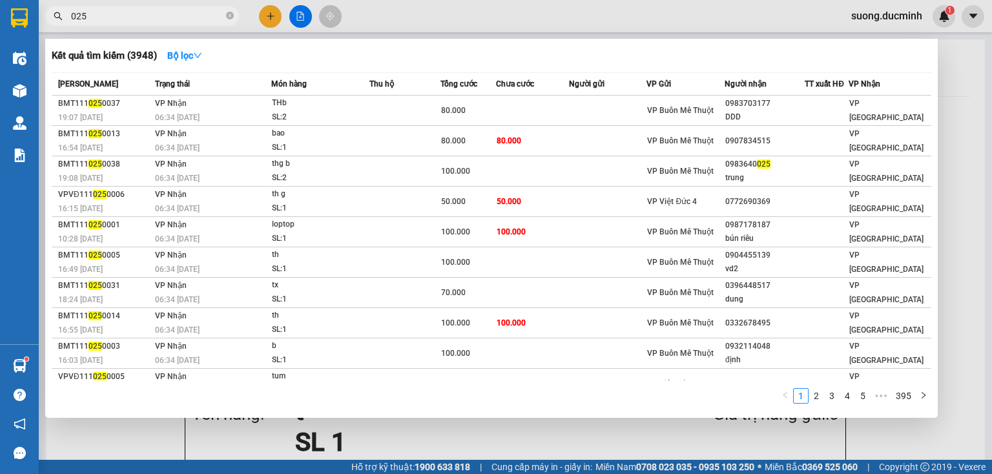
click at [127, 20] on input "025" at bounding box center [147, 16] width 152 height 14
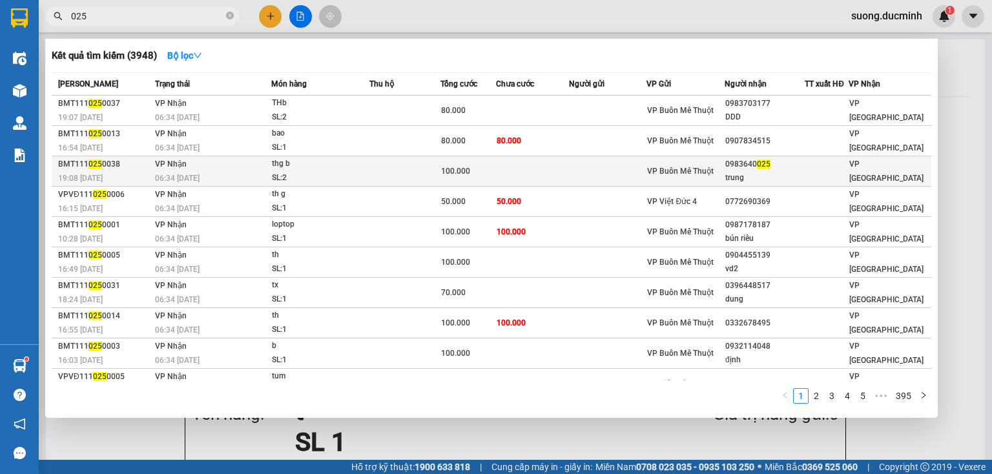
type input "025"
click at [381, 173] on td at bounding box center [405, 171] width 71 height 30
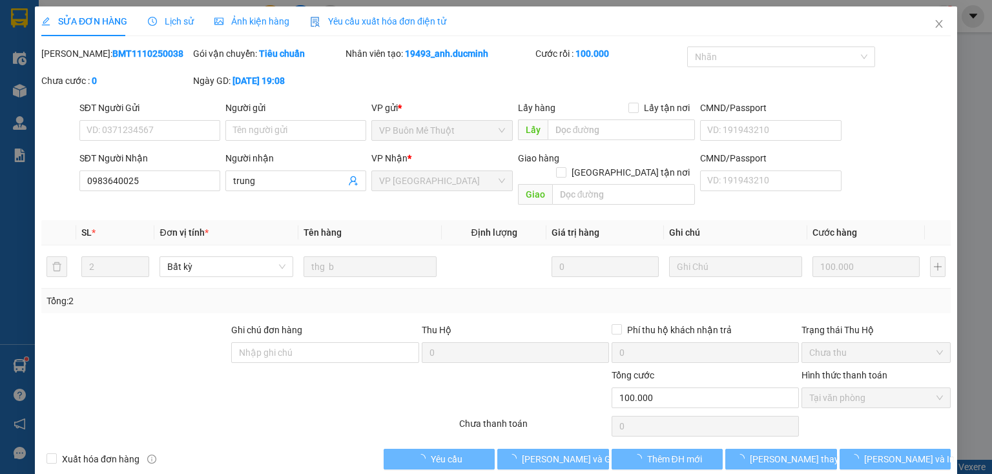
type input "0983640025"
type input "trung"
type input "0"
type input "100.000"
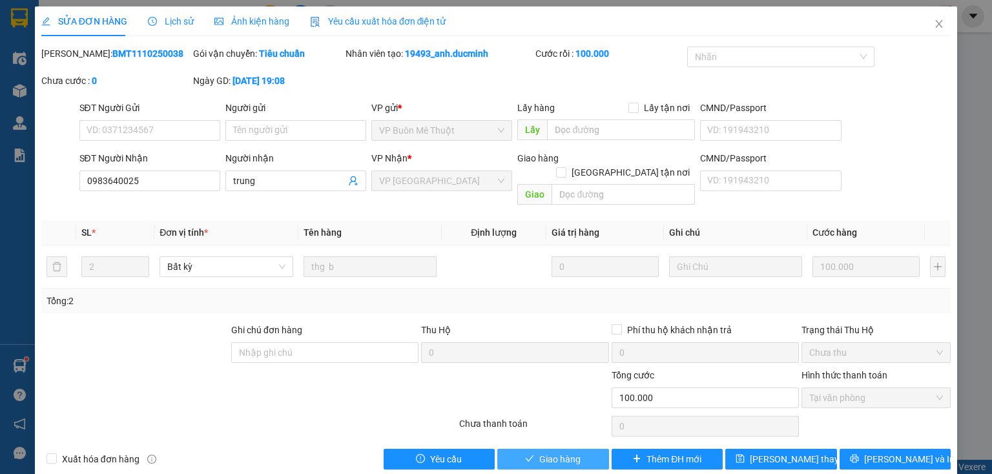
click at [567, 452] on button "Giao hàng" at bounding box center [553, 459] width 112 height 21
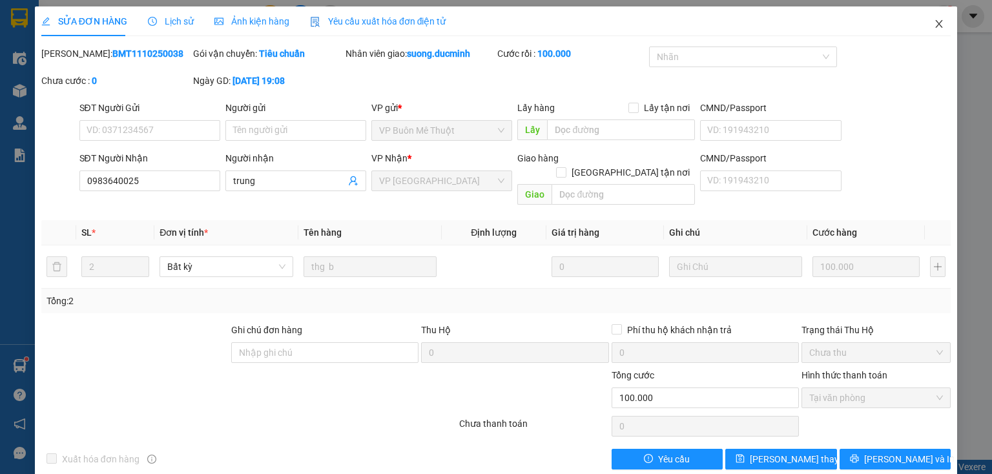
click at [934, 26] on icon "close" at bounding box center [939, 24] width 10 height 10
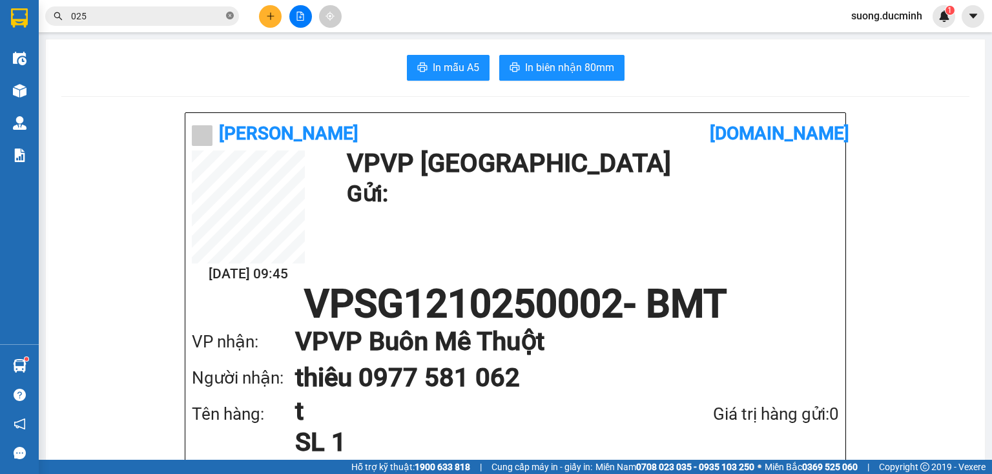
click at [228, 16] on icon "close-circle" at bounding box center [230, 16] width 8 height 8
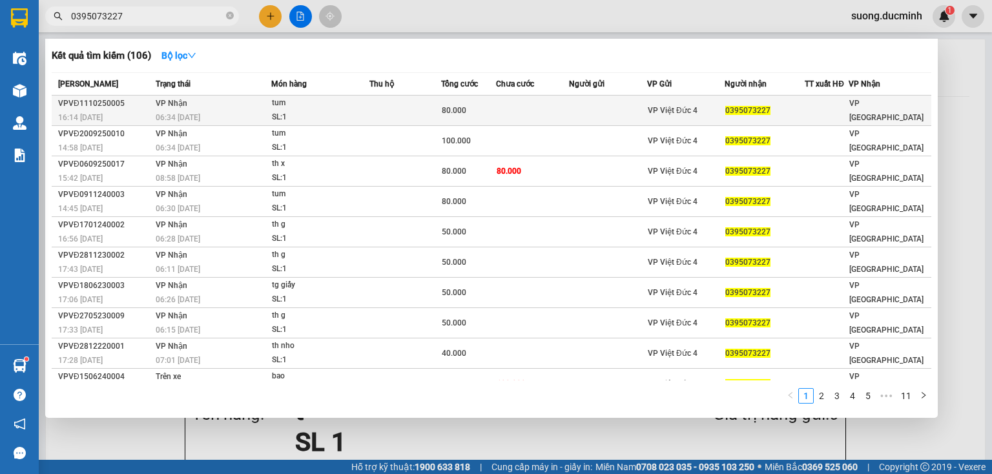
type input "0395073227"
click at [406, 107] on td at bounding box center [405, 111] width 71 height 30
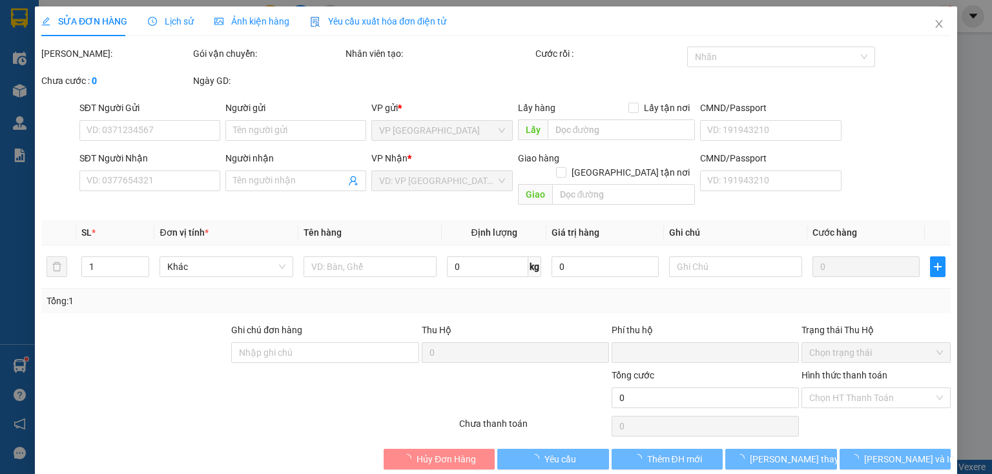
type input "0395073227"
type input "0"
type input "80.000"
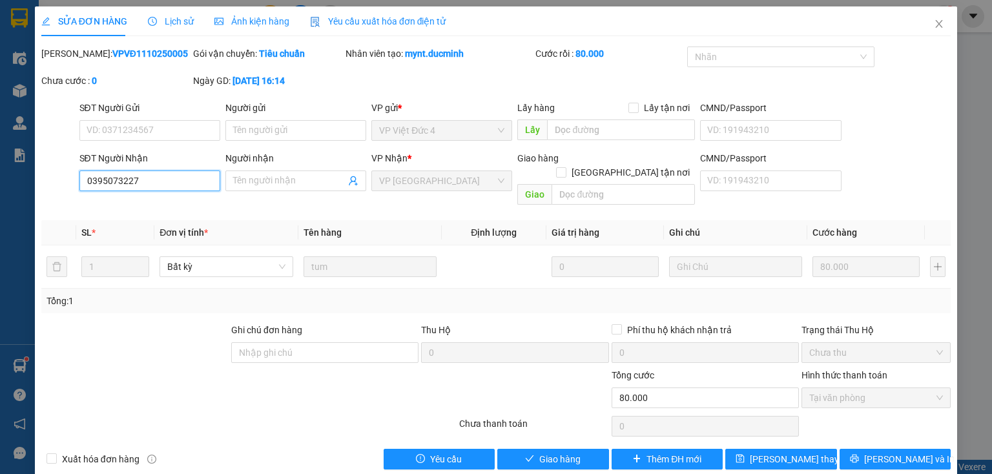
click at [194, 183] on input "0395073227" at bounding box center [149, 181] width 141 height 21
click at [925, 18] on span "Close" at bounding box center [939, 24] width 36 height 36
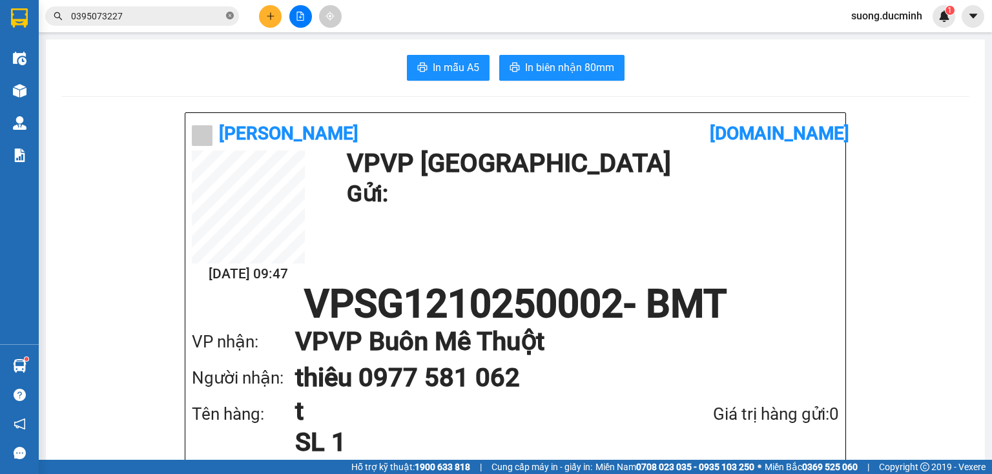
click at [229, 16] on icon "close-circle" at bounding box center [230, 16] width 8 height 8
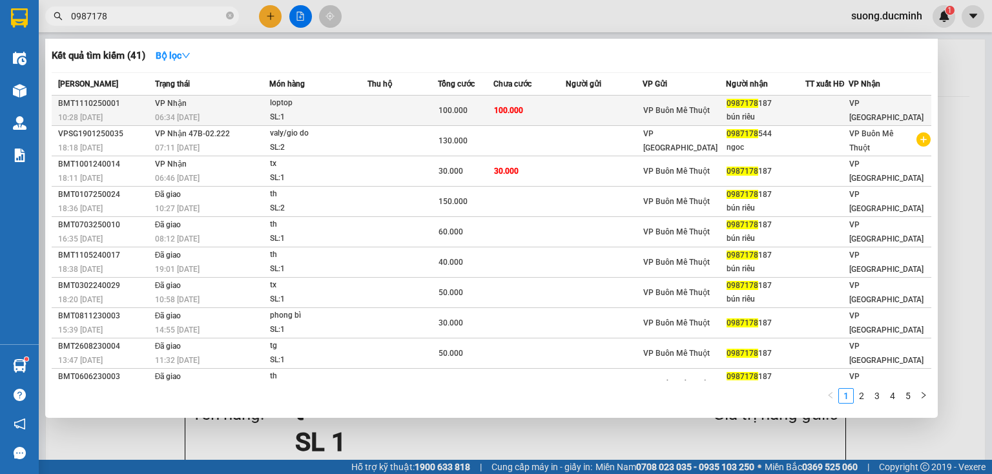
type input "0987178"
click at [273, 119] on div "SL: 1" at bounding box center [318, 117] width 97 height 14
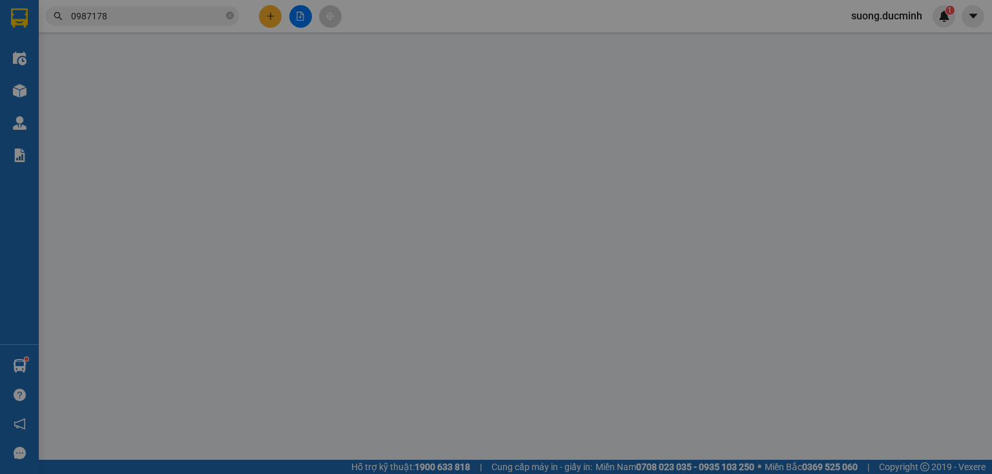
type input "0987178187"
type input "bún riêu"
type input "0"
type input "100.000"
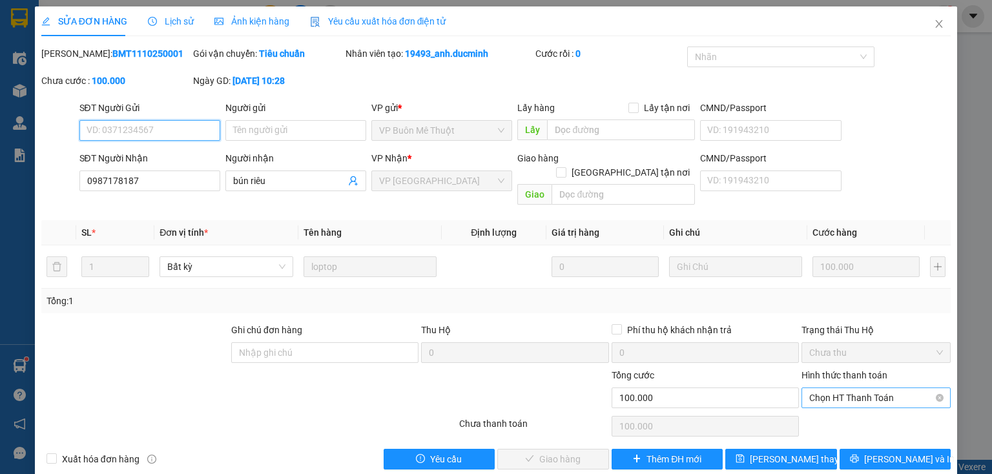
click at [847, 388] on span "Chọn HT Thanh Toán" at bounding box center [876, 397] width 134 height 19
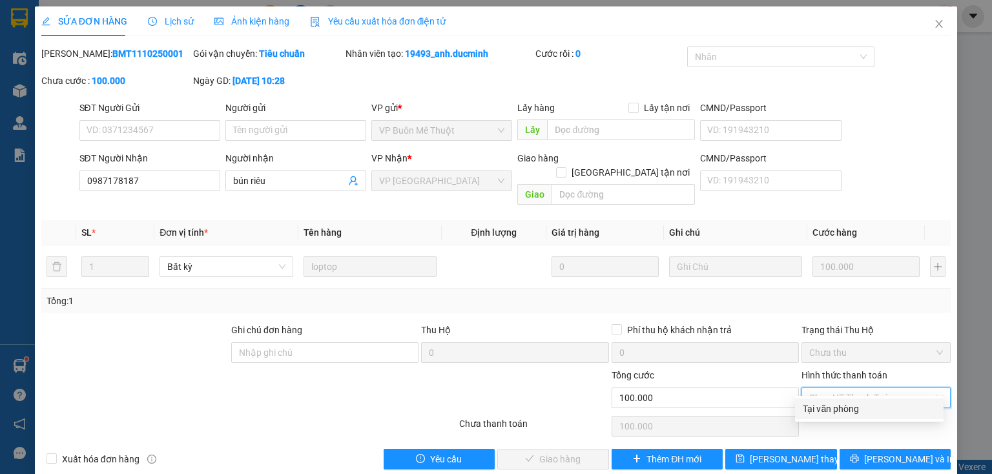
click at [824, 407] on div "Tại văn phòng" at bounding box center [869, 409] width 133 height 14
type input "0"
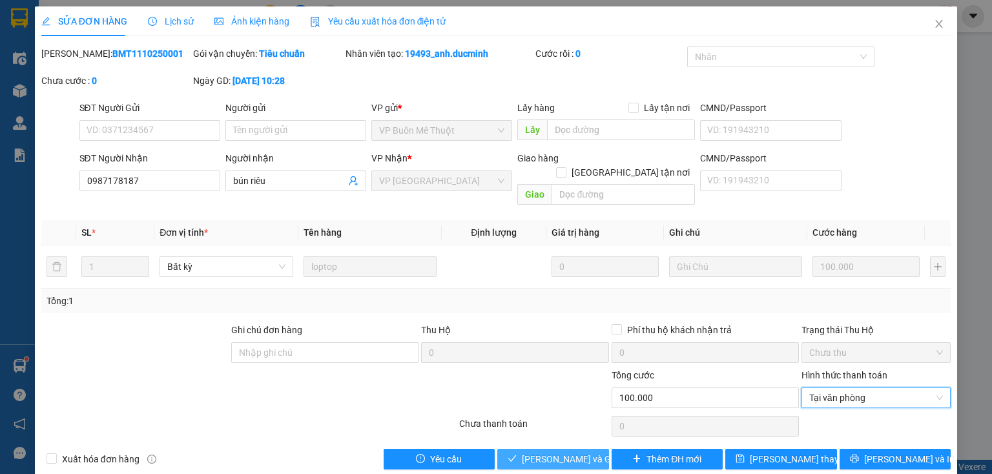
click at [554, 449] on button "[PERSON_NAME] và [PERSON_NAME] hàng" at bounding box center [553, 459] width 112 height 21
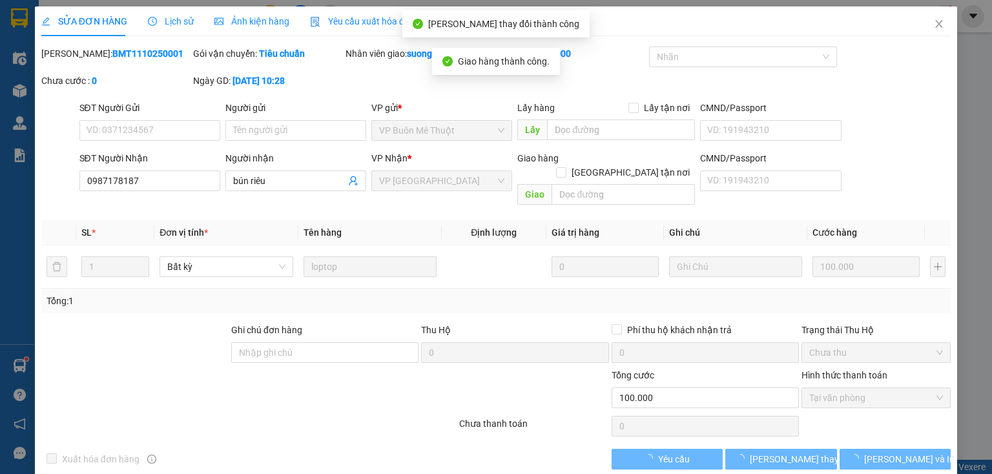
drag, startPoint x: 557, startPoint y: 421, endPoint x: 565, endPoint y: 419, distance: 8.2
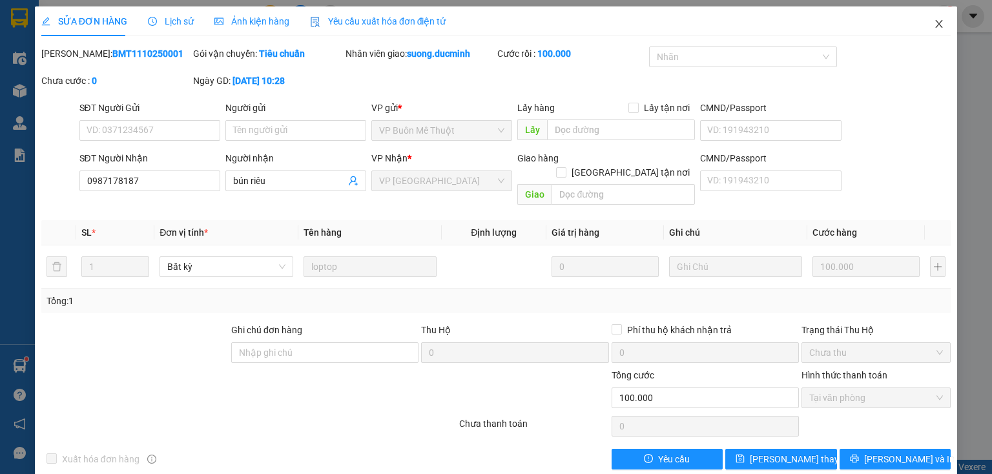
drag, startPoint x: 565, startPoint y: 419, endPoint x: 935, endPoint y: 26, distance: 539.7
click at [947, 26] on span "Close" at bounding box center [939, 24] width 36 height 36
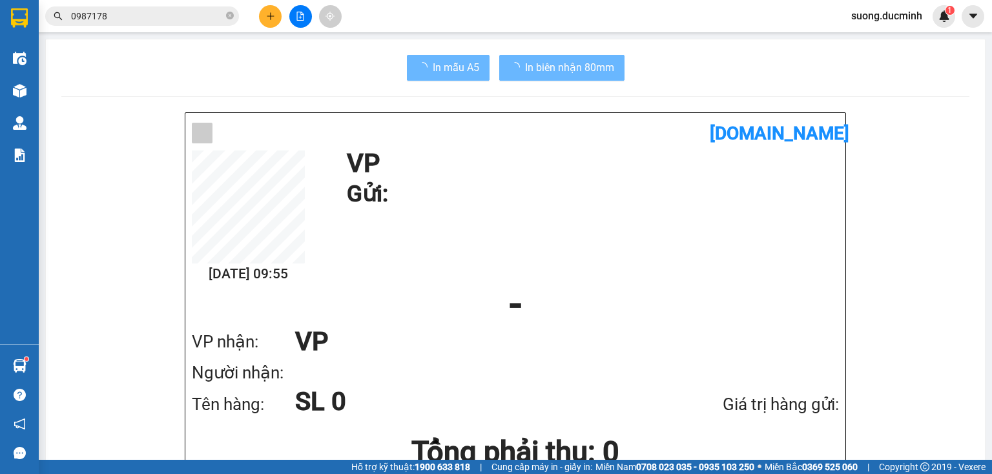
click at [929, 26] on div "suong.ducminh 1" at bounding box center [898, 16] width 114 height 23
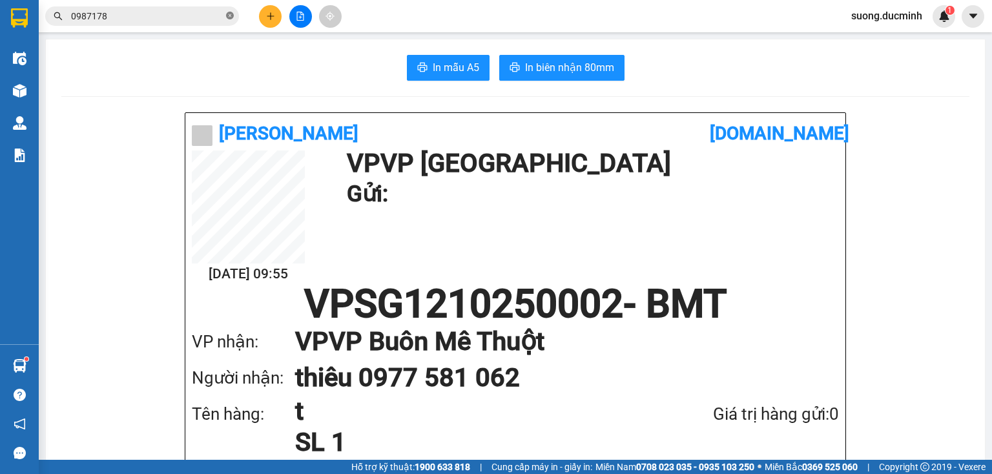
click at [229, 13] on icon "close-circle" at bounding box center [230, 16] width 8 height 8
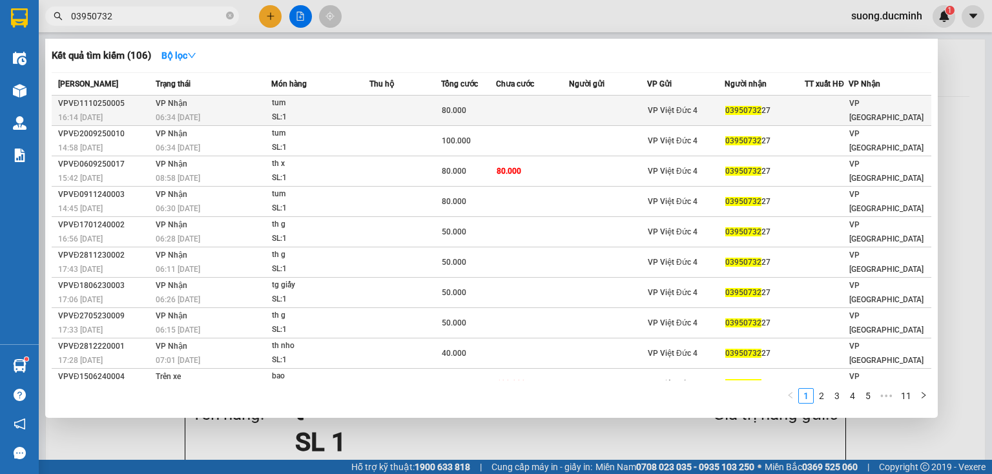
type input "03950732"
click at [520, 106] on td at bounding box center [532, 111] width 73 height 30
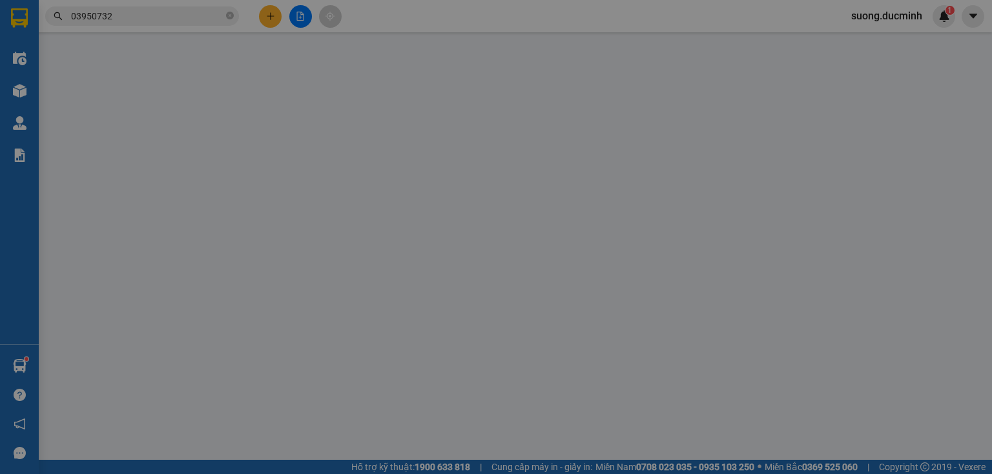
type input "0395073227"
type input "0"
type input "80.000"
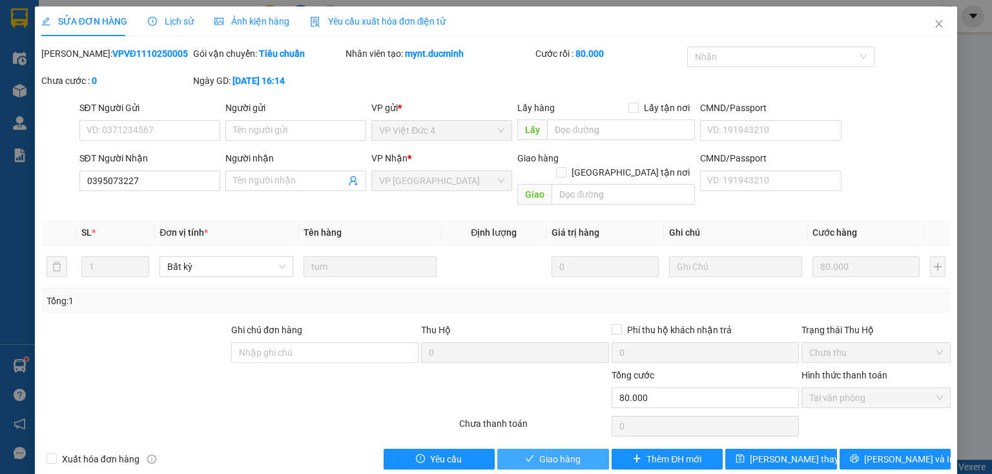
click at [557, 452] on span "Giao hàng" at bounding box center [559, 459] width 41 height 14
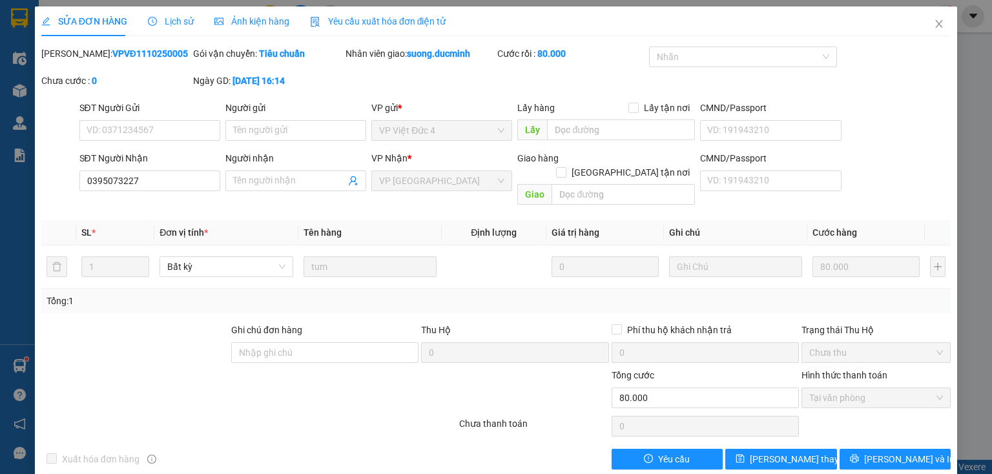
scroll to position [6, 0]
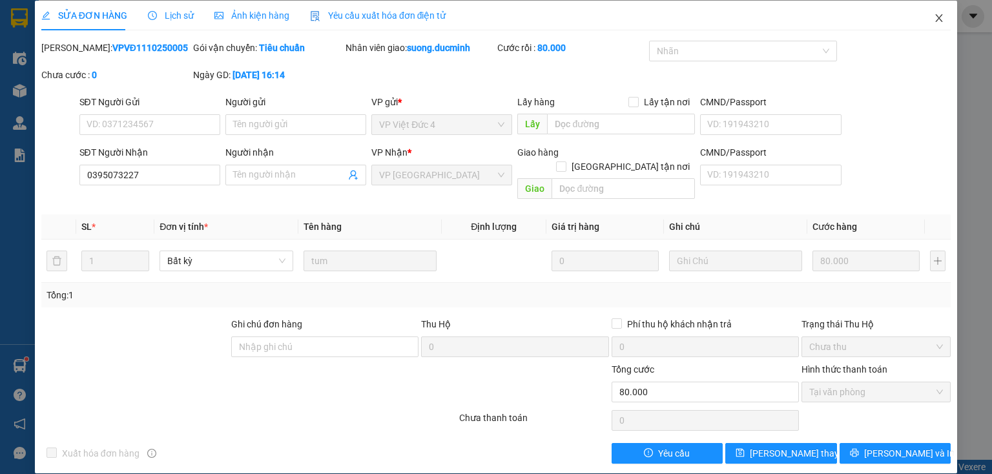
drag, startPoint x: 932, startPoint y: 19, endPoint x: 927, endPoint y: 24, distance: 6.9
click at [927, 24] on span "Close" at bounding box center [939, 19] width 36 height 36
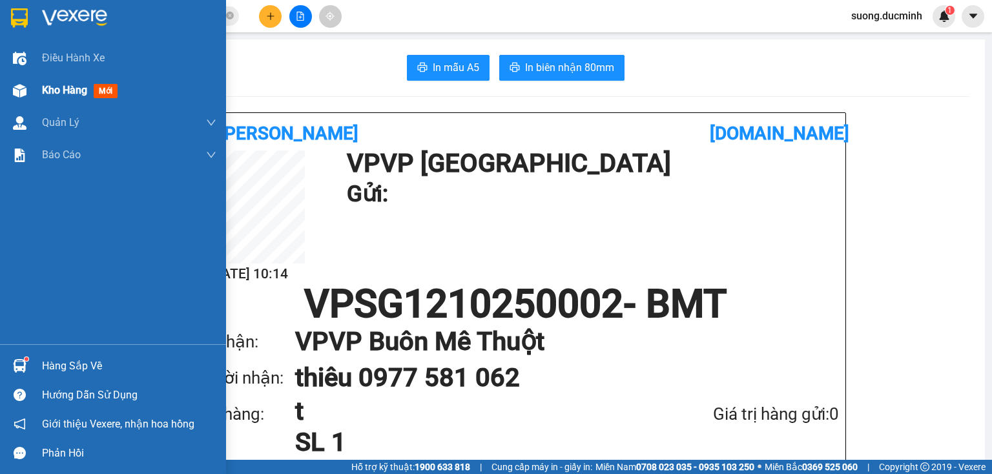
click at [61, 94] on span "Kho hàng" at bounding box center [64, 90] width 45 height 12
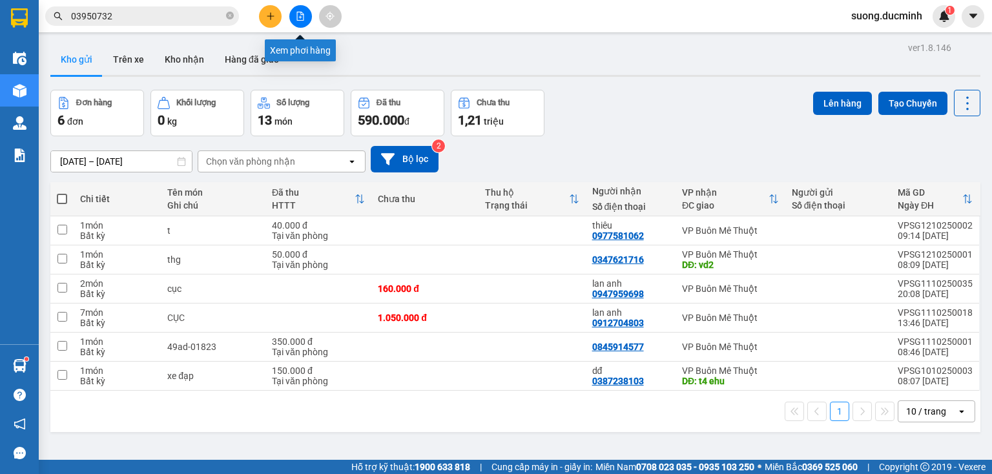
click at [295, 22] on button at bounding box center [300, 16] width 23 height 23
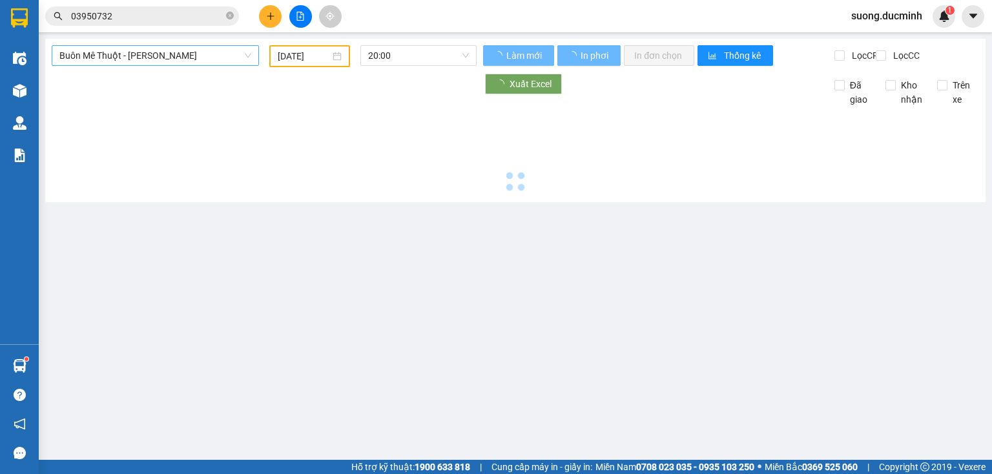
type input "[DATE]"
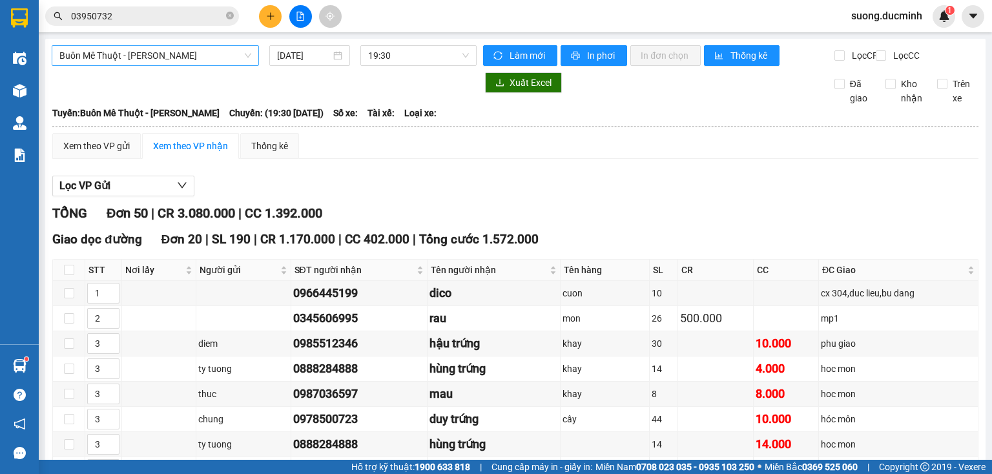
click at [215, 54] on span "Buôn Mê [PERSON_NAME] [PERSON_NAME]" at bounding box center [155, 55] width 192 height 19
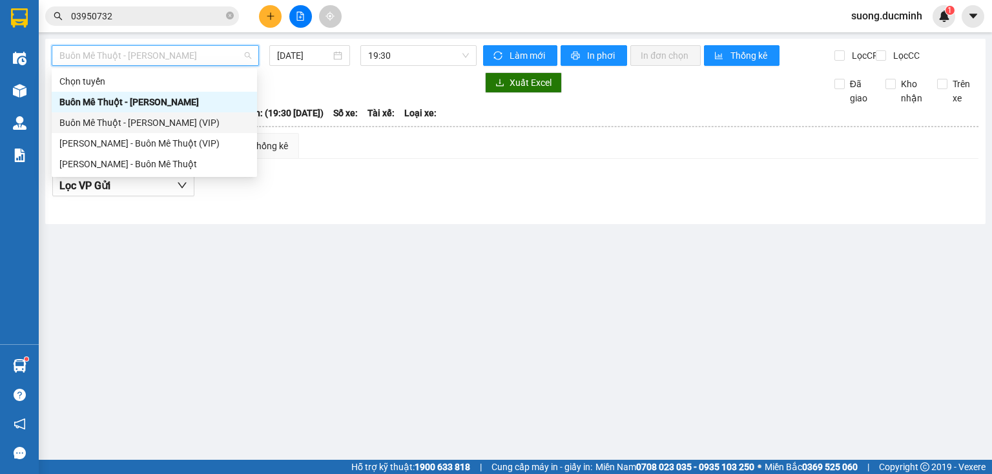
click at [172, 114] on div "Buôn Mê [PERSON_NAME] [PERSON_NAME] (VIP)" at bounding box center [154, 122] width 205 height 21
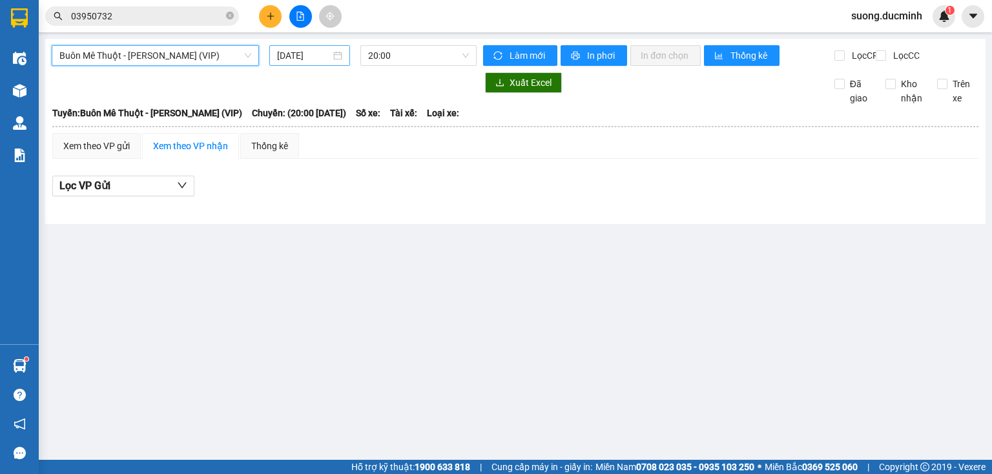
click at [315, 57] on input "[DATE]" at bounding box center [303, 55] width 53 height 14
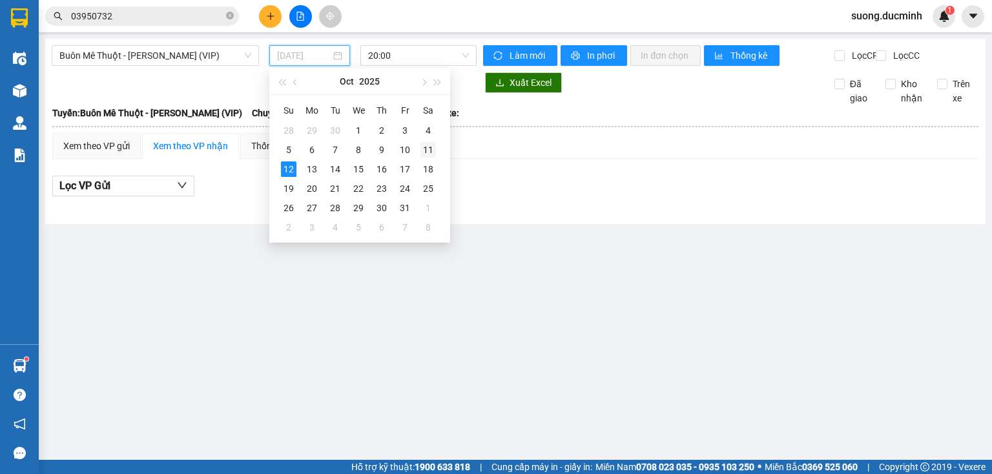
click at [430, 157] on div "11" at bounding box center [429, 150] width 16 height 16
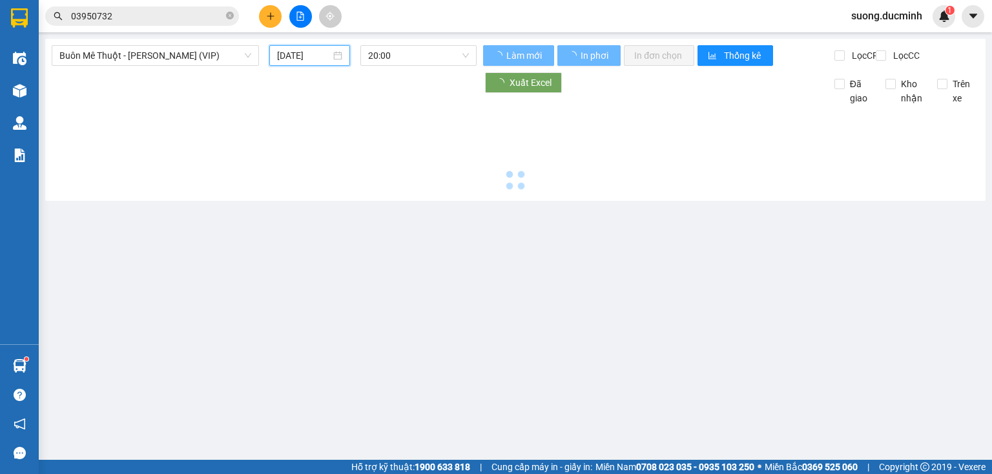
type input "[DATE]"
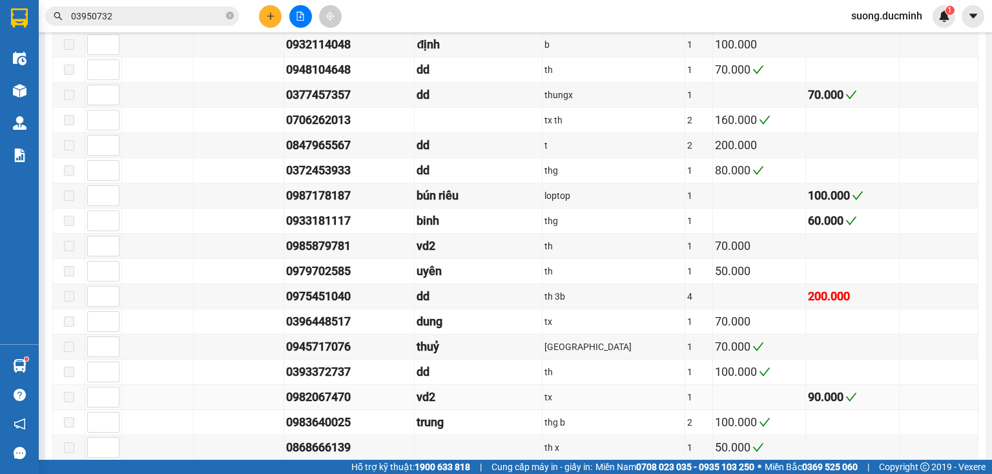
scroll to position [867, 0]
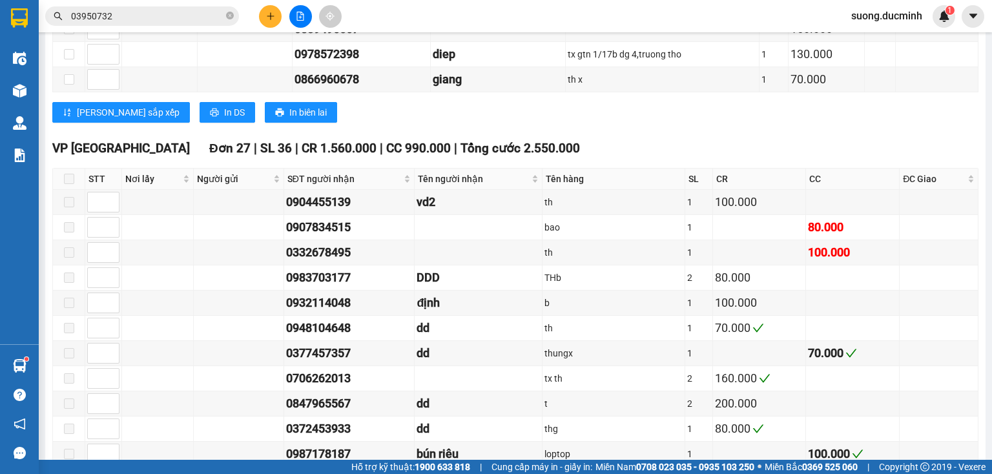
click at [145, 19] on input "03950732" at bounding box center [147, 16] width 152 height 14
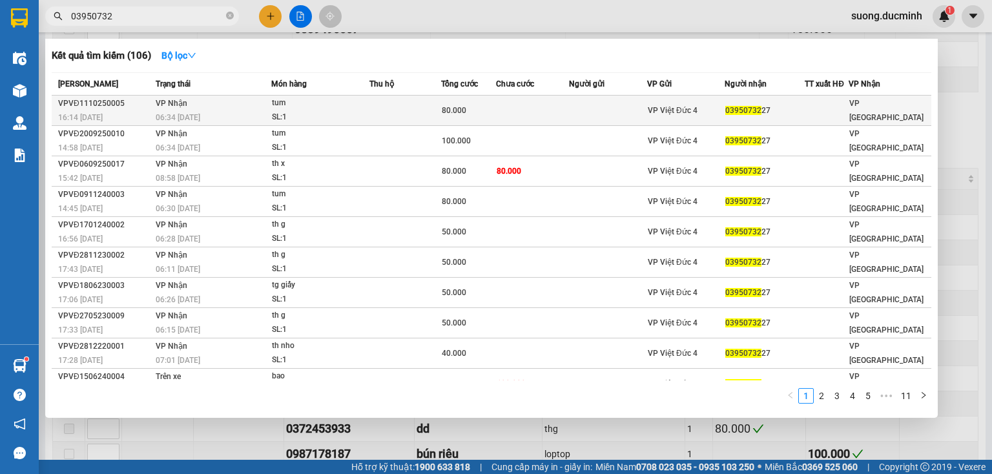
click at [525, 121] on td at bounding box center [532, 111] width 73 height 30
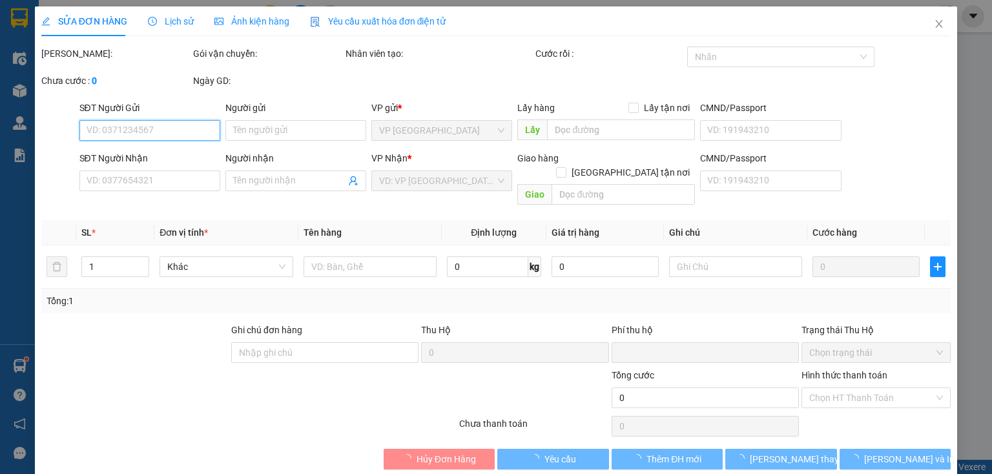
type input "0395073227"
type input "0"
type input "80.000"
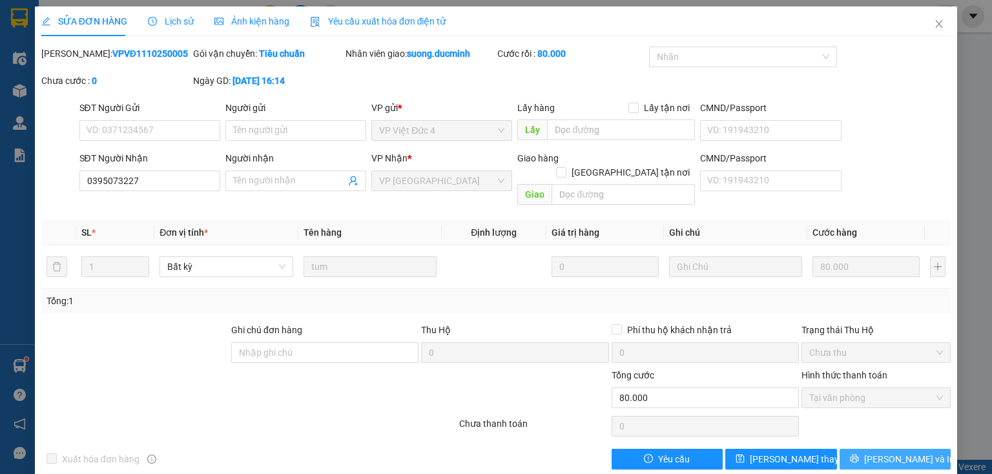
click at [881, 452] on span "[PERSON_NAME] và In" at bounding box center [909, 459] width 90 height 14
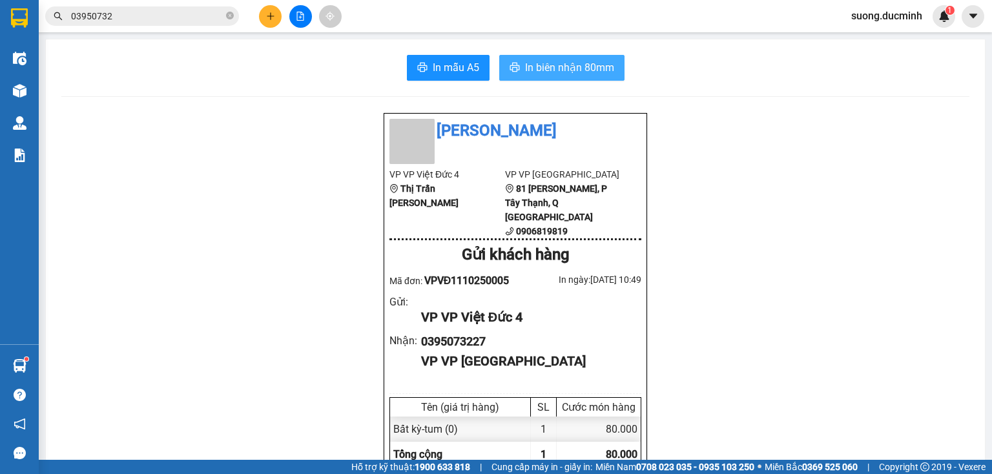
click at [574, 65] on span "In biên nhận 80mm" at bounding box center [569, 67] width 89 height 16
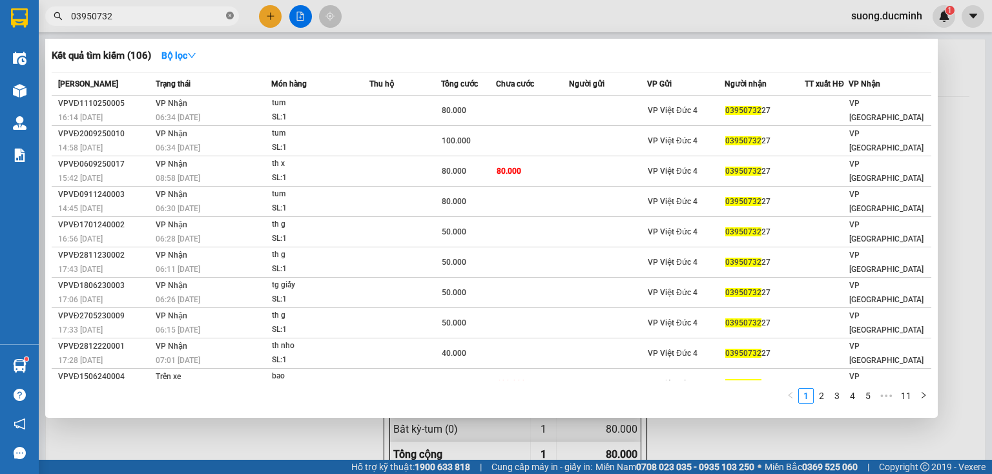
click at [227, 16] on icon "close-circle" at bounding box center [230, 16] width 8 height 8
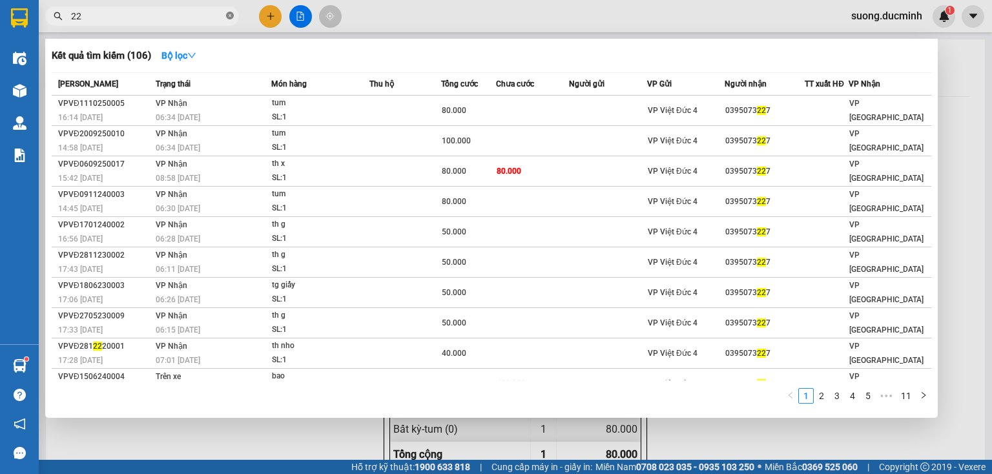
type input "227"
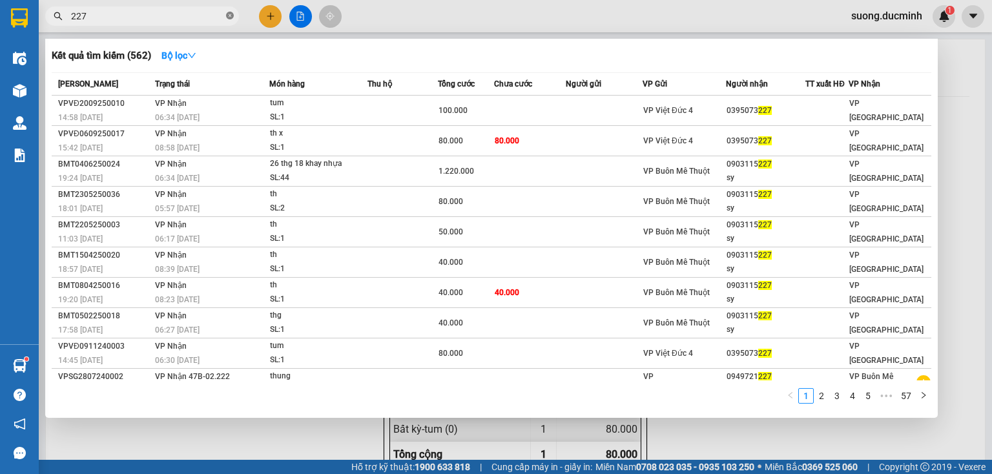
click at [231, 16] on icon "close-circle" at bounding box center [230, 16] width 8 height 8
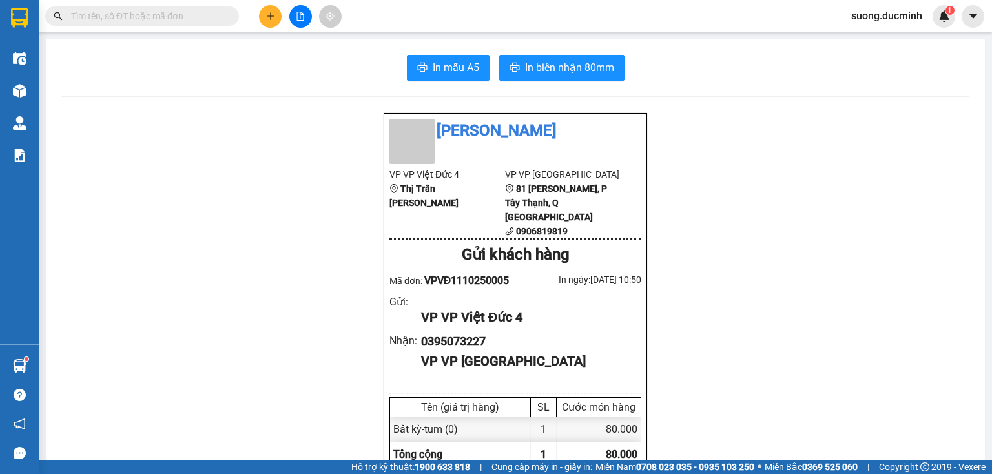
click at [150, 12] on input "text" at bounding box center [147, 16] width 152 height 14
click at [171, 19] on input "text" at bounding box center [147, 16] width 152 height 14
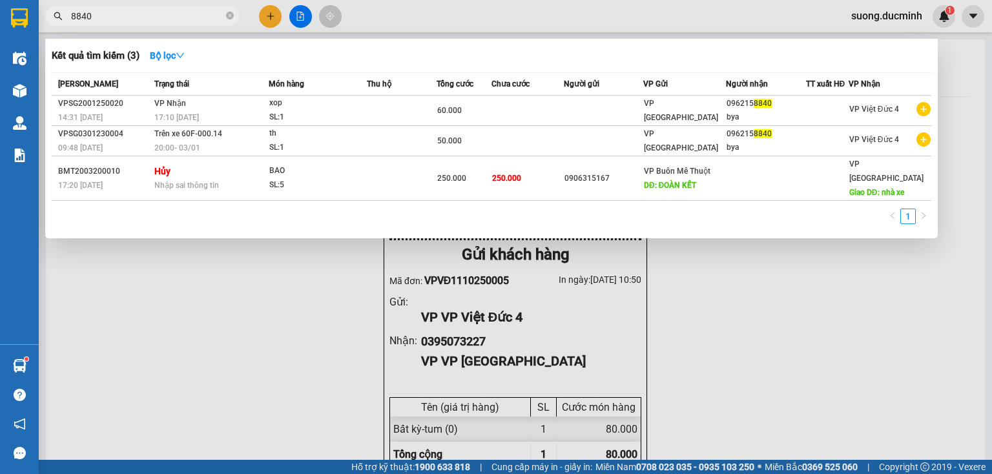
type input "8840"
click at [245, 308] on div at bounding box center [496, 237] width 992 height 474
click at [229, 17] on icon "close-circle" at bounding box center [230, 16] width 8 height 8
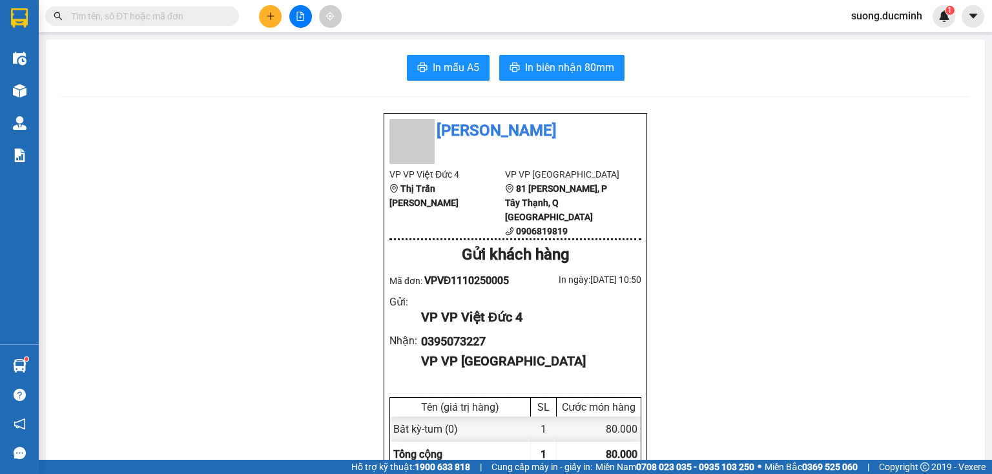
click at [121, 13] on input "text" at bounding box center [147, 16] width 152 height 14
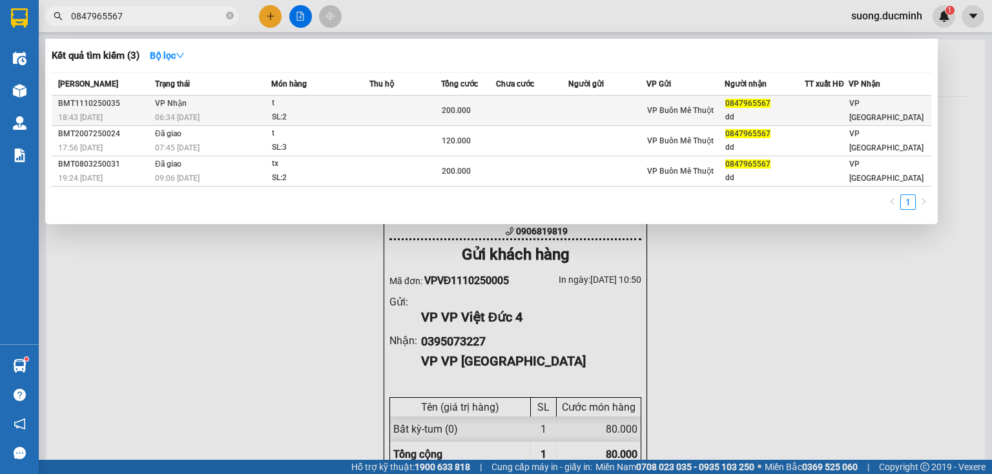
type input "0847965567"
click at [278, 115] on div "SL: 2" at bounding box center [320, 117] width 97 height 14
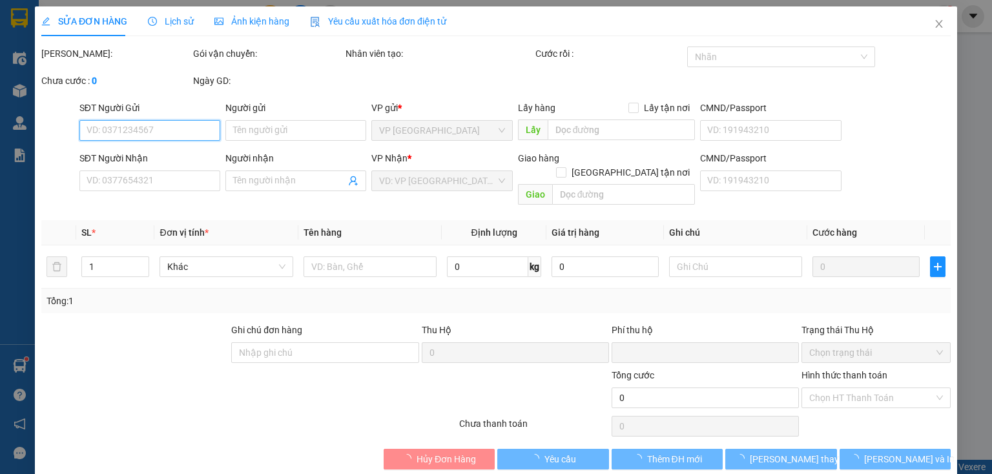
type input "0847965567"
type input "dd"
type input "0"
type input "200.000"
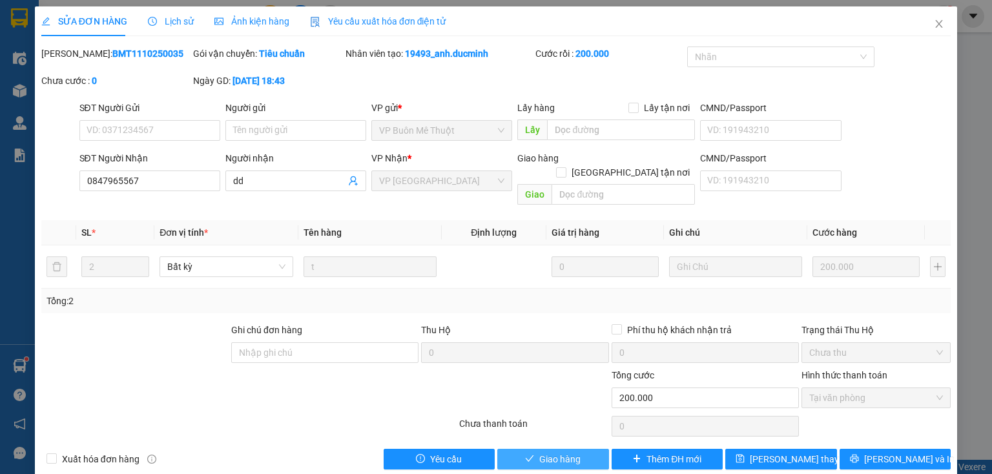
click at [565, 452] on span "Giao hàng" at bounding box center [559, 459] width 41 height 14
